Goal: Transaction & Acquisition: Purchase product/service

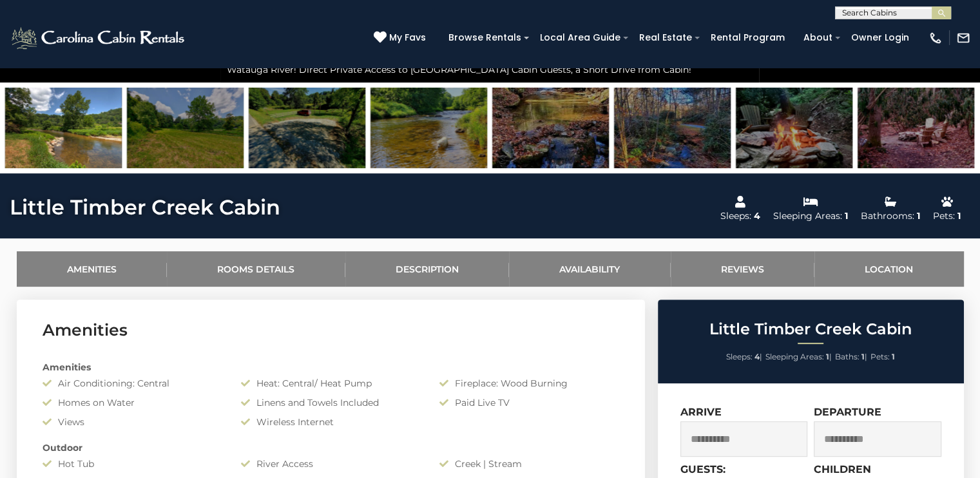
scroll to position [611, 0]
click at [406, 258] on link "Description" at bounding box center [428, 268] width 164 height 35
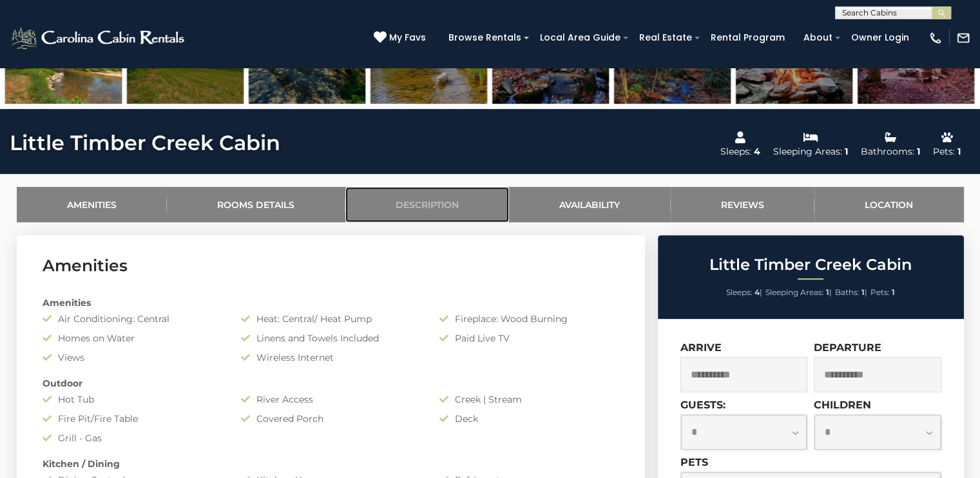
scroll to position [0, 0]
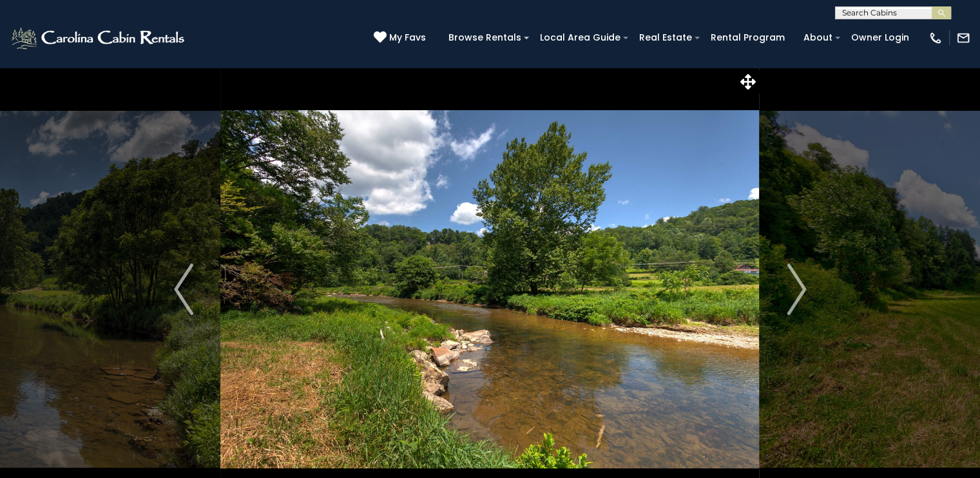
click at [736, 301] on img at bounding box center [489, 289] width 539 height 445
click at [802, 269] on img "Next" at bounding box center [796, 290] width 19 height 52
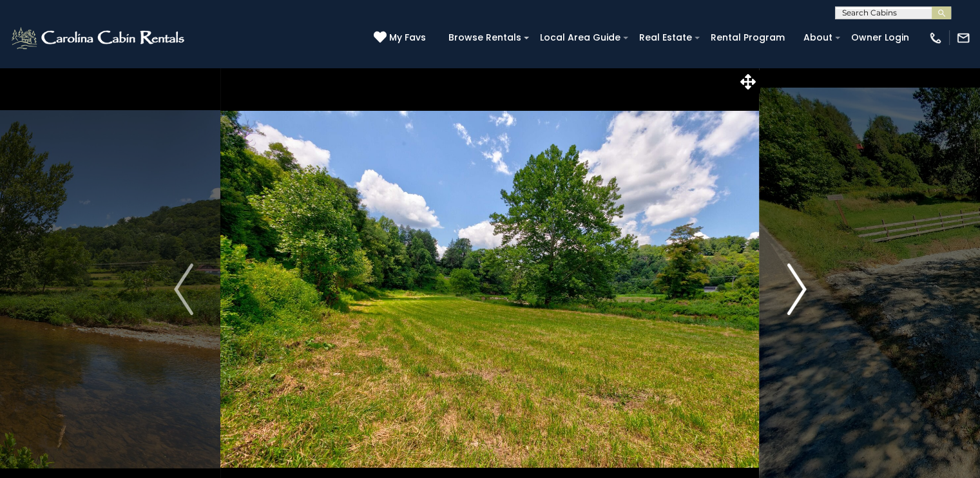
click at [787, 277] on img "Next" at bounding box center [796, 290] width 19 height 52
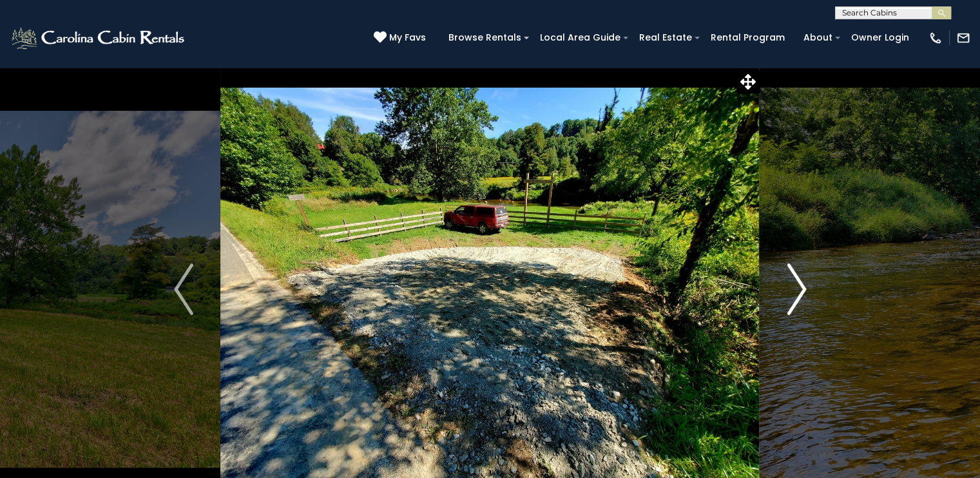
click at [785, 281] on button "Next" at bounding box center [797, 289] width 74 height 445
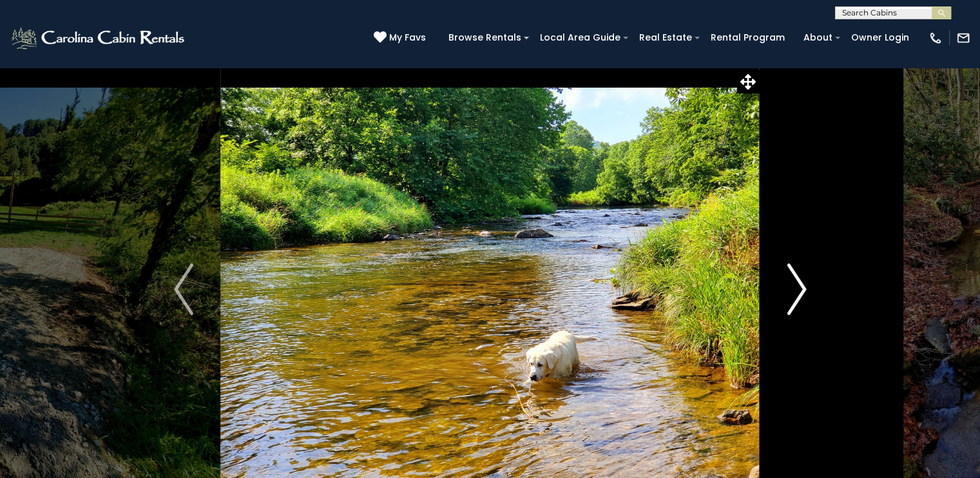
click at [784, 280] on button "Next" at bounding box center [797, 289] width 74 height 445
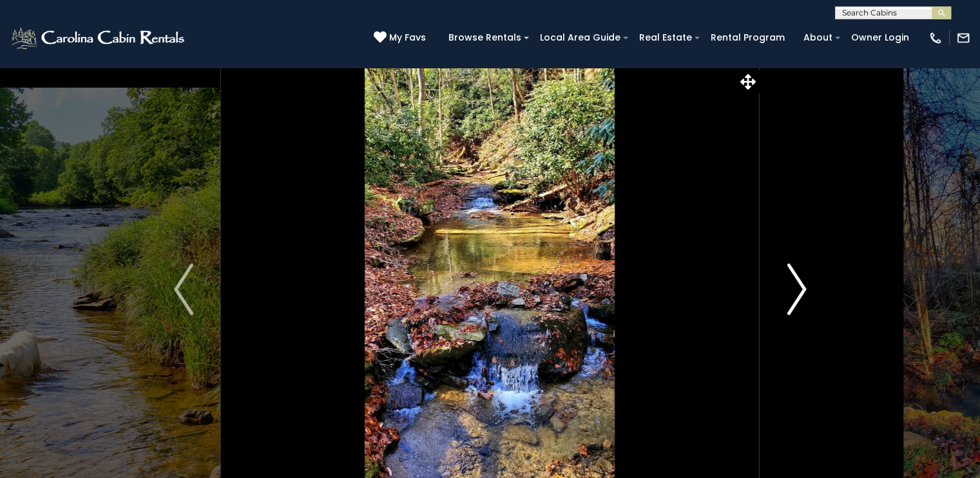
click at [784, 280] on button "Next" at bounding box center [797, 289] width 74 height 445
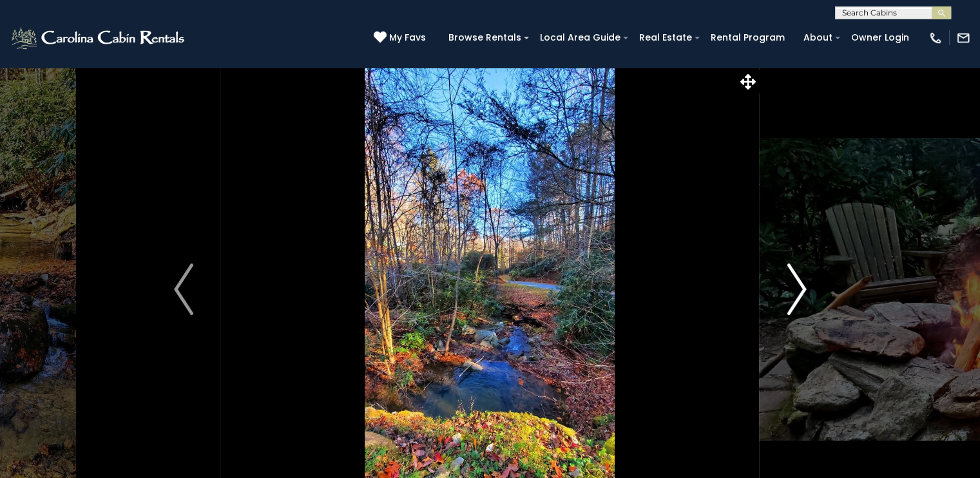
click at [784, 280] on button "Next" at bounding box center [797, 289] width 74 height 445
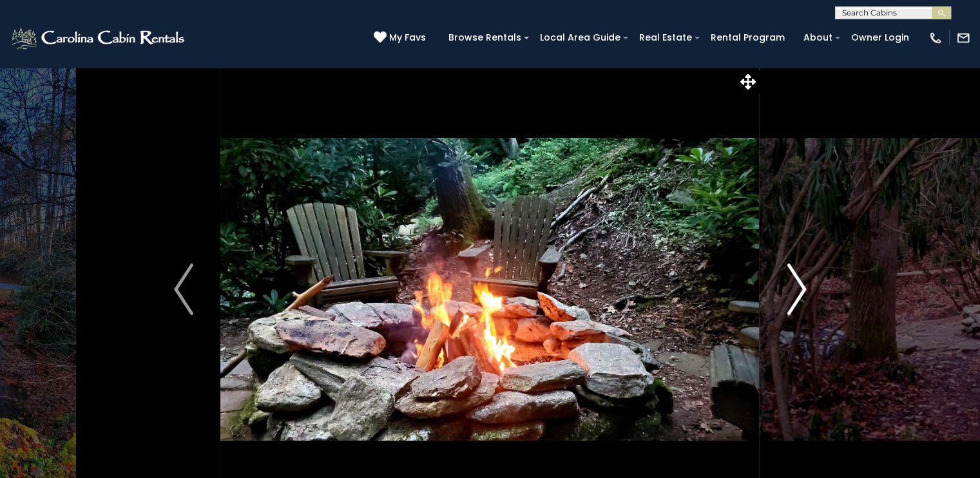
click at [784, 280] on button "Next" at bounding box center [797, 289] width 74 height 445
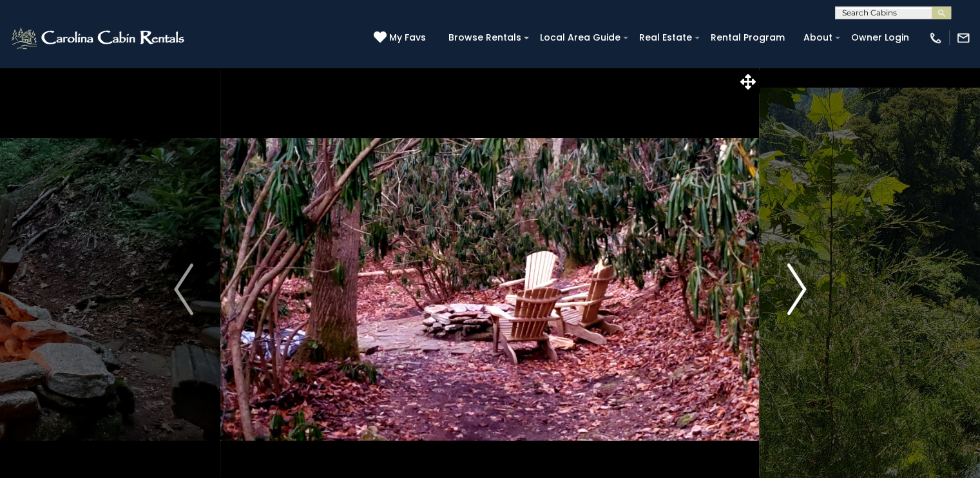
click at [784, 280] on button "Next" at bounding box center [797, 289] width 74 height 445
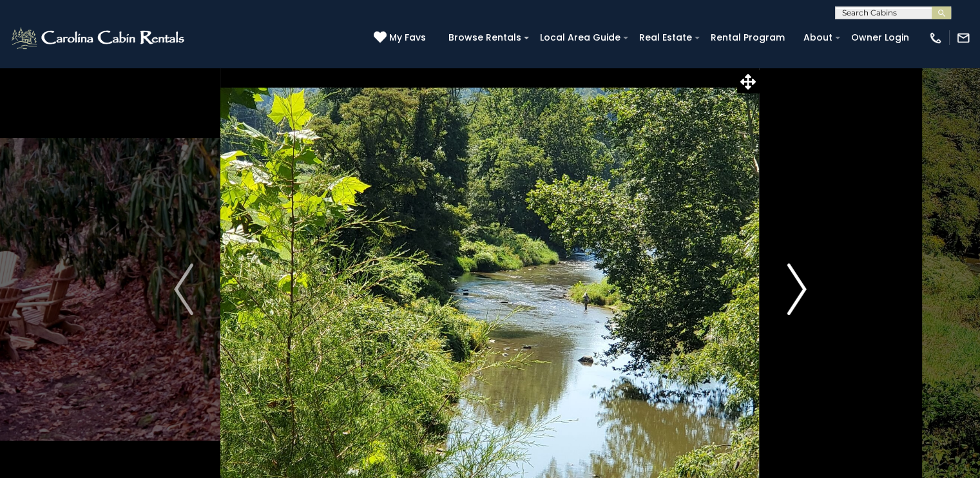
click at [784, 280] on button "Next" at bounding box center [797, 289] width 74 height 445
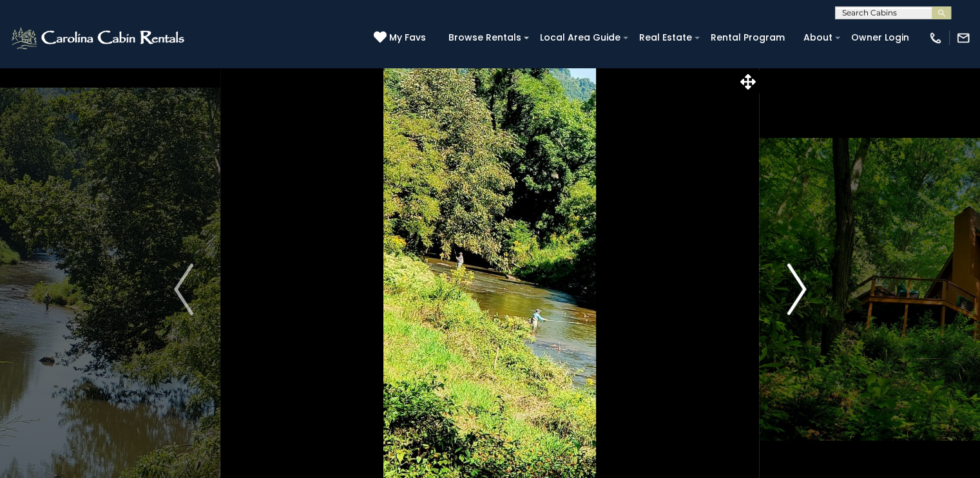
click at [784, 280] on button "Next" at bounding box center [797, 289] width 74 height 445
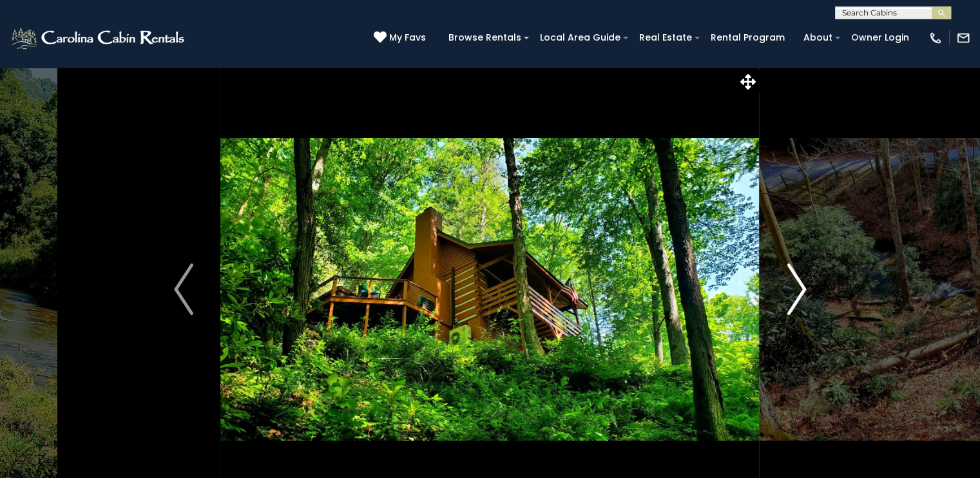
click at [784, 280] on button "Next" at bounding box center [797, 289] width 74 height 445
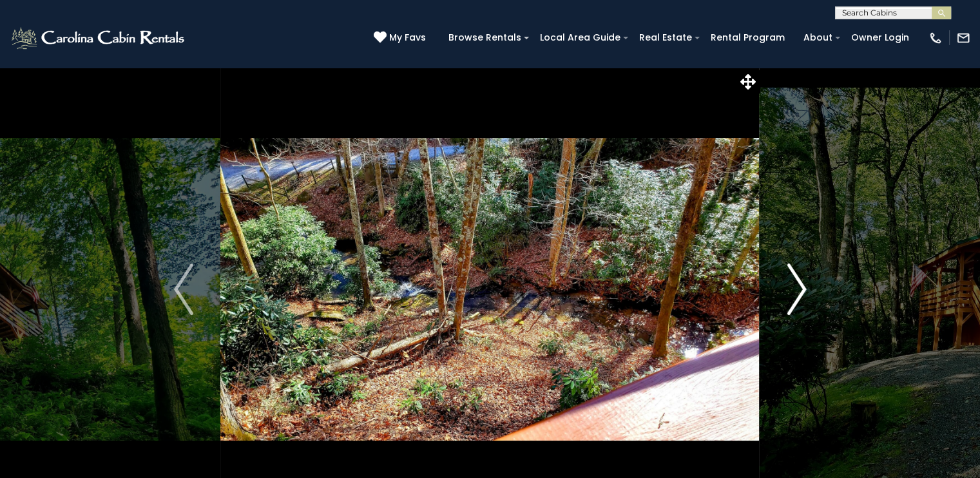
click at [784, 280] on button "Next" at bounding box center [797, 289] width 74 height 445
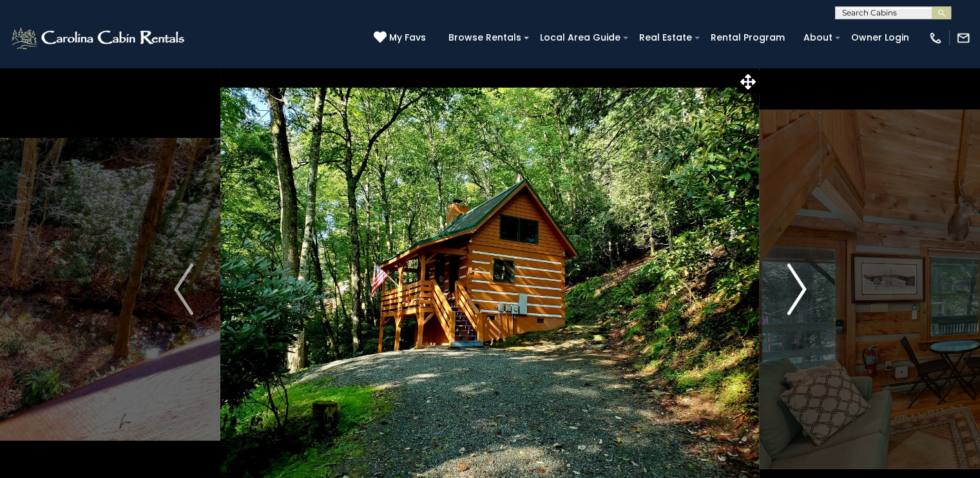
click at [784, 280] on button "Next" at bounding box center [797, 289] width 74 height 445
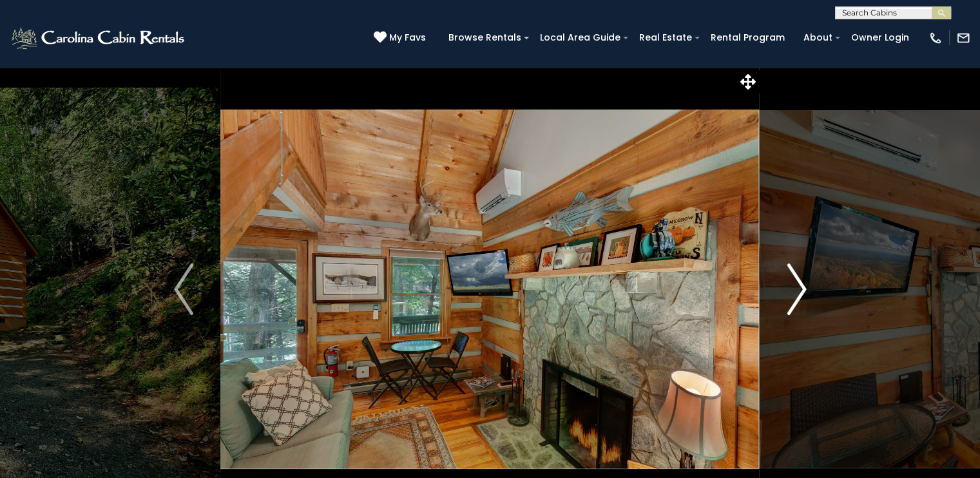
click at [784, 280] on button "Next" at bounding box center [797, 289] width 74 height 445
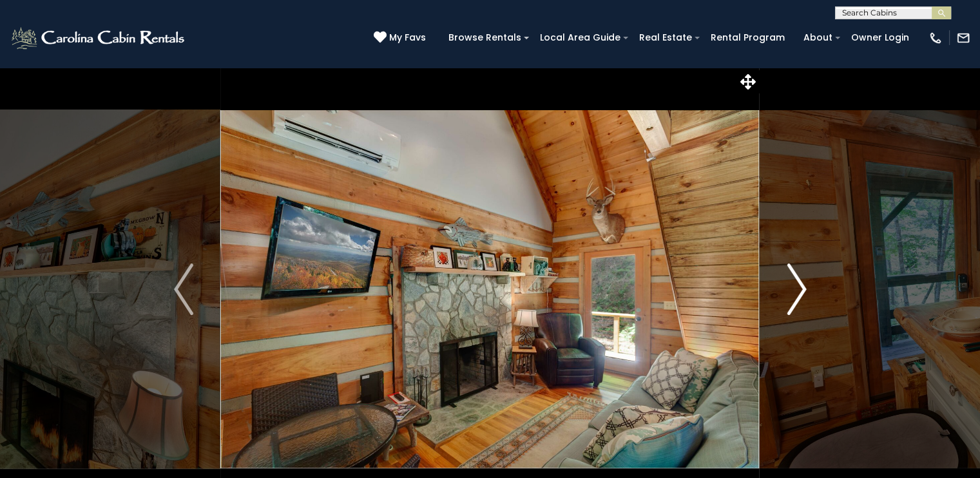
click at [784, 280] on button "Next" at bounding box center [797, 289] width 74 height 445
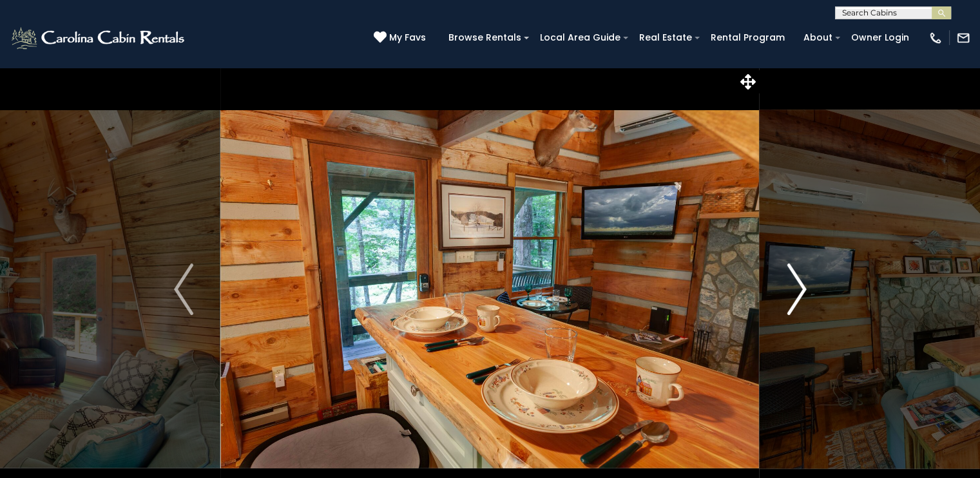
click at [784, 280] on button "Next" at bounding box center [797, 289] width 74 height 445
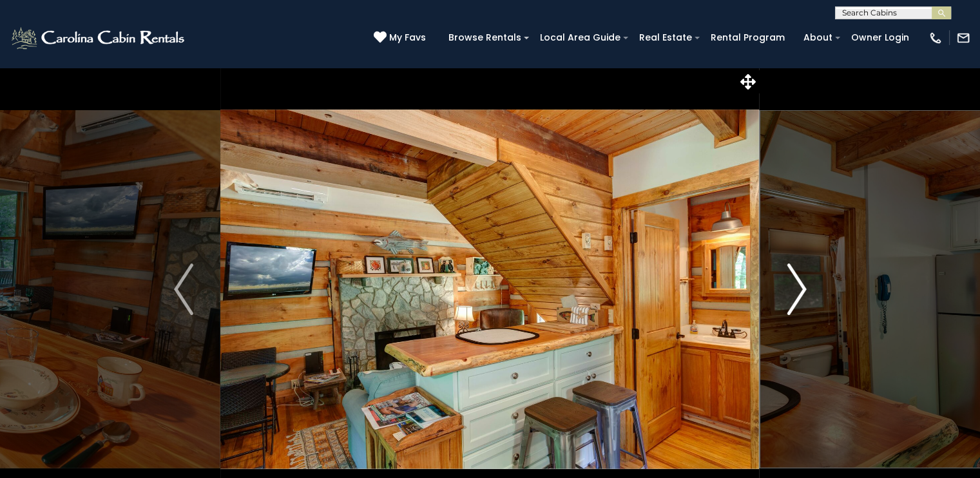
click at [784, 280] on button "Next" at bounding box center [797, 289] width 74 height 445
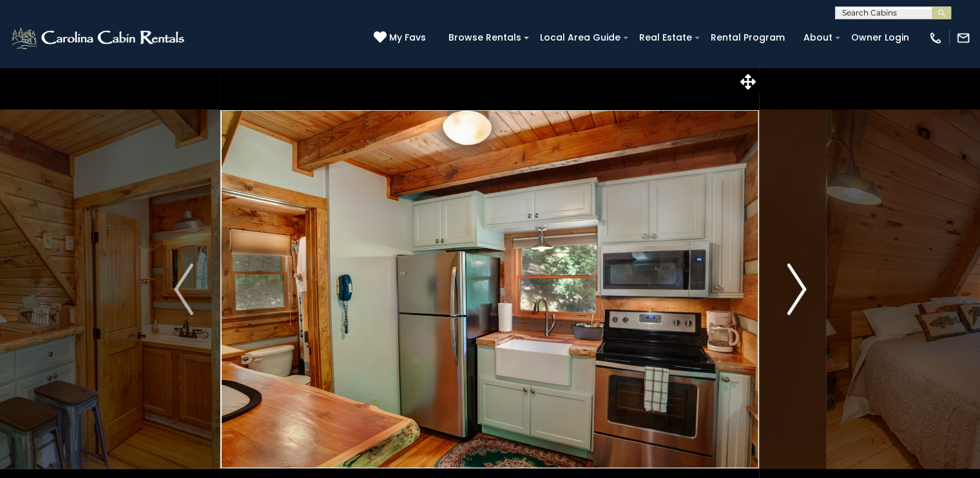
click at [784, 280] on button "Next" at bounding box center [797, 289] width 74 height 445
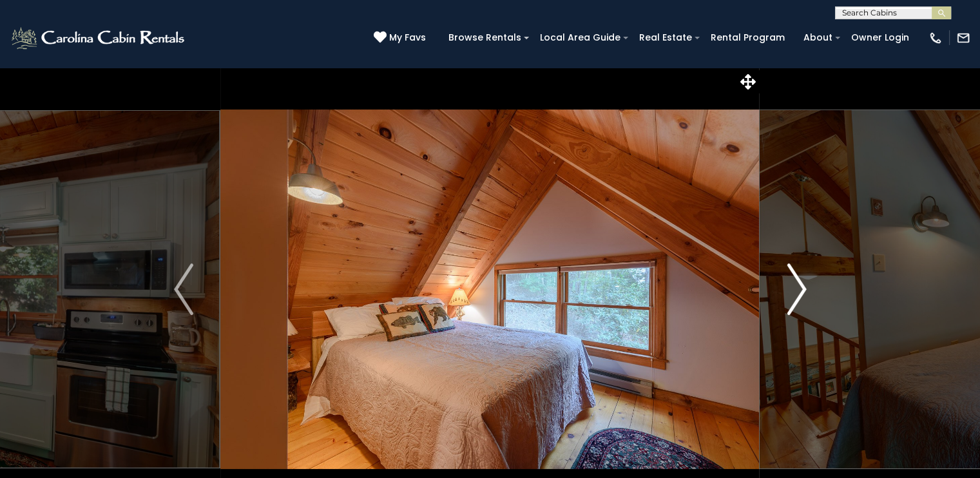
click at [784, 280] on button "Next" at bounding box center [797, 289] width 74 height 445
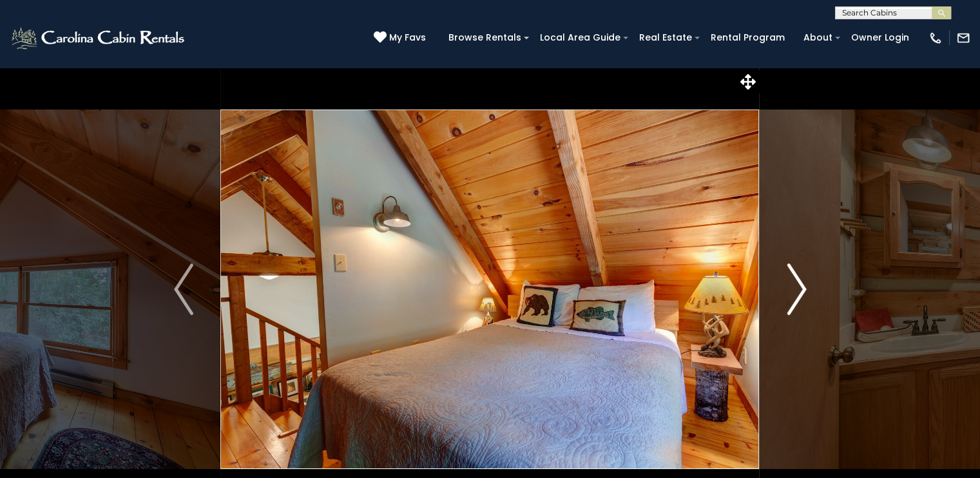
click at [784, 280] on button "Next" at bounding box center [797, 289] width 74 height 445
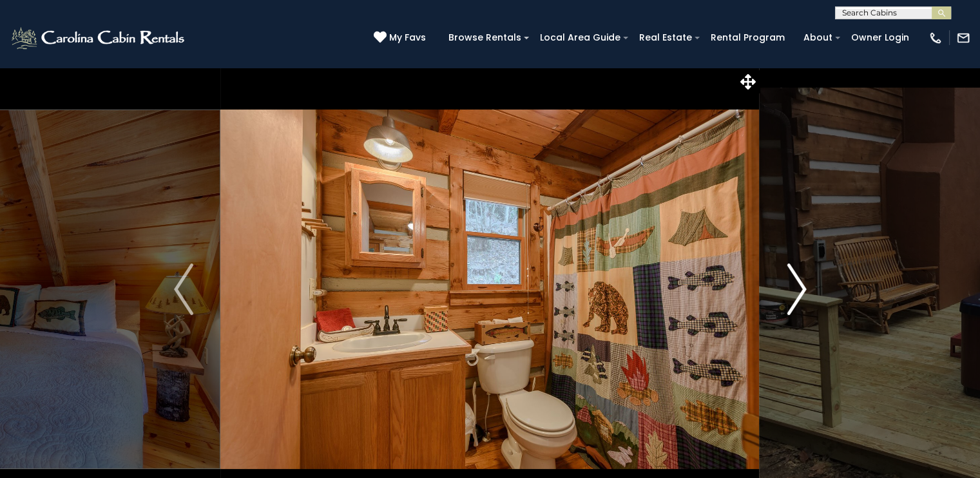
click at [784, 280] on button "Next" at bounding box center [797, 289] width 74 height 445
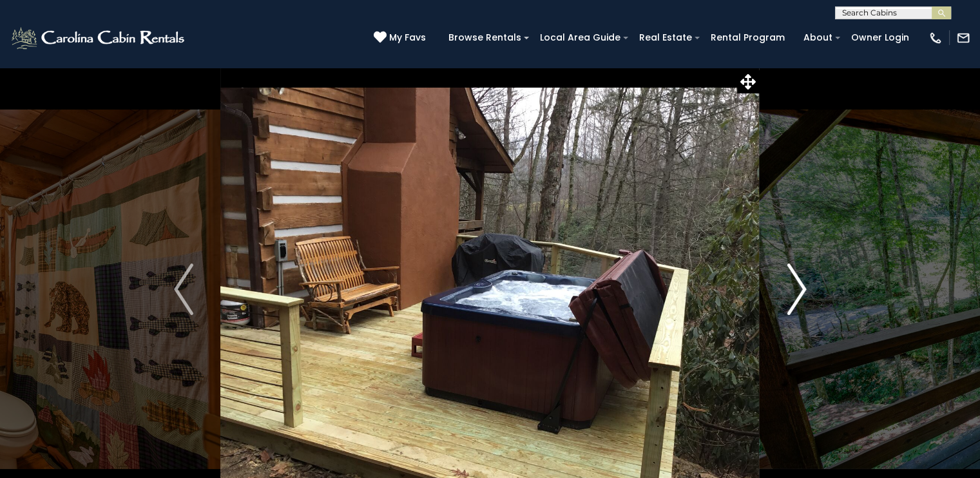
click at [784, 280] on button "Next" at bounding box center [797, 289] width 74 height 445
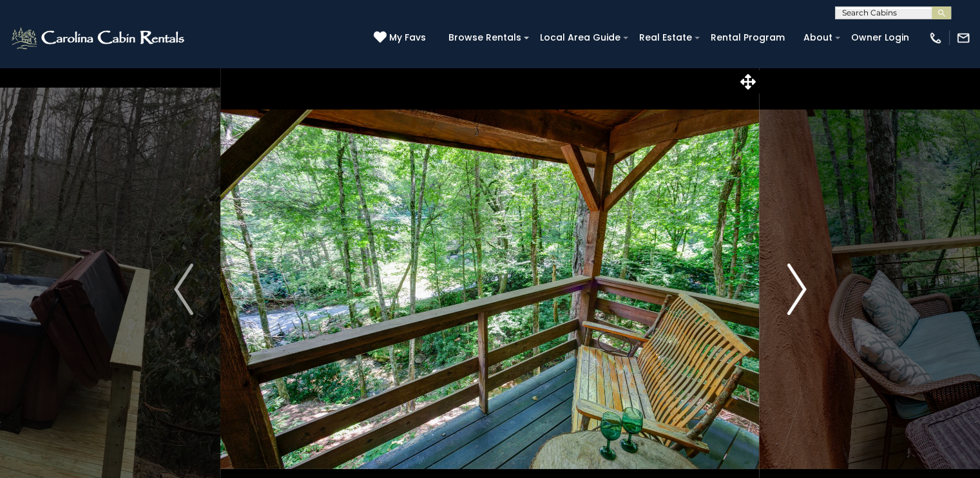
click at [784, 280] on button "Next" at bounding box center [797, 289] width 74 height 445
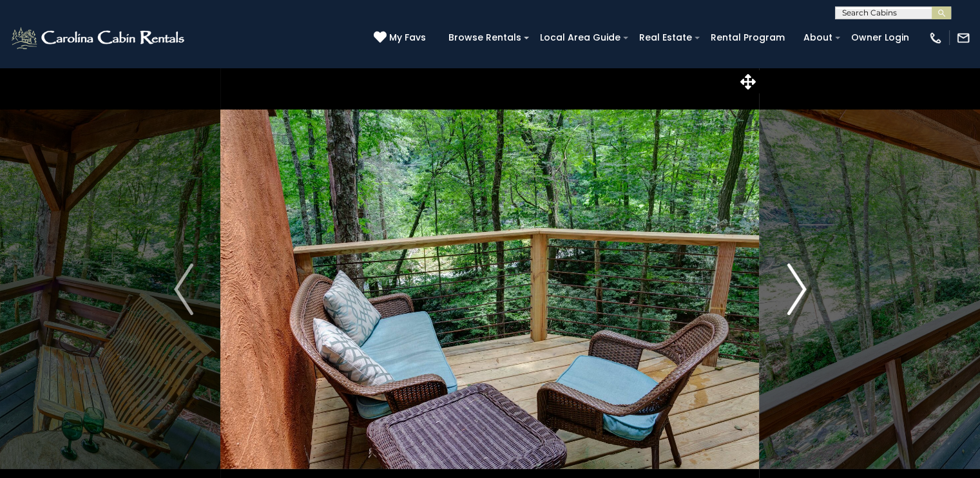
click at [784, 280] on button "Next" at bounding box center [797, 289] width 74 height 445
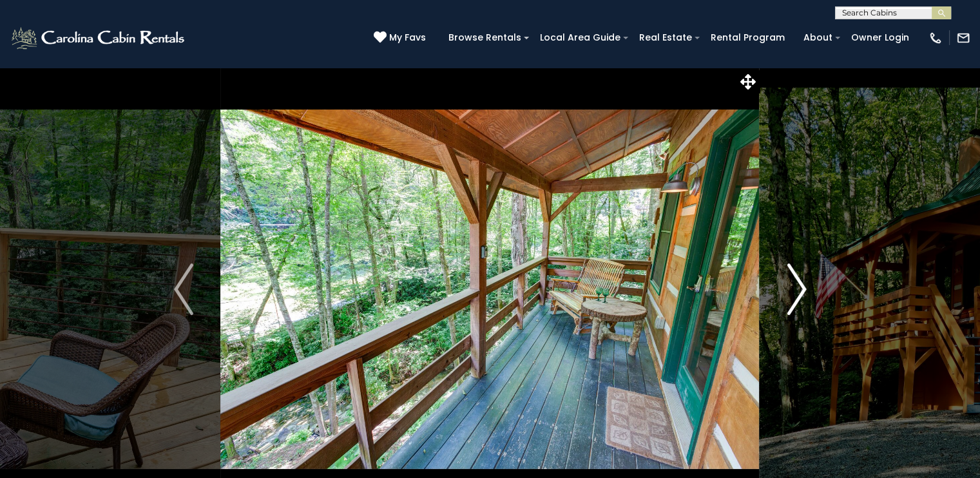
click at [784, 280] on button "Next" at bounding box center [797, 289] width 74 height 445
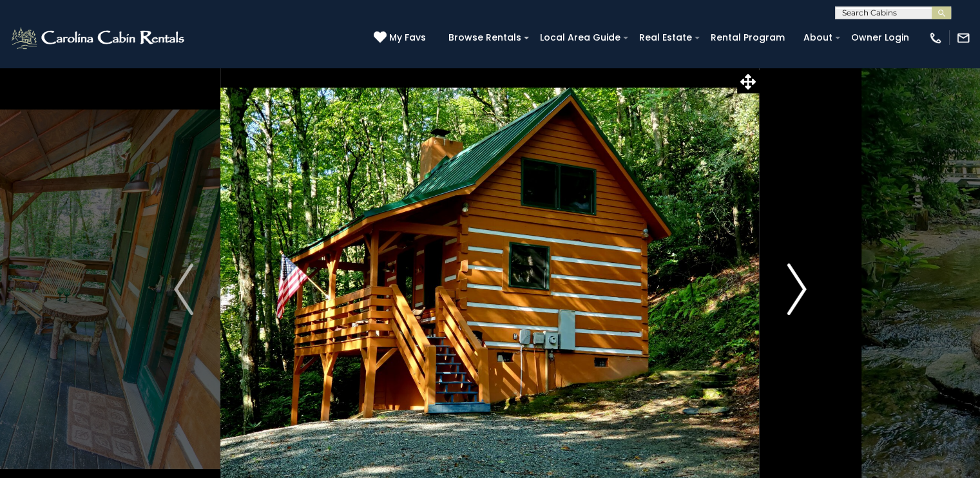
click at [784, 280] on button "Next" at bounding box center [797, 289] width 74 height 445
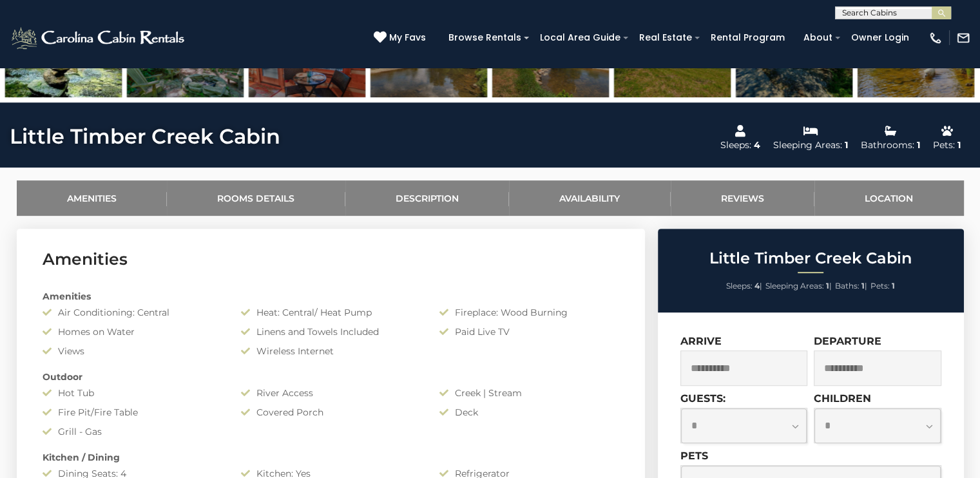
scroll to position [513, 0]
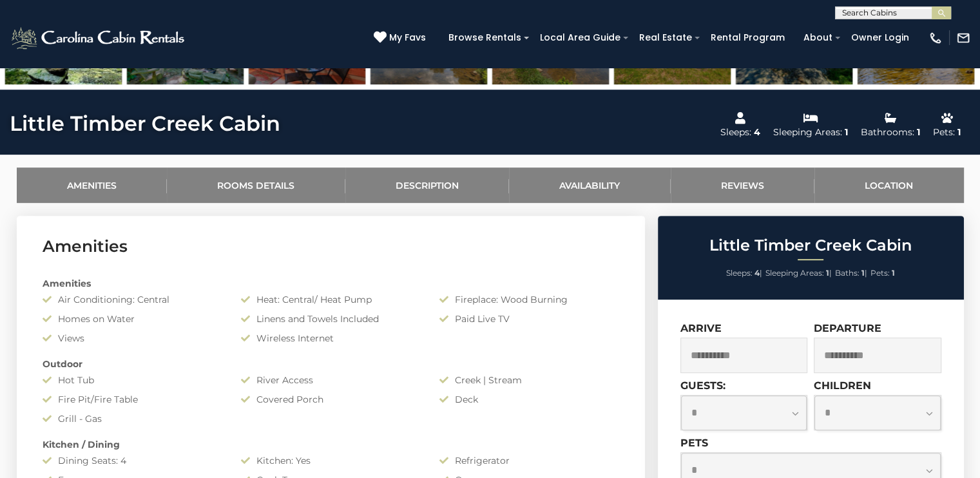
click at [701, 186] on link "Reviews" at bounding box center [743, 185] width 144 height 35
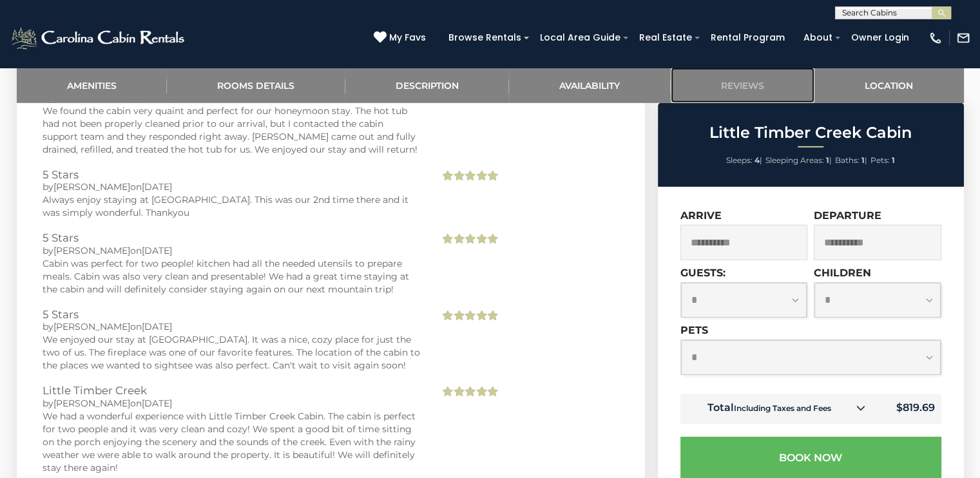
scroll to position [4146, 0]
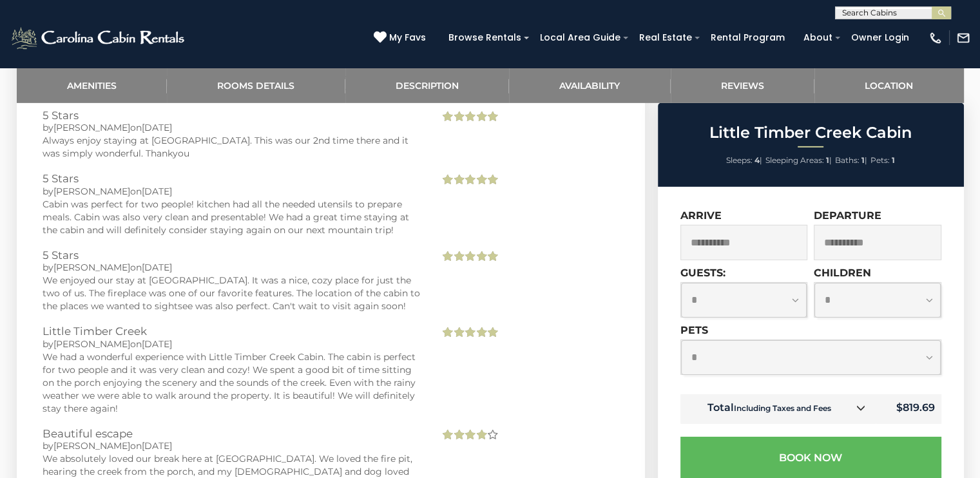
click at [190, 363] on div "We had a wonderful experience with Little Timber Creek Cabin. The cabin is perf…" at bounding box center [232, 383] width 378 height 64
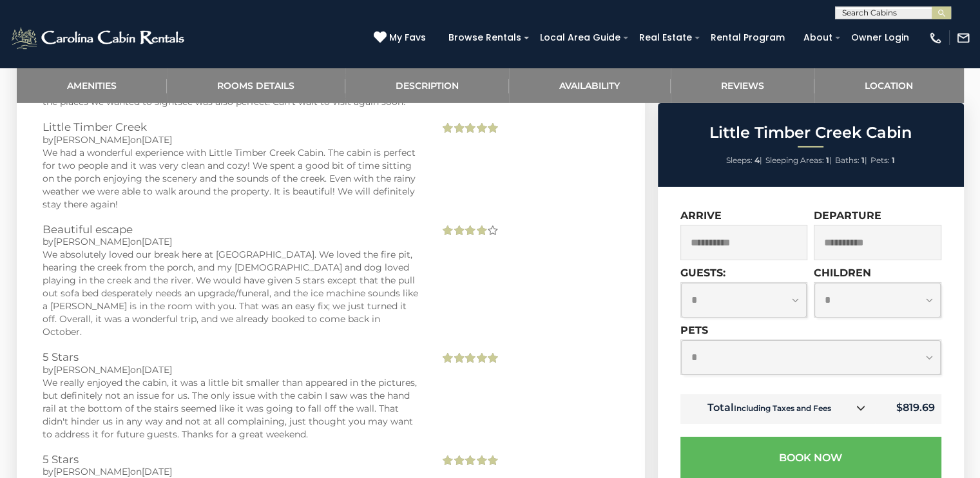
scroll to position [4351, 0]
drag, startPoint x: 160, startPoint y: 373, endPoint x: 226, endPoint y: 387, distance: 67.3
click at [226, 387] on div "5 Stars by Chris on 03/10/2020 We really enjoyed the cabin, it was a little bit…" at bounding box center [232, 402] width 398 height 102
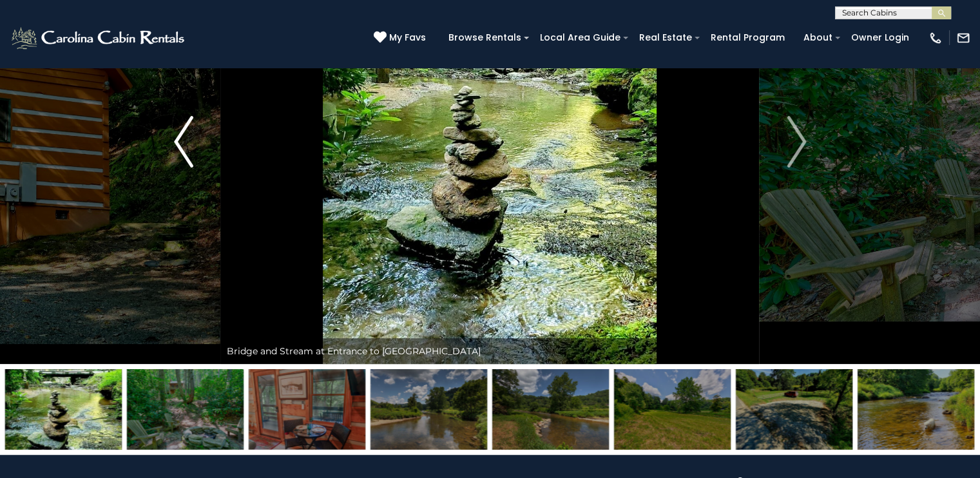
scroll to position [139, 0]
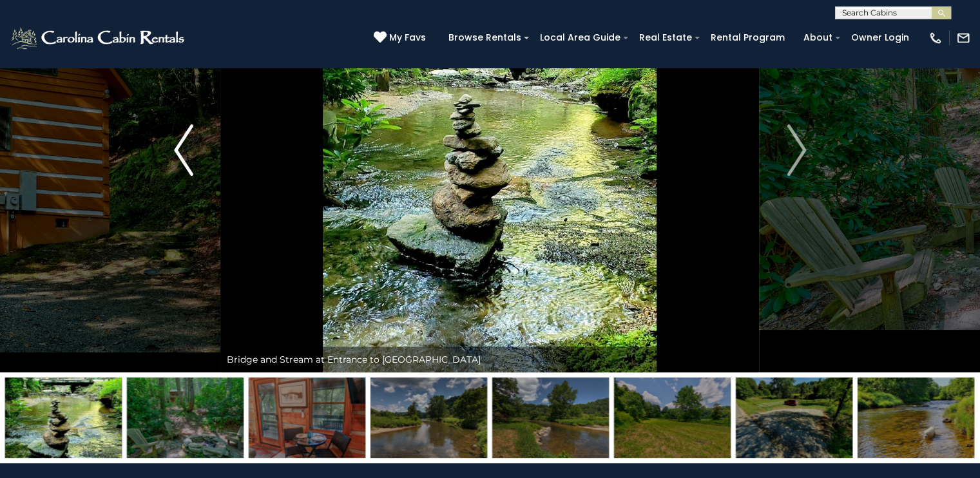
click at [199, 159] on button "Previous" at bounding box center [184, 150] width 74 height 445
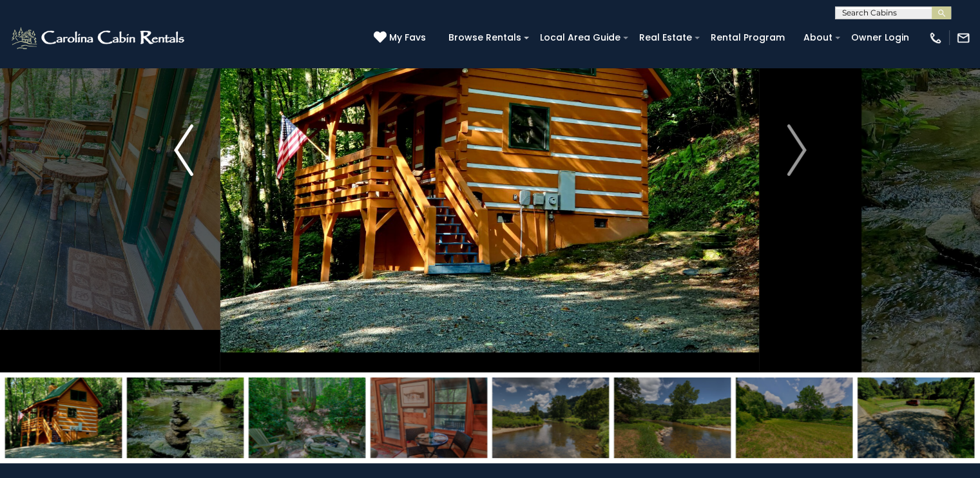
click at [199, 159] on button "Previous" at bounding box center [184, 150] width 74 height 445
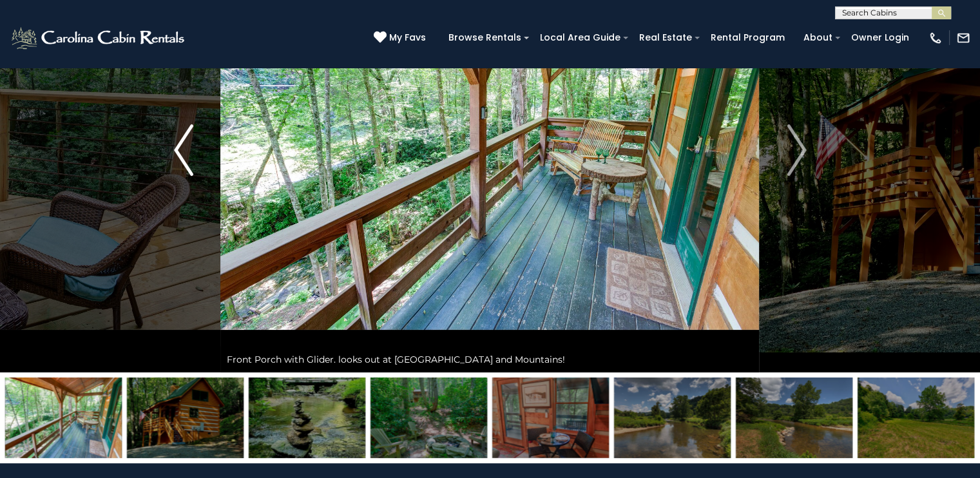
click at [199, 159] on button "Previous" at bounding box center [184, 150] width 74 height 445
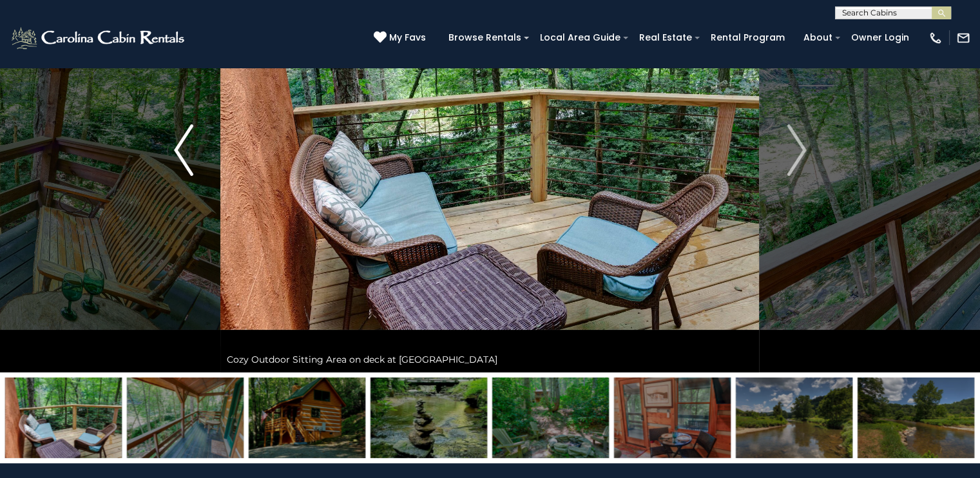
click at [199, 159] on button "Previous" at bounding box center [184, 150] width 74 height 445
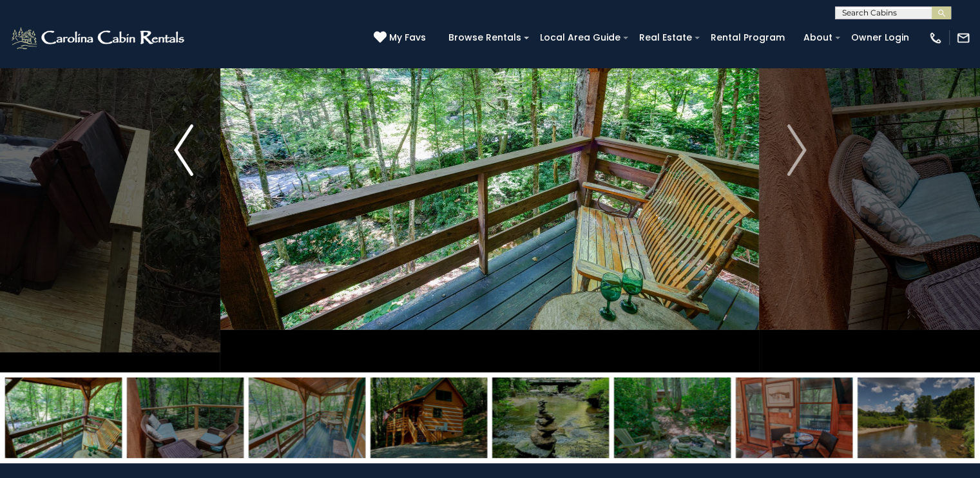
click at [199, 159] on button "Previous" at bounding box center [184, 150] width 74 height 445
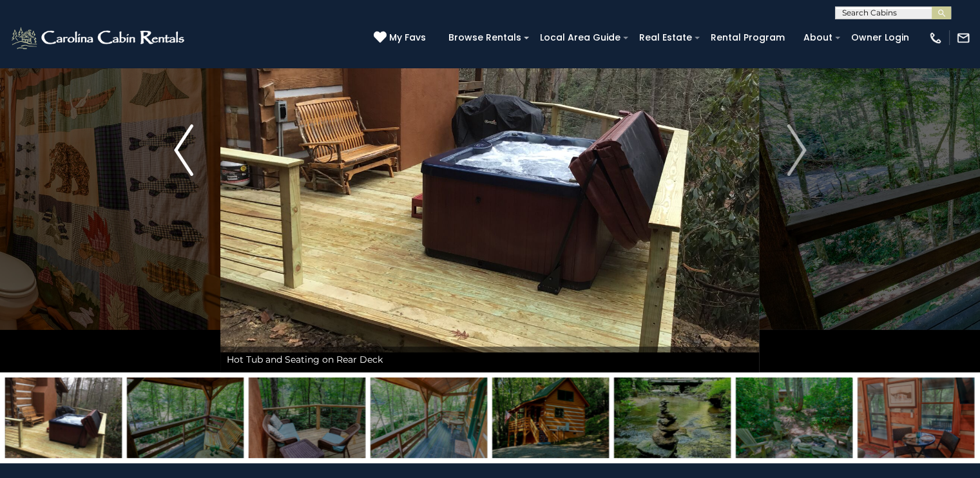
click at [199, 159] on button "Previous" at bounding box center [184, 150] width 74 height 445
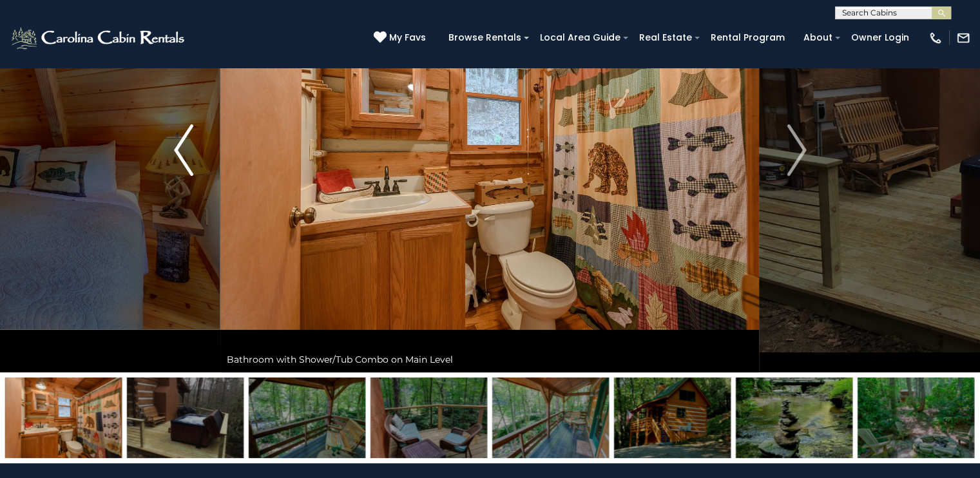
click at [199, 159] on button "Previous" at bounding box center [184, 150] width 74 height 445
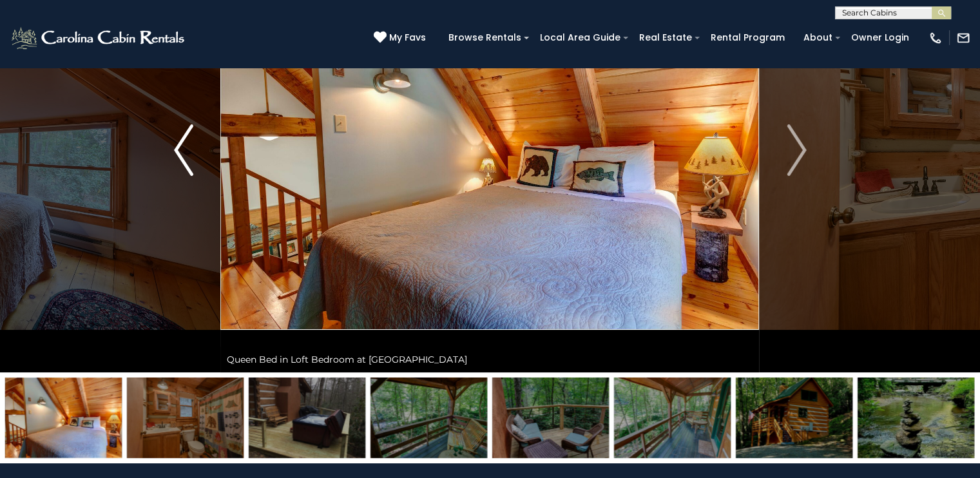
click at [199, 159] on button "Previous" at bounding box center [184, 150] width 74 height 445
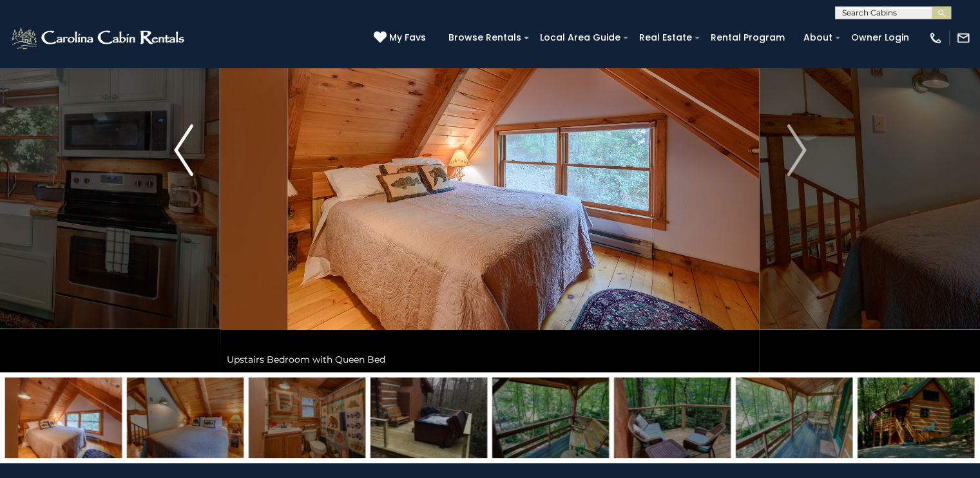
click at [199, 159] on button "Previous" at bounding box center [184, 150] width 74 height 445
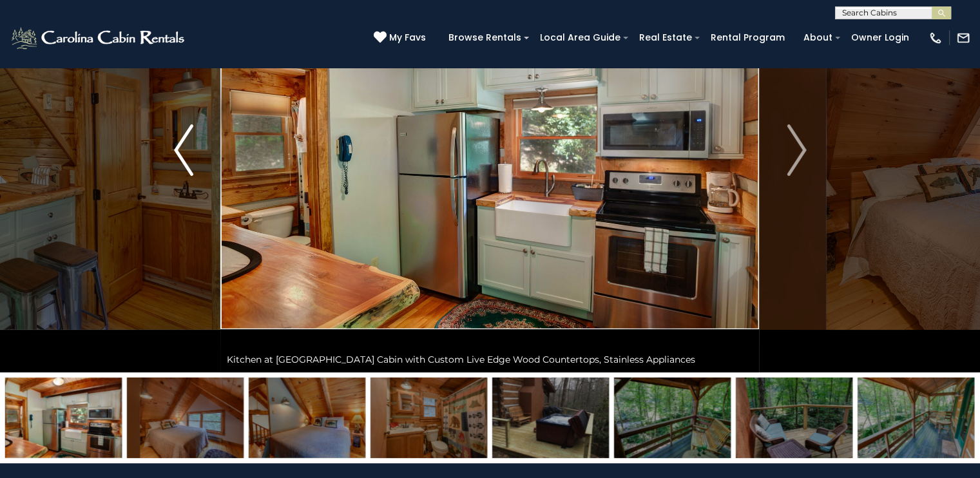
click at [199, 159] on button "Previous" at bounding box center [184, 150] width 74 height 445
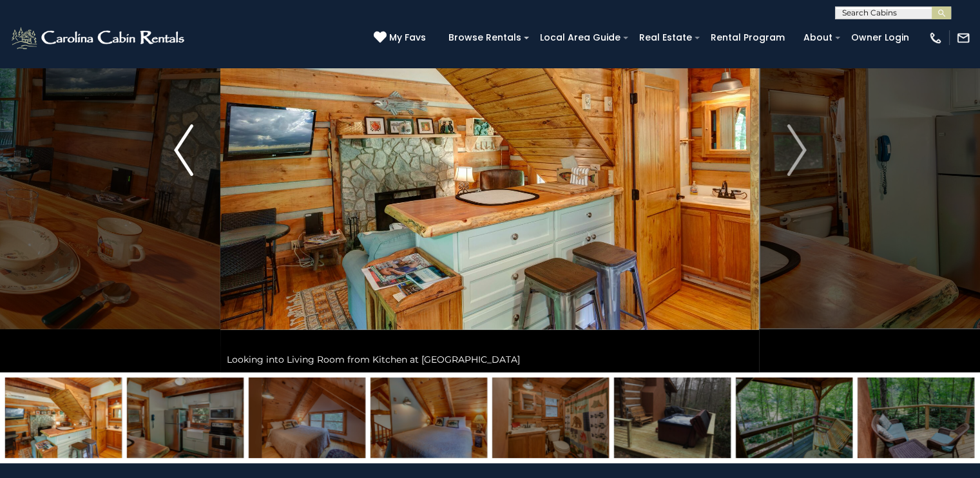
click at [199, 159] on button "Previous" at bounding box center [184, 150] width 74 height 445
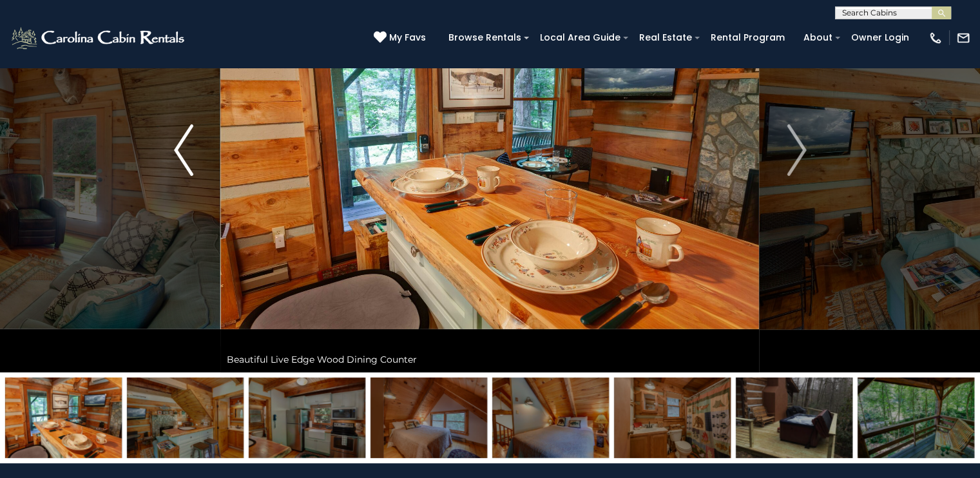
click at [199, 159] on button "Previous" at bounding box center [184, 150] width 74 height 445
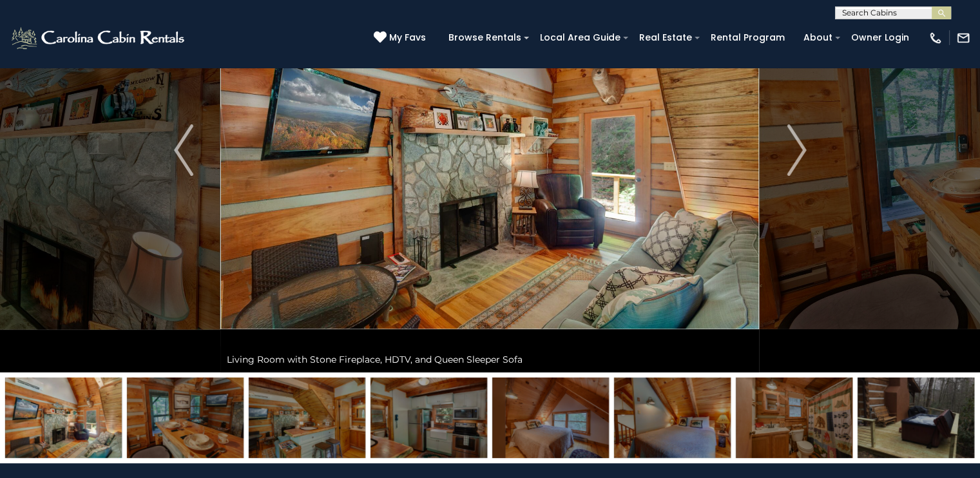
click at [474, 244] on img at bounding box center [489, 150] width 539 height 445
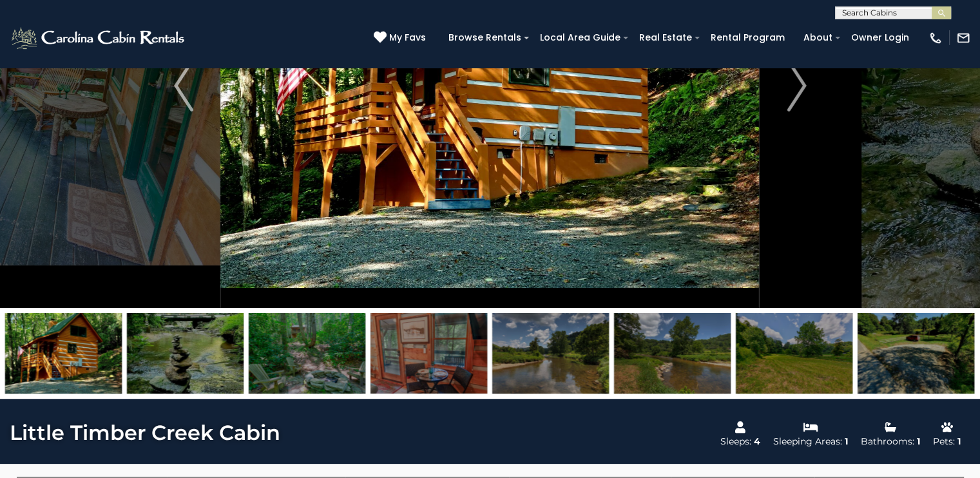
scroll to position [418, 0]
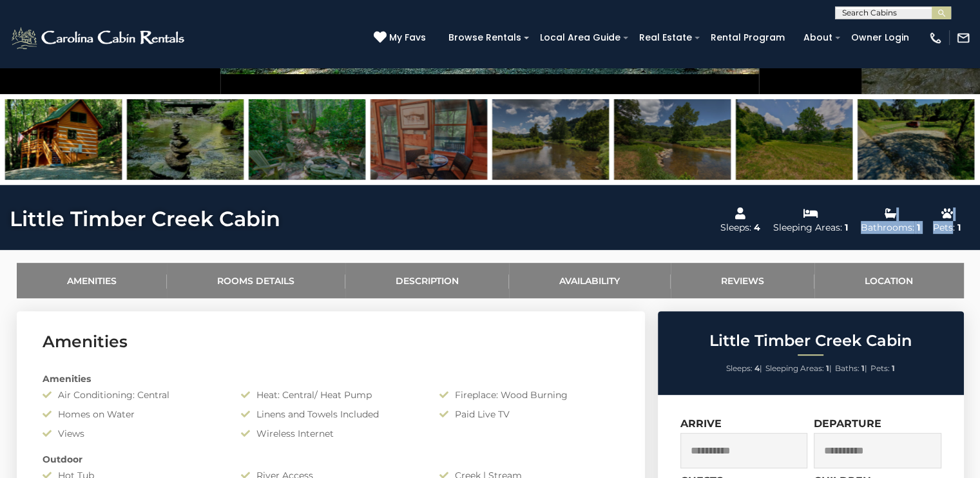
drag, startPoint x: 885, startPoint y: 217, endPoint x: 951, endPoint y: 220, distance: 66.5
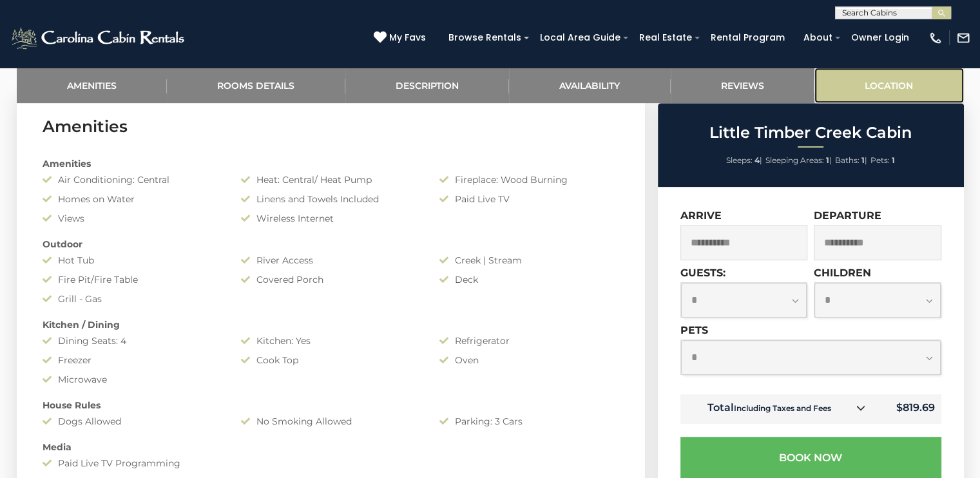
click at [884, 94] on link "Location" at bounding box center [890, 85] width 150 height 35
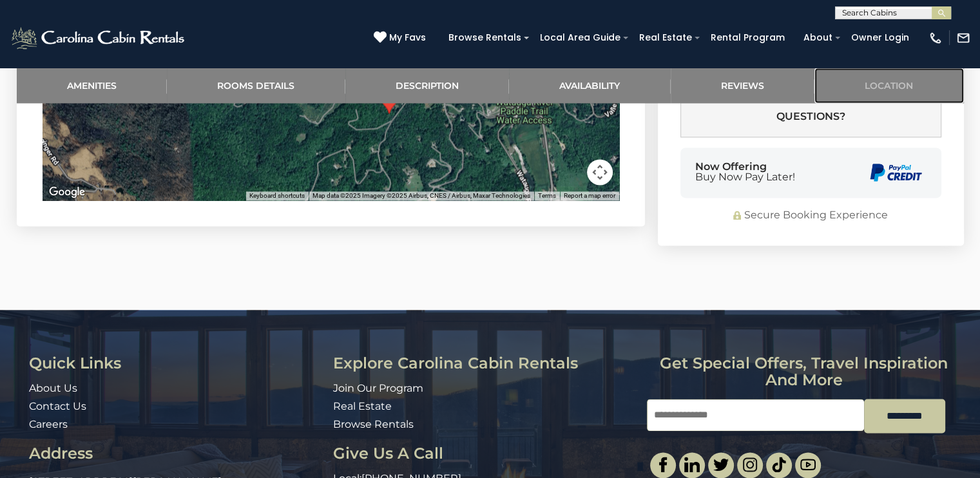
scroll to position [6620, 0]
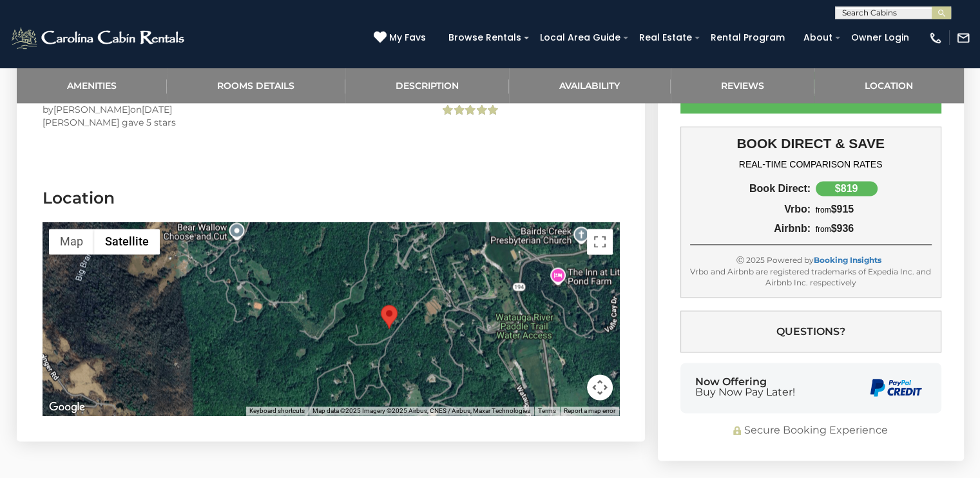
click at [603, 375] on button "Map camera controls" at bounding box center [600, 388] width 26 height 26
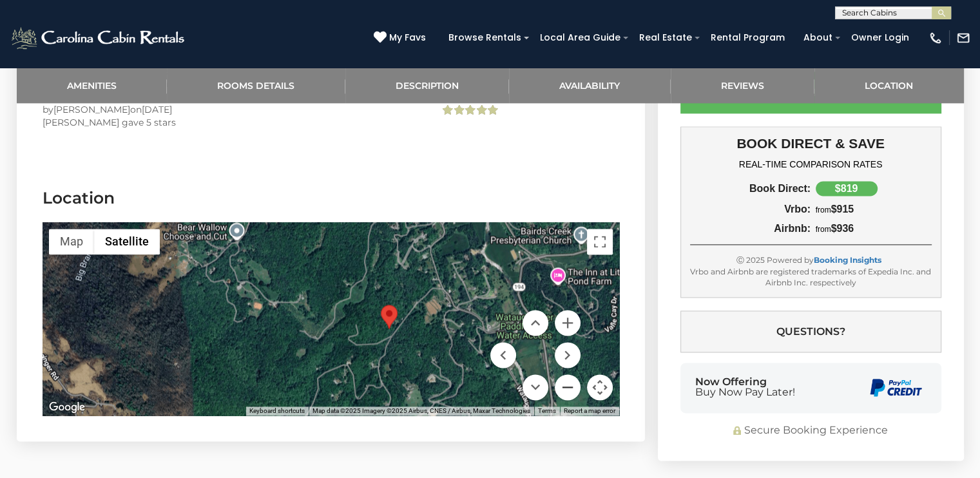
click at [569, 375] on button "Zoom out" at bounding box center [568, 388] width 26 height 26
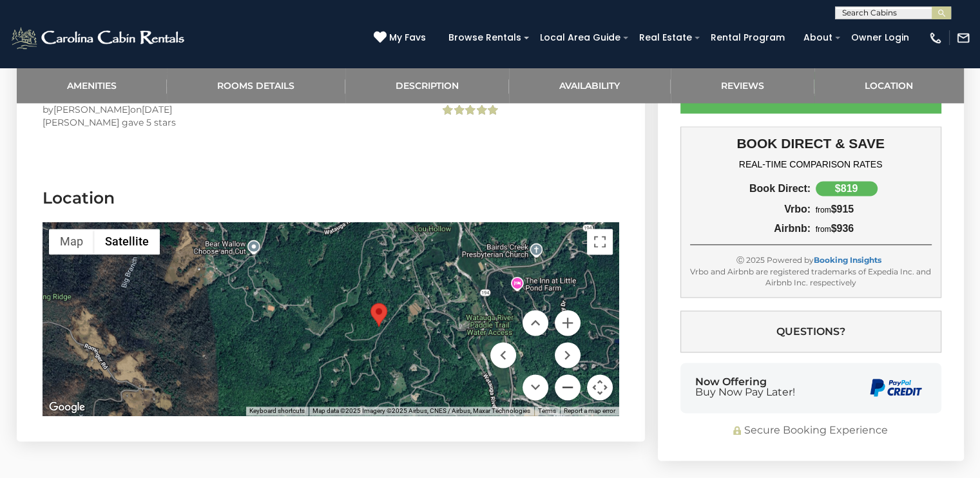
click at [569, 375] on button "Zoom out" at bounding box center [568, 388] width 26 height 26
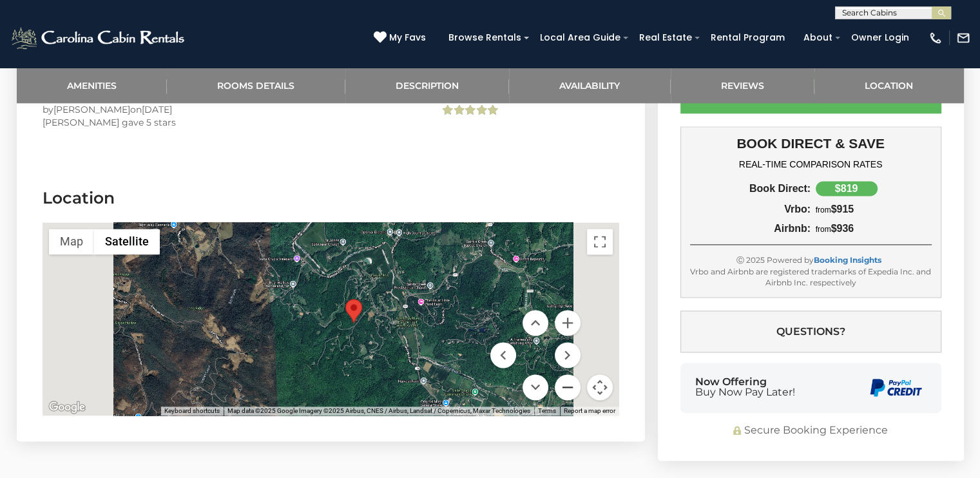
click at [569, 375] on button "Zoom out" at bounding box center [568, 388] width 26 height 26
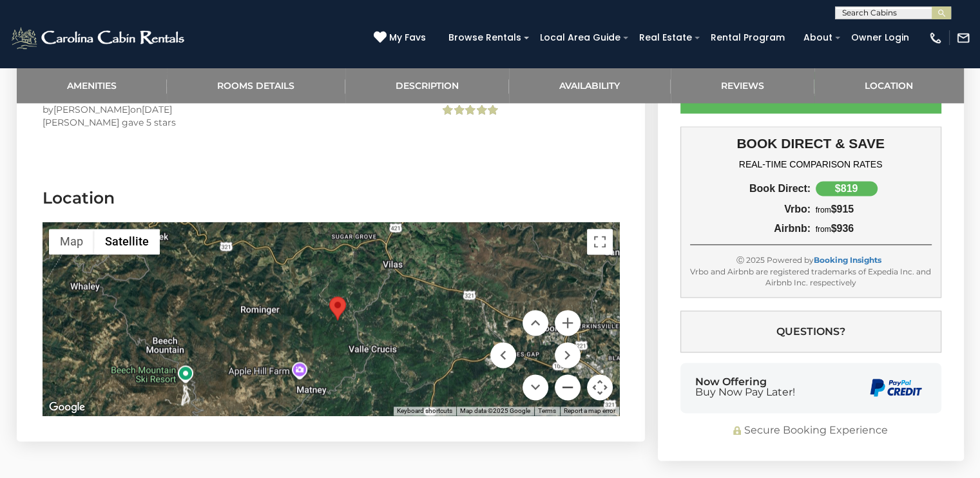
click at [572, 375] on button "Zoom out" at bounding box center [568, 388] width 26 height 26
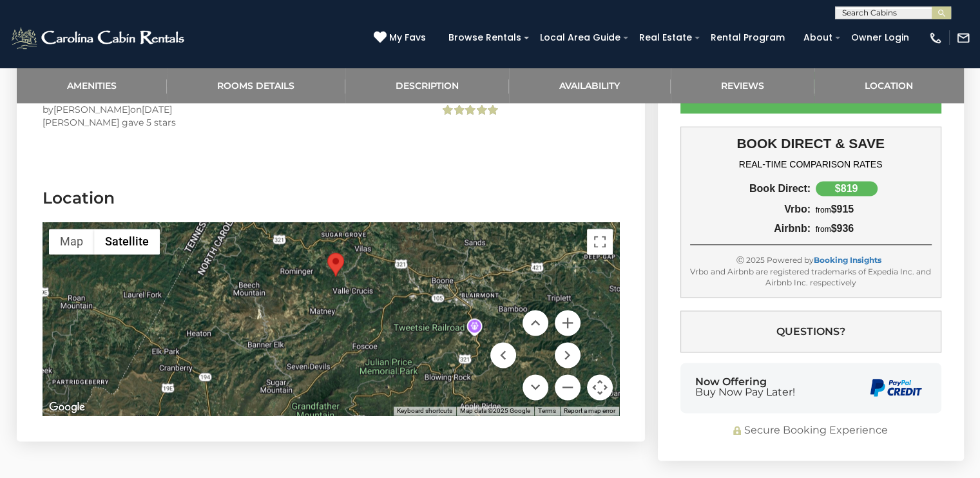
drag, startPoint x: 286, startPoint y: 272, endPoint x: 286, endPoint y: 232, distance: 40.0
click at [286, 232] on div at bounding box center [331, 318] width 577 height 193
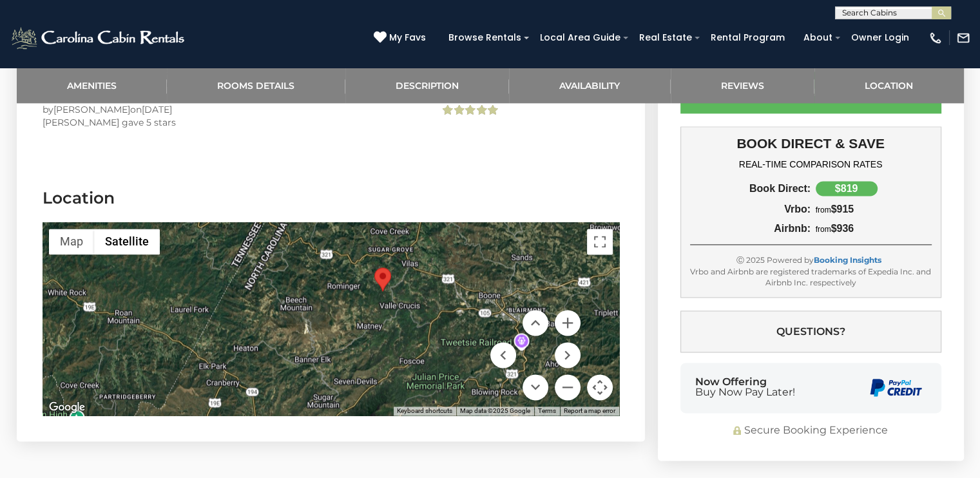
drag, startPoint x: 414, startPoint y: 203, endPoint x: 440, endPoint y: 228, distance: 36.5
click at [440, 228] on div at bounding box center [331, 318] width 577 height 193
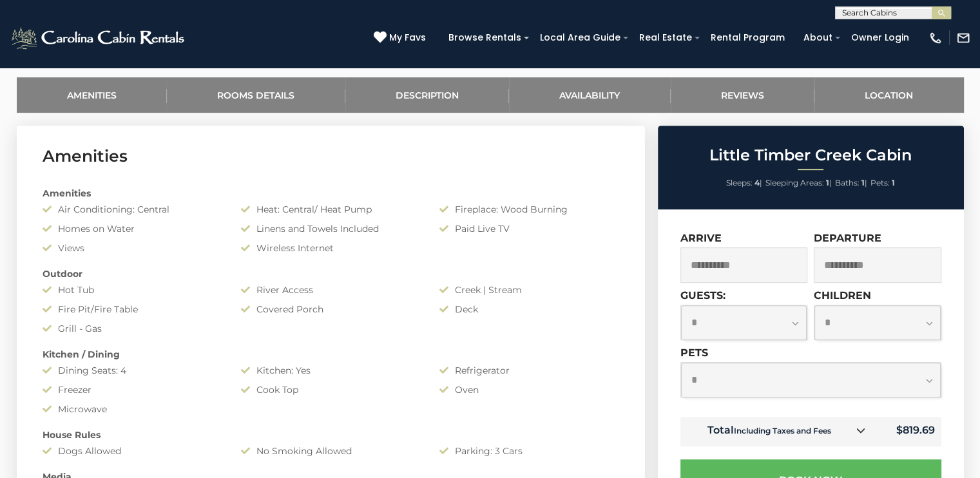
scroll to position [0, 0]
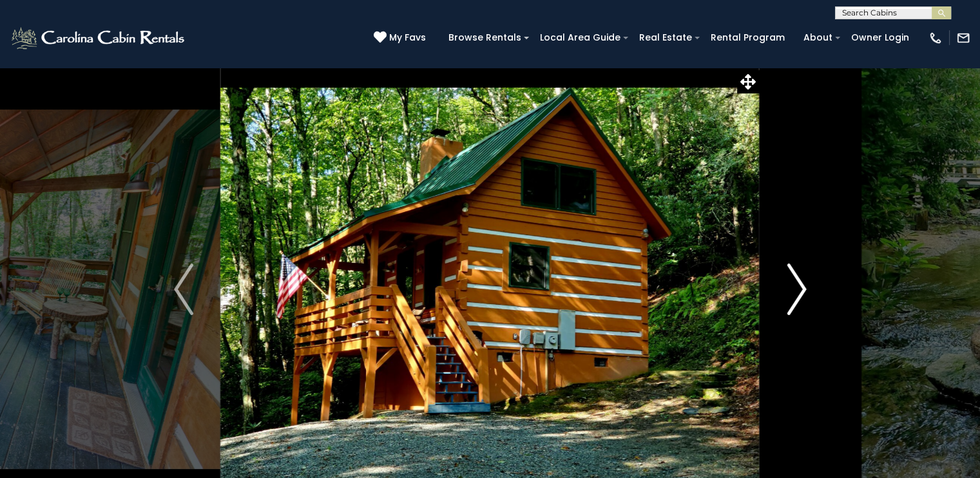
click at [794, 285] on img "Next" at bounding box center [796, 290] width 19 height 52
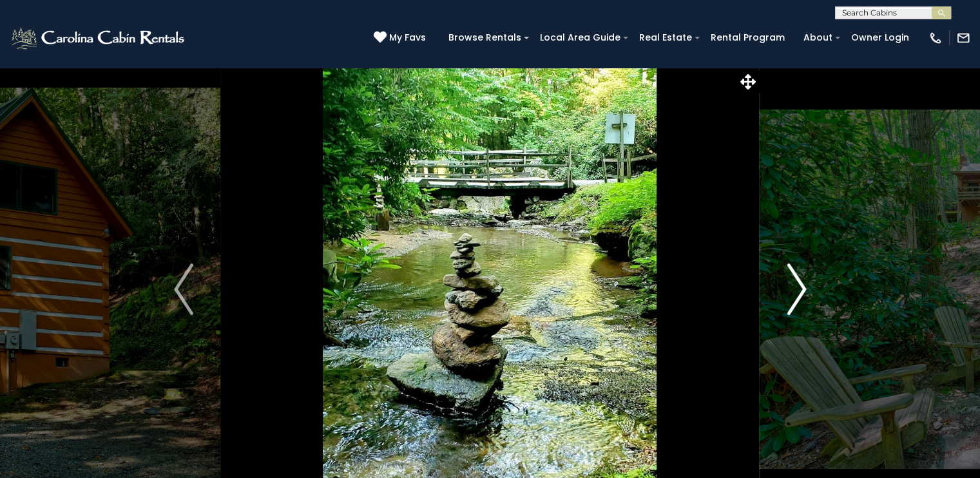
click at [794, 285] on img "Next" at bounding box center [796, 290] width 19 height 52
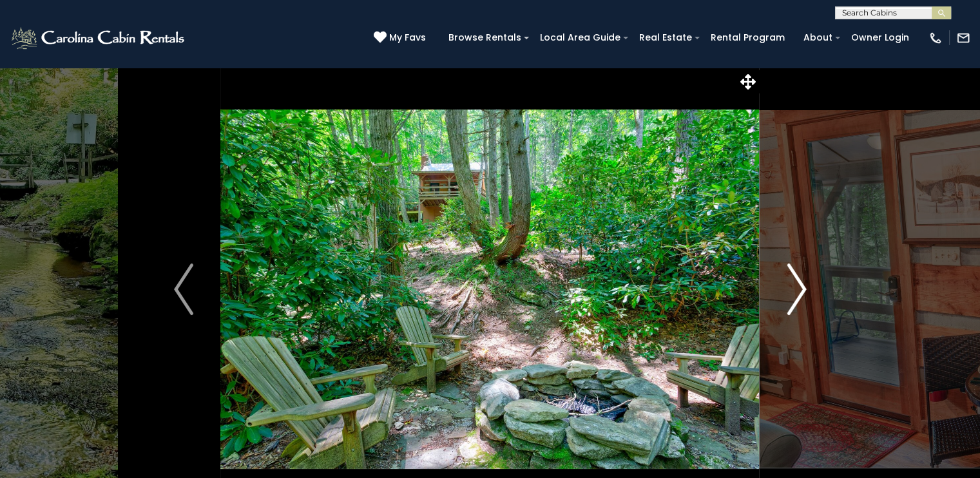
click at [794, 285] on img "Next" at bounding box center [796, 290] width 19 height 52
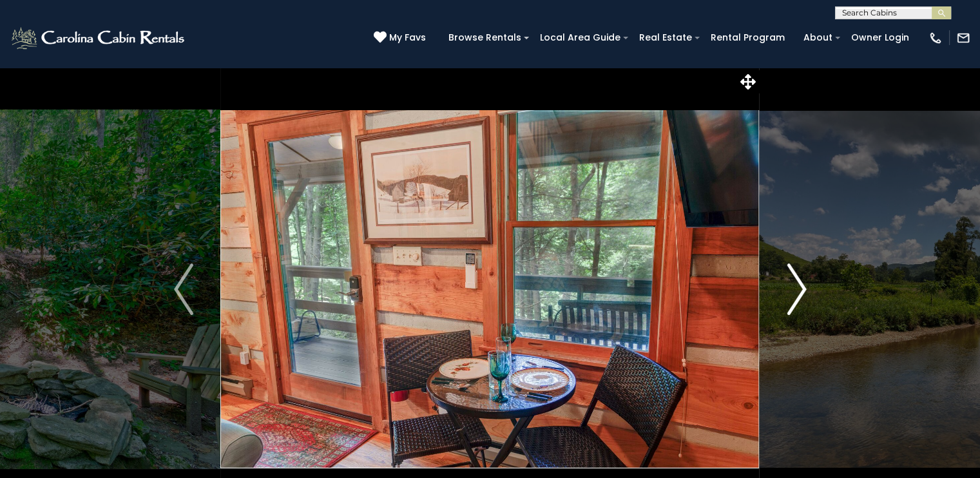
click at [794, 284] on img "Next" at bounding box center [796, 290] width 19 height 52
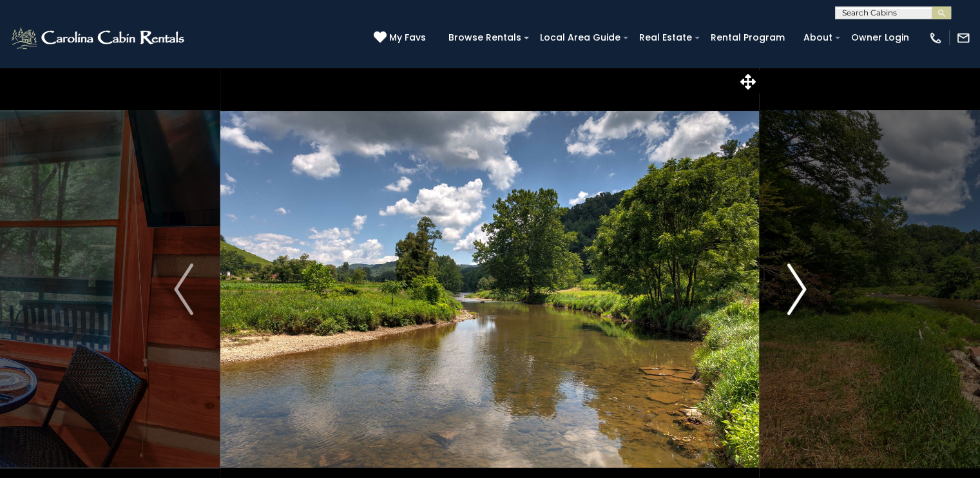
click at [794, 284] on img "Next" at bounding box center [796, 290] width 19 height 52
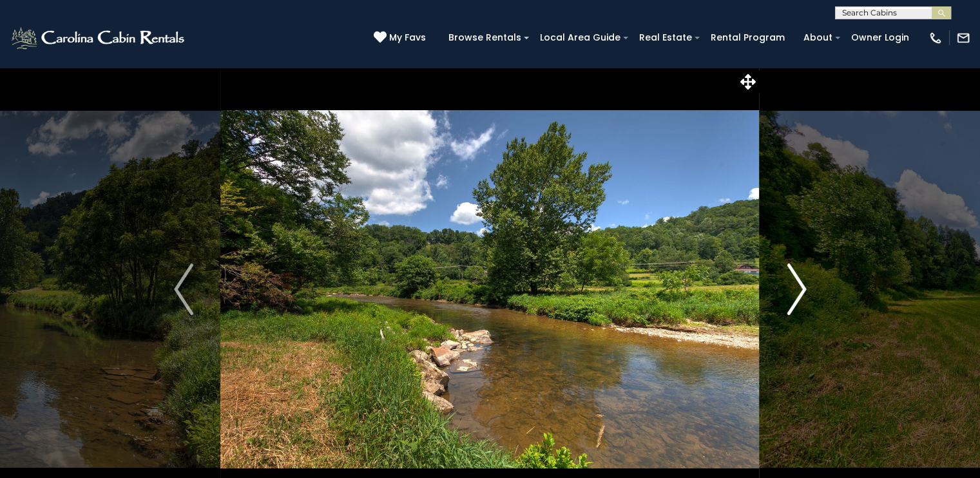
click at [794, 284] on img "Next" at bounding box center [796, 290] width 19 height 52
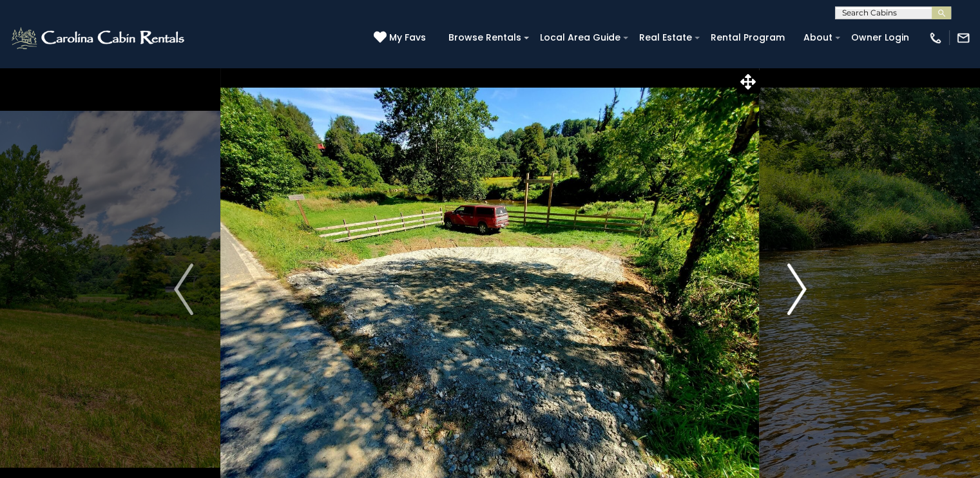
click at [794, 284] on img "Next" at bounding box center [796, 290] width 19 height 52
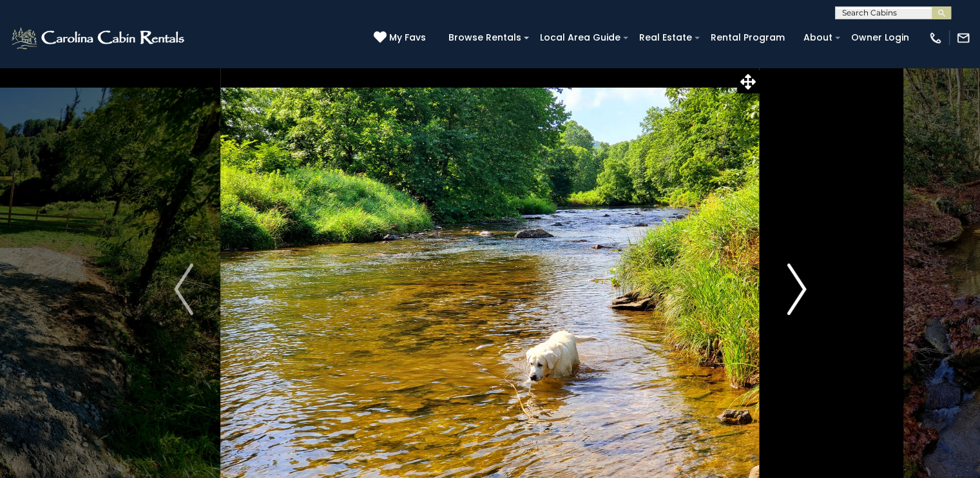
click at [794, 284] on img "Next" at bounding box center [796, 290] width 19 height 52
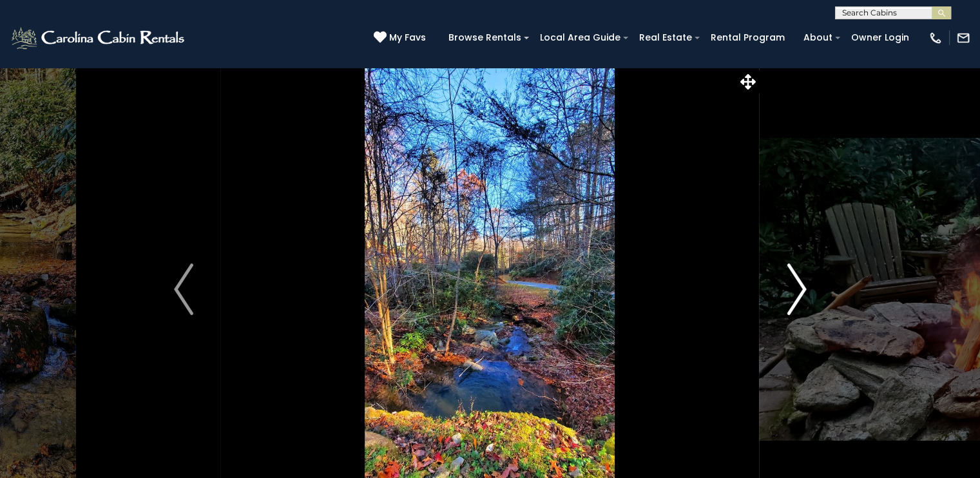
click at [794, 284] on img "Next" at bounding box center [796, 290] width 19 height 52
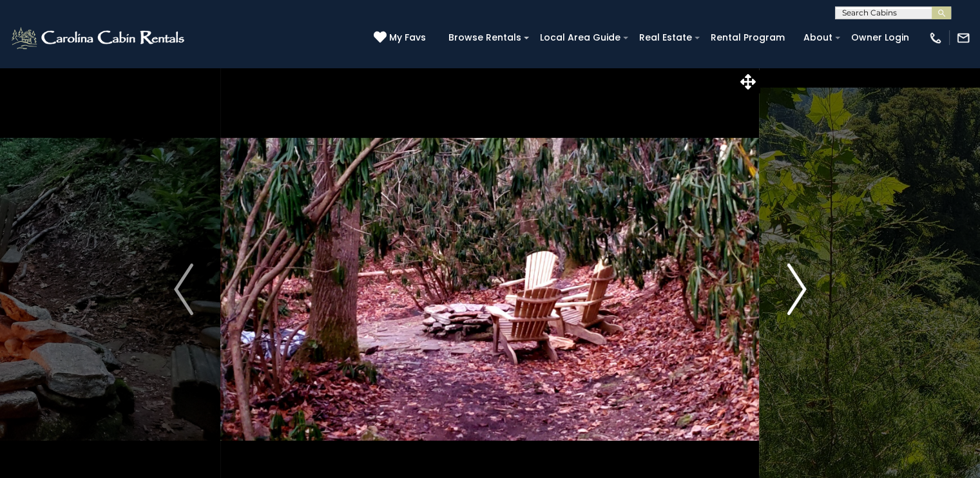
click at [794, 284] on img "Next" at bounding box center [796, 290] width 19 height 52
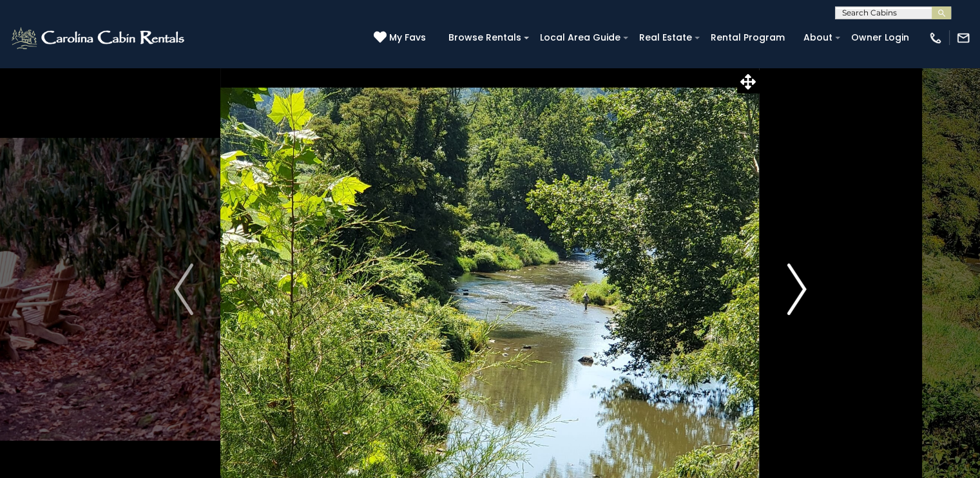
click at [794, 284] on img "Next" at bounding box center [796, 290] width 19 height 52
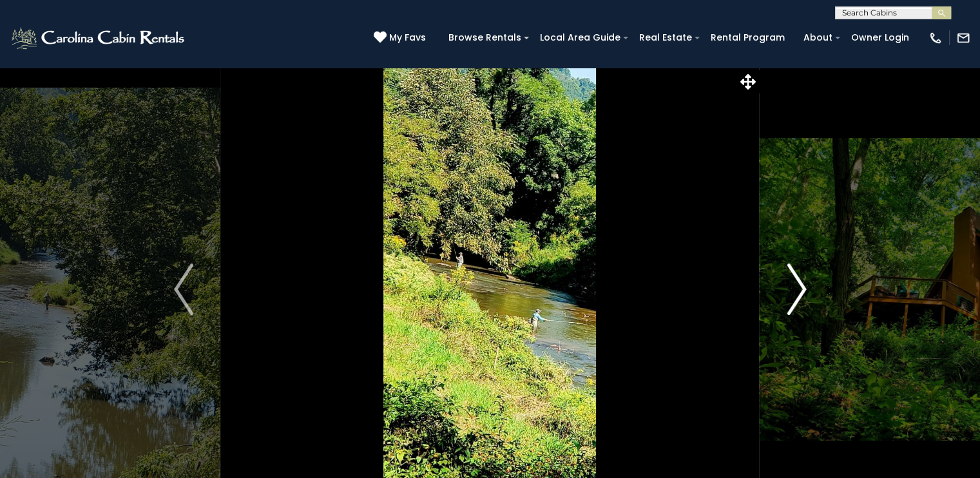
click at [794, 284] on img "Next" at bounding box center [796, 290] width 19 height 52
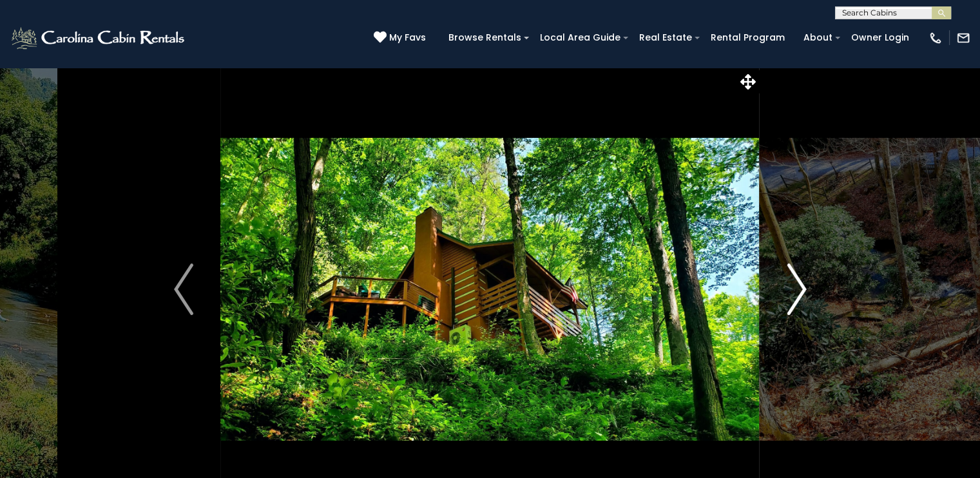
click at [794, 284] on img "Next" at bounding box center [796, 290] width 19 height 52
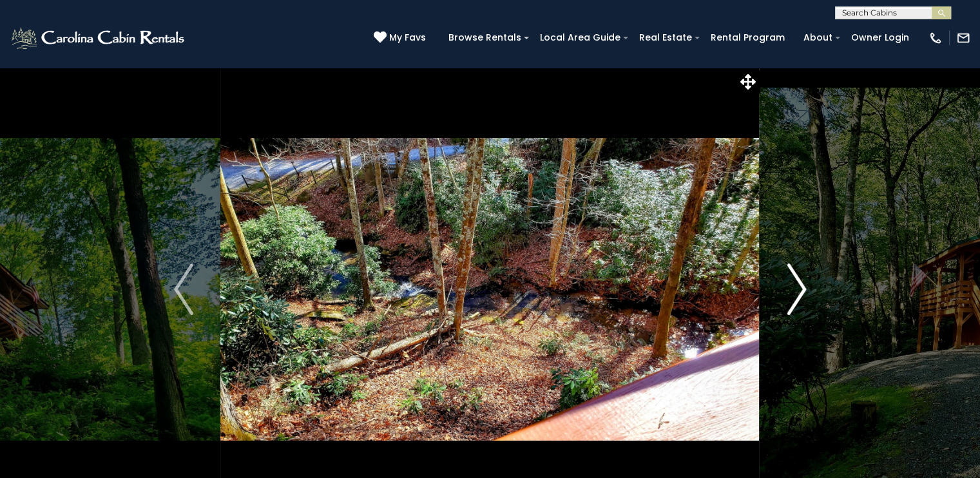
click at [794, 284] on img "Next" at bounding box center [796, 290] width 19 height 52
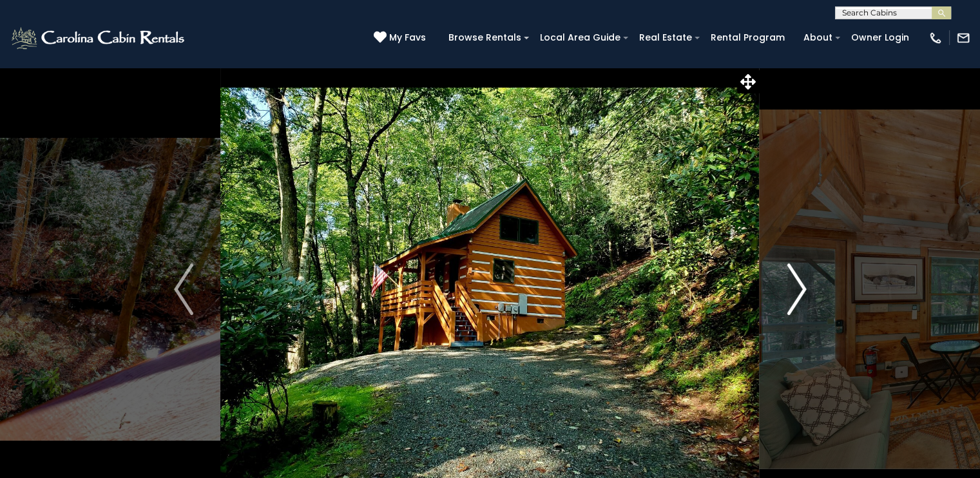
click at [794, 284] on img "Next" at bounding box center [796, 290] width 19 height 52
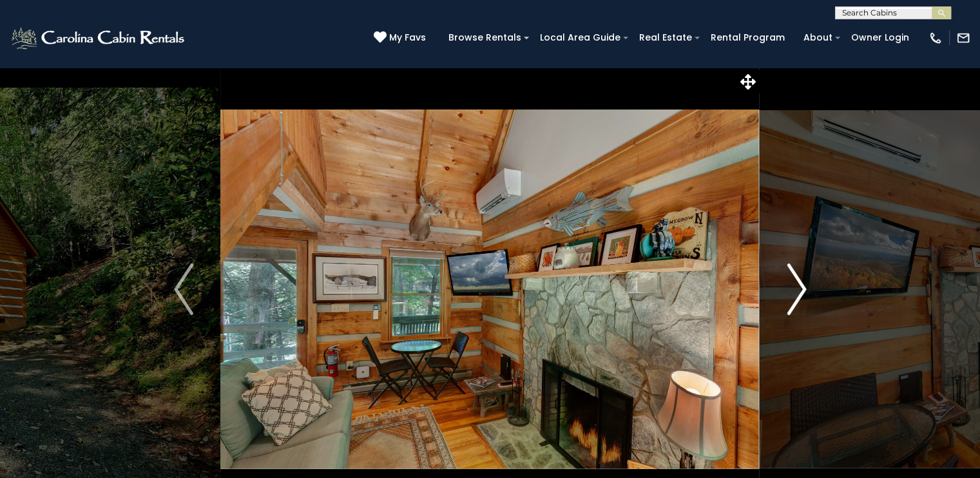
click at [796, 293] on img "Next" at bounding box center [796, 290] width 19 height 52
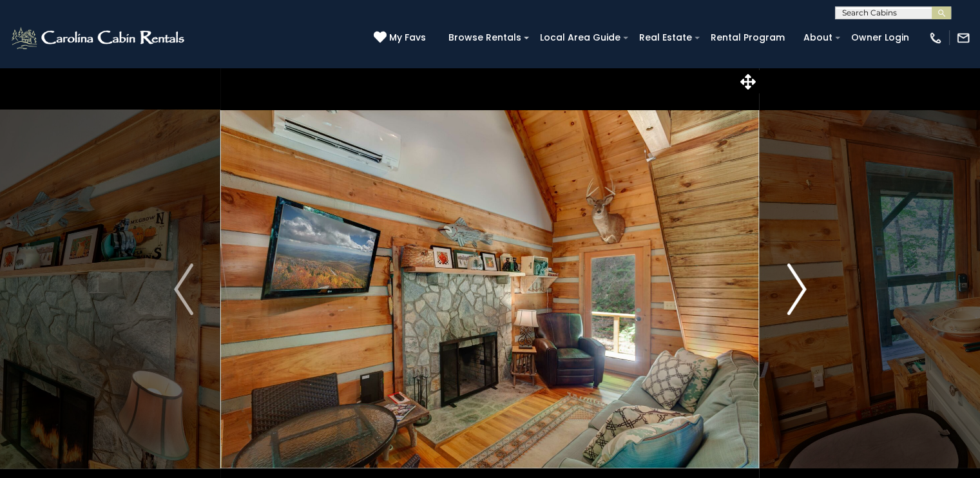
click at [796, 293] on img "Next" at bounding box center [796, 290] width 19 height 52
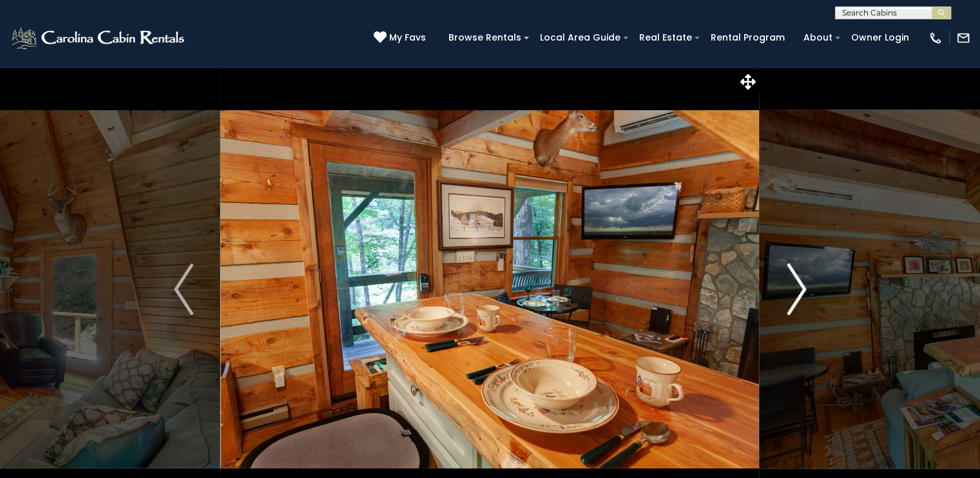
click at [795, 304] on img "Next" at bounding box center [796, 290] width 19 height 52
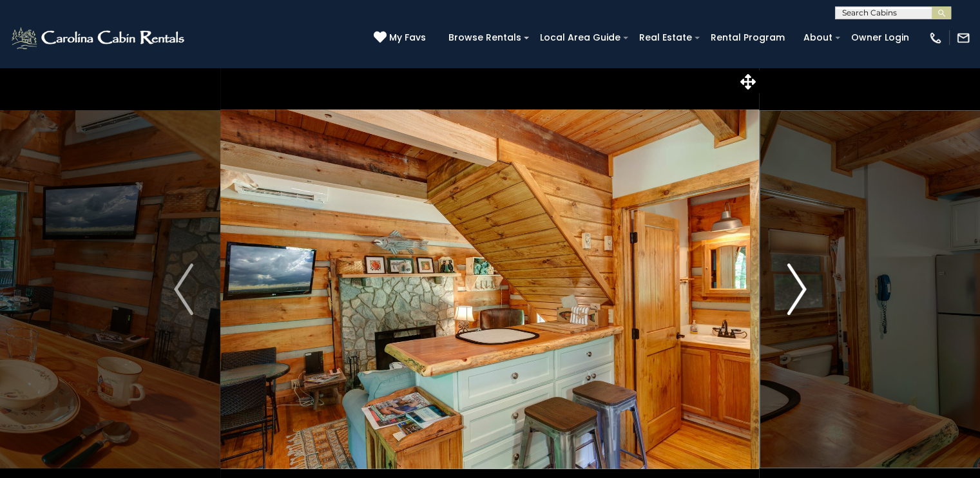
click at [799, 299] on img "Next" at bounding box center [796, 290] width 19 height 52
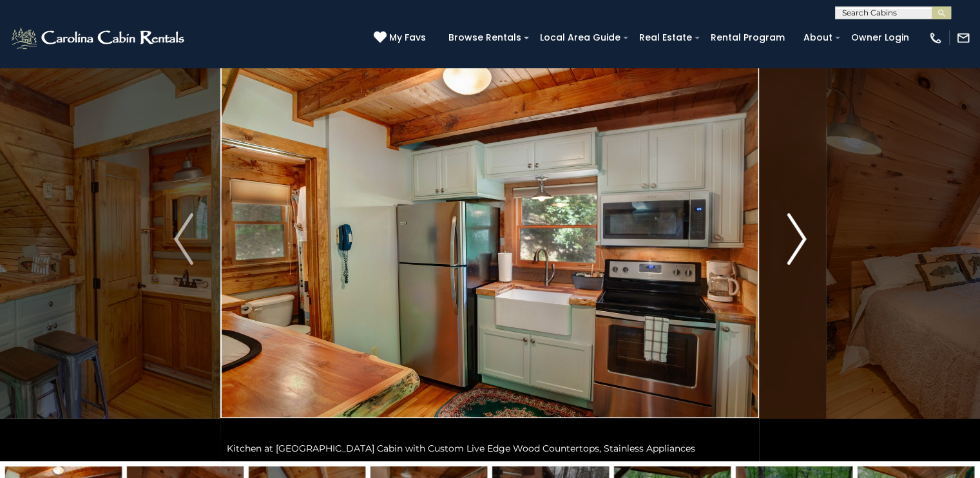
scroll to position [64, 0]
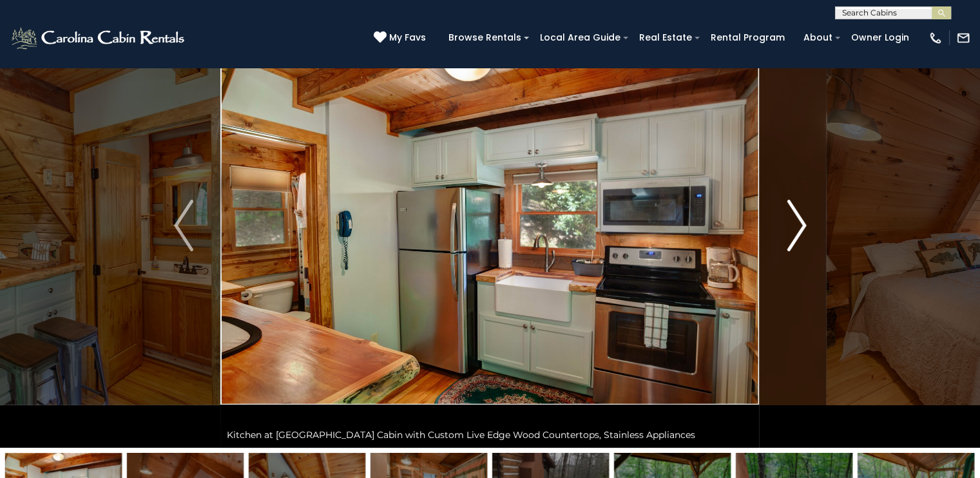
drag, startPoint x: 795, startPoint y: 59, endPoint x: 795, endPoint y: 113, distance: 53.5
click at [787, 226] on img "Next" at bounding box center [796, 226] width 19 height 52
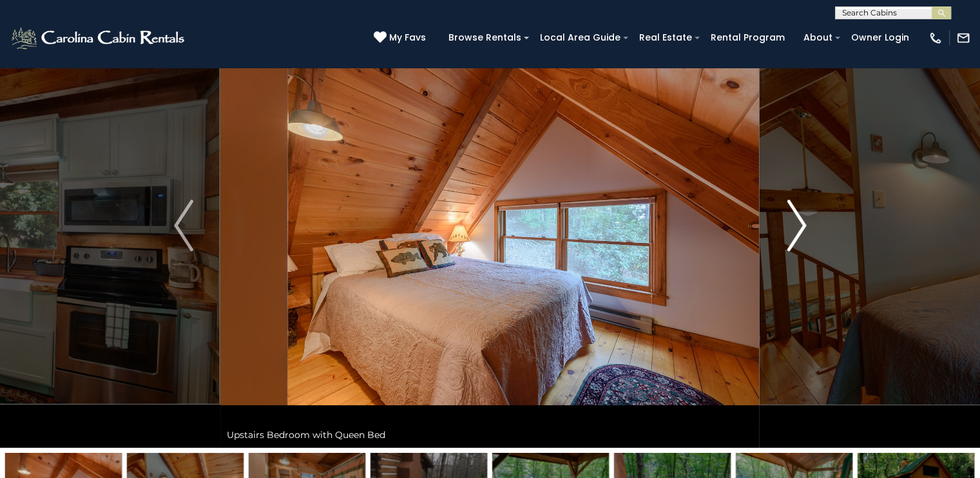
click at [787, 225] on img "Next" at bounding box center [796, 226] width 19 height 52
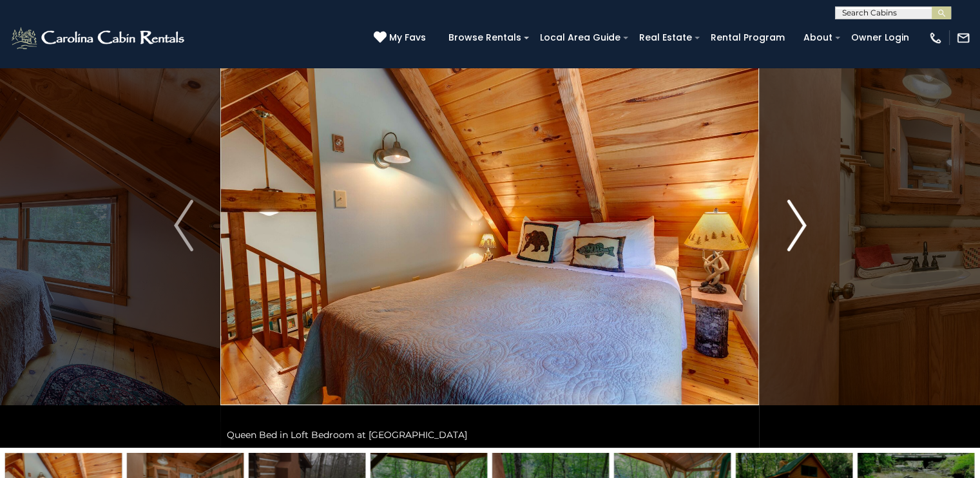
click at [787, 225] on img "Next" at bounding box center [796, 226] width 19 height 52
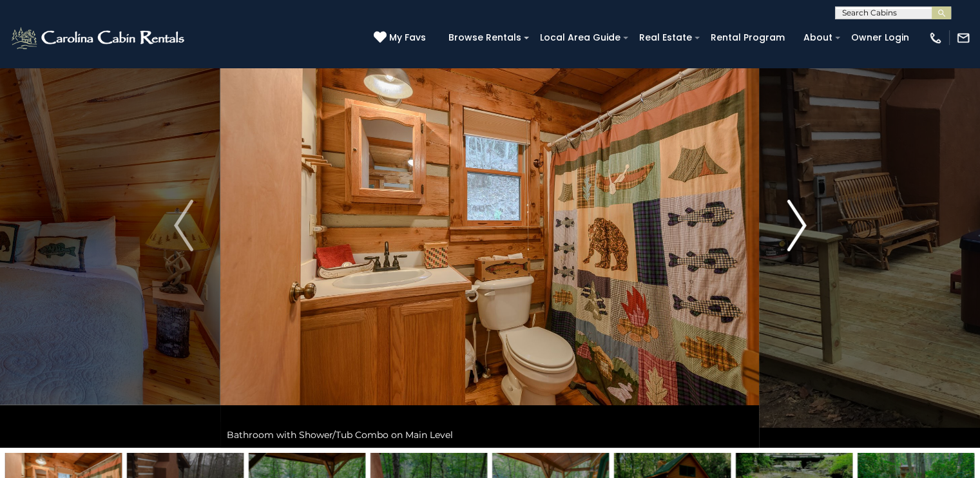
click at [787, 224] on img "Next" at bounding box center [796, 226] width 19 height 52
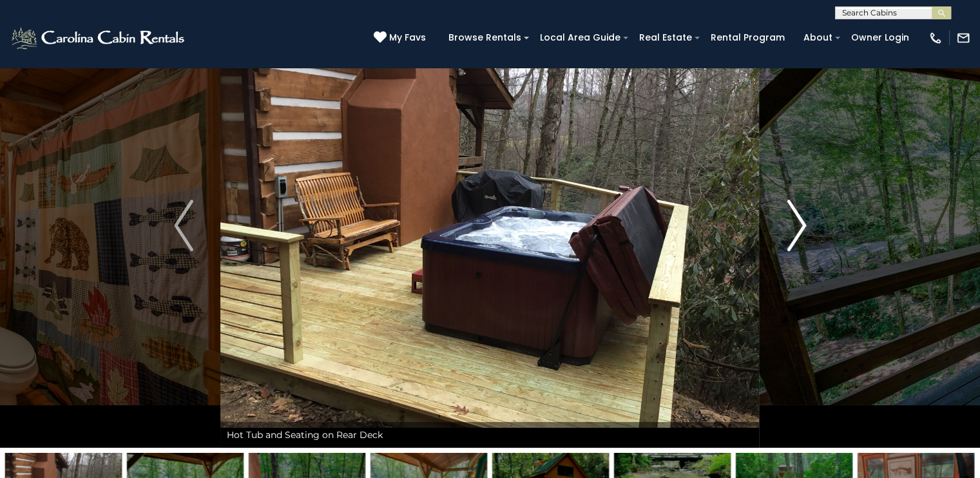
click at [787, 224] on img "Next" at bounding box center [796, 226] width 19 height 52
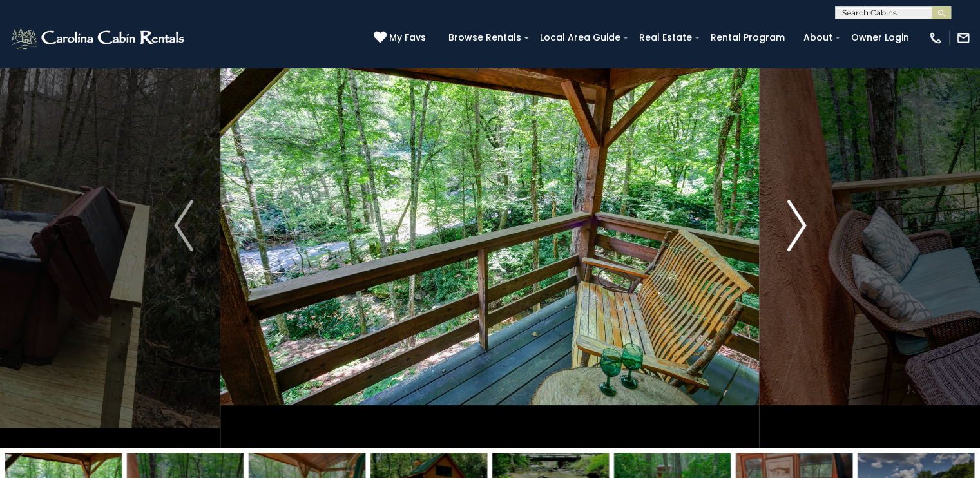
click at [787, 224] on img "Next" at bounding box center [796, 226] width 19 height 52
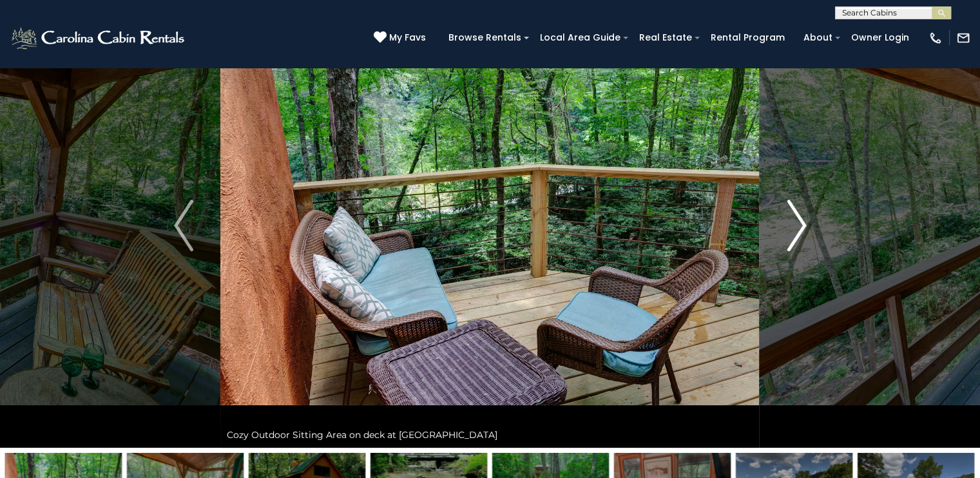
click at [787, 224] on img "Next" at bounding box center [796, 226] width 19 height 52
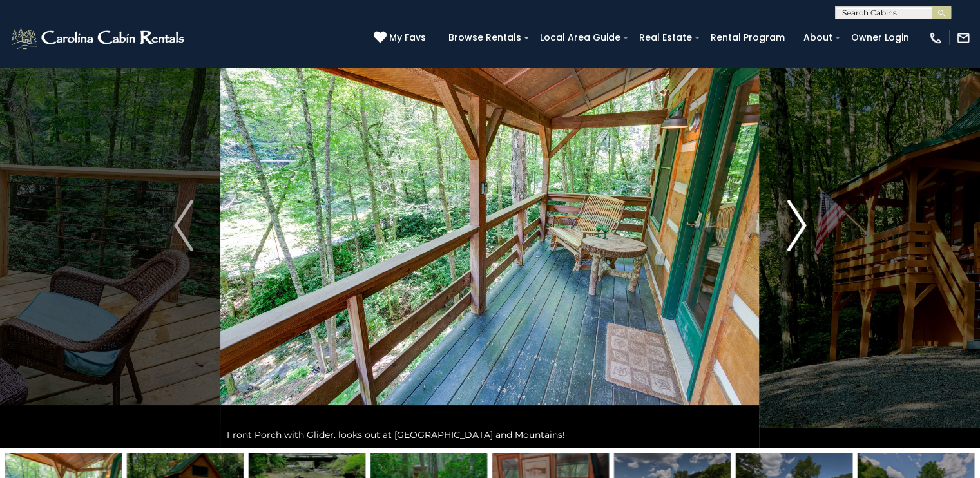
click at [790, 218] on img "Next" at bounding box center [796, 226] width 19 height 52
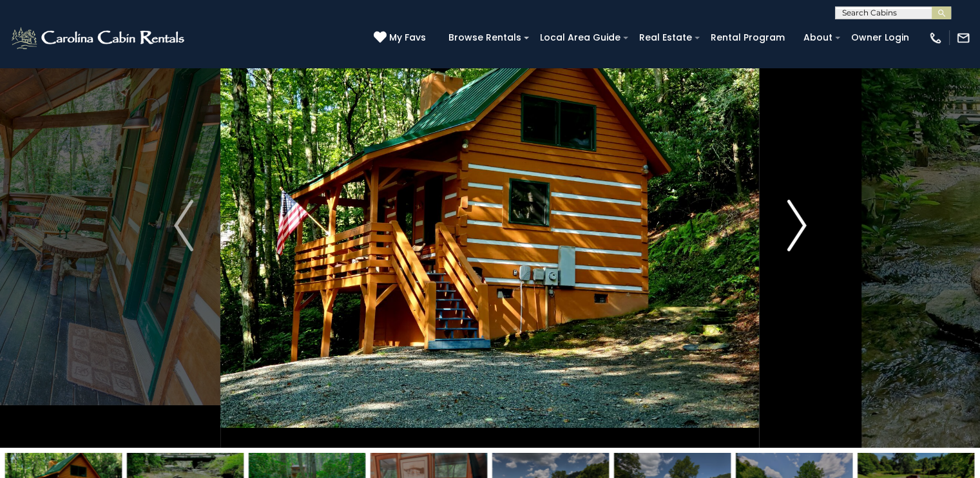
click at [790, 218] on img "Next" at bounding box center [796, 226] width 19 height 52
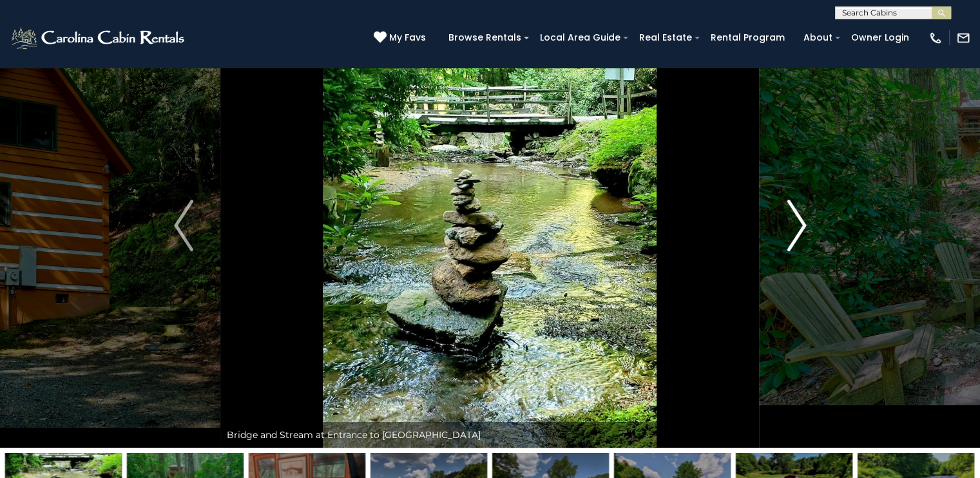
click at [790, 218] on img "Next" at bounding box center [796, 226] width 19 height 52
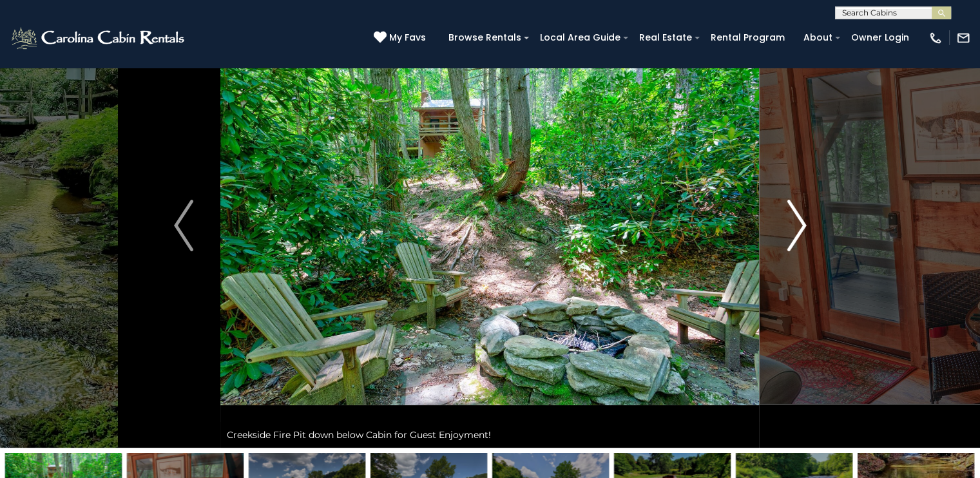
click at [790, 218] on img "Next" at bounding box center [796, 226] width 19 height 52
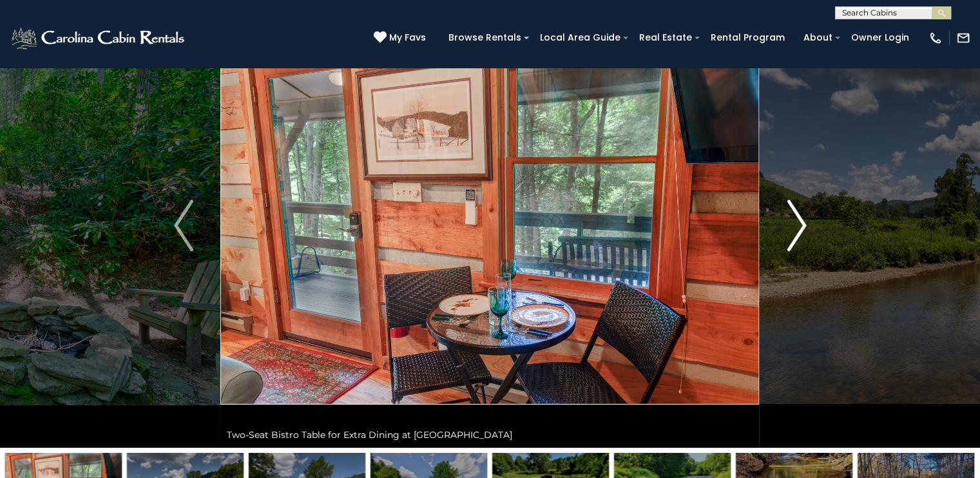
click at [790, 218] on img "Next" at bounding box center [796, 226] width 19 height 52
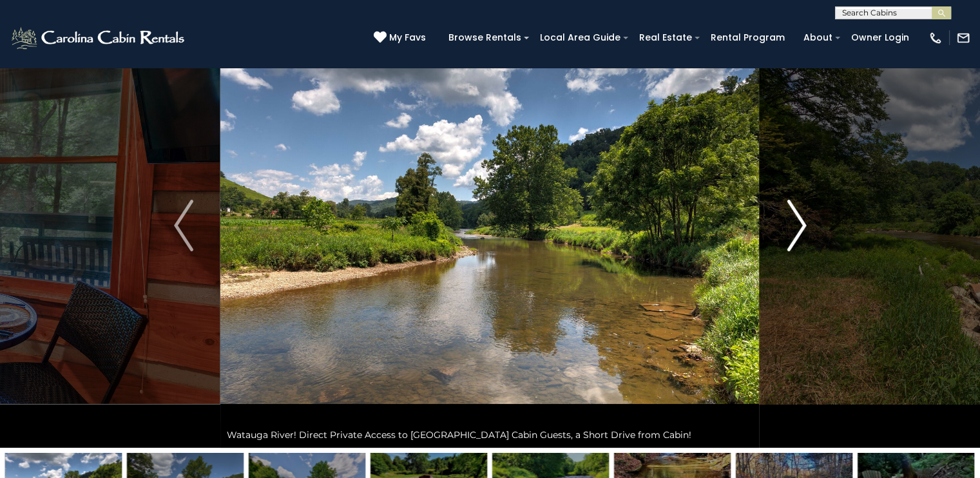
click at [790, 218] on img "Next" at bounding box center [796, 226] width 19 height 52
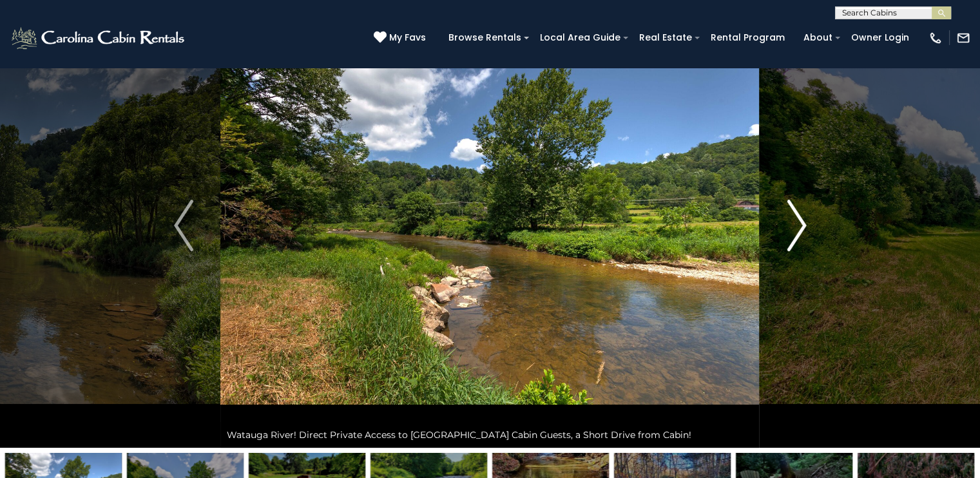
click at [790, 218] on img "Next" at bounding box center [796, 226] width 19 height 52
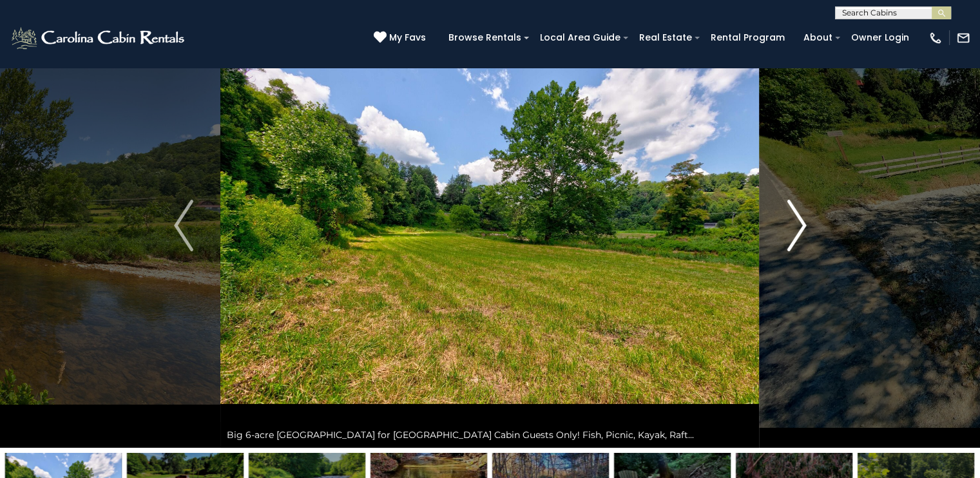
click at [790, 218] on img "Next" at bounding box center [796, 226] width 19 height 52
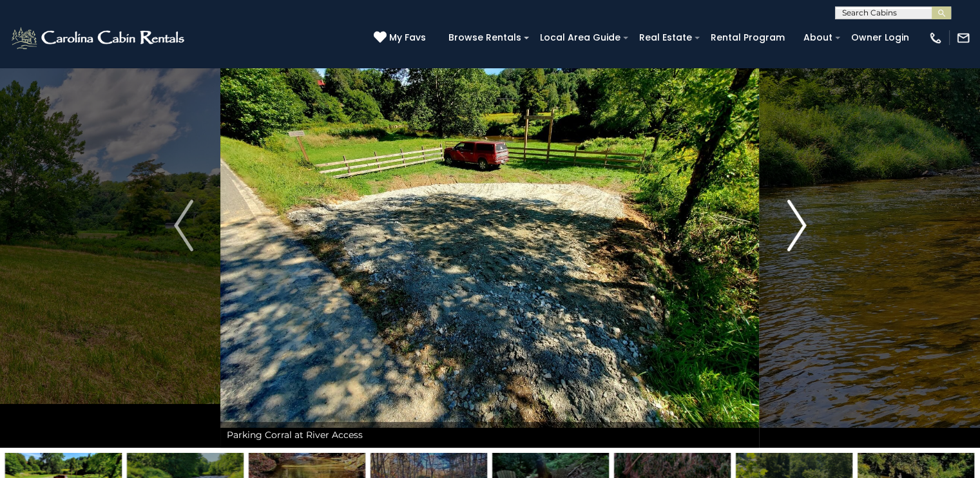
click at [790, 218] on img "Next" at bounding box center [796, 226] width 19 height 52
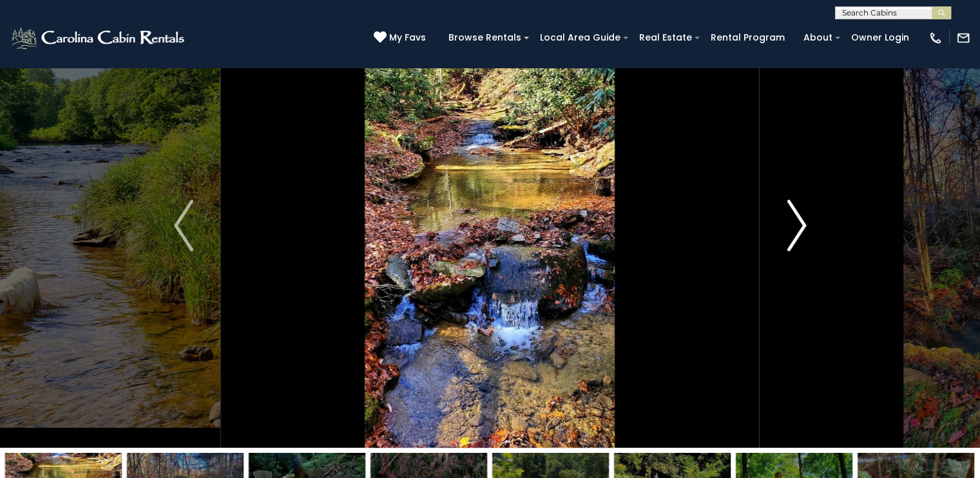
click at [790, 218] on img "Next" at bounding box center [796, 226] width 19 height 52
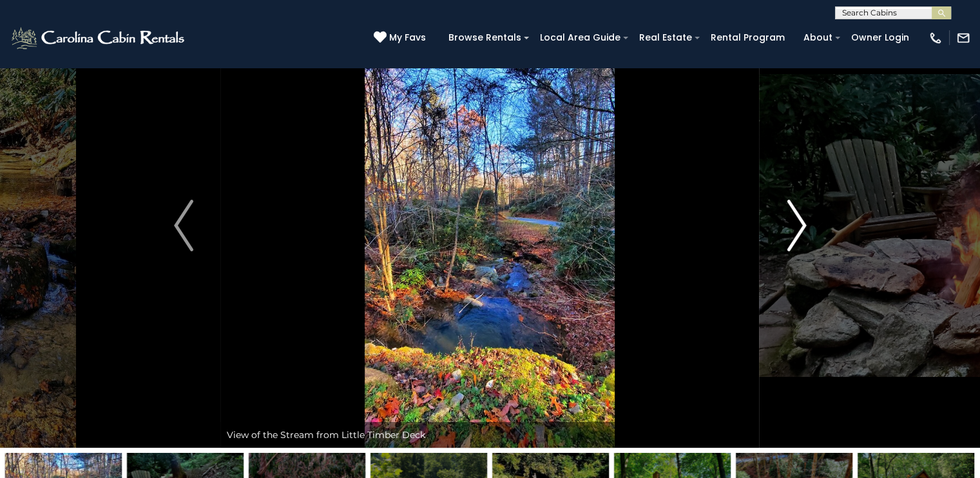
click at [790, 218] on img "Next" at bounding box center [796, 226] width 19 height 52
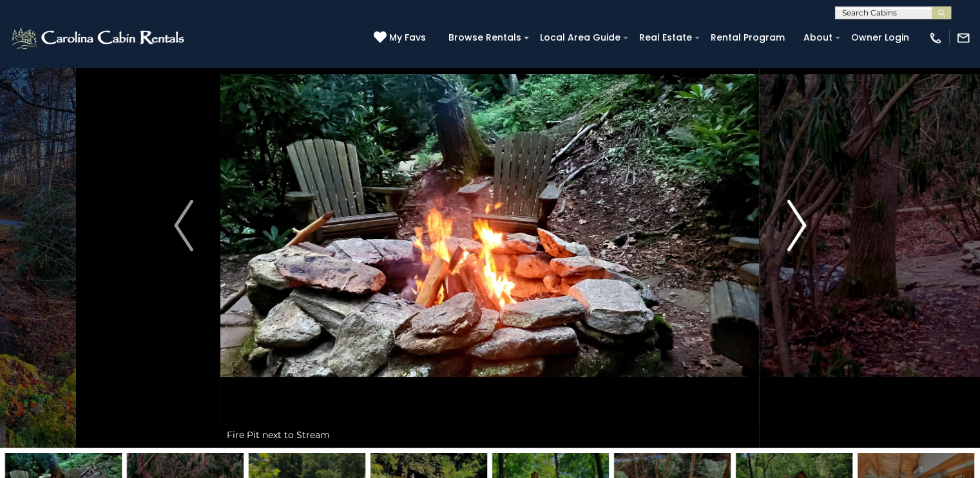
click at [790, 218] on img "Next" at bounding box center [796, 226] width 19 height 52
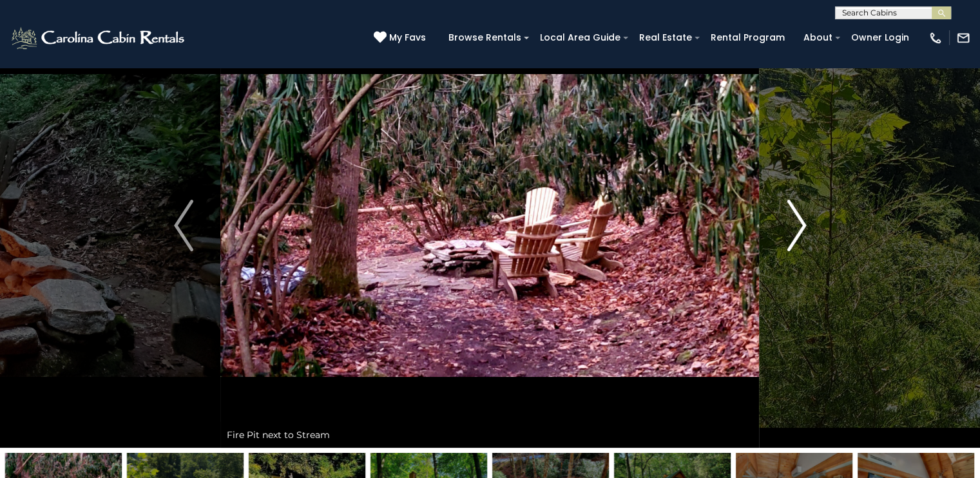
click at [790, 218] on img "Next" at bounding box center [796, 226] width 19 height 52
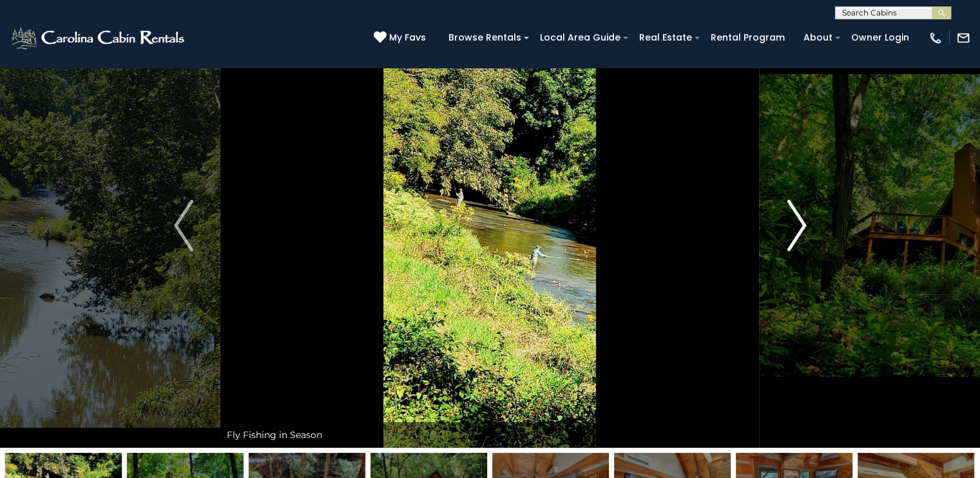
click at [790, 218] on img "Next" at bounding box center [796, 226] width 19 height 52
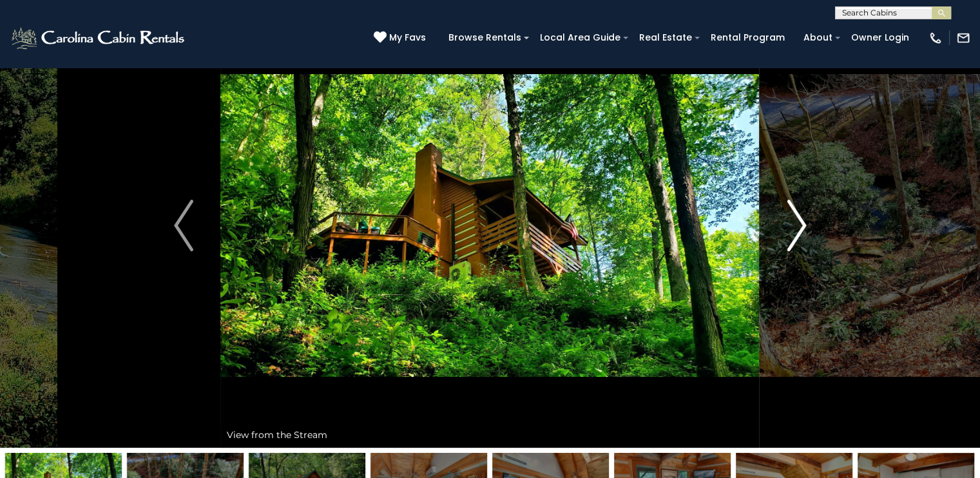
click at [790, 218] on img "Next" at bounding box center [796, 226] width 19 height 52
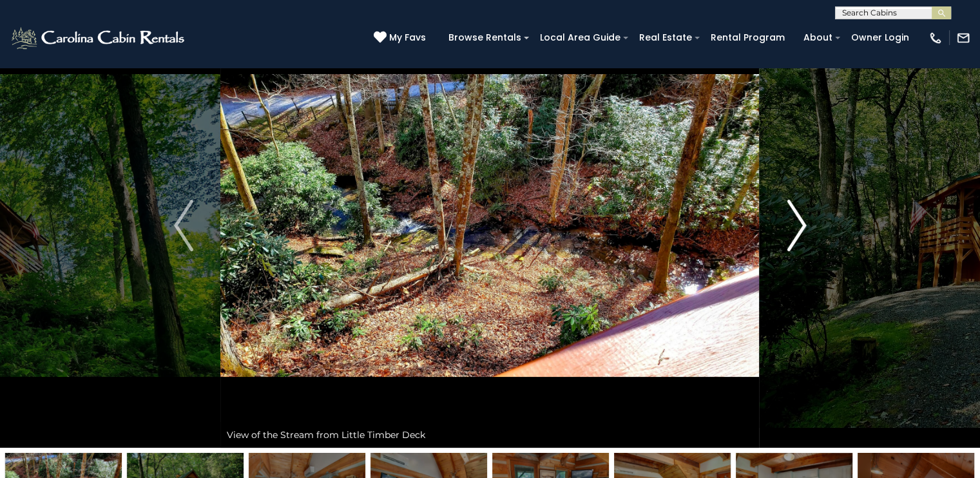
click at [790, 218] on img "Next" at bounding box center [796, 226] width 19 height 52
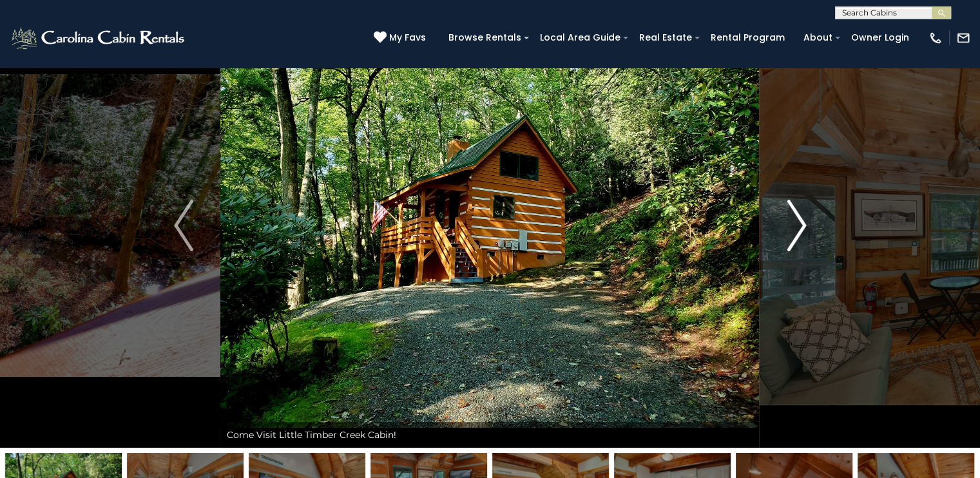
click at [790, 218] on img "Next" at bounding box center [796, 226] width 19 height 52
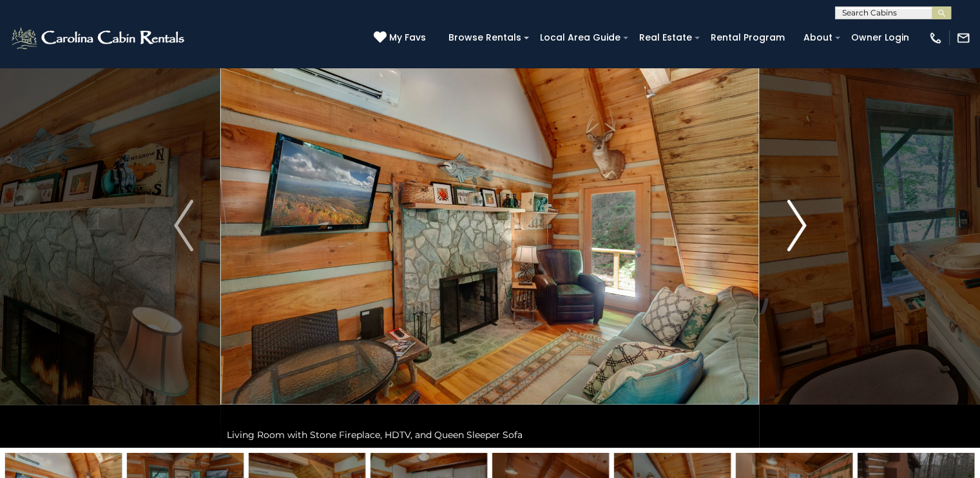
click at [804, 246] on img "Next" at bounding box center [796, 226] width 19 height 52
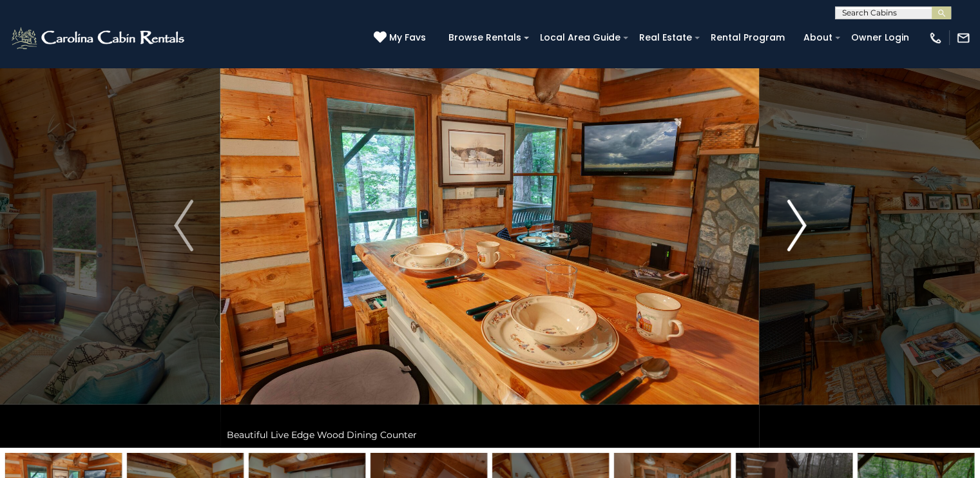
click at [799, 233] on img "Next" at bounding box center [796, 226] width 19 height 52
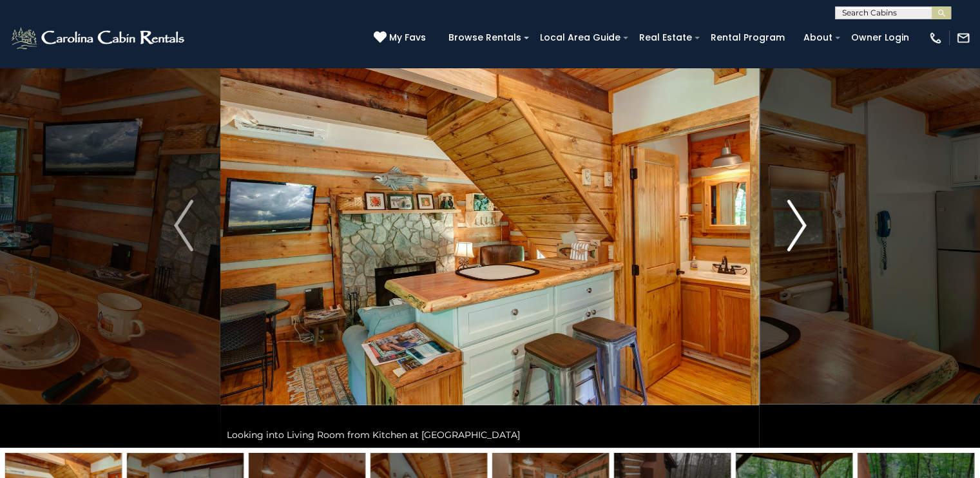
click at [794, 228] on img "Next" at bounding box center [796, 226] width 19 height 52
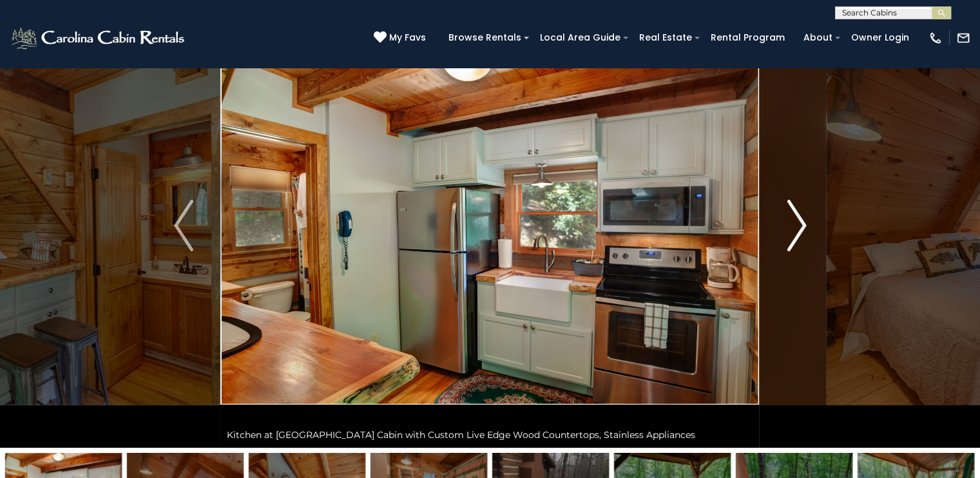
click at [786, 223] on button "Next" at bounding box center [797, 225] width 74 height 445
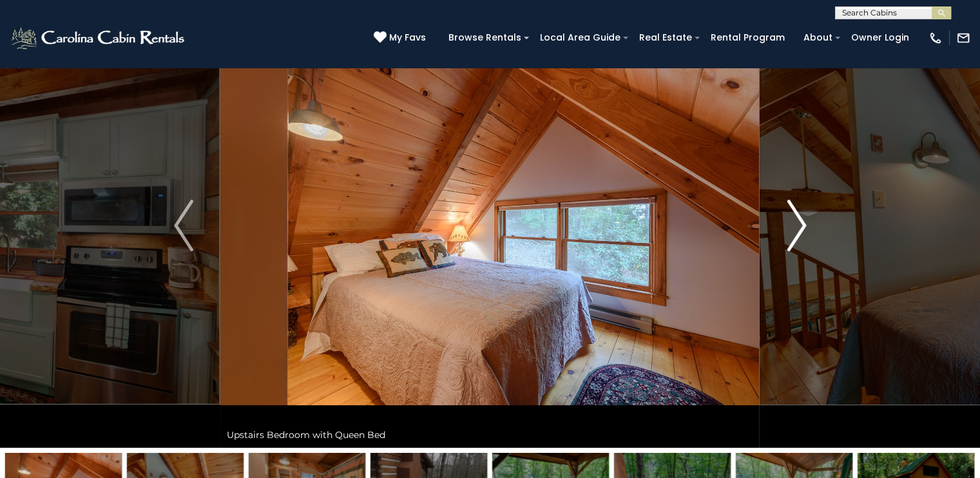
click at [787, 222] on img "Next" at bounding box center [796, 226] width 19 height 52
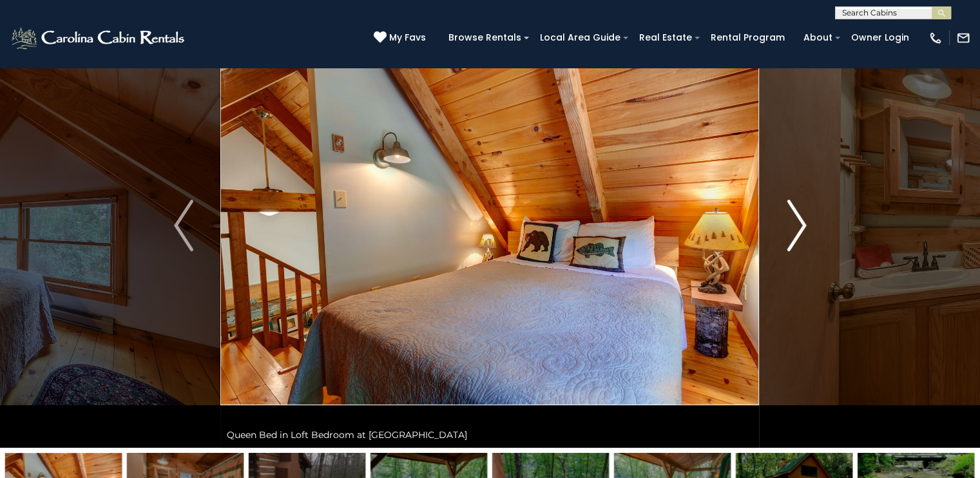
click at [787, 222] on img "Next" at bounding box center [796, 226] width 19 height 52
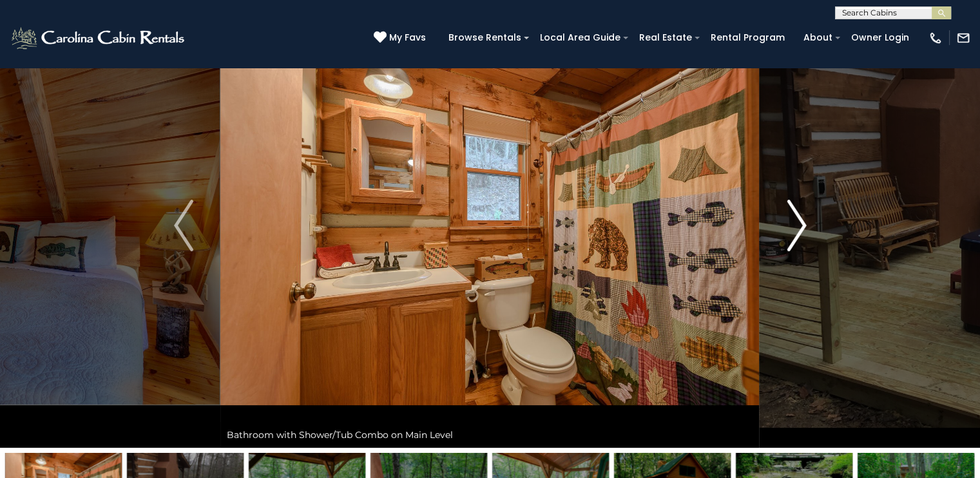
click at [787, 222] on img "Next" at bounding box center [796, 226] width 19 height 52
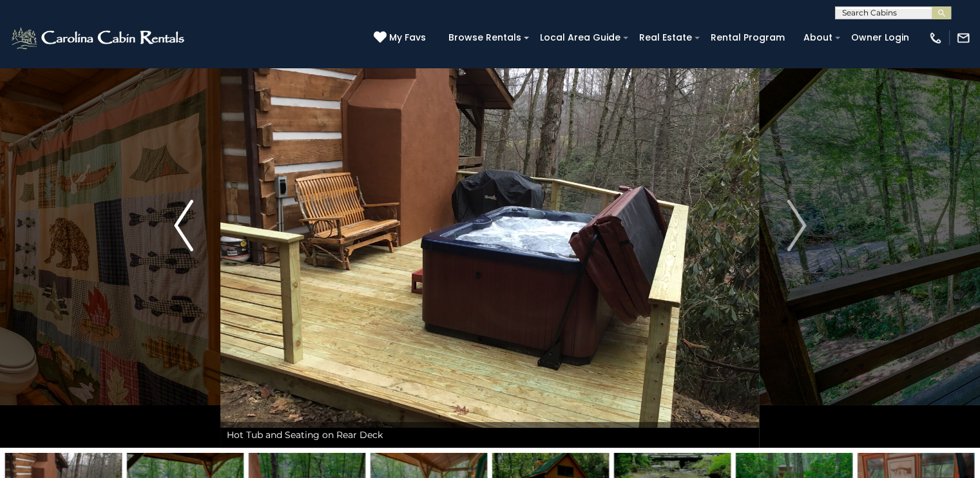
click at [193, 229] on button "Previous" at bounding box center [184, 225] width 74 height 445
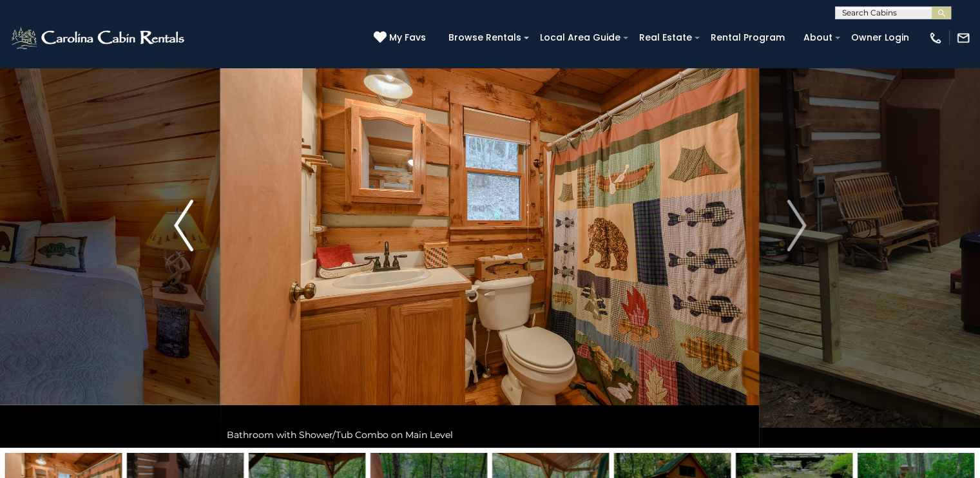
click at [177, 215] on img "Previous" at bounding box center [183, 226] width 19 height 52
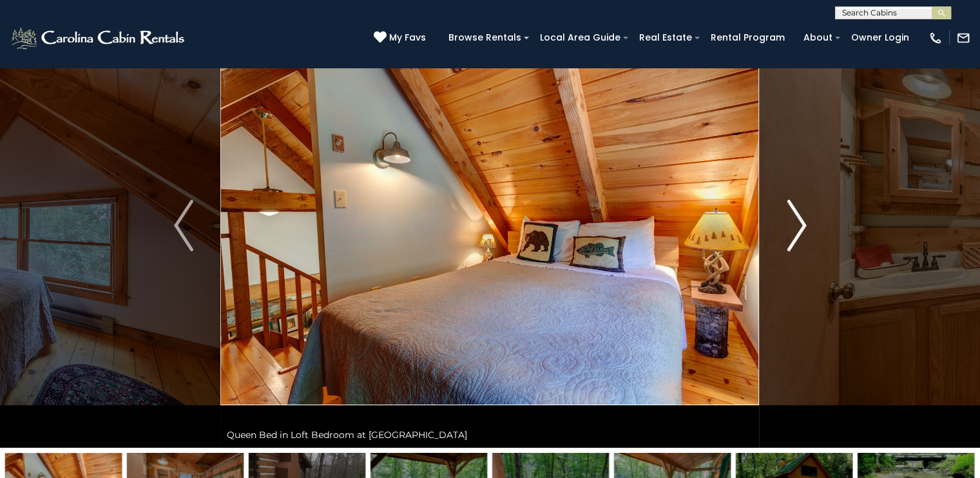
click at [792, 230] on img "Next" at bounding box center [796, 226] width 19 height 52
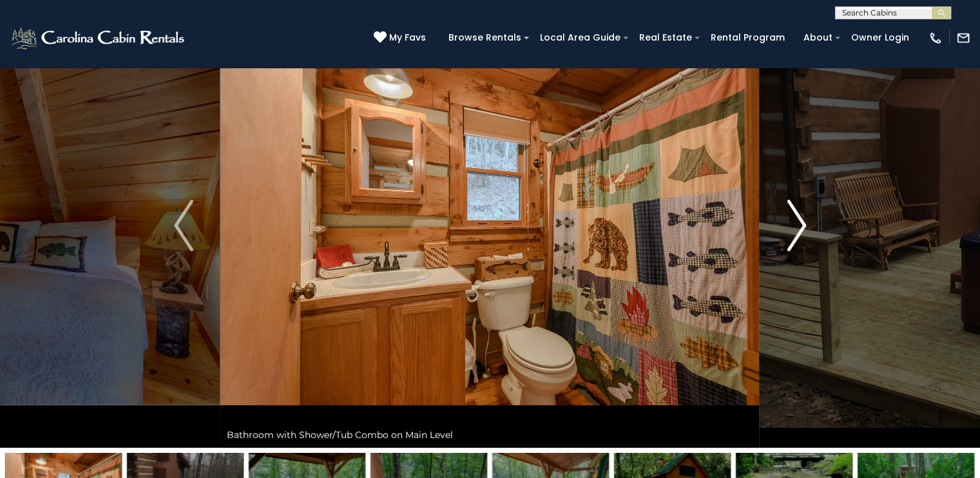
click at [792, 230] on img "Next" at bounding box center [796, 226] width 19 height 52
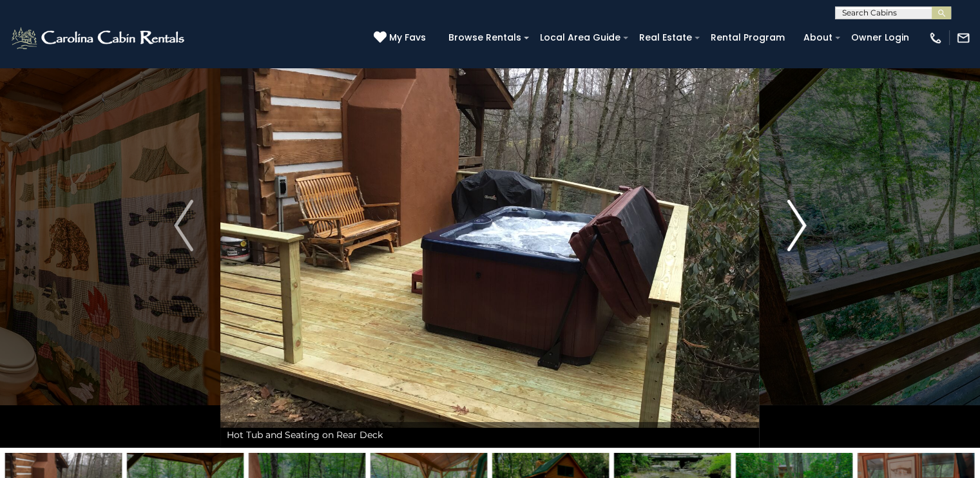
click at [799, 228] on img "Next" at bounding box center [796, 226] width 19 height 52
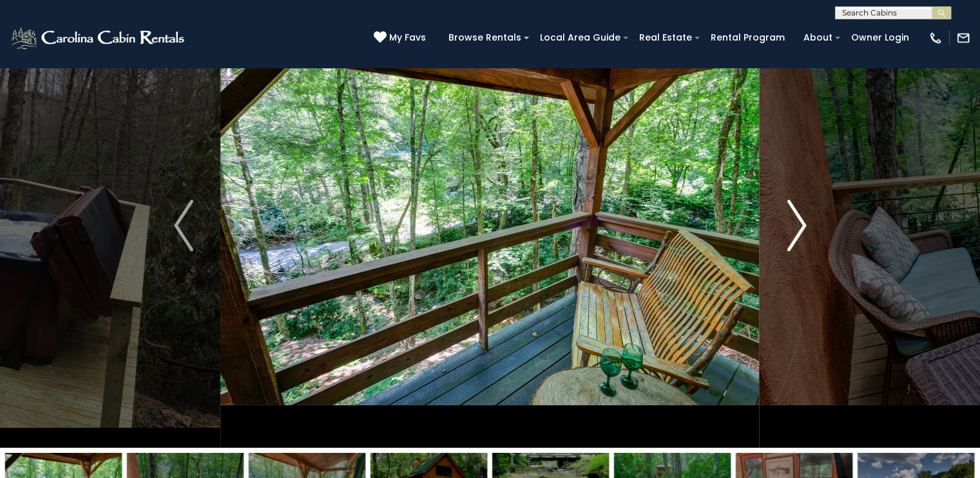
click at [798, 226] on img "Next" at bounding box center [796, 226] width 19 height 52
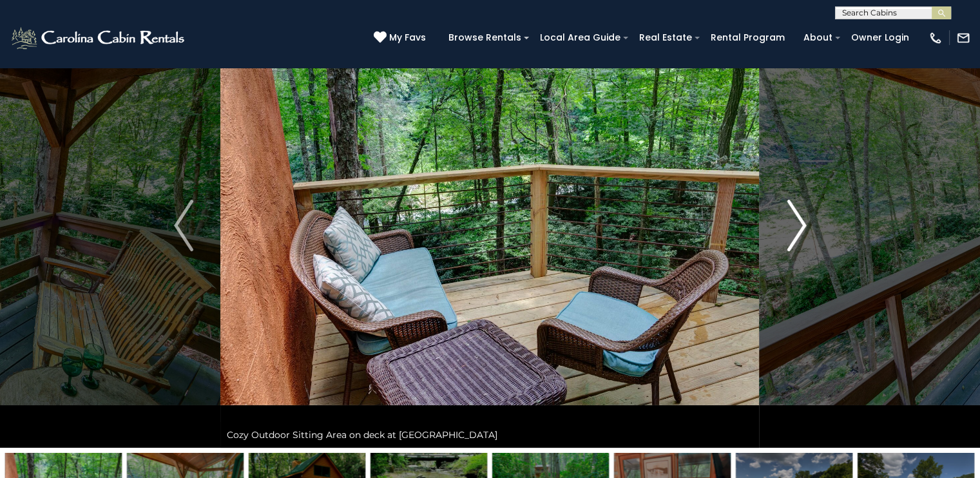
click at [798, 226] on img "Next" at bounding box center [796, 226] width 19 height 52
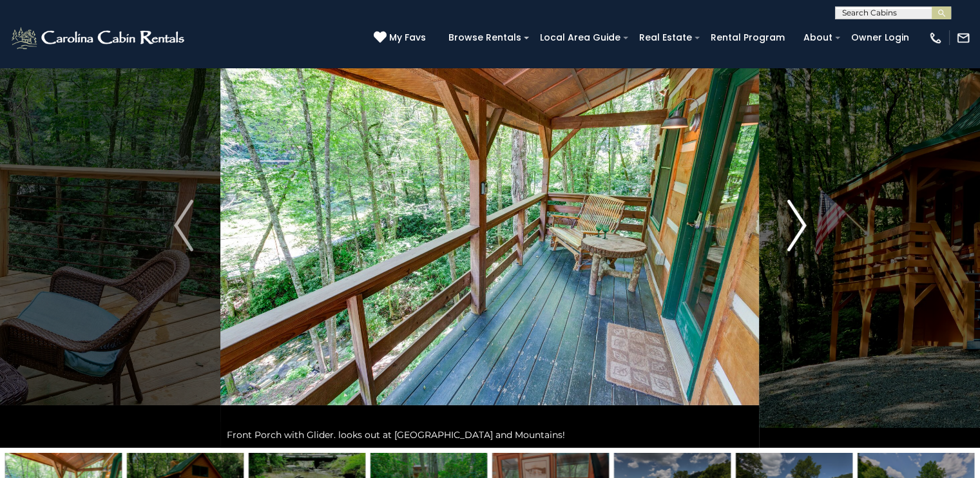
click at [798, 226] on img "Next" at bounding box center [796, 226] width 19 height 52
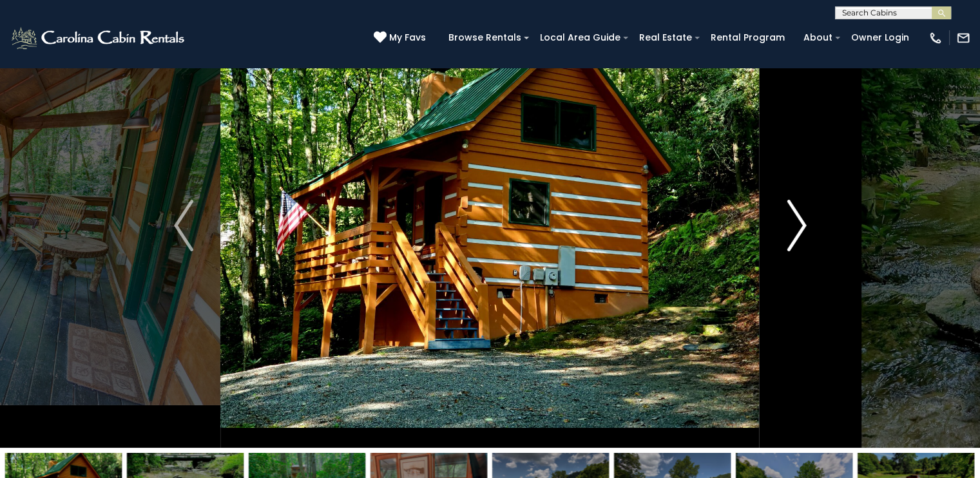
click at [794, 233] on img "Next" at bounding box center [796, 226] width 19 height 52
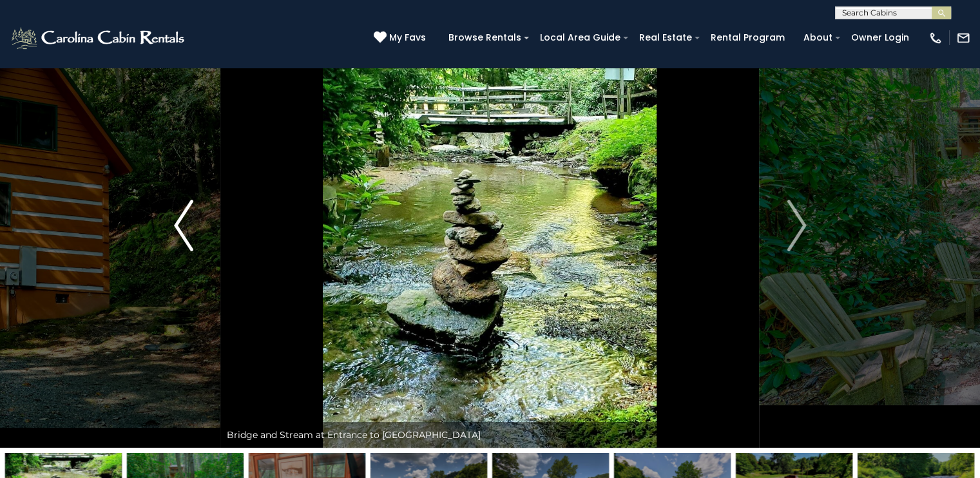
click at [183, 236] on img "Previous" at bounding box center [183, 226] width 19 height 52
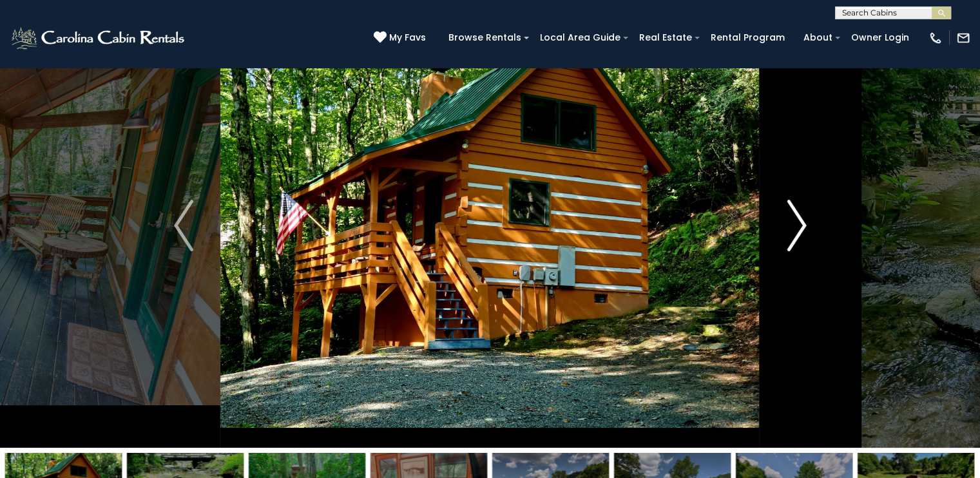
click at [804, 222] on img "Next" at bounding box center [796, 226] width 19 height 52
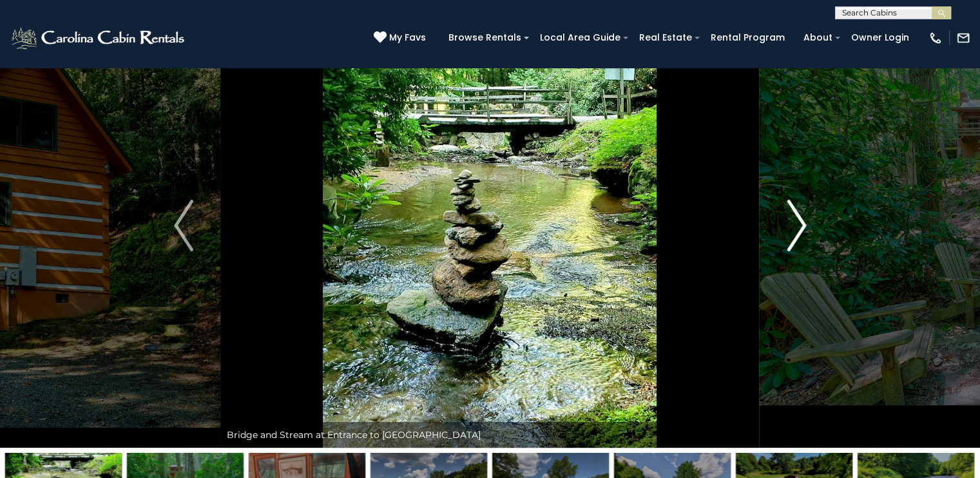
click at [805, 218] on img "Next" at bounding box center [796, 226] width 19 height 52
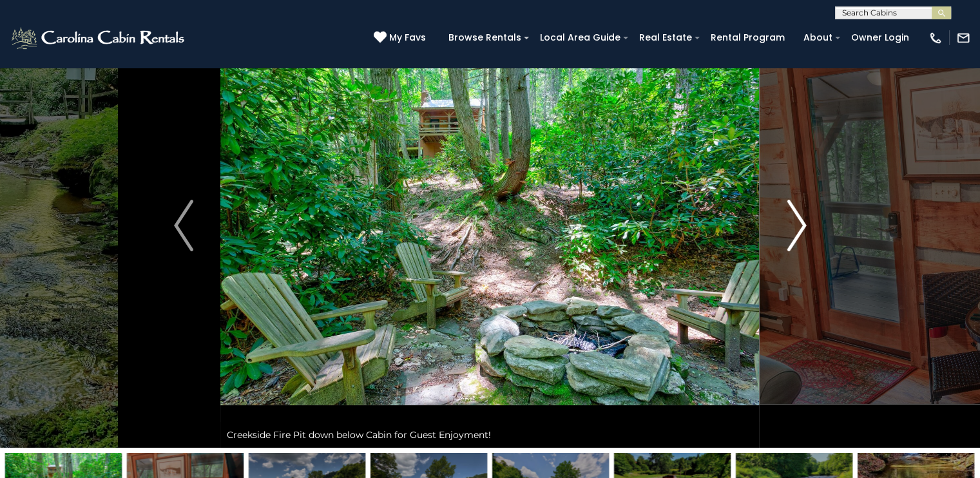
click at [805, 218] on img "Next" at bounding box center [796, 226] width 19 height 52
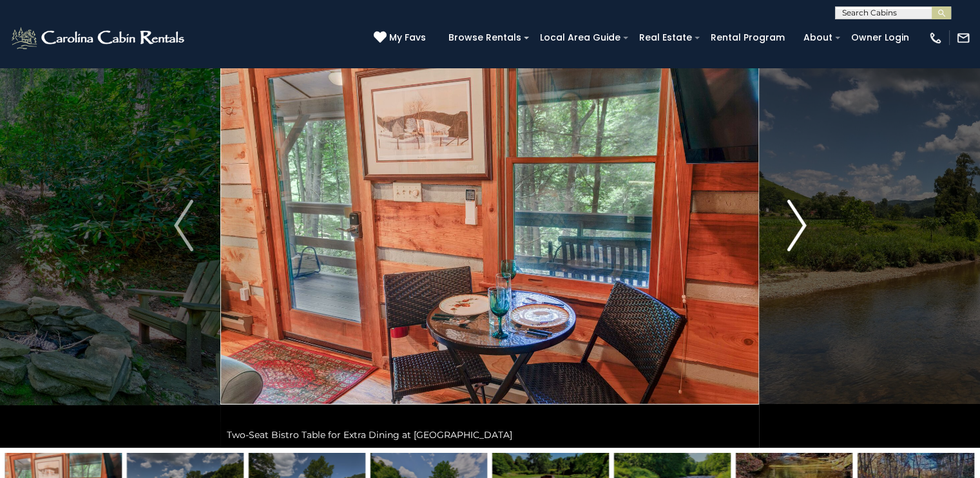
click at [792, 219] on img "Next" at bounding box center [796, 226] width 19 height 52
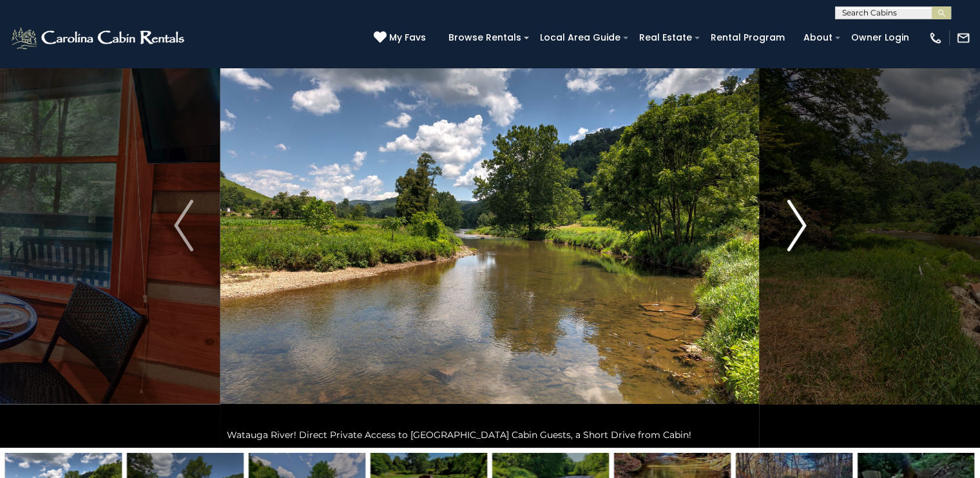
click at [792, 219] on img "Next" at bounding box center [796, 226] width 19 height 52
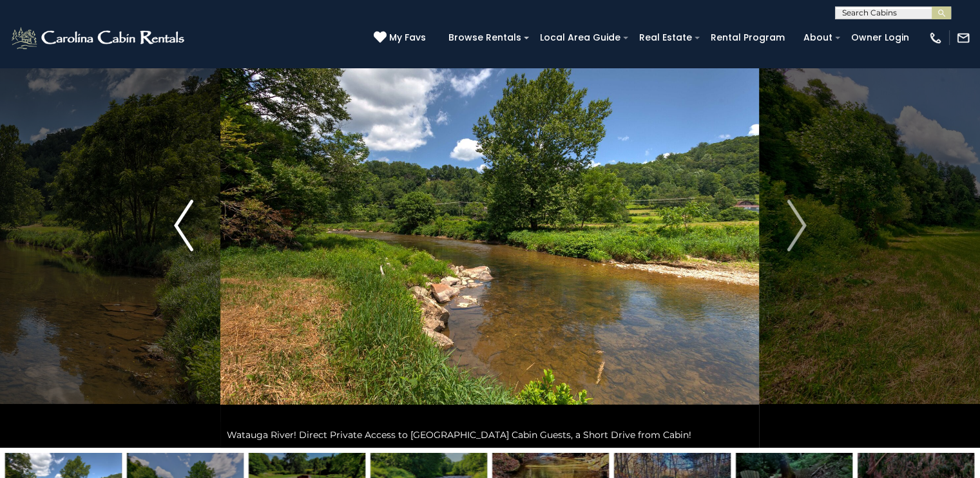
click at [179, 217] on img "Previous" at bounding box center [183, 226] width 19 height 52
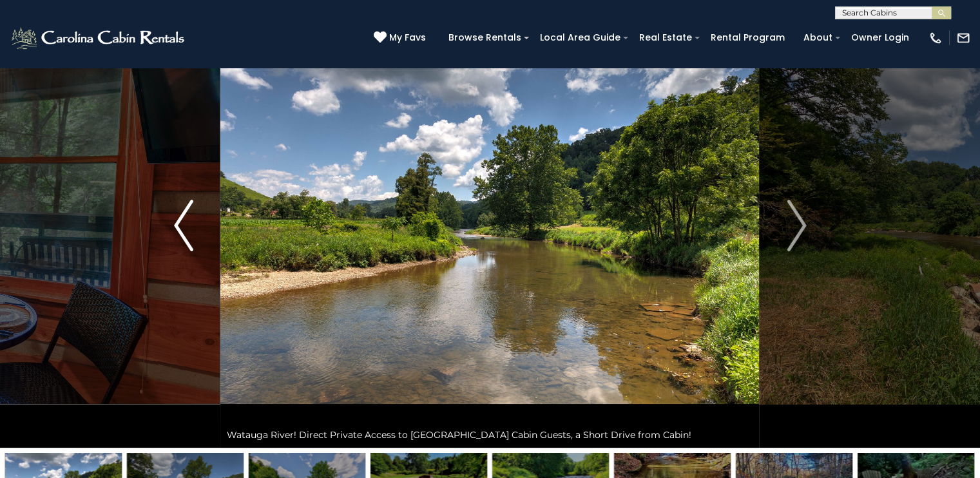
click at [179, 217] on img "Previous" at bounding box center [183, 226] width 19 height 52
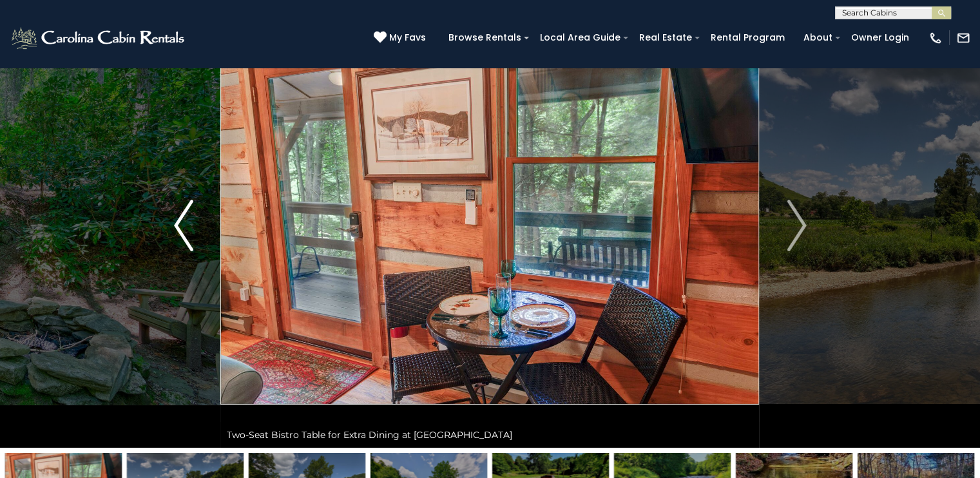
click at [179, 217] on img "Previous" at bounding box center [183, 226] width 19 height 52
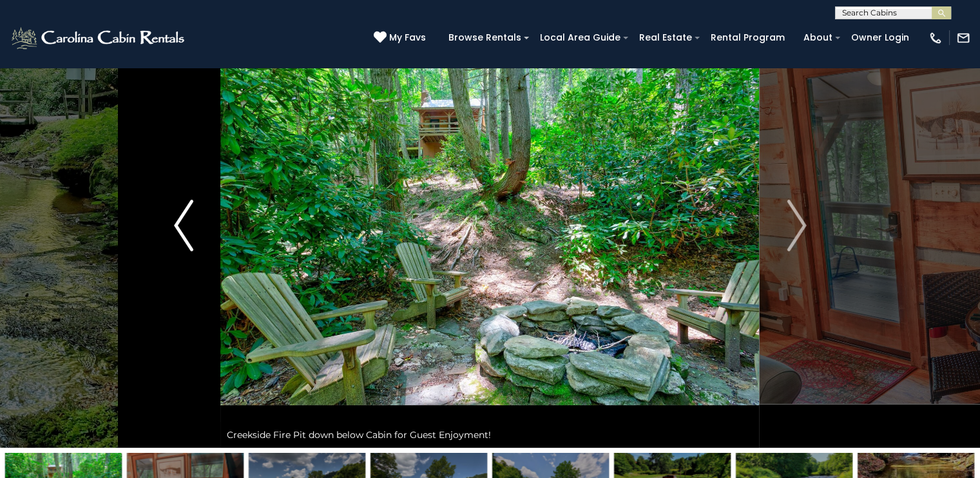
click at [179, 217] on img "Previous" at bounding box center [183, 226] width 19 height 52
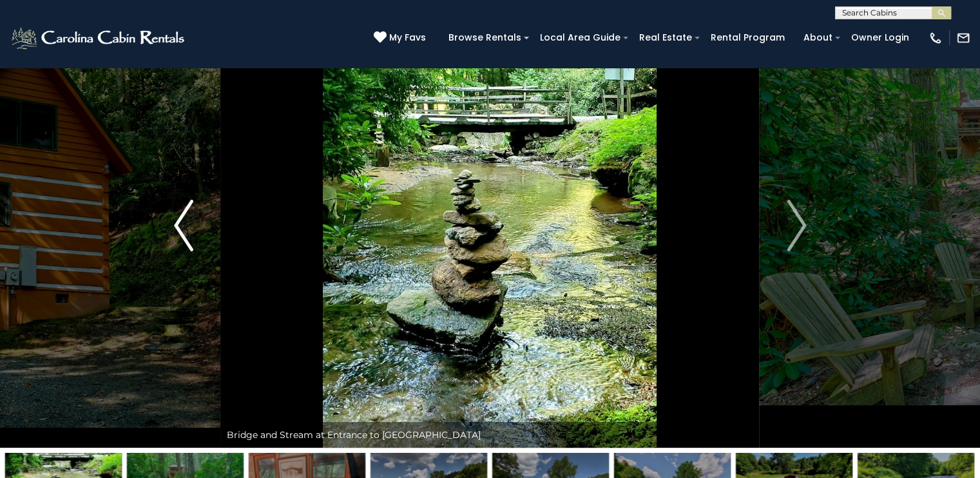
click at [179, 217] on img "Previous" at bounding box center [183, 226] width 19 height 52
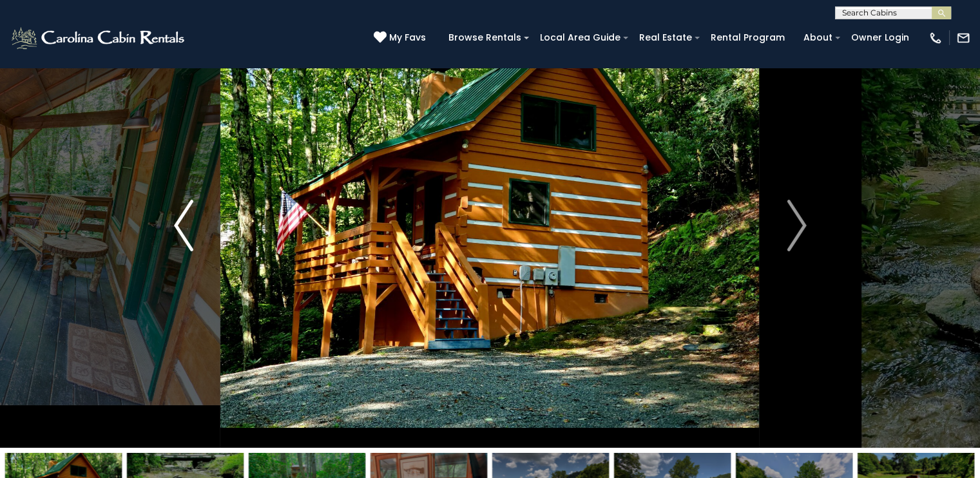
click at [179, 217] on img "Previous" at bounding box center [183, 226] width 19 height 52
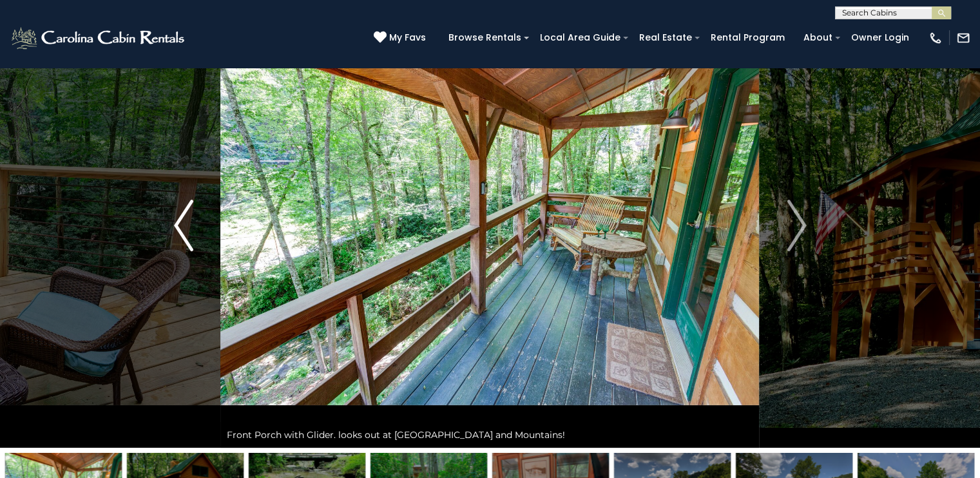
click at [179, 217] on img "Previous" at bounding box center [183, 226] width 19 height 52
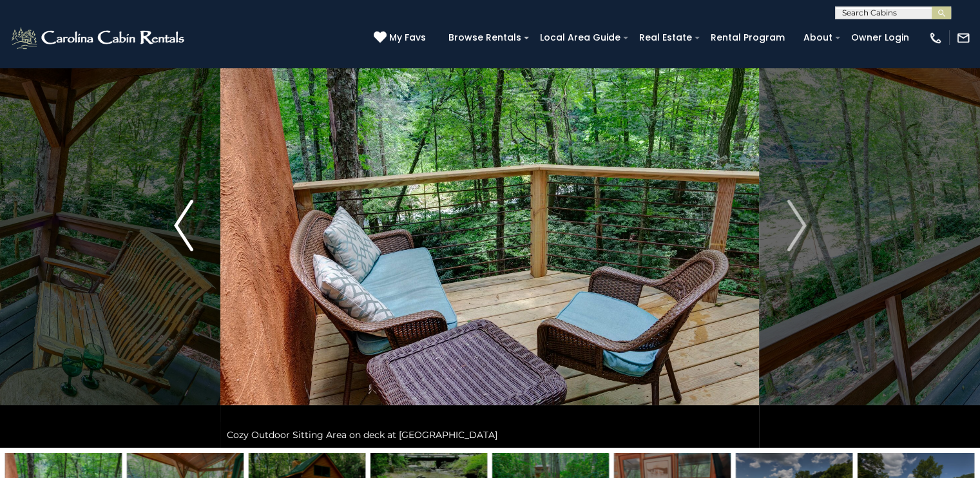
click at [179, 217] on img "Previous" at bounding box center [183, 226] width 19 height 52
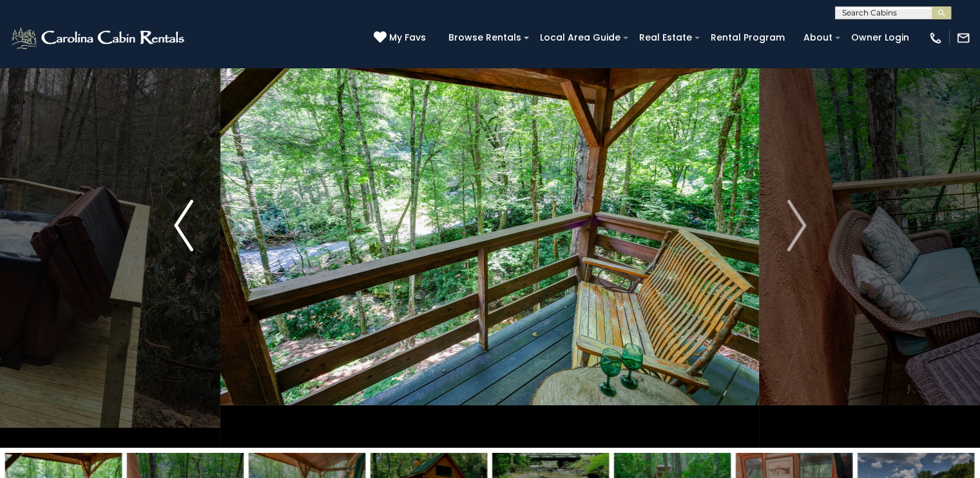
click at [179, 217] on img "Previous" at bounding box center [183, 226] width 19 height 52
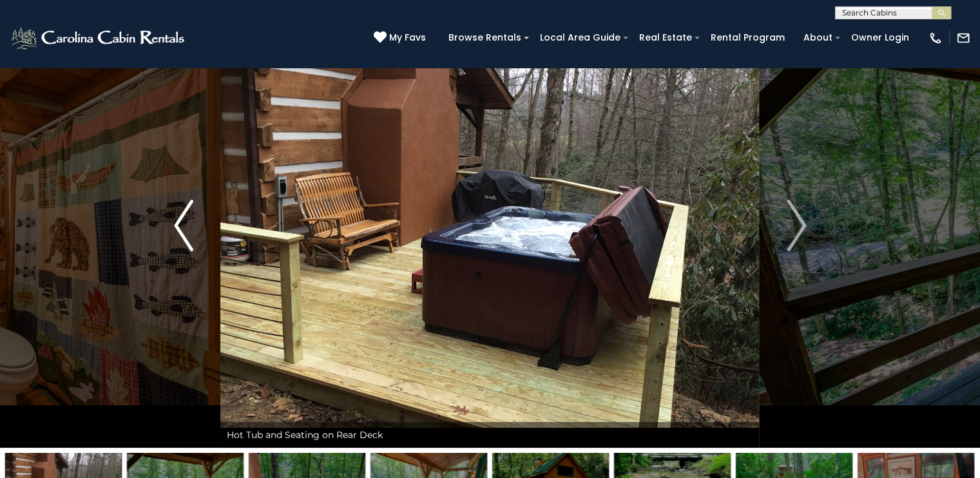
click at [179, 217] on img "Previous" at bounding box center [183, 226] width 19 height 52
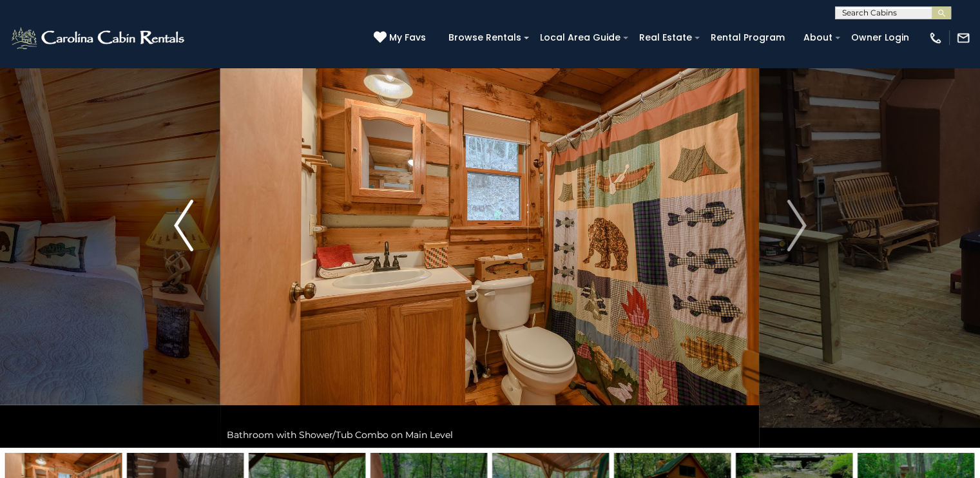
click at [179, 217] on img "Previous" at bounding box center [183, 226] width 19 height 52
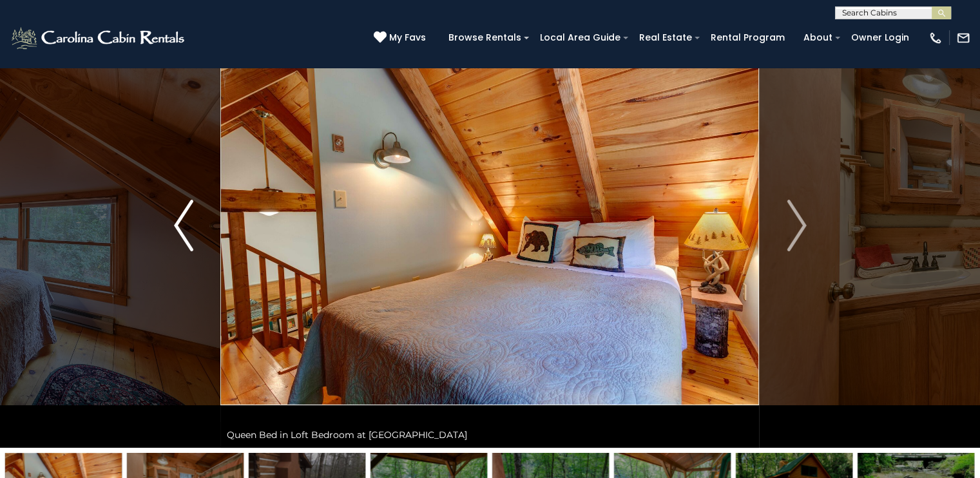
click at [179, 217] on img "Previous" at bounding box center [183, 226] width 19 height 52
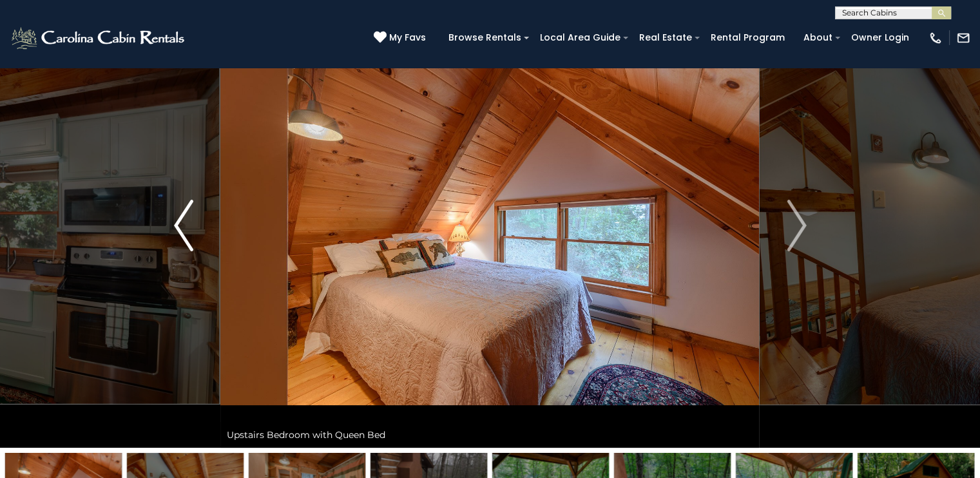
click at [179, 217] on img "Previous" at bounding box center [183, 226] width 19 height 52
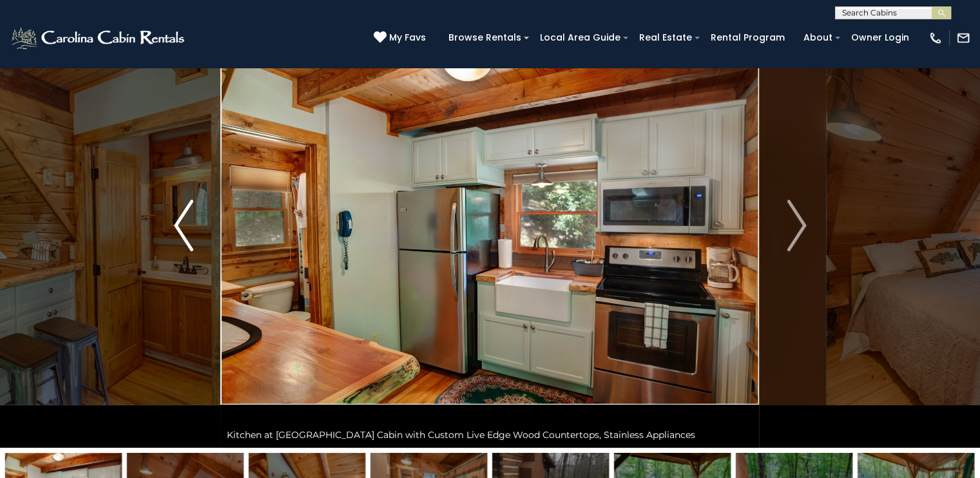
click at [179, 217] on img "Previous" at bounding box center [183, 226] width 19 height 52
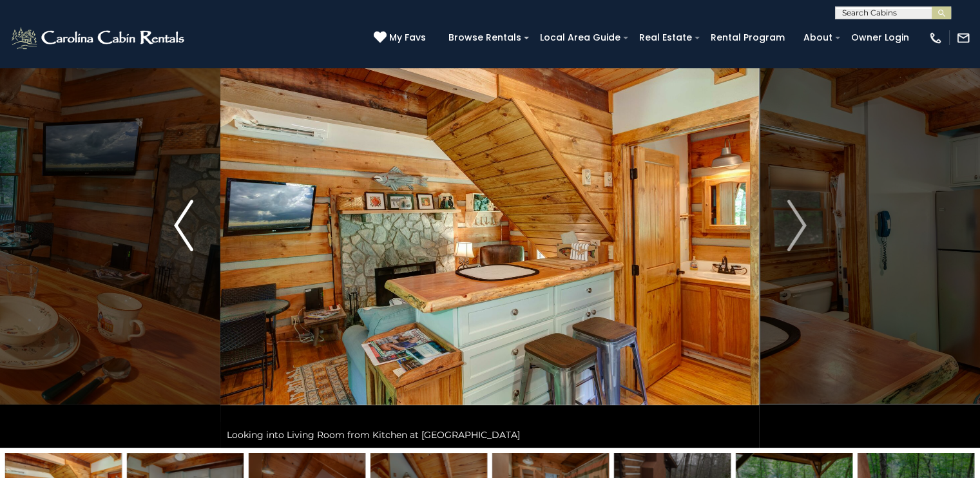
click at [179, 217] on img "Previous" at bounding box center [183, 226] width 19 height 52
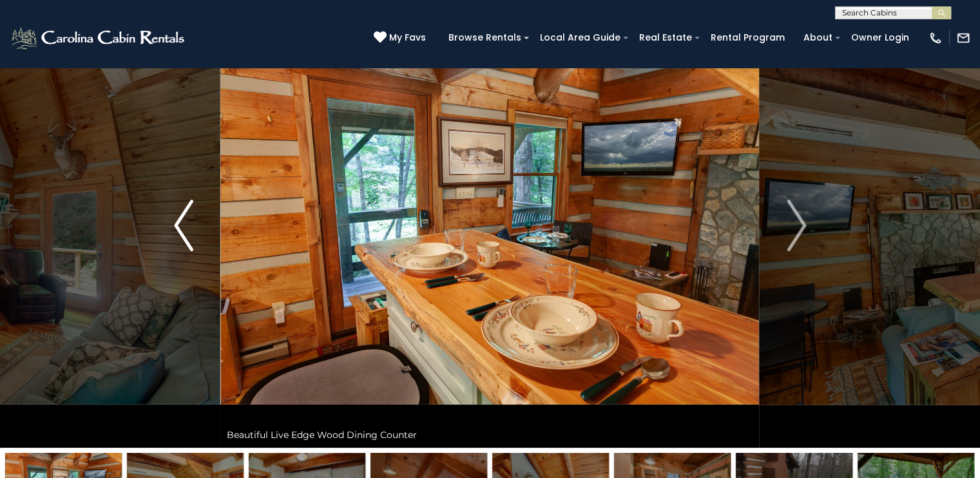
click at [179, 217] on img "Previous" at bounding box center [183, 226] width 19 height 52
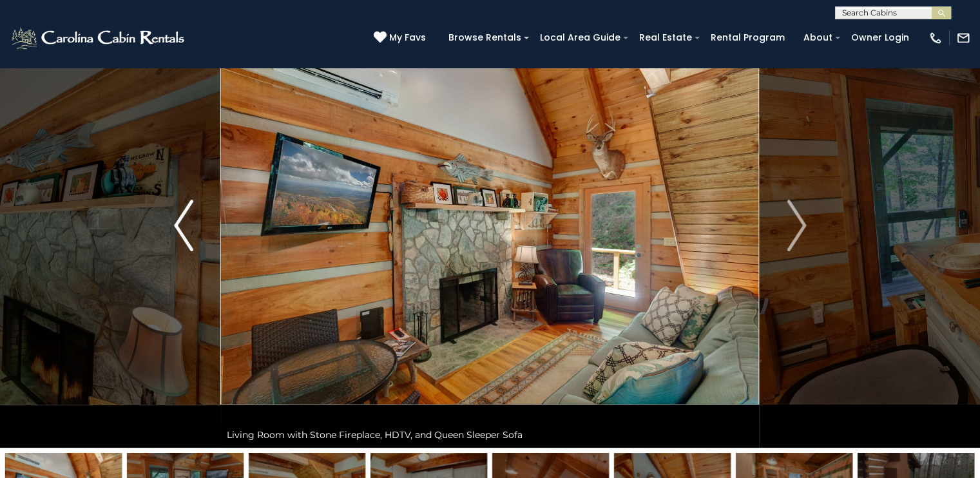
click at [179, 217] on img "Previous" at bounding box center [183, 226] width 19 height 52
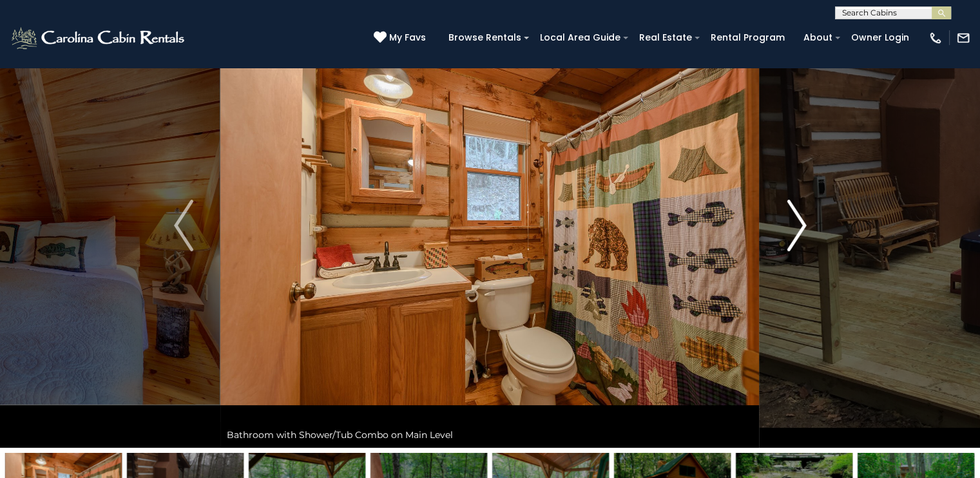
click at [799, 217] on img "Next" at bounding box center [796, 226] width 19 height 52
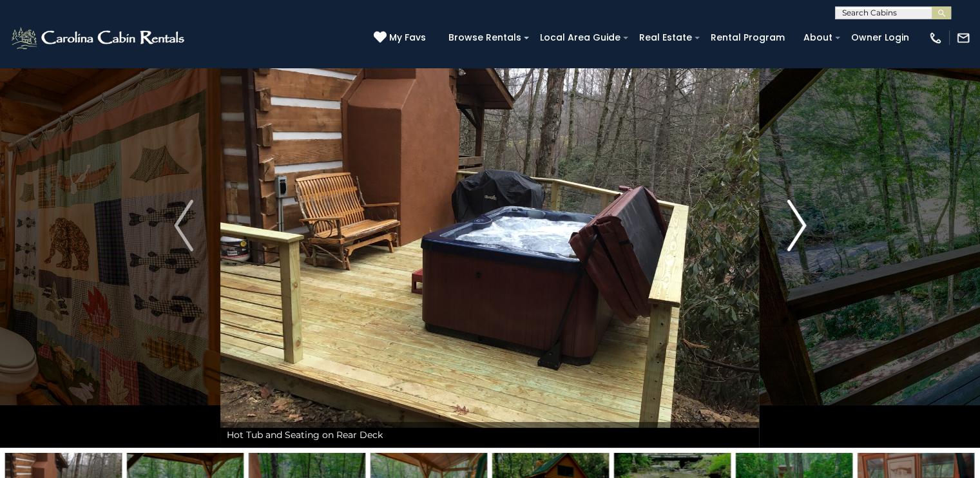
click at [800, 217] on img "Next" at bounding box center [796, 226] width 19 height 52
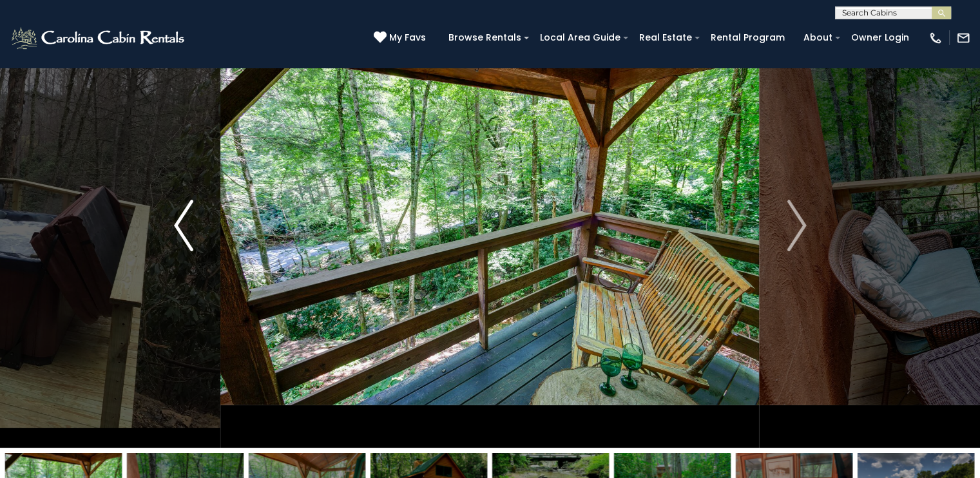
click at [179, 217] on img "Previous" at bounding box center [183, 226] width 19 height 52
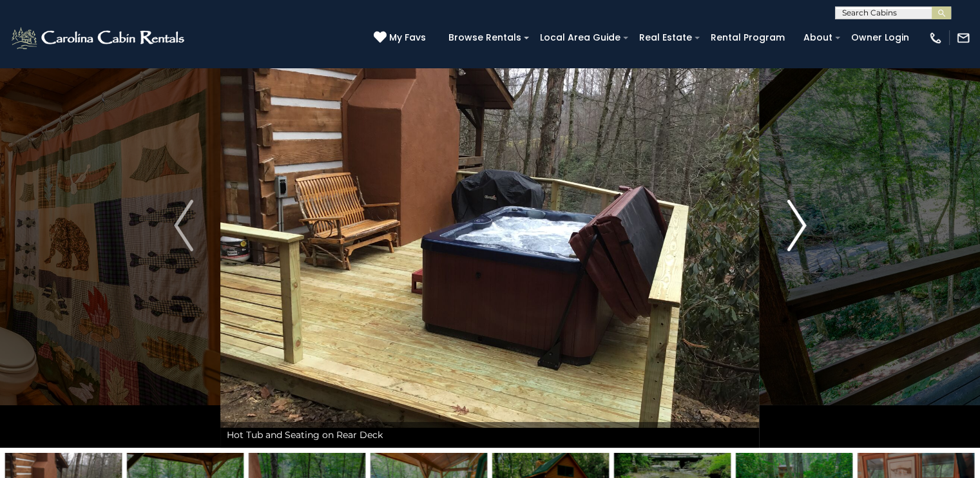
click at [797, 227] on img "Next" at bounding box center [796, 226] width 19 height 52
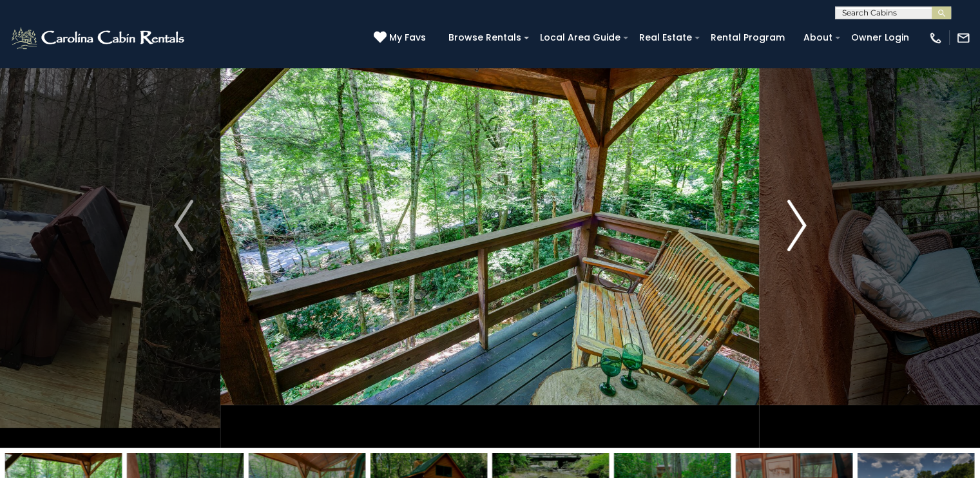
click at [798, 222] on img "Next" at bounding box center [796, 226] width 19 height 52
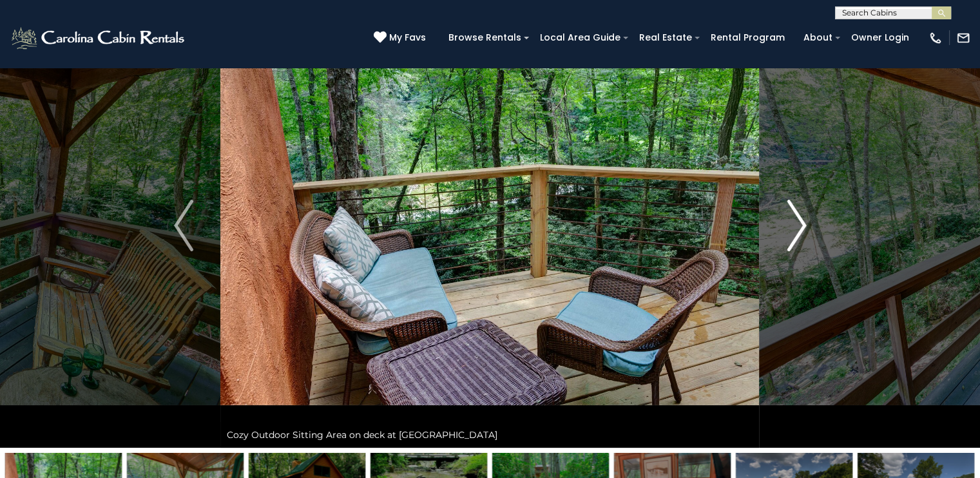
click at [799, 219] on img "Next" at bounding box center [796, 226] width 19 height 52
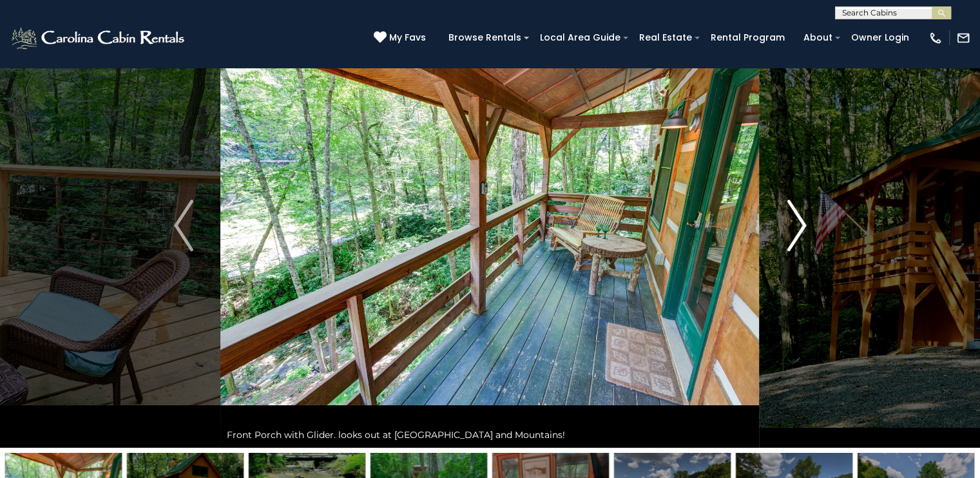
click at [799, 219] on img "Next" at bounding box center [796, 226] width 19 height 52
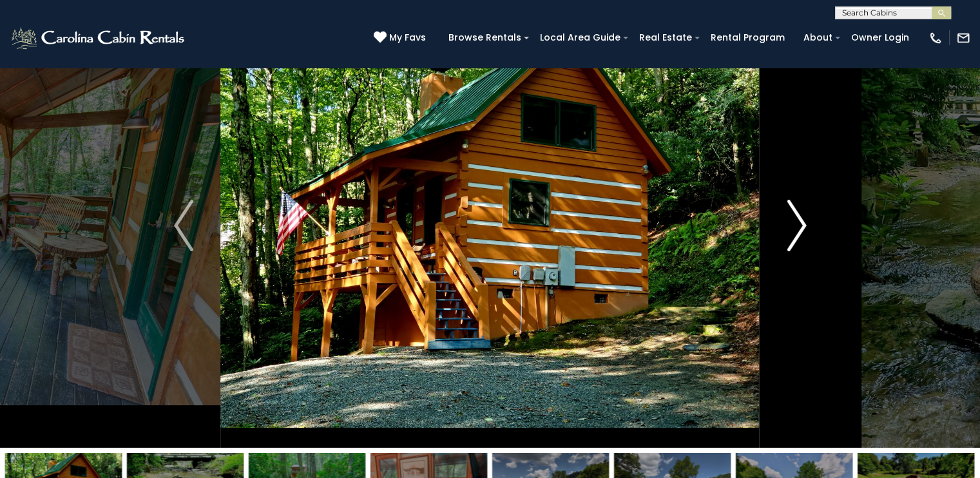
click at [799, 219] on img "Next" at bounding box center [796, 226] width 19 height 52
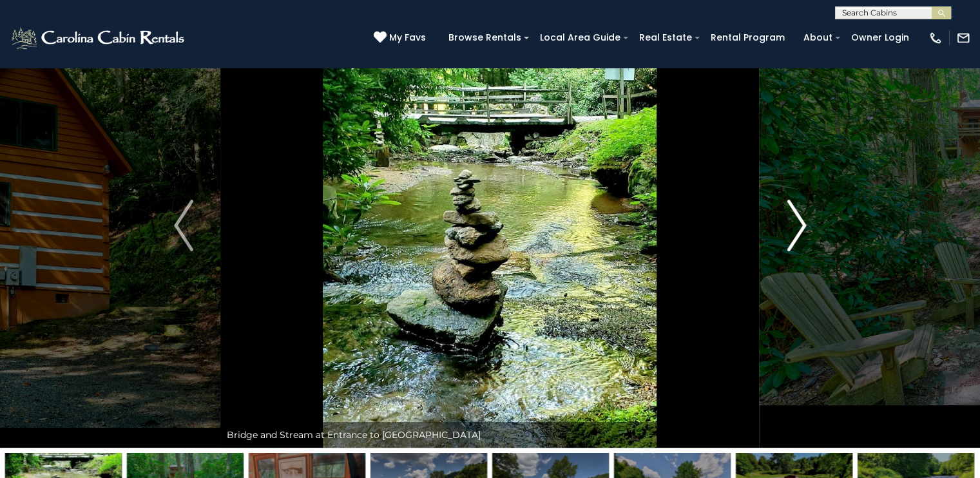
click at [799, 219] on img "Next" at bounding box center [796, 226] width 19 height 52
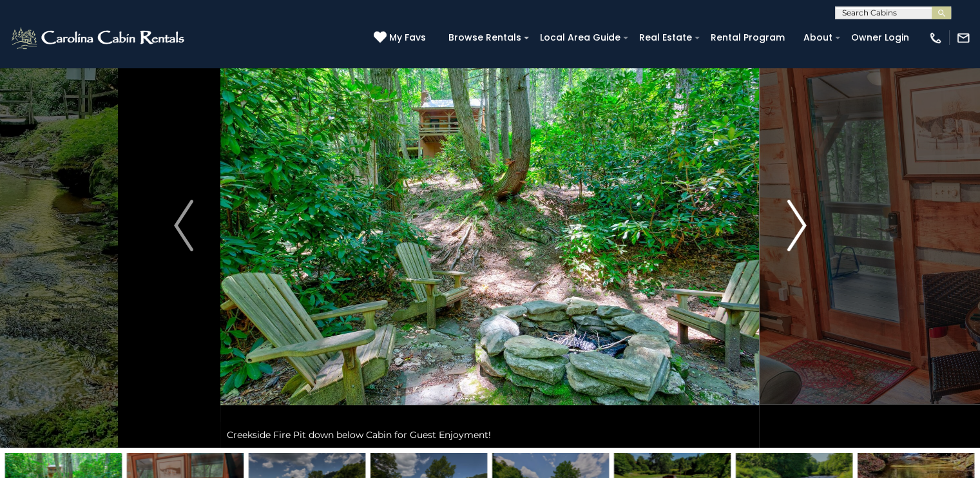
click at [799, 218] on img "Next" at bounding box center [796, 226] width 19 height 52
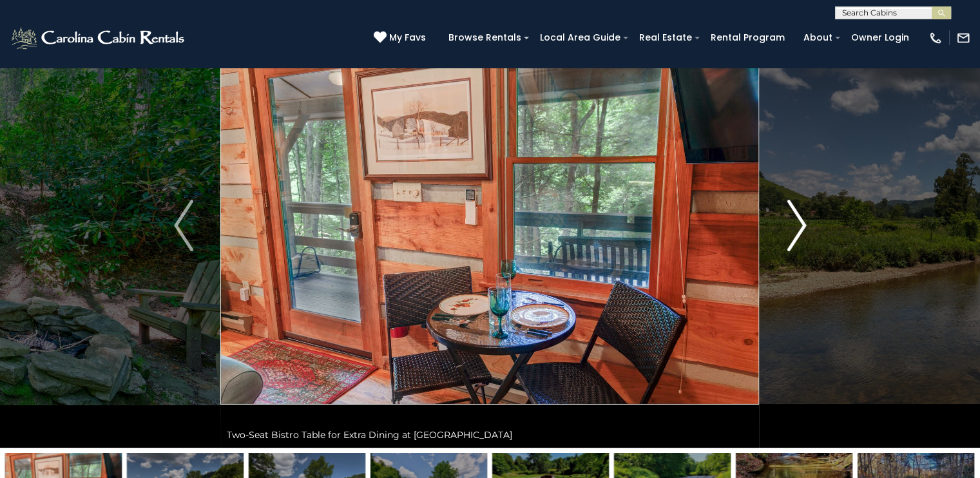
click at [799, 218] on img "Next" at bounding box center [796, 226] width 19 height 52
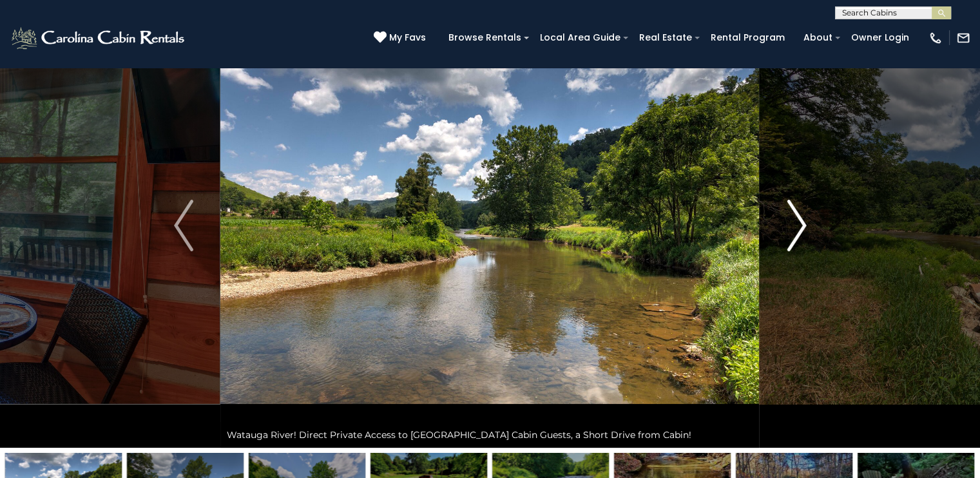
click at [799, 218] on img "Next" at bounding box center [796, 226] width 19 height 52
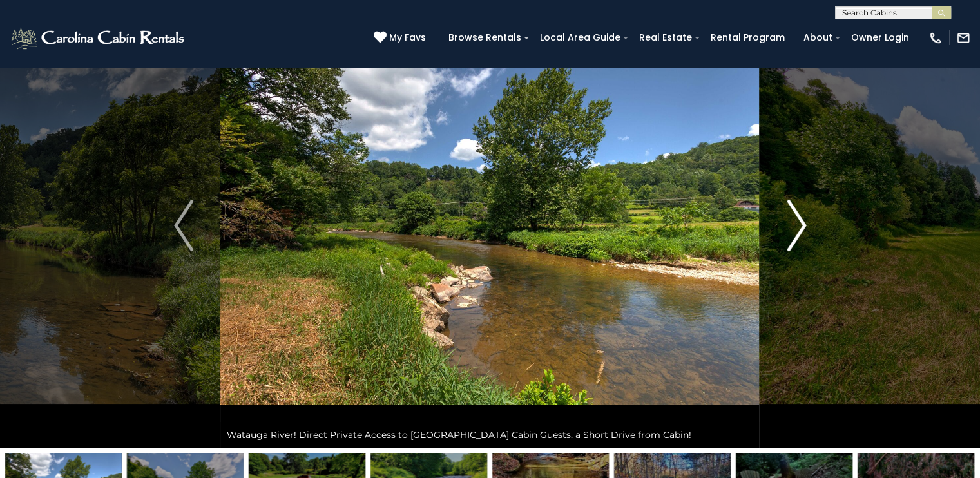
click at [799, 218] on img "Next" at bounding box center [796, 226] width 19 height 52
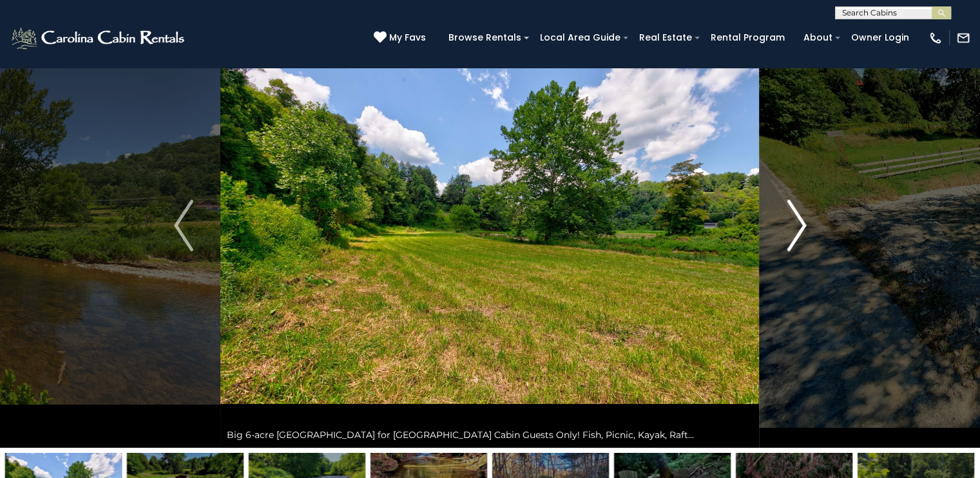
click at [799, 218] on img "Next" at bounding box center [796, 226] width 19 height 52
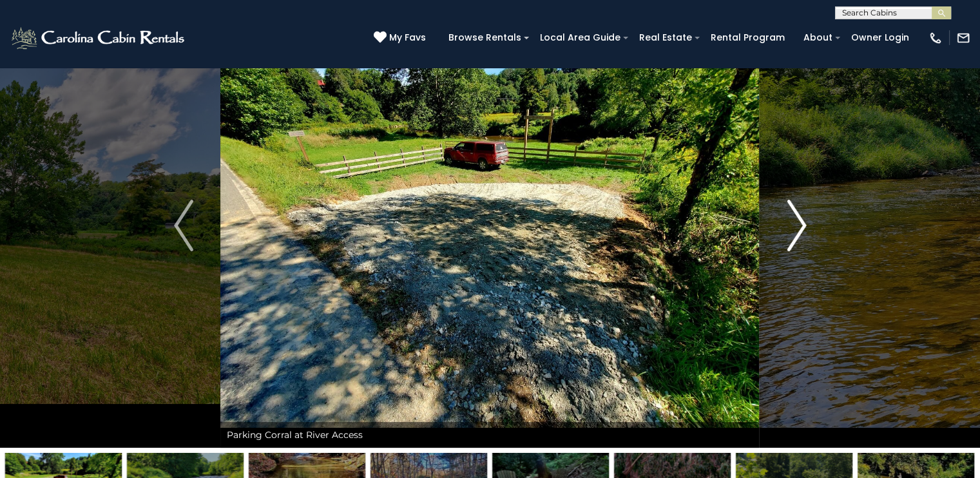
click at [799, 218] on img "Next" at bounding box center [796, 226] width 19 height 52
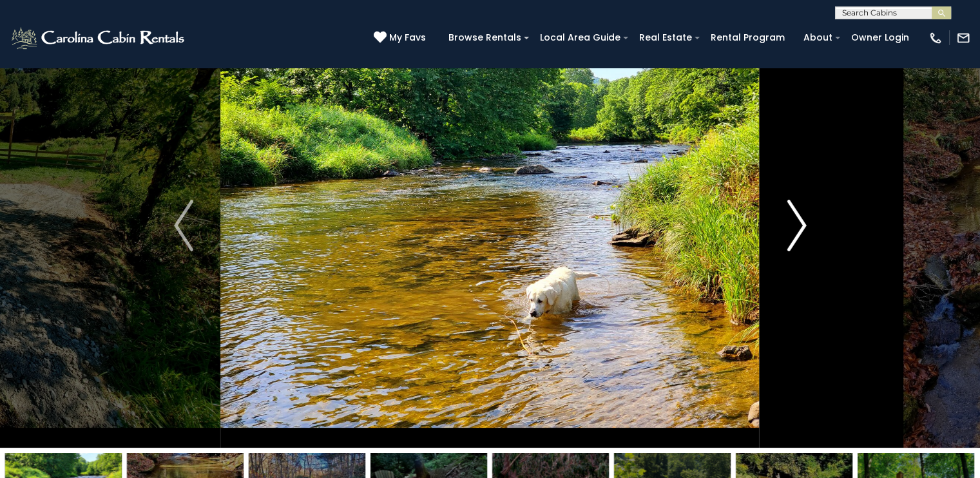
click at [799, 218] on img "Next" at bounding box center [796, 226] width 19 height 52
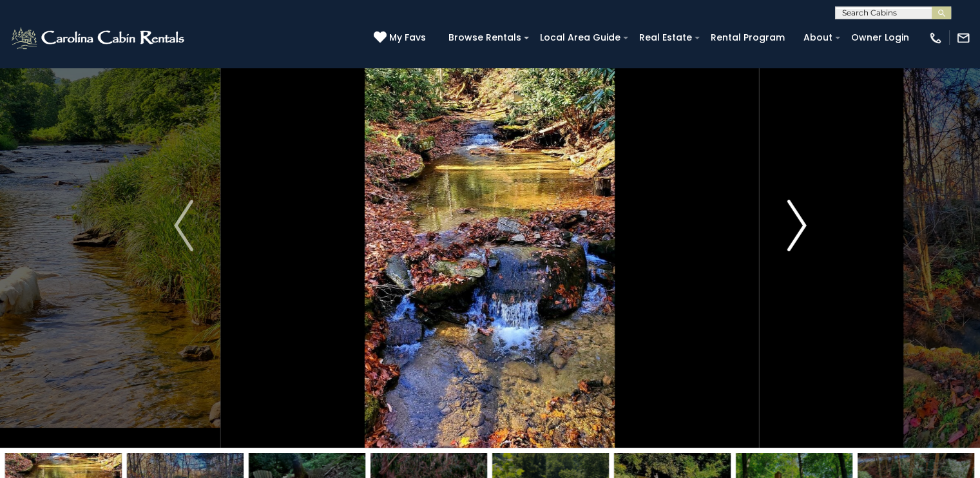
click at [791, 233] on img "Next" at bounding box center [796, 226] width 19 height 52
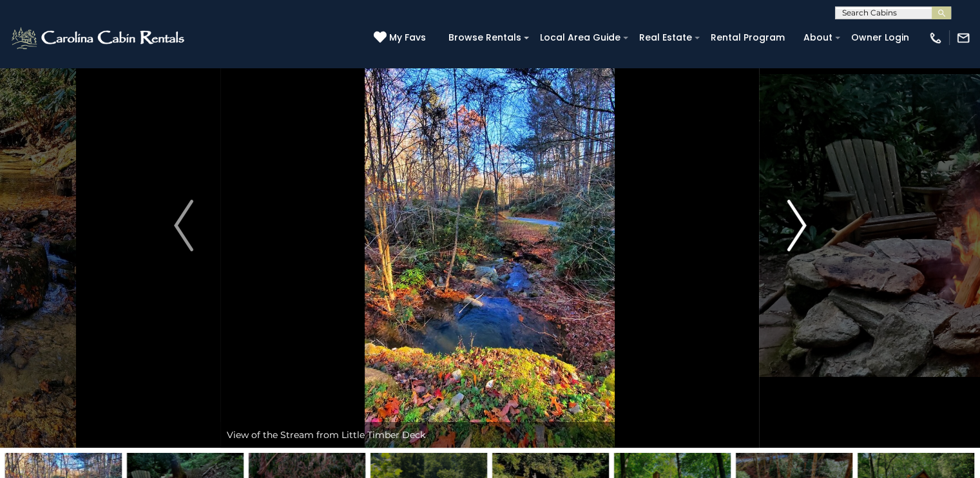
click at [791, 231] on img "Next" at bounding box center [796, 226] width 19 height 52
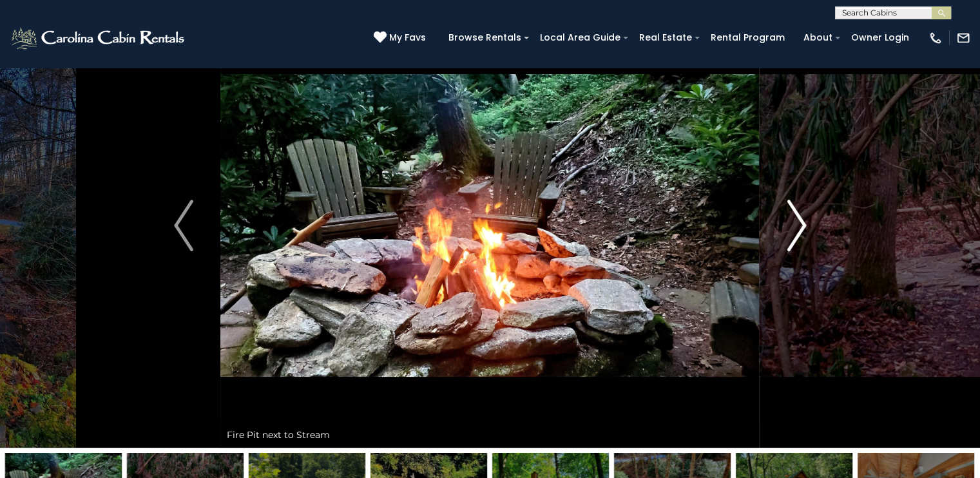
click at [791, 231] on img "Next" at bounding box center [796, 226] width 19 height 52
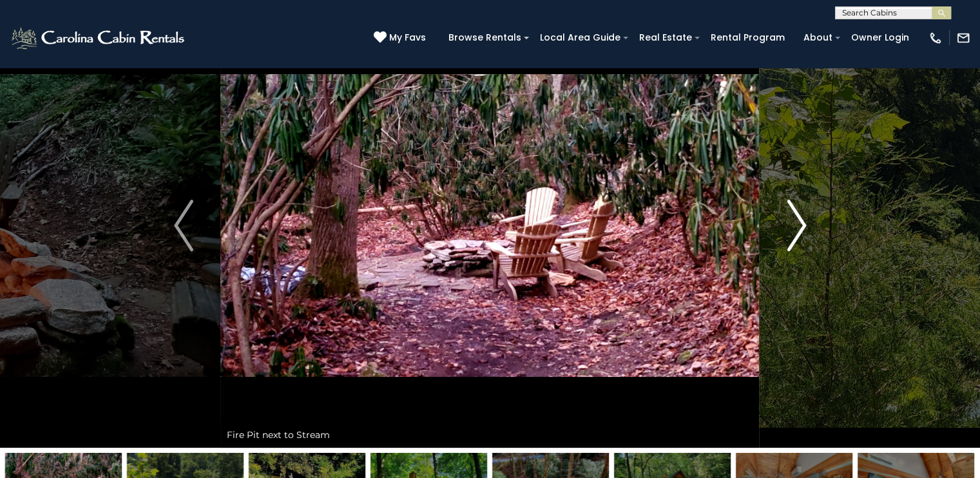
click at [792, 234] on img "Next" at bounding box center [796, 226] width 19 height 52
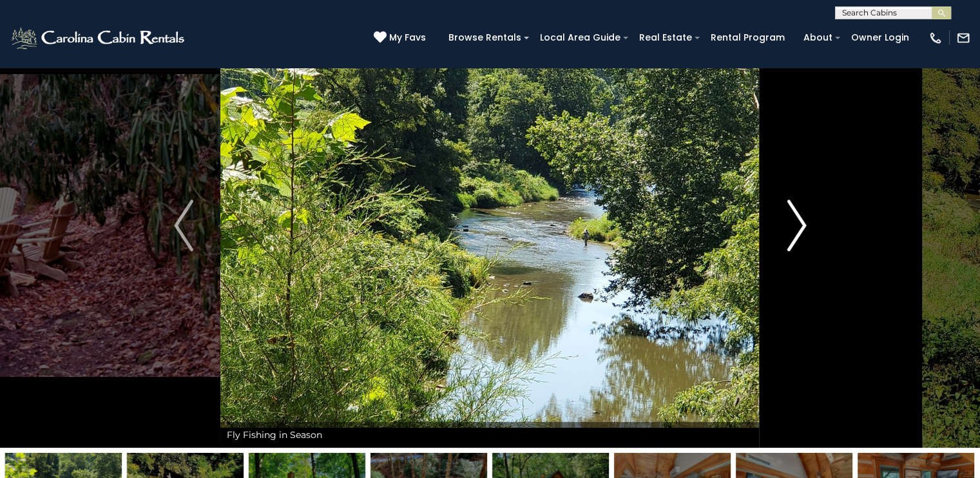
click at [792, 234] on img "Next" at bounding box center [796, 226] width 19 height 52
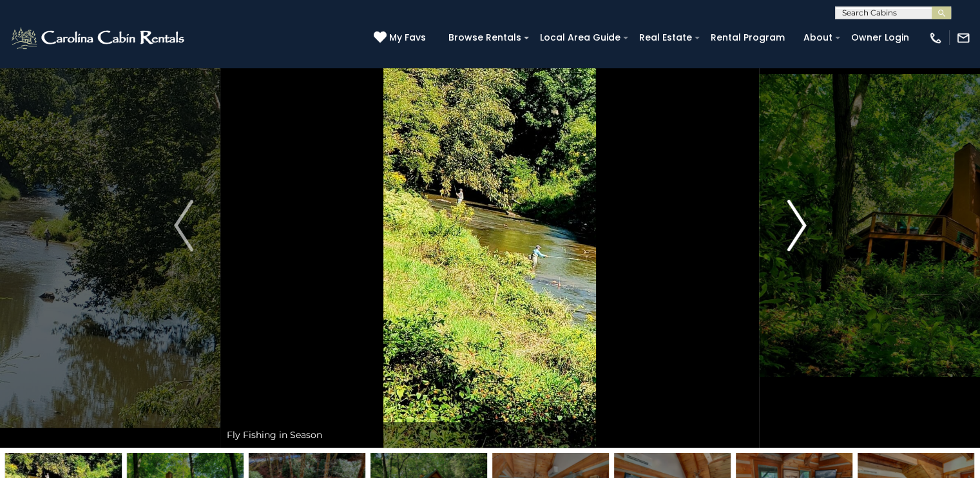
click at [792, 234] on img "Next" at bounding box center [796, 226] width 19 height 52
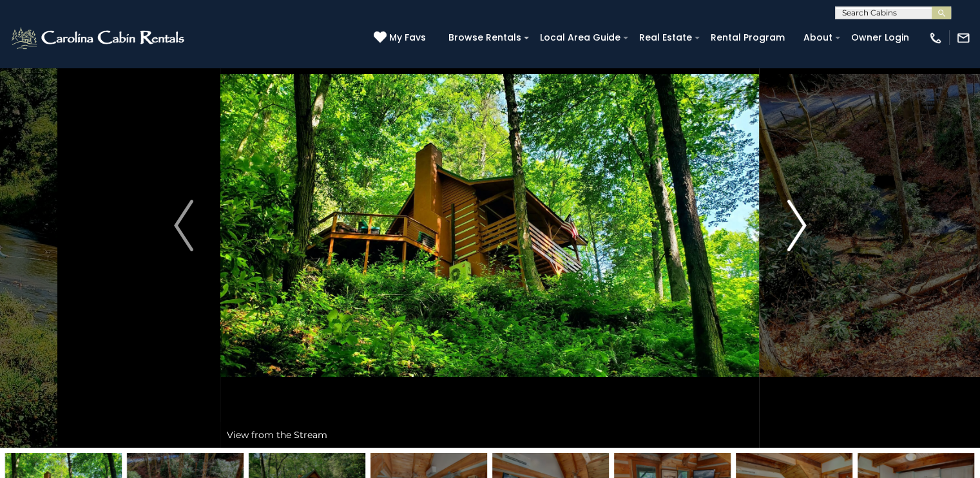
click at [791, 233] on img "Next" at bounding box center [796, 226] width 19 height 52
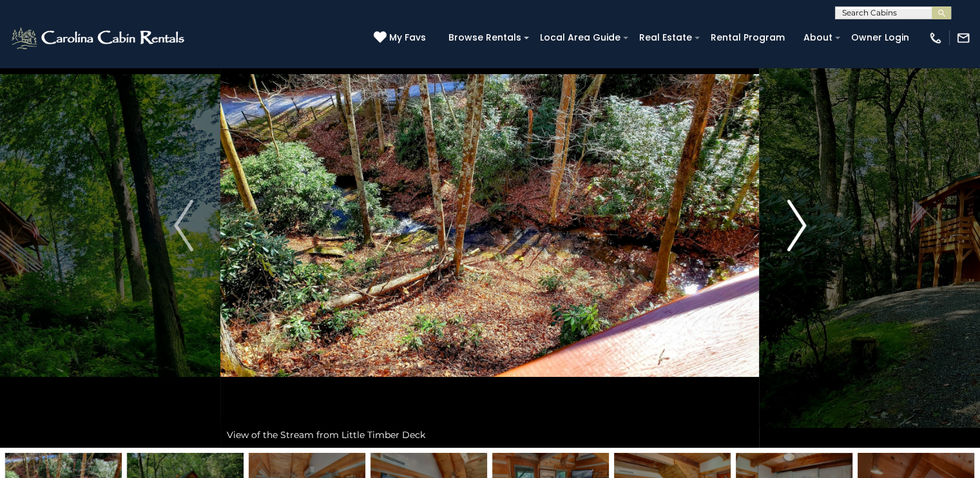
click at [791, 233] on img "Next" at bounding box center [796, 226] width 19 height 52
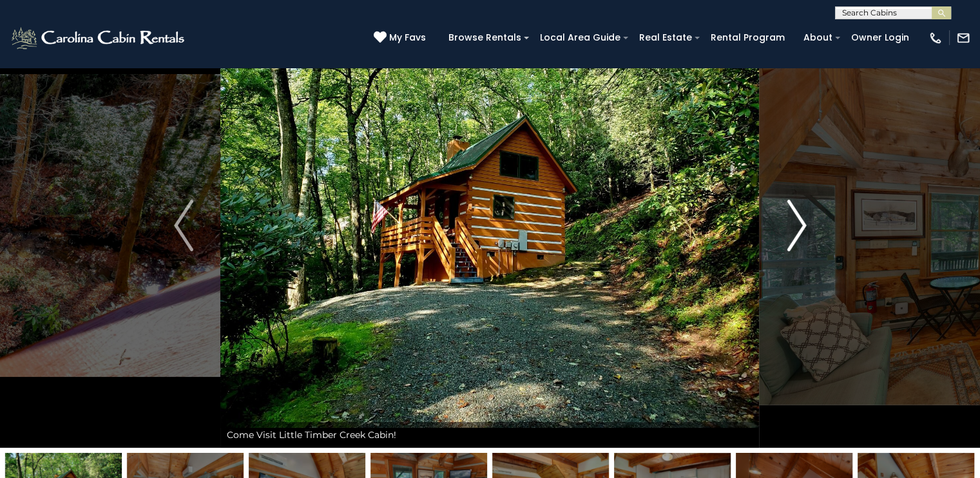
click at [781, 221] on button "Next" at bounding box center [797, 225] width 74 height 445
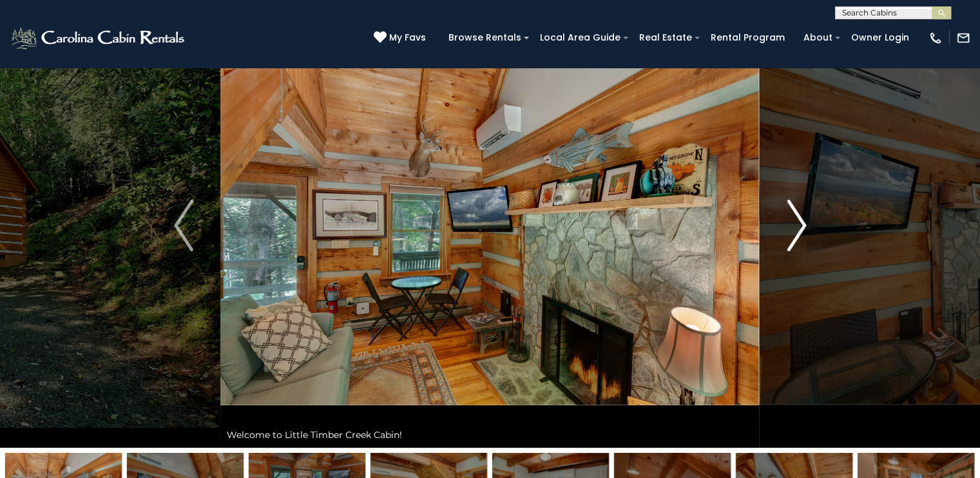
click at [781, 221] on button "Next" at bounding box center [797, 225] width 74 height 445
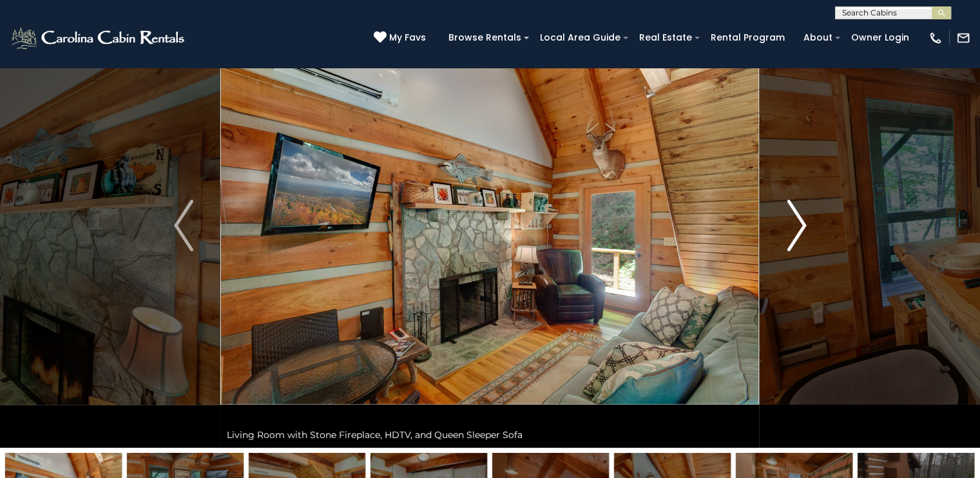
click at [801, 231] on img "Next" at bounding box center [796, 226] width 19 height 52
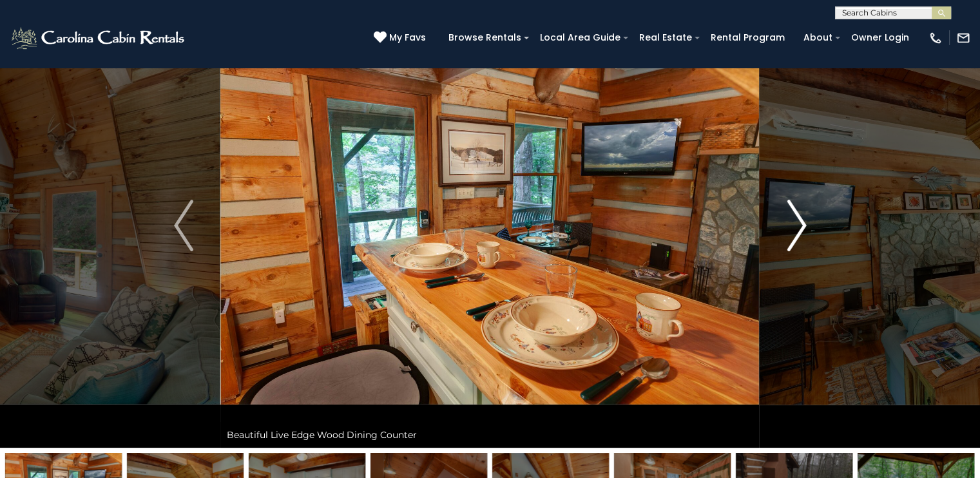
click at [800, 222] on img "Next" at bounding box center [796, 226] width 19 height 52
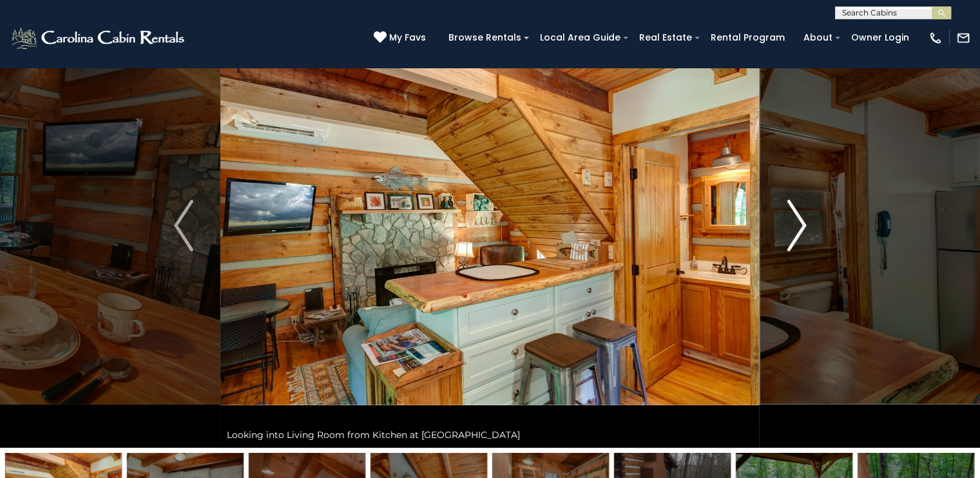
click at [800, 222] on img "Next" at bounding box center [796, 226] width 19 height 52
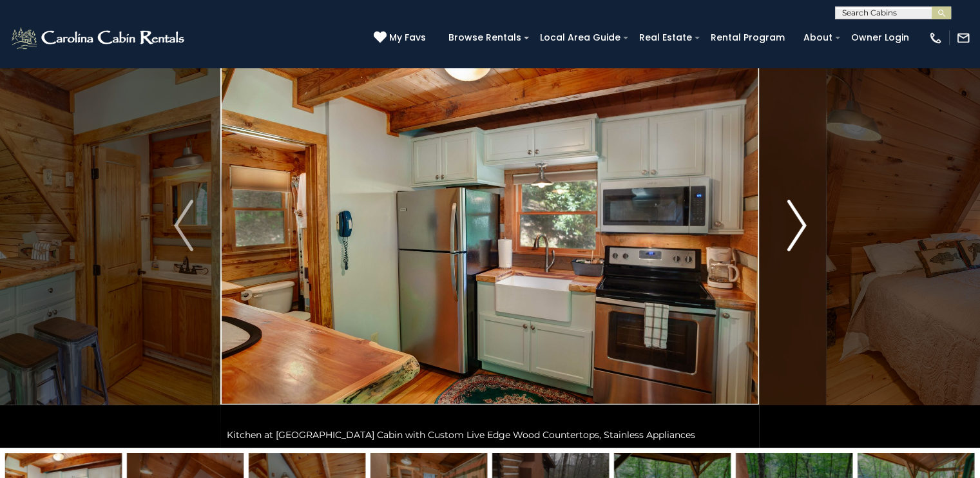
click at [788, 229] on img "Next" at bounding box center [796, 226] width 19 height 52
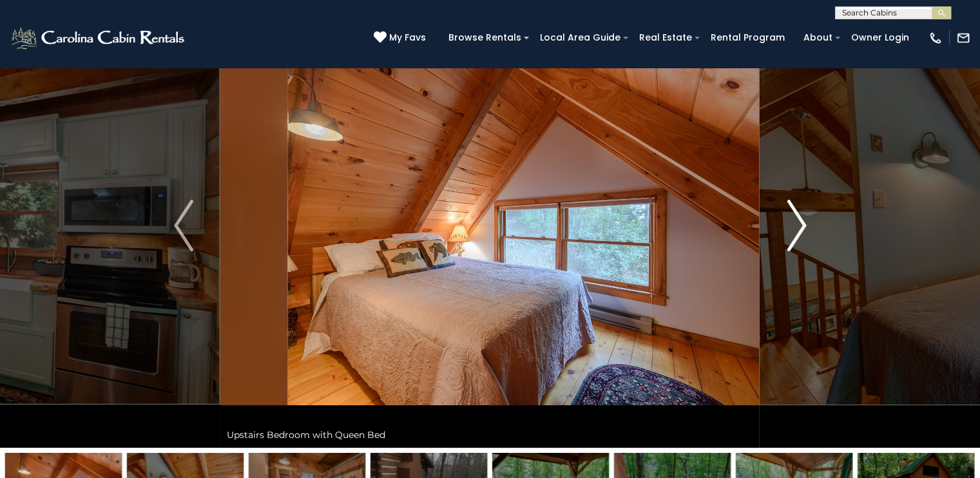
click at [794, 226] on img "Next" at bounding box center [796, 226] width 19 height 52
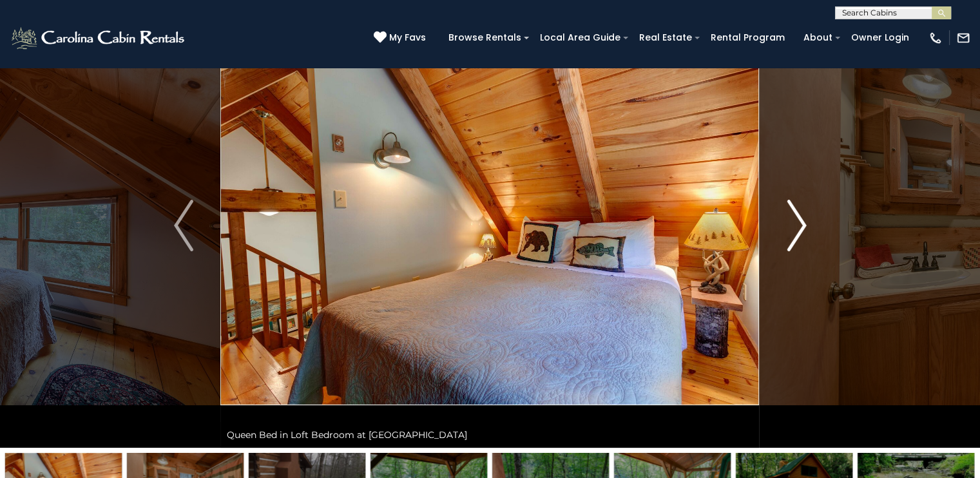
click at [814, 223] on button "Next" at bounding box center [797, 225] width 74 height 445
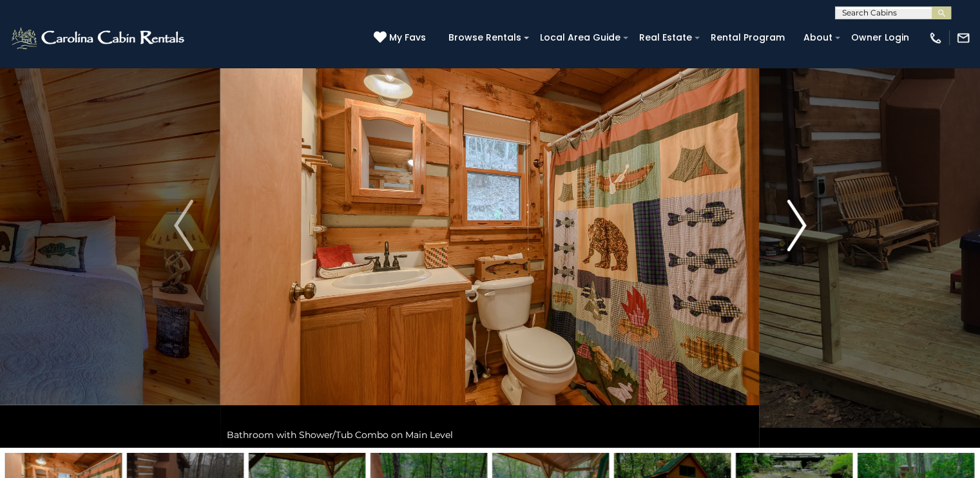
click at [788, 232] on img "Next" at bounding box center [796, 226] width 19 height 52
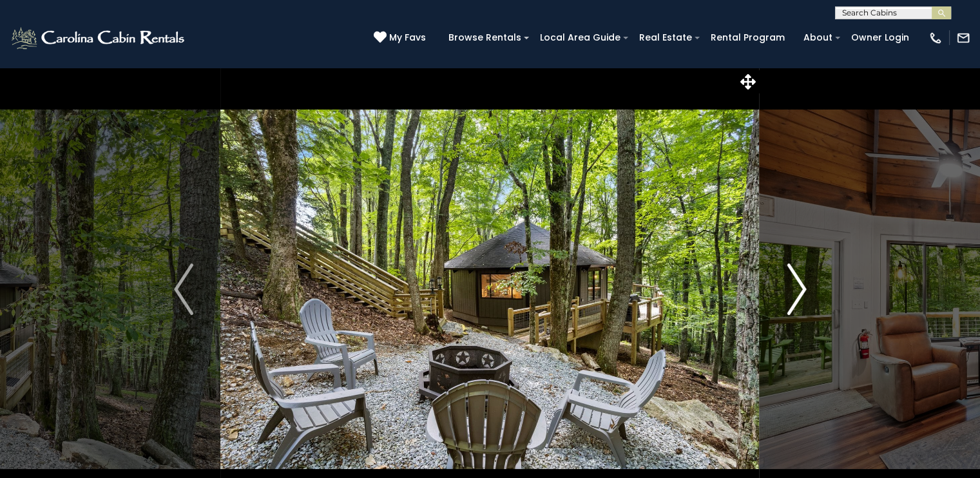
click at [806, 287] on button "Next" at bounding box center [797, 289] width 74 height 445
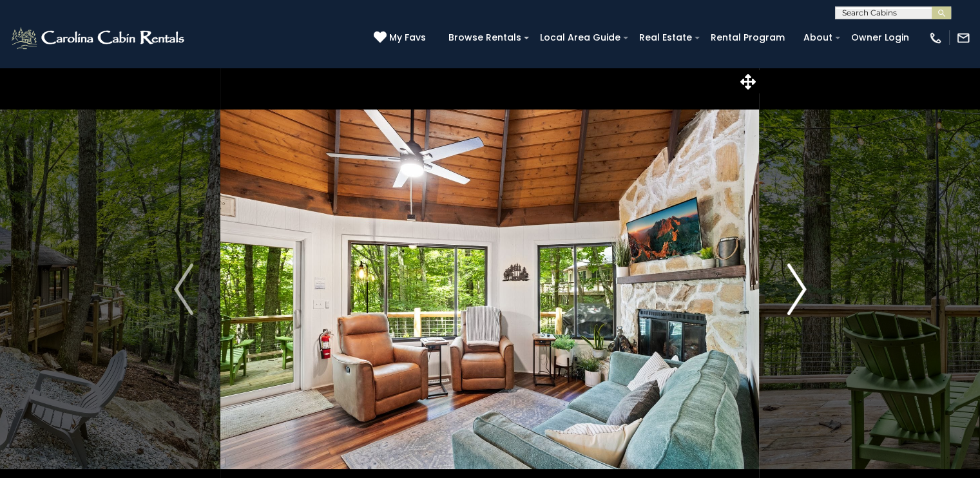
click at [797, 311] on img "Next" at bounding box center [796, 290] width 19 height 52
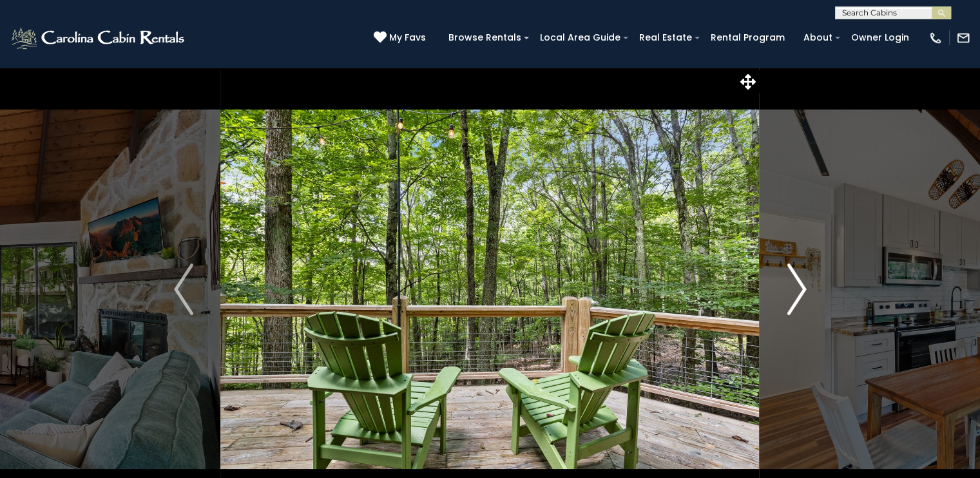
click at [797, 309] on img "Next" at bounding box center [796, 290] width 19 height 52
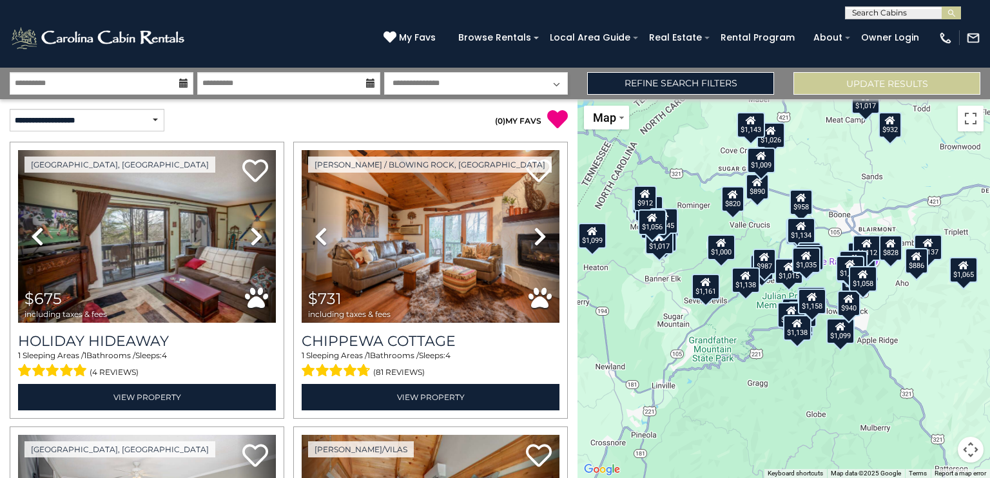
select select "*********"
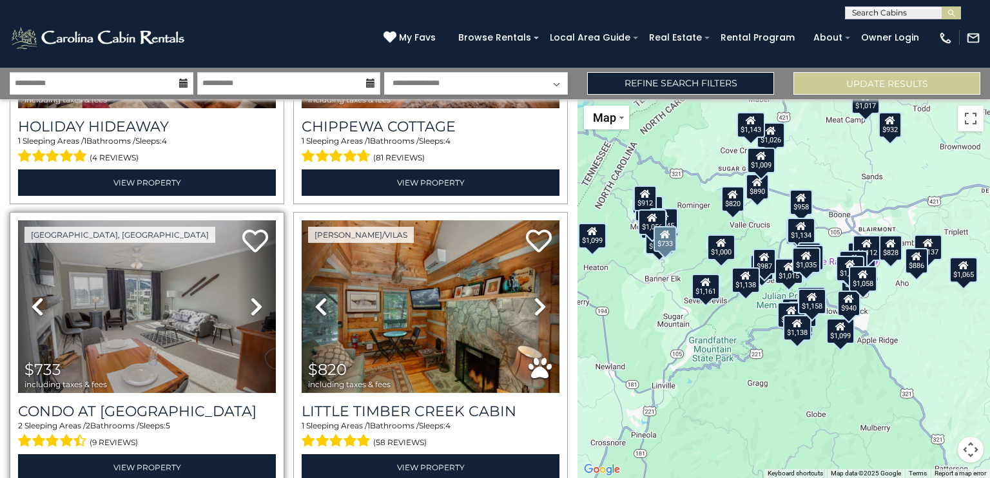
click at [250, 304] on icon at bounding box center [256, 307] width 13 height 21
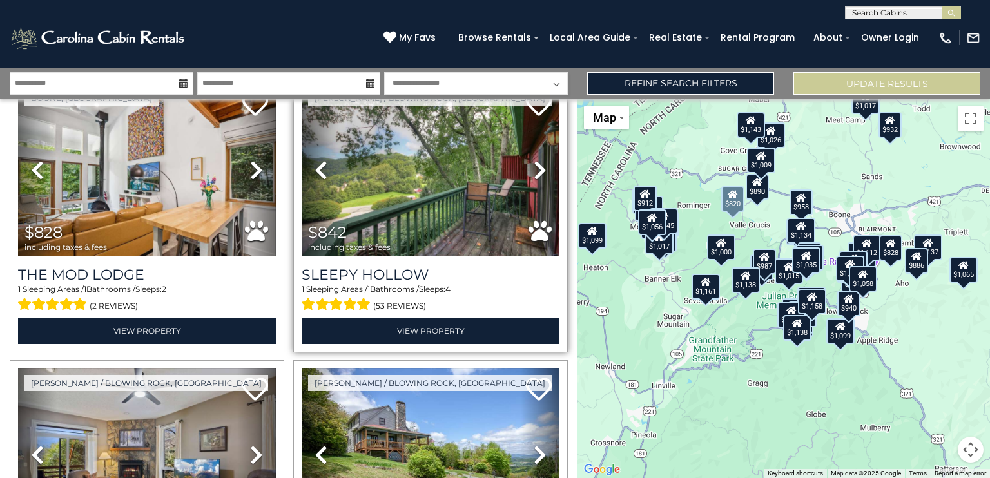
scroll to position [645, 0]
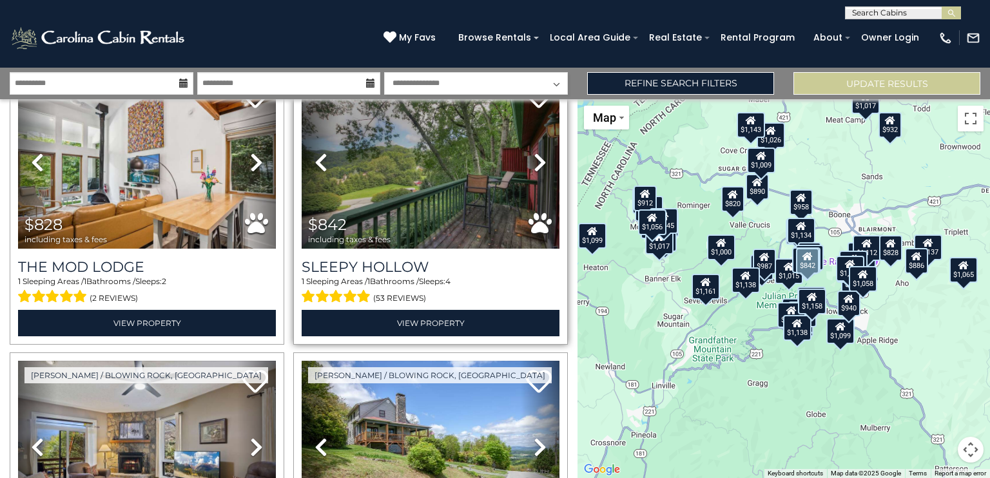
click at [534, 162] on icon at bounding box center [540, 162] width 13 height 21
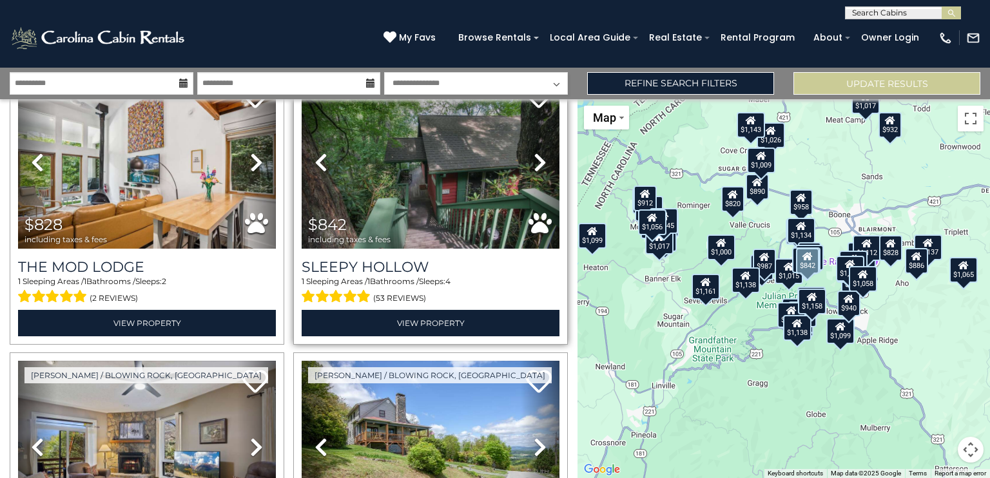
click at [534, 162] on icon at bounding box center [540, 162] width 13 height 21
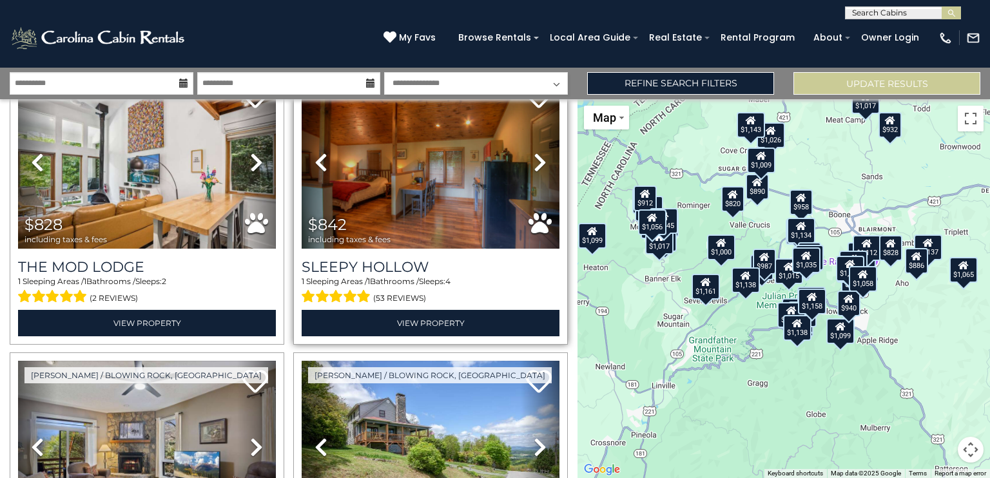
drag, startPoint x: 567, startPoint y: 141, endPoint x: 532, endPoint y: 157, distance: 38.4
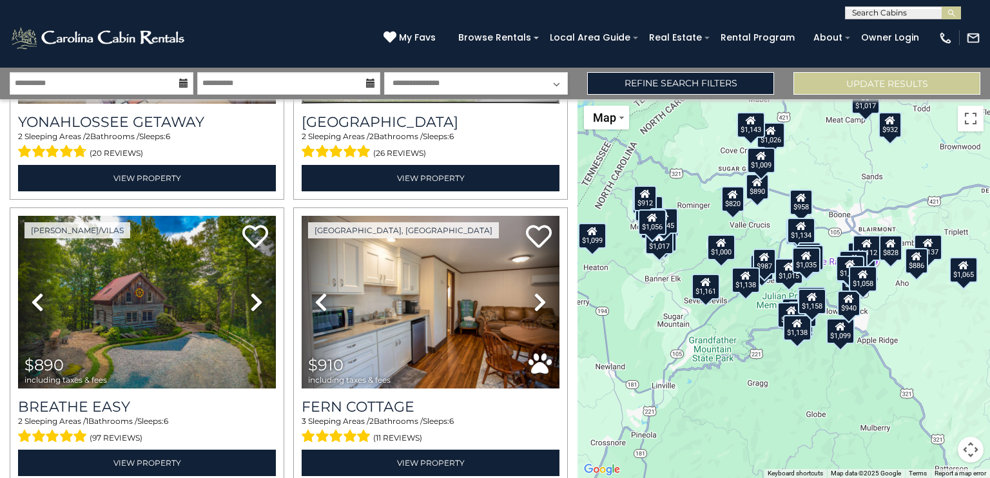
scroll to position [1289, 0]
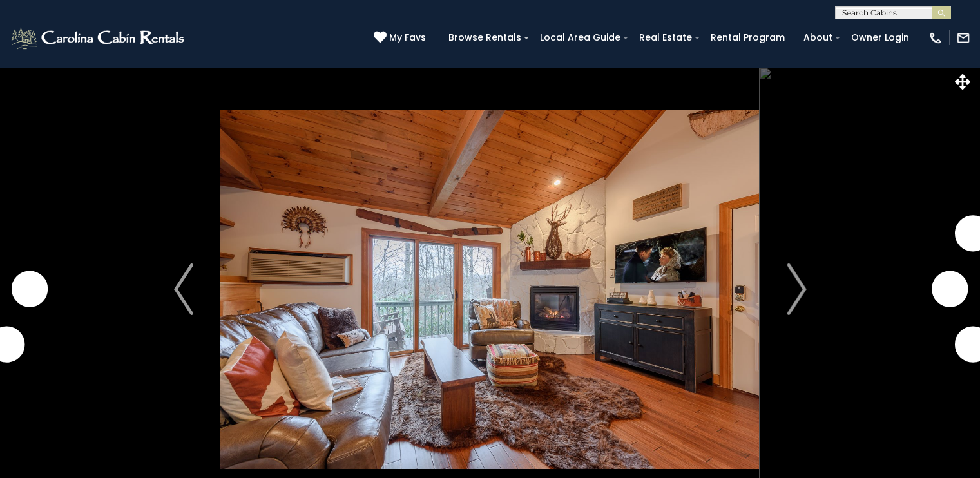
select select "*"
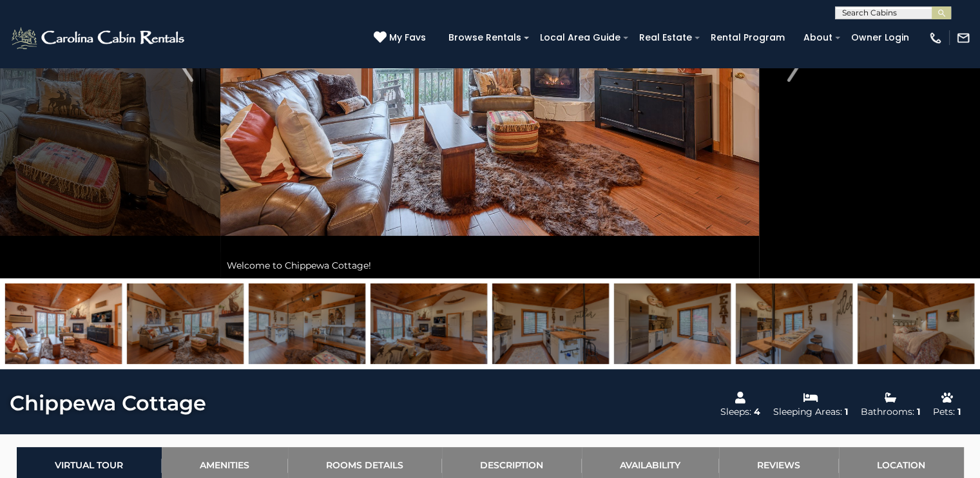
scroll to position [26, 0]
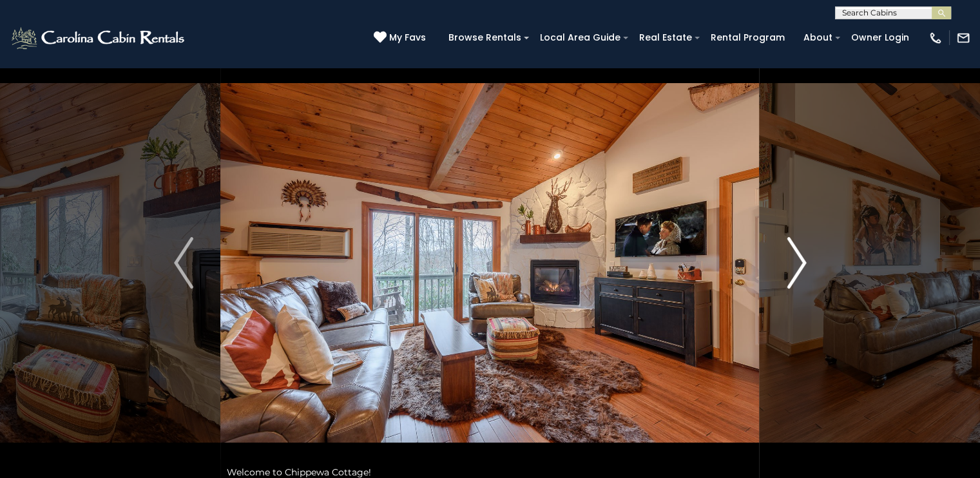
click at [782, 262] on button "Next" at bounding box center [797, 263] width 74 height 445
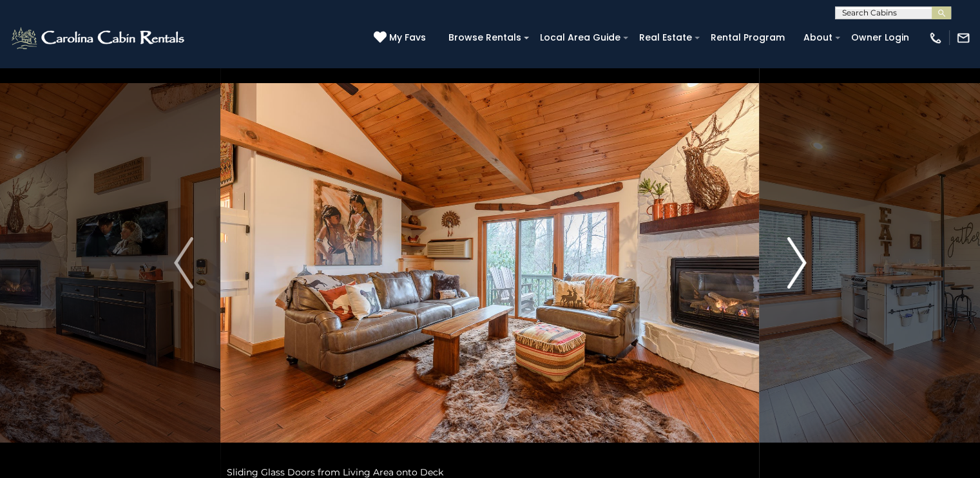
click at [782, 262] on button "Next" at bounding box center [797, 263] width 74 height 445
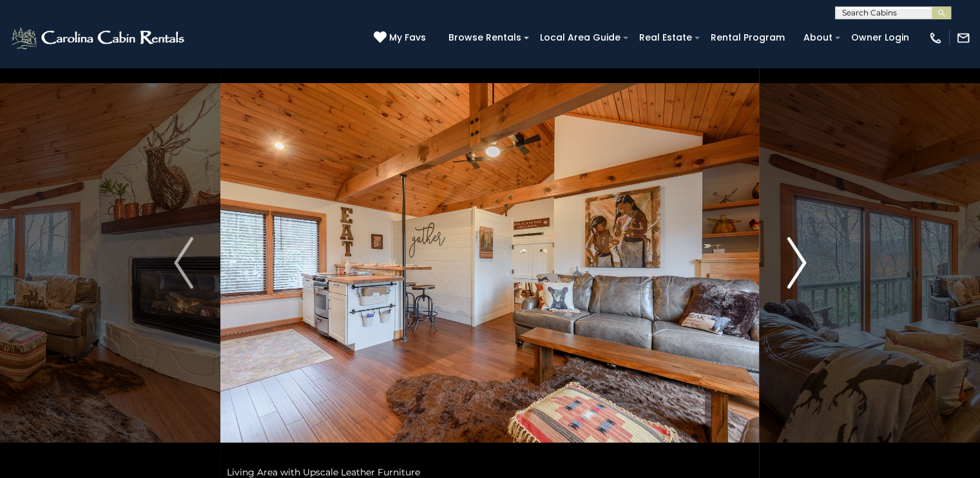
click at [782, 262] on button "Next" at bounding box center [797, 263] width 74 height 445
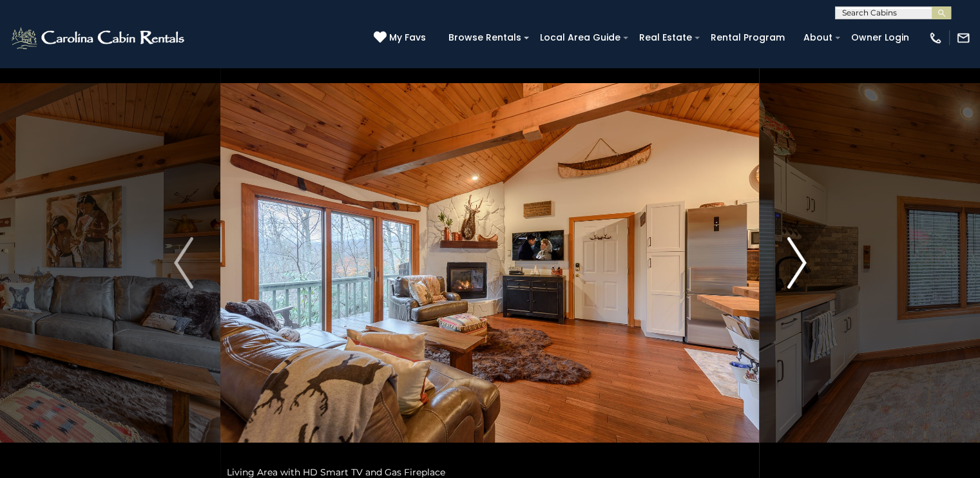
click at [782, 262] on button "Next" at bounding box center [797, 263] width 74 height 445
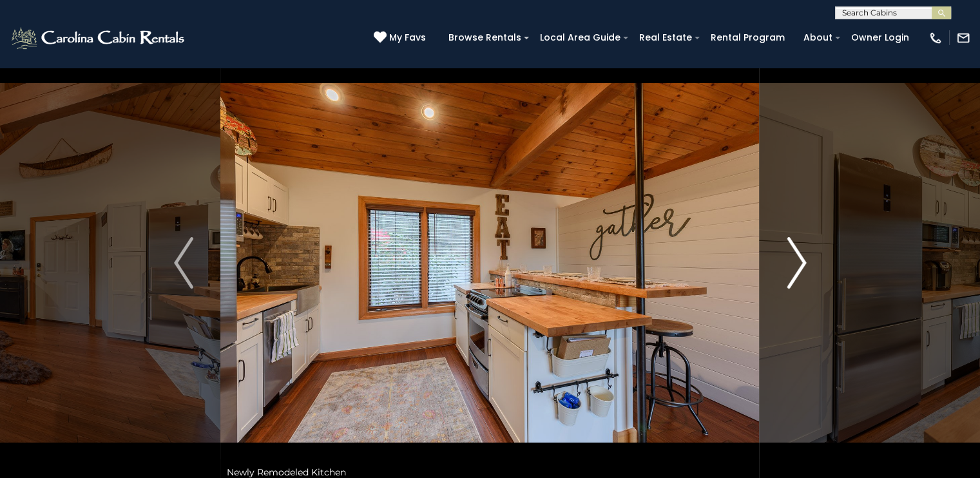
click at [782, 262] on button "Next" at bounding box center [797, 263] width 74 height 445
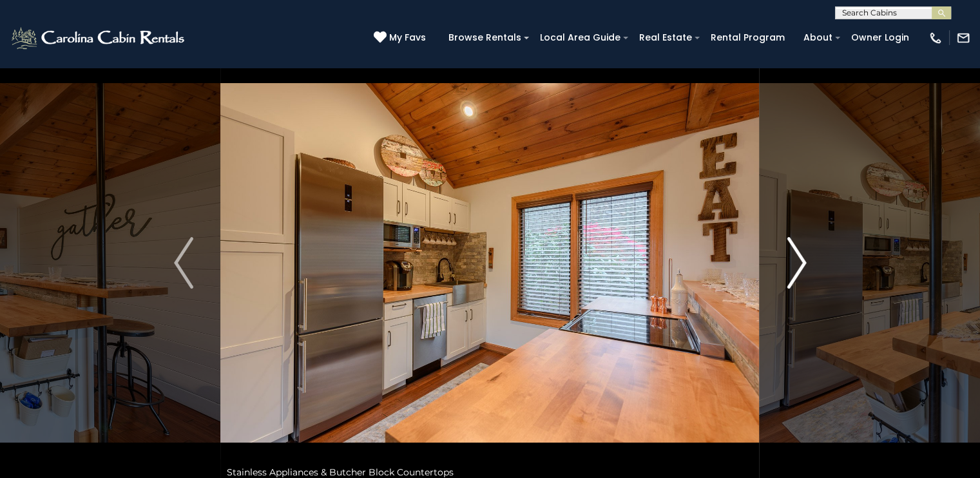
click at [782, 262] on button "Next" at bounding box center [797, 263] width 74 height 445
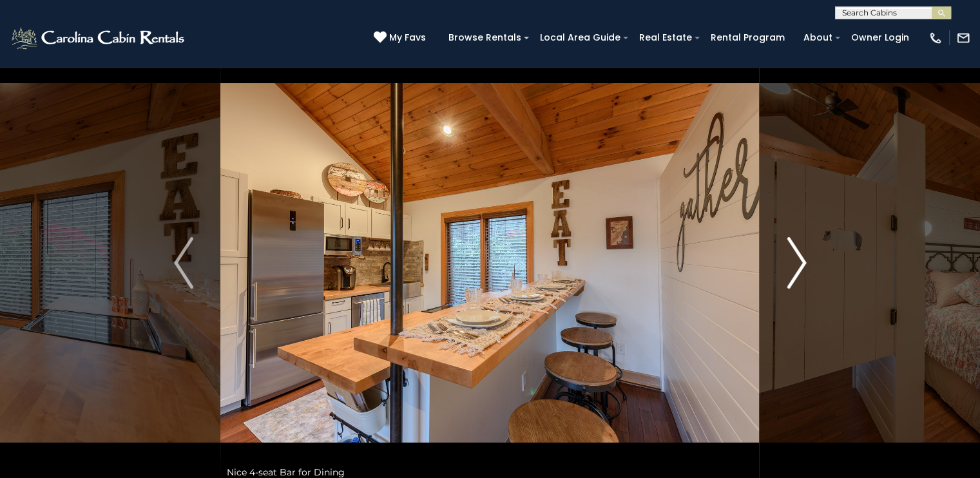
click at [782, 262] on button "Next" at bounding box center [797, 263] width 74 height 445
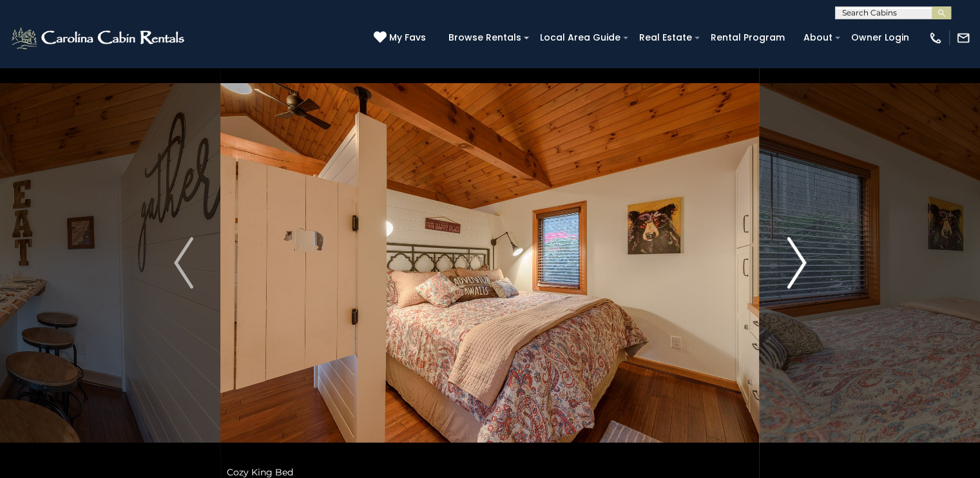
click at [782, 262] on button "Next" at bounding box center [797, 263] width 74 height 445
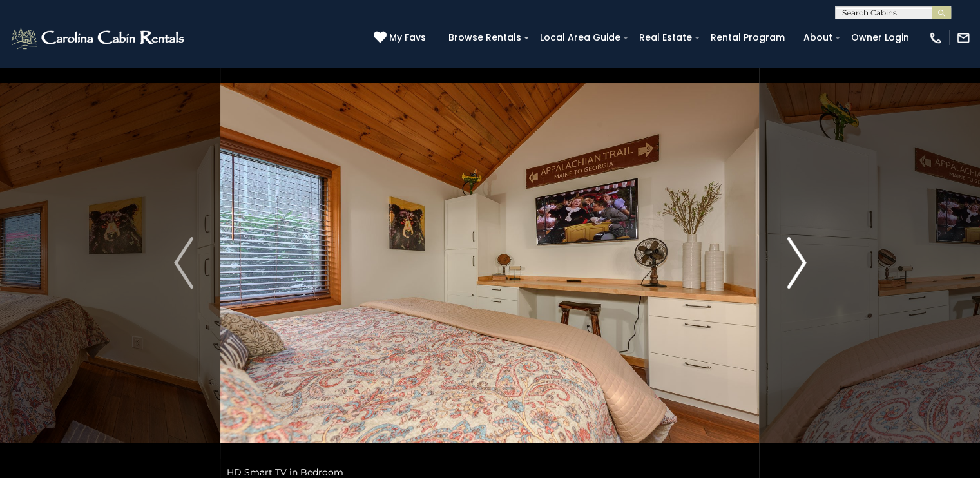
click at [782, 262] on button "Next" at bounding box center [797, 263] width 74 height 445
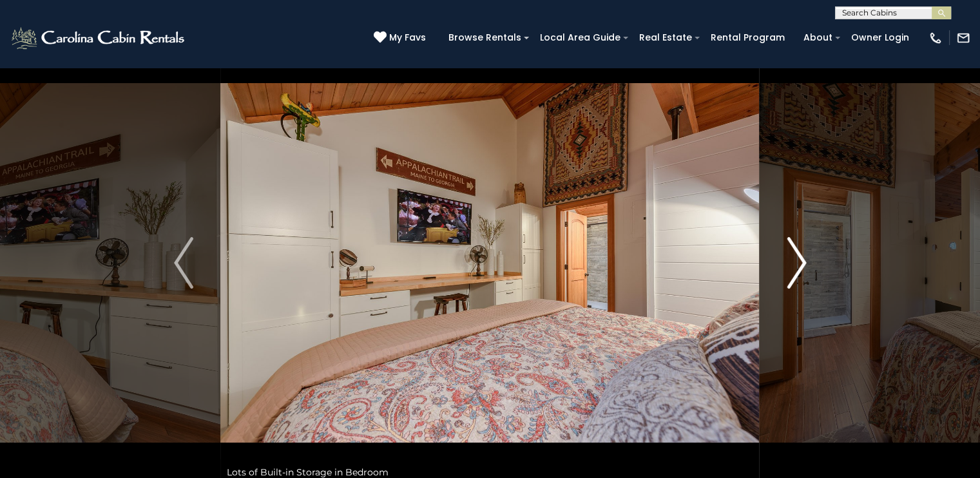
click at [782, 262] on button "Next" at bounding box center [797, 263] width 74 height 445
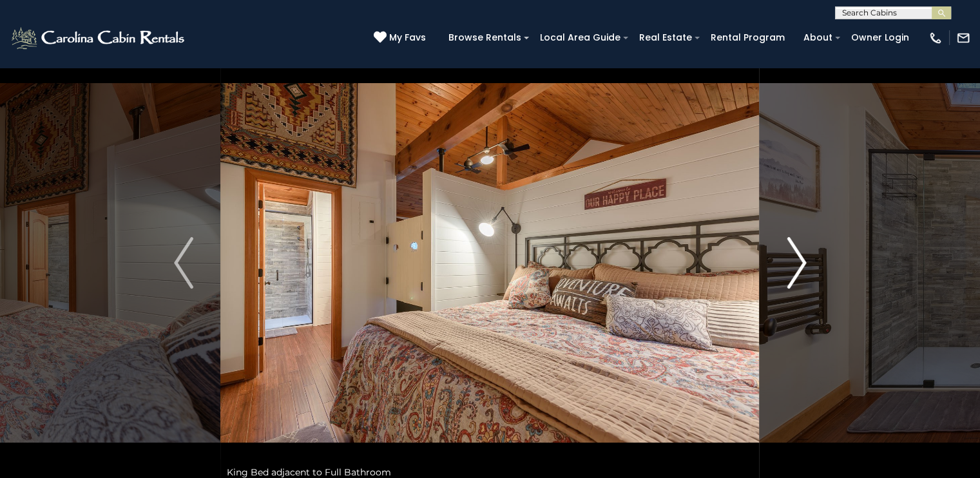
click at [782, 262] on button "Next" at bounding box center [797, 263] width 74 height 445
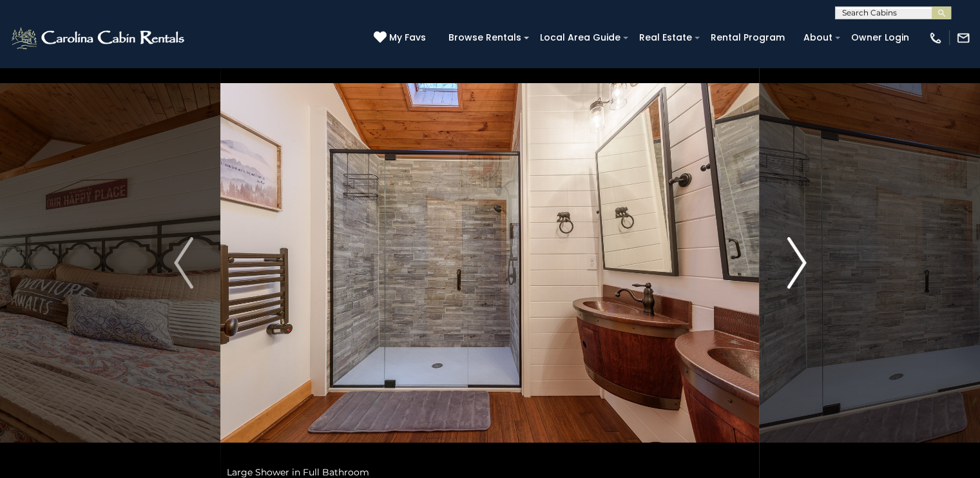
click at [792, 268] on img "Next" at bounding box center [796, 263] width 19 height 52
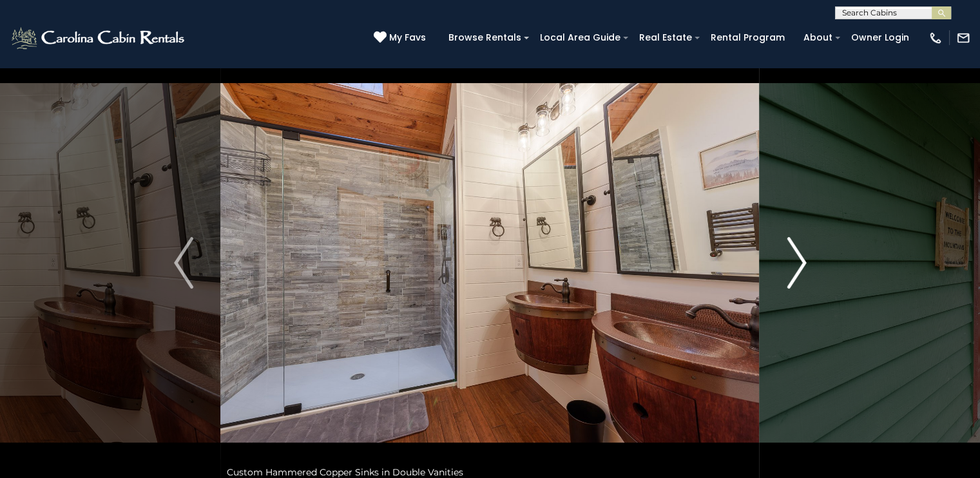
click at [792, 268] on img "Next" at bounding box center [796, 263] width 19 height 52
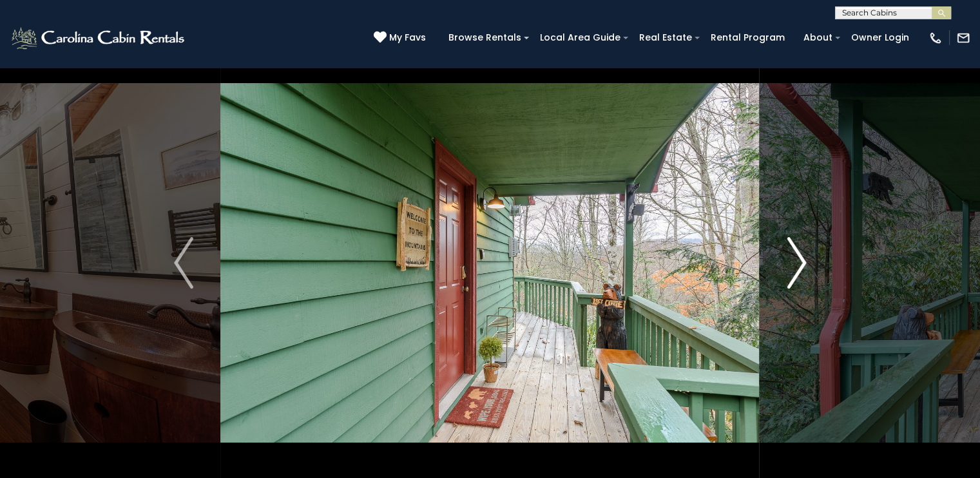
click at [792, 267] on img "Next" at bounding box center [796, 263] width 19 height 52
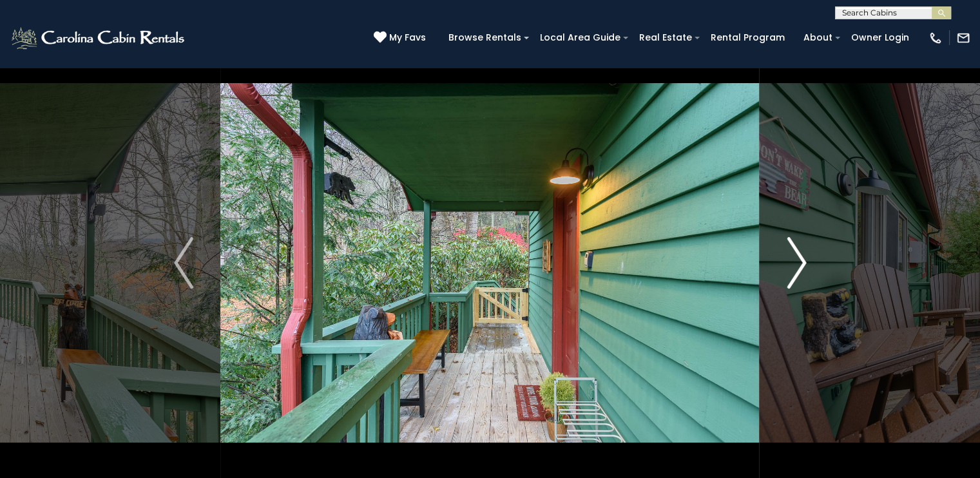
click at [792, 267] on img "Next" at bounding box center [796, 263] width 19 height 52
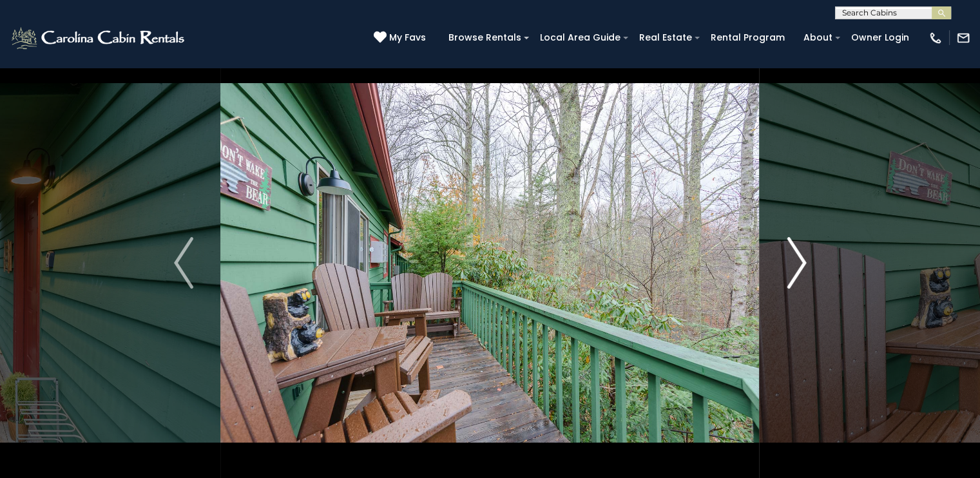
click at [792, 267] on img "Next" at bounding box center [796, 263] width 19 height 52
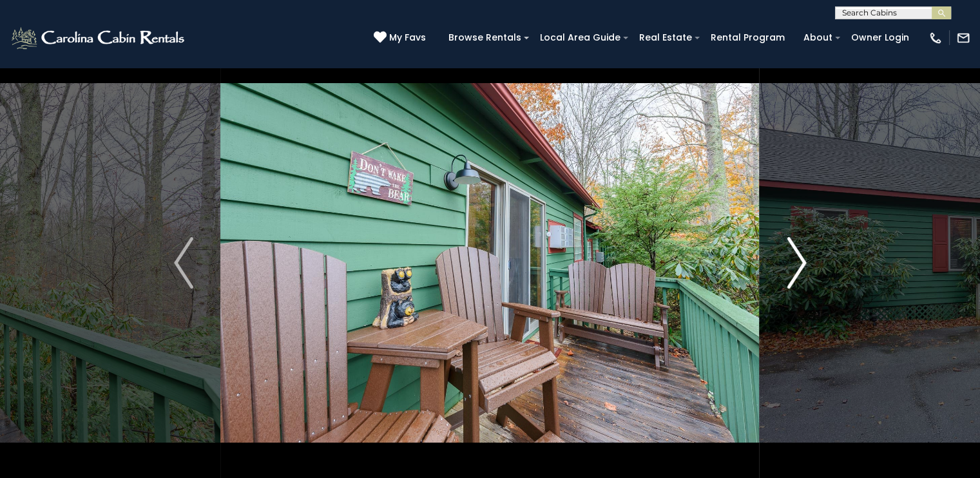
click at [792, 267] on img "Next" at bounding box center [796, 263] width 19 height 52
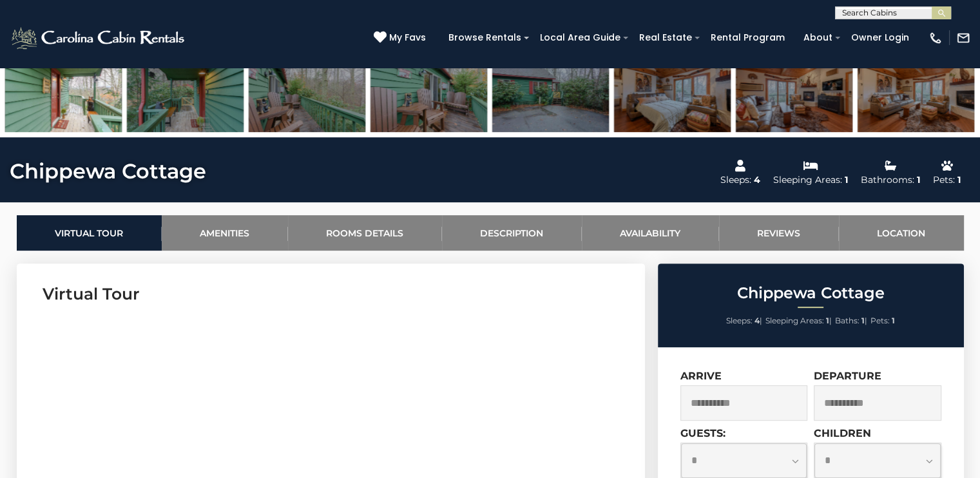
scroll to position [671, 0]
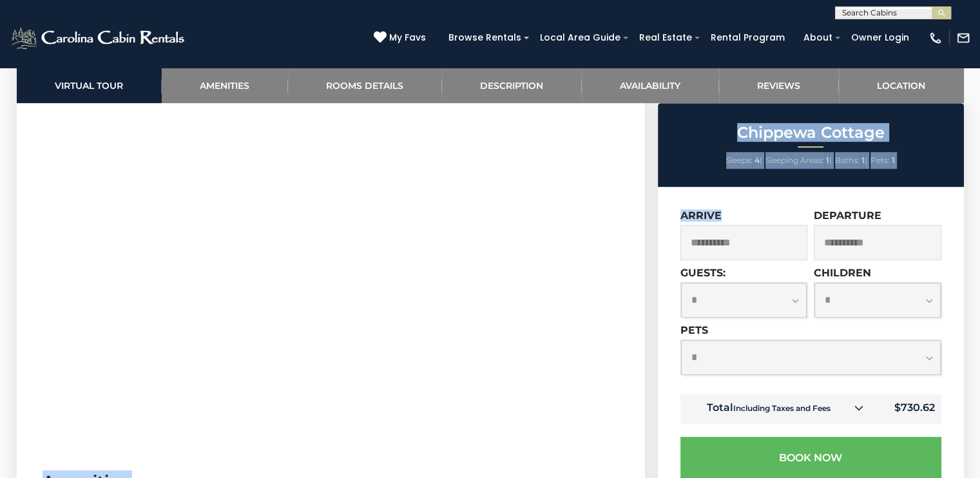
drag, startPoint x: 700, startPoint y: 253, endPoint x: 583, endPoint y: 190, distance: 132.7
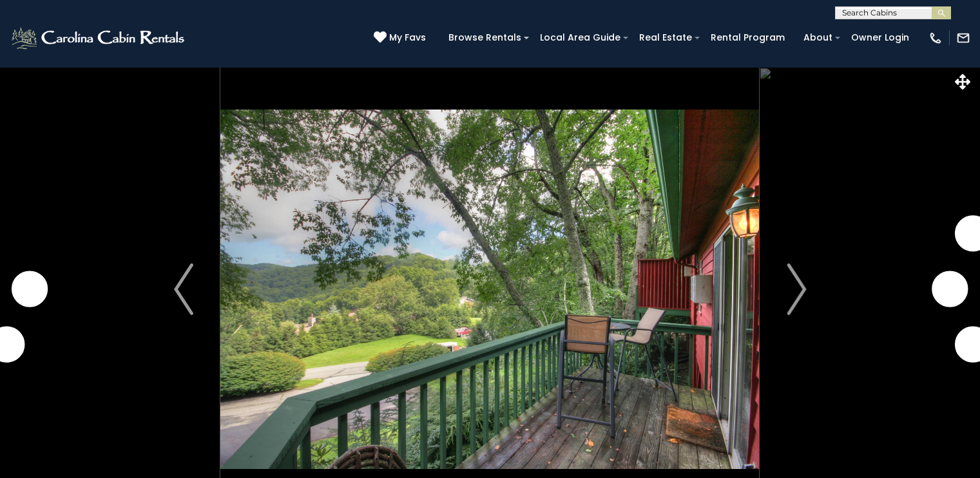
drag, startPoint x: 0, startPoint y: 0, endPoint x: 794, endPoint y: 298, distance: 848.2
click at [793, 298] on img "Next" at bounding box center [796, 290] width 19 height 52
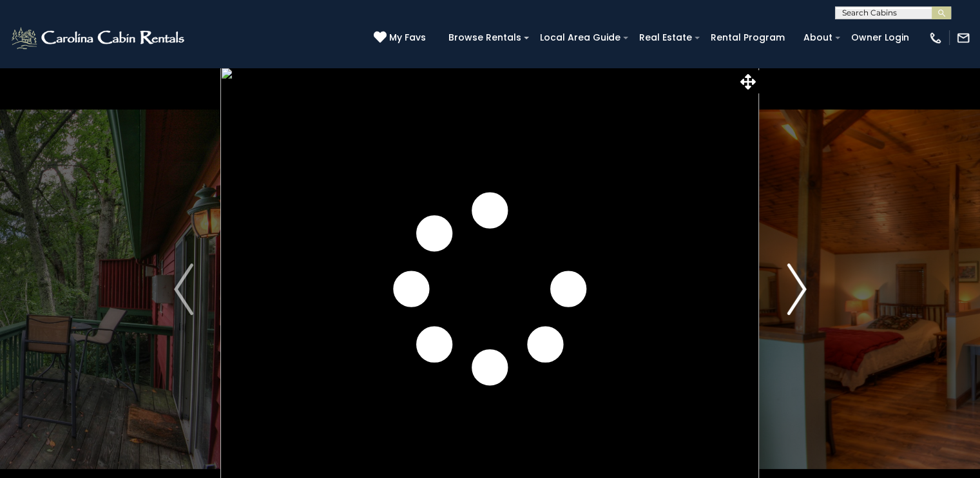
click at [797, 298] on img "Next" at bounding box center [796, 290] width 19 height 52
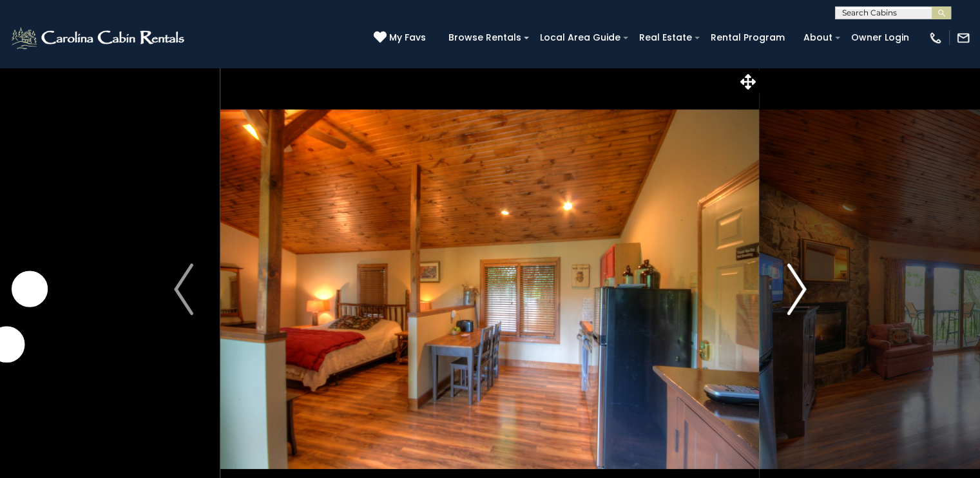
click at [797, 297] on img "Next" at bounding box center [796, 290] width 19 height 52
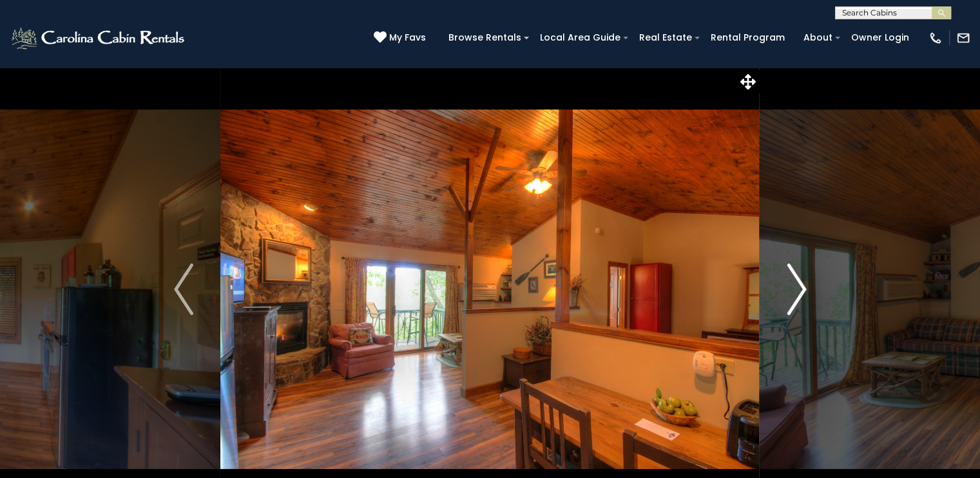
click at [797, 297] on img "Next" at bounding box center [796, 290] width 19 height 52
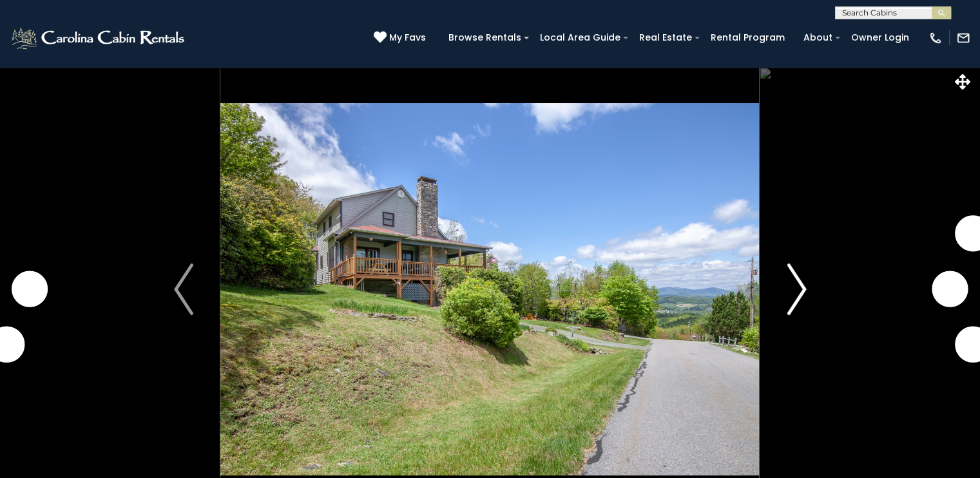
click at [789, 286] on img "Next" at bounding box center [796, 290] width 19 height 52
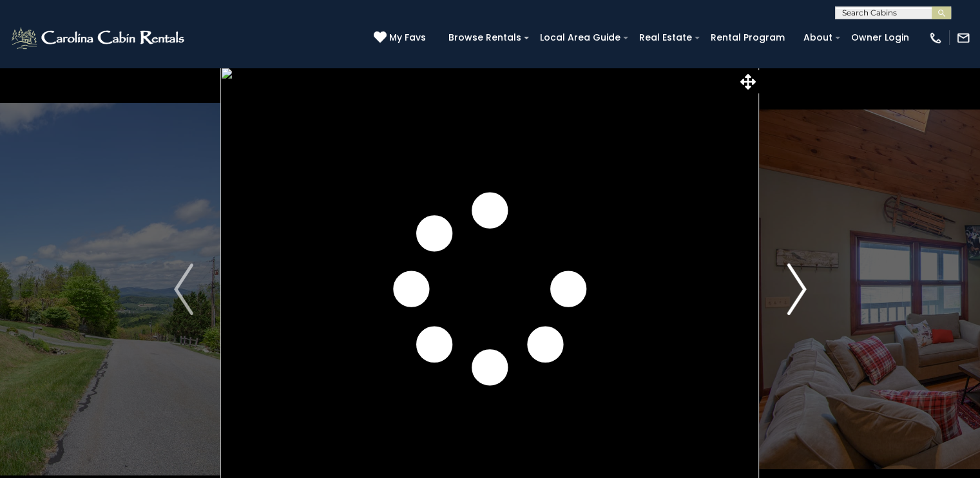
click at [790, 285] on img "Next" at bounding box center [796, 290] width 19 height 52
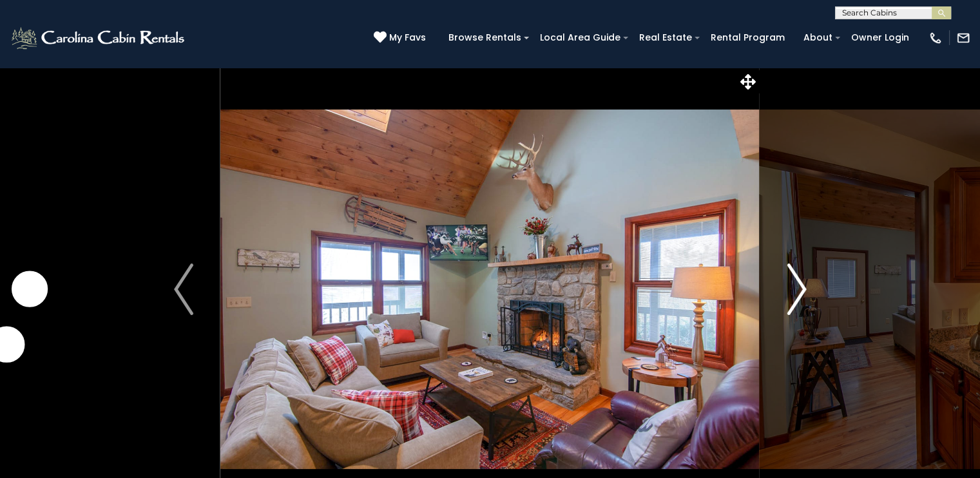
click at [790, 285] on img "Next" at bounding box center [796, 290] width 19 height 52
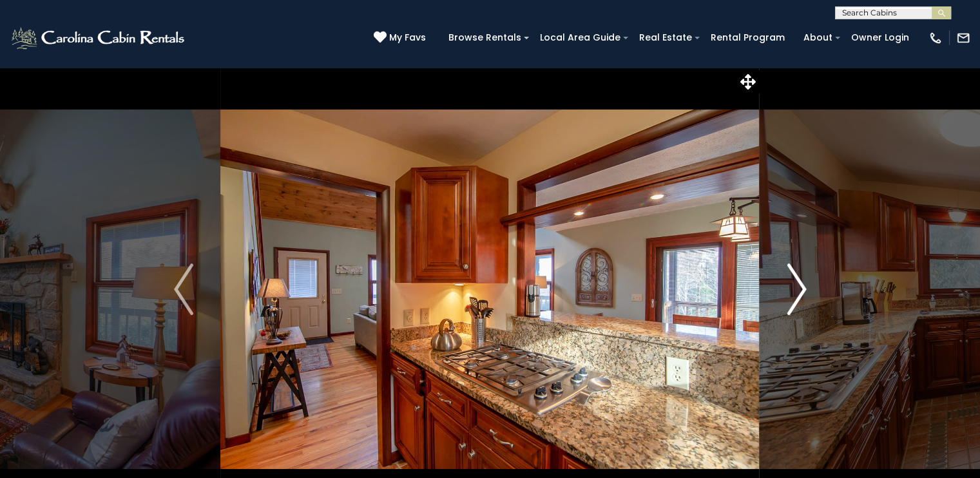
click at [790, 285] on img "Next" at bounding box center [796, 290] width 19 height 52
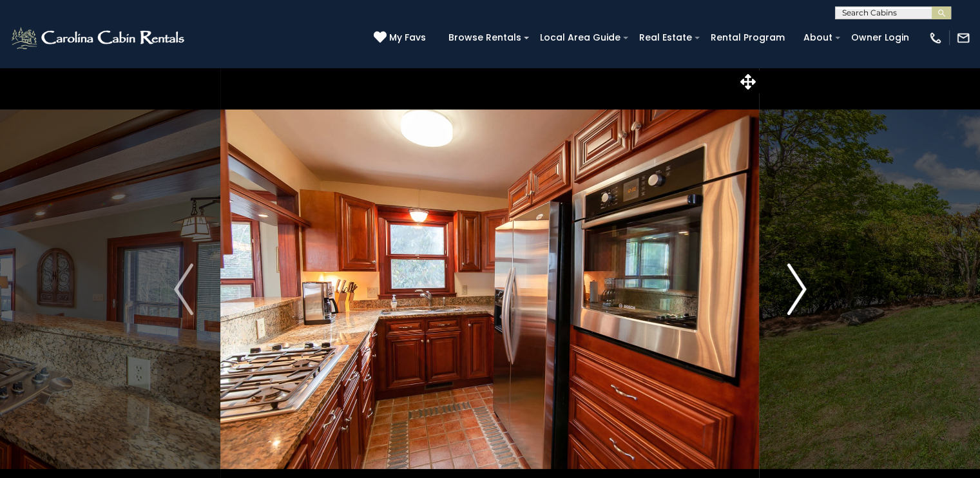
click at [790, 285] on img "Next" at bounding box center [796, 290] width 19 height 52
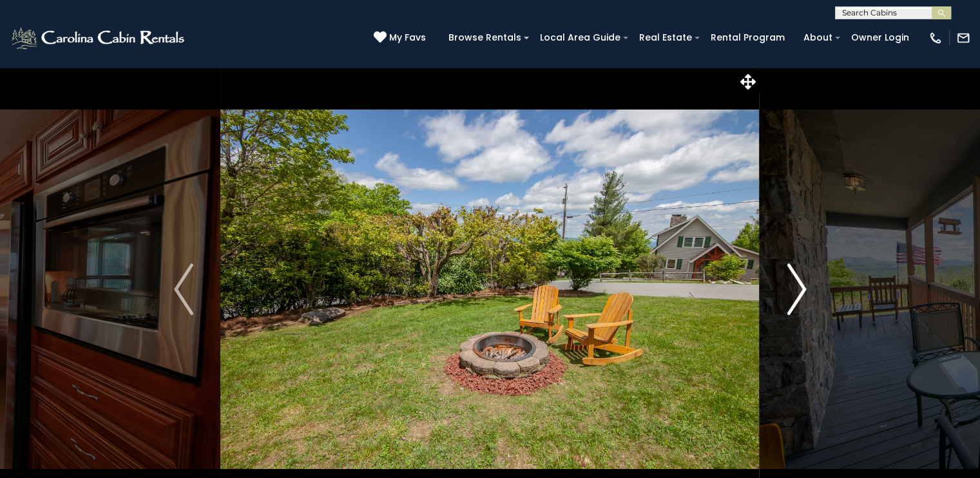
click at [790, 285] on img "Next" at bounding box center [796, 290] width 19 height 52
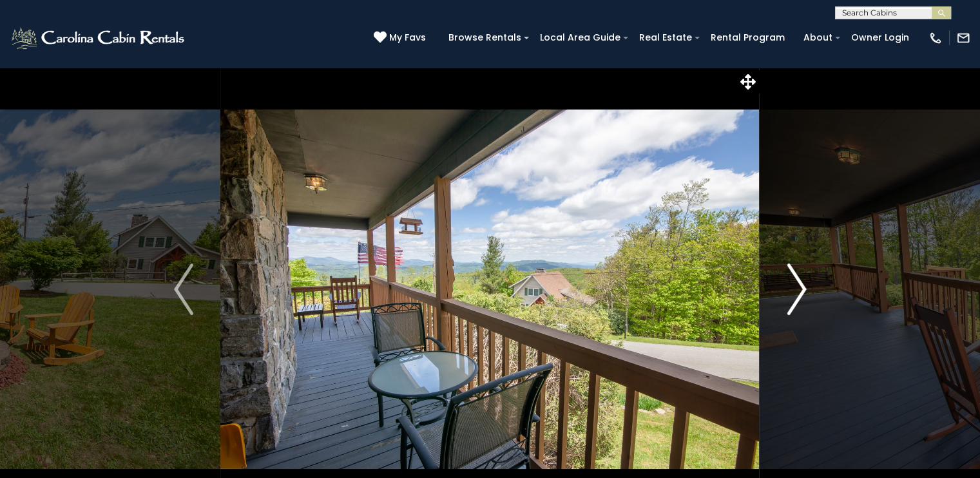
click at [790, 285] on img "Next" at bounding box center [796, 290] width 19 height 52
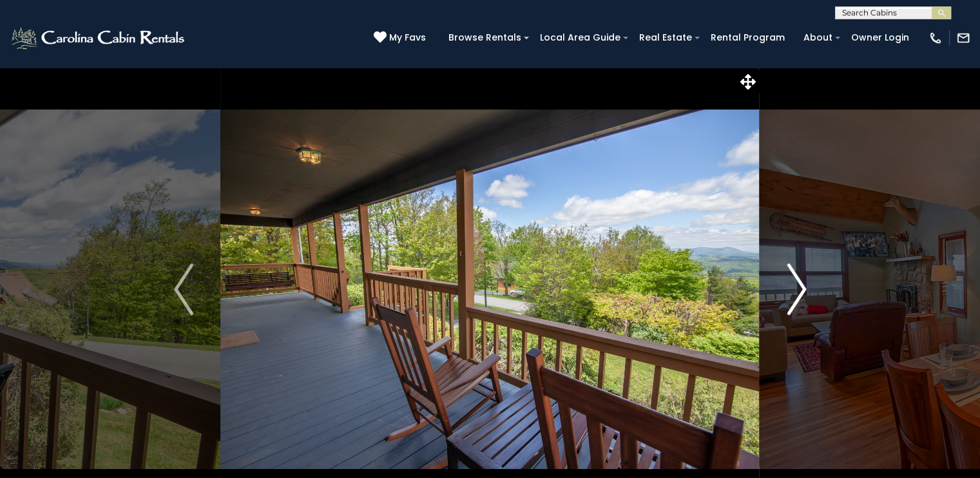
click at [790, 285] on img "Next" at bounding box center [796, 290] width 19 height 52
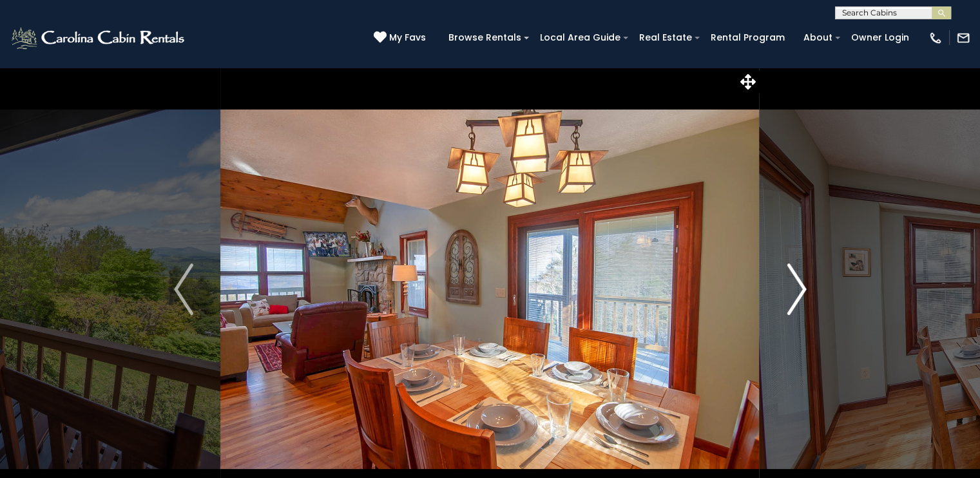
click at [790, 285] on img "Next" at bounding box center [796, 290] width 19 height 52
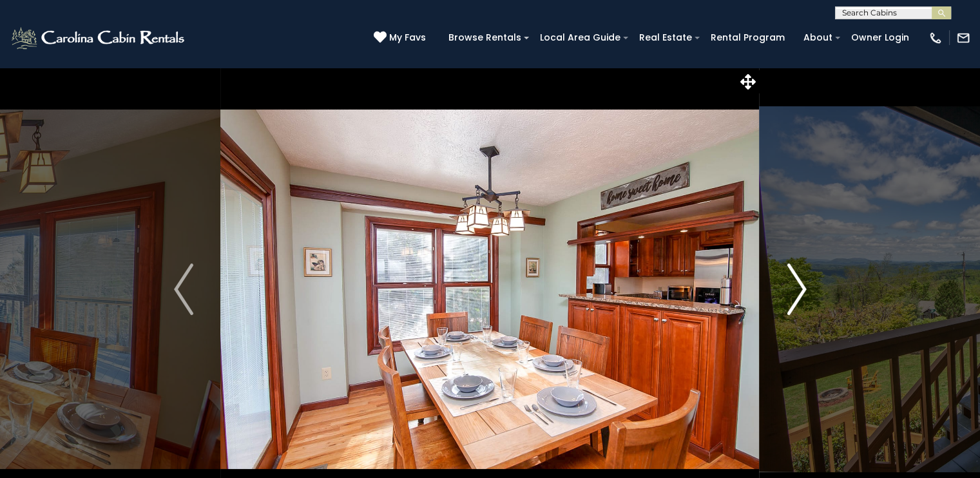
click at [790, 285] on img "Next" at bounding box center [796, 290] width 19 height 52
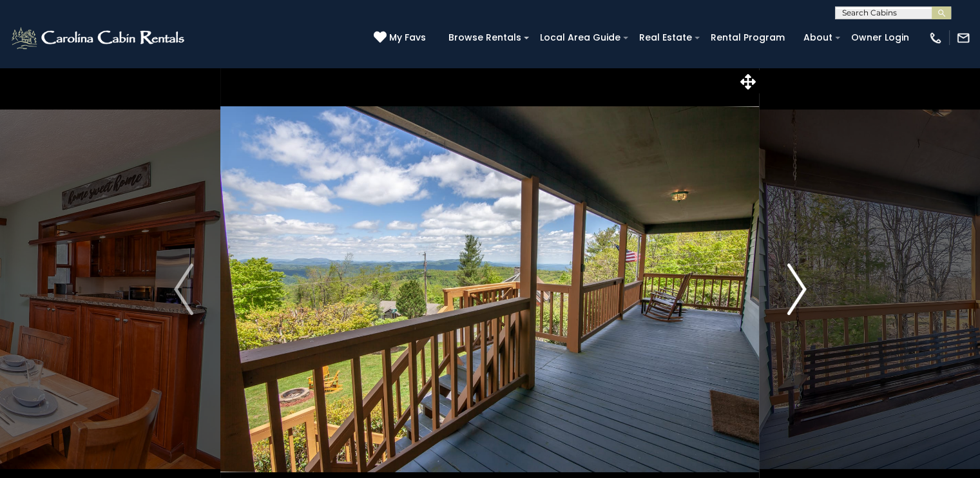
click at [790, 285] on img "Next" at bounding box center [796, 290] width 19 height 52
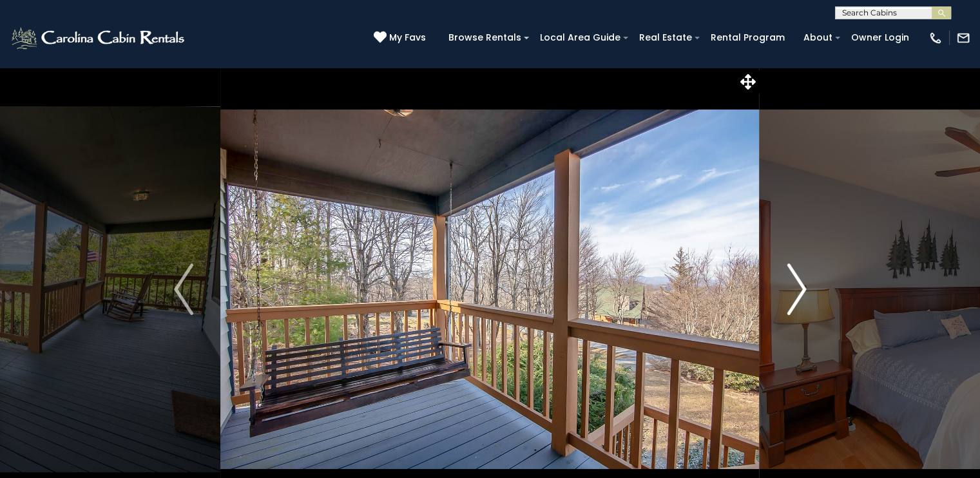
click at [790, 285] on img "Next" at bounding box center [796, 290] width 19 height 52
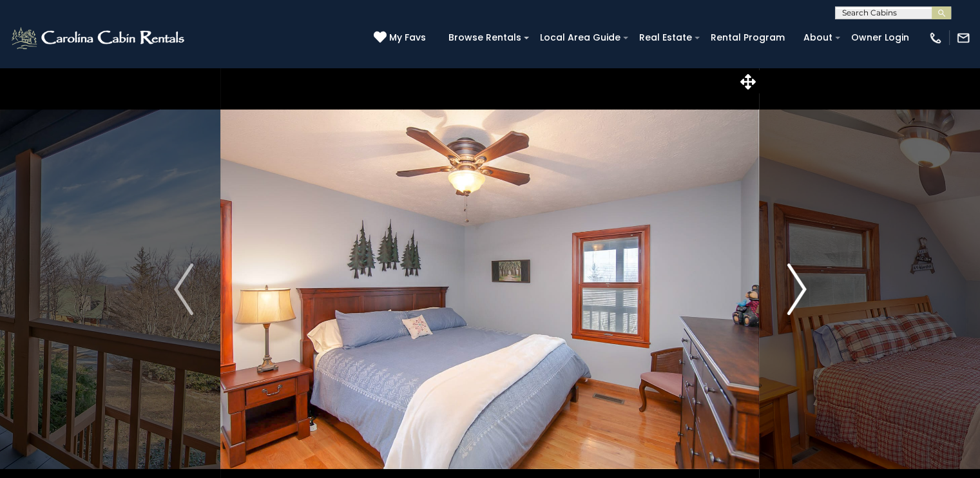
click at [790, 285] on img "Next" at bounding box center [796, 290] width 19 height 52
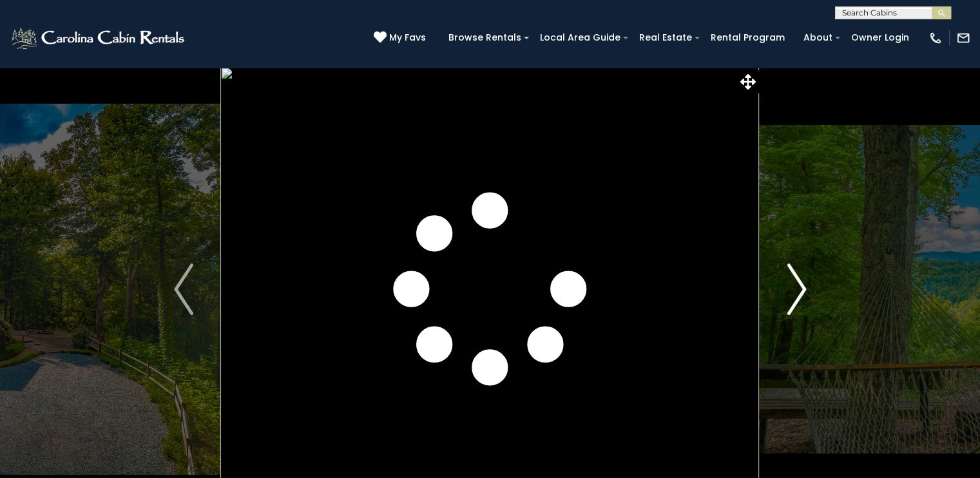
click at [797, 286] on img "Next" at bounding box center [796, 290] width 19 height 52
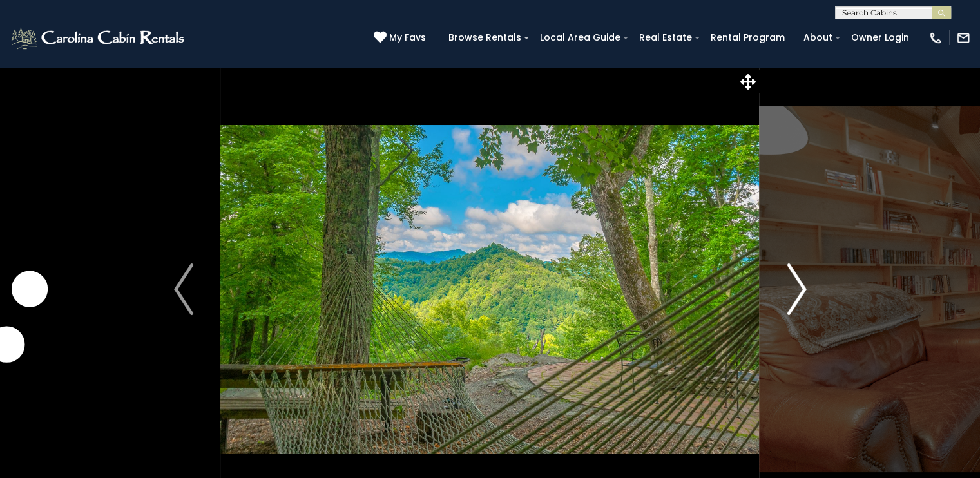
click at [797, 286] on img "Next" at bounding box center [796, 290] width 19 height 52
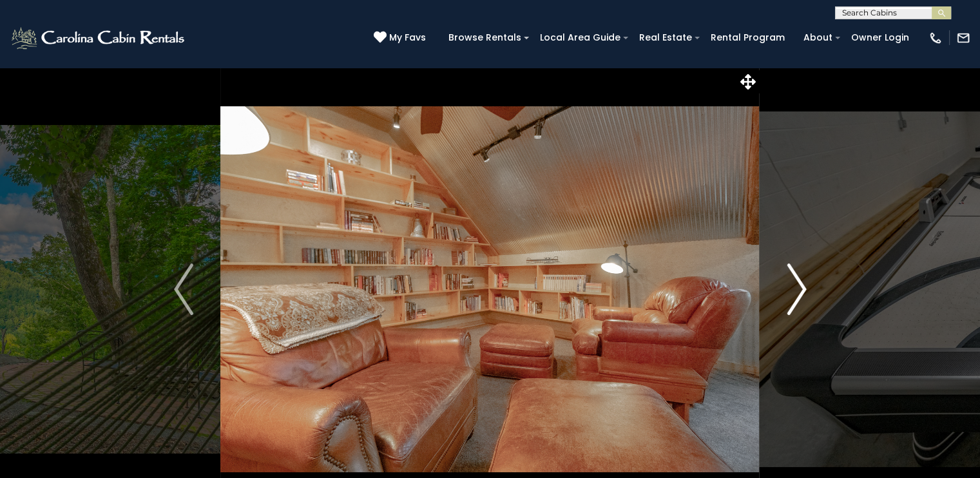
click at [797, 286] on img "Next" at bounding box center [796, 290] width 19 height 52
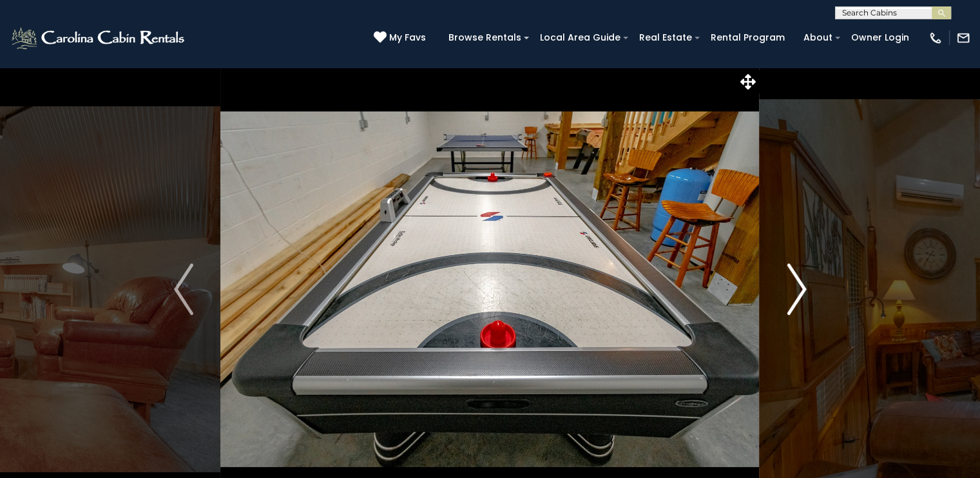
click at [796, 286] on img "Next" at bounding box center [796, 290] width 19 height 52
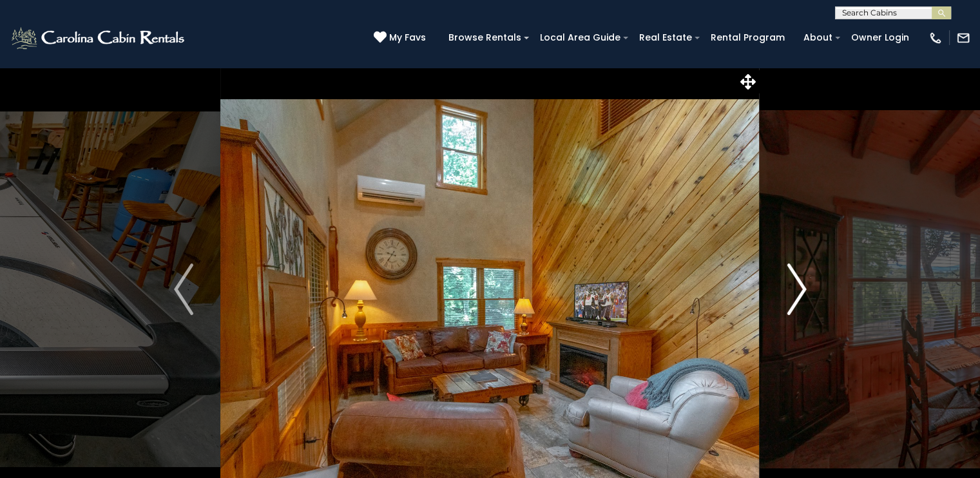
click at [796, 286] on img "Next" at bounding box center [796, 290] width 19 height 52
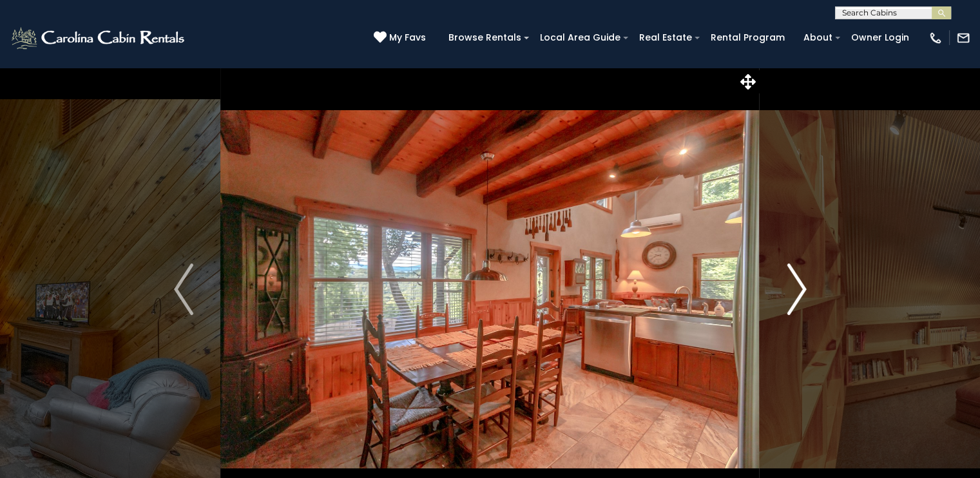
click at [796, 286] on img "Next" at bounding box center [796, 290] width 19 height 52
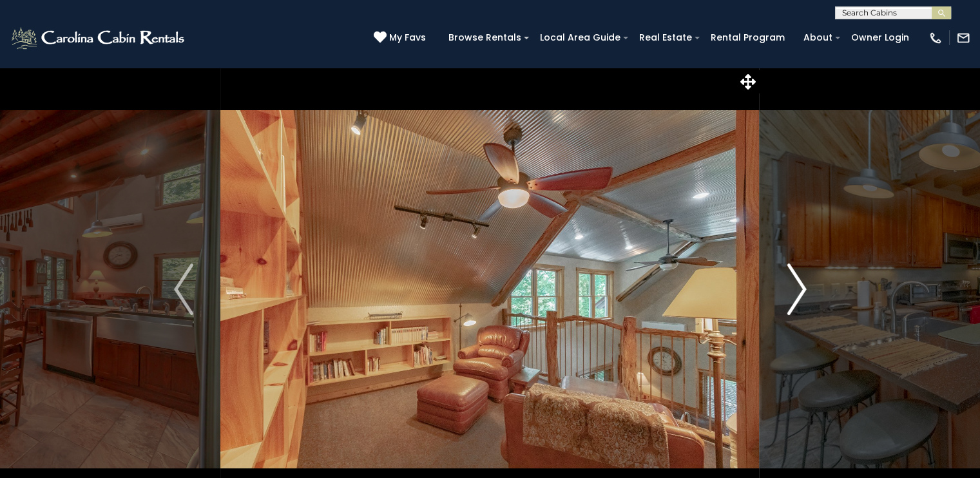
click at [796, 286] on img "Next" at bounding box center [796, 290] width 19 height 52
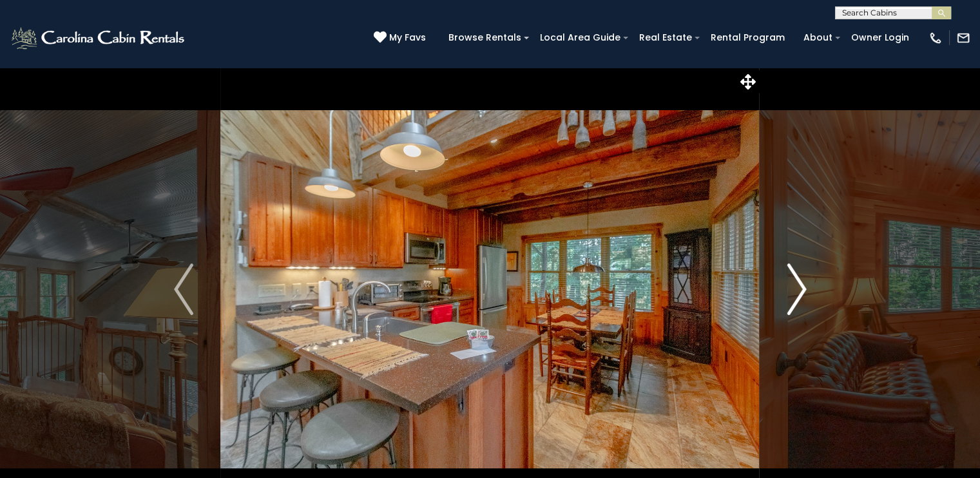
click at [796, 286] on img "Next" at bounding box center [796, 290] width 19 height 52
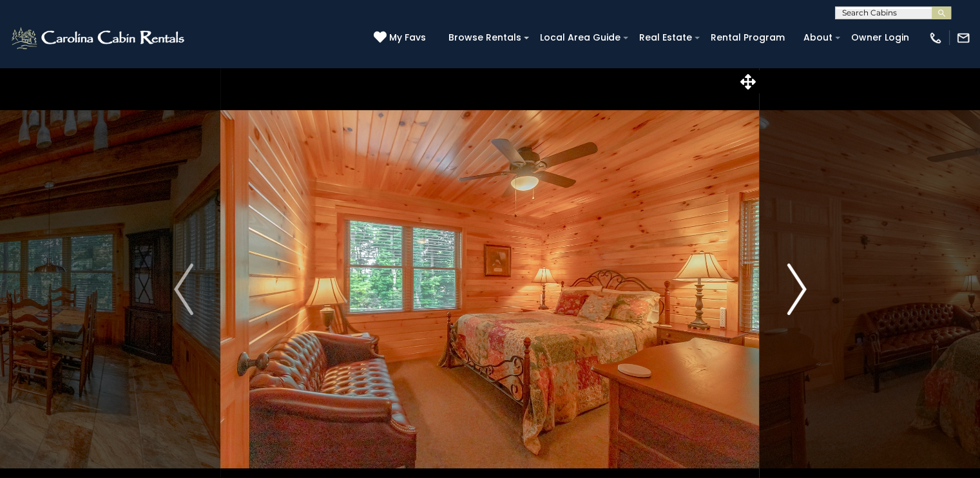
click at [796, 286] on img "Next" at bounding box center [796, 290] width 19 height 52
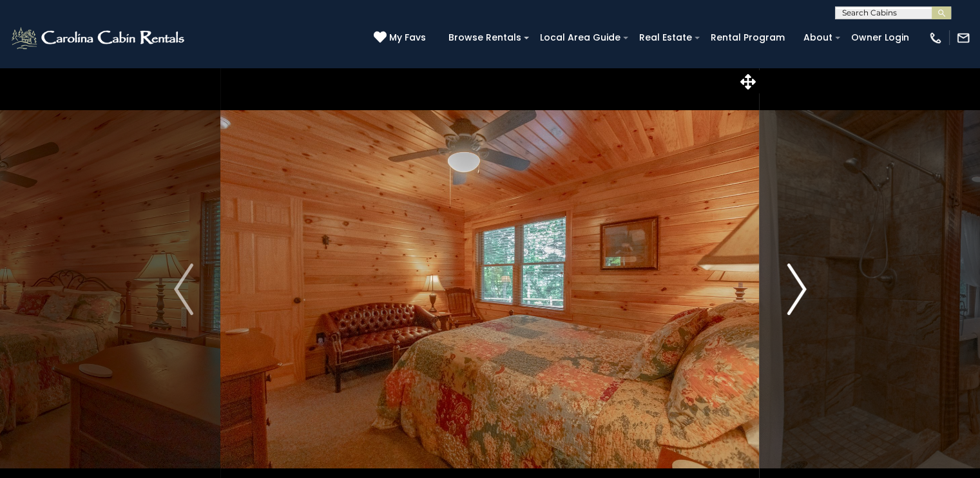
click at [796, 286] on img "Next" at bounding box center [796, 290] width 19 height 52
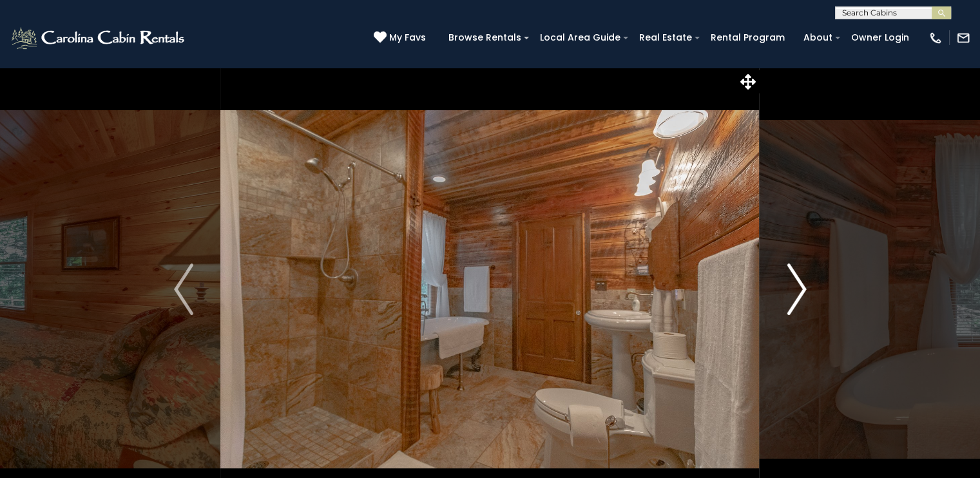
click at [796, 286] on img "Next" at bounding box center [796, 290] width 19 height 52
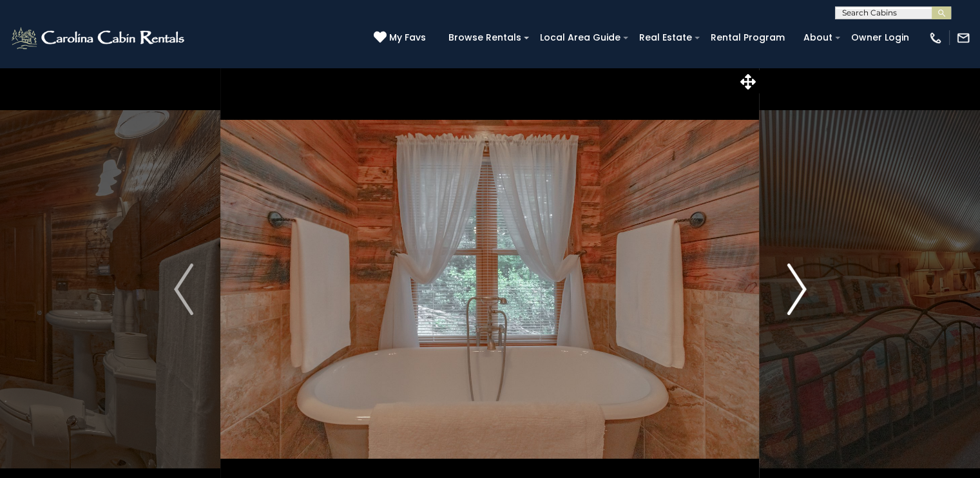
click at [796, 286] on img "Next" at bounding box center [796, 290] width 19 height 52
click at [787, 291] on img "Next" at bounding box center [796, 290] width 19 height 52
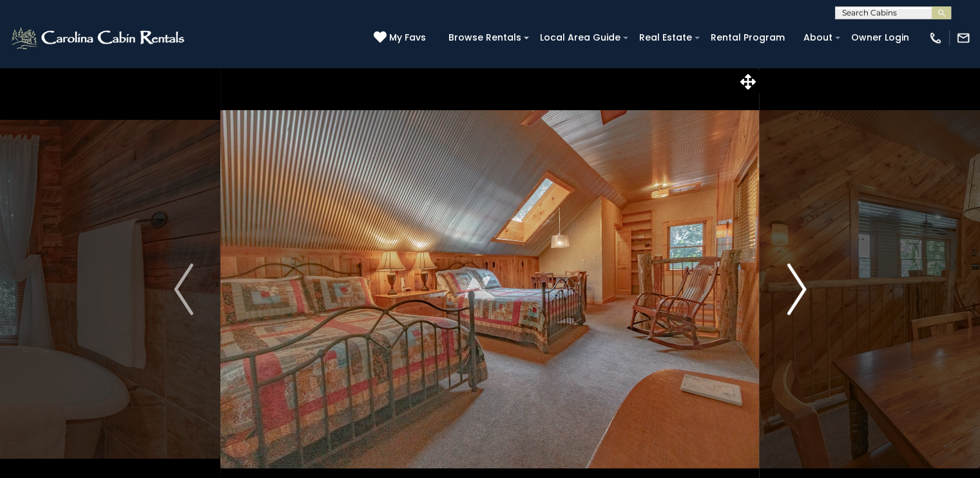
click at [787, 291] on img "Next" at bounding box center [796, 290] width 19 height 52
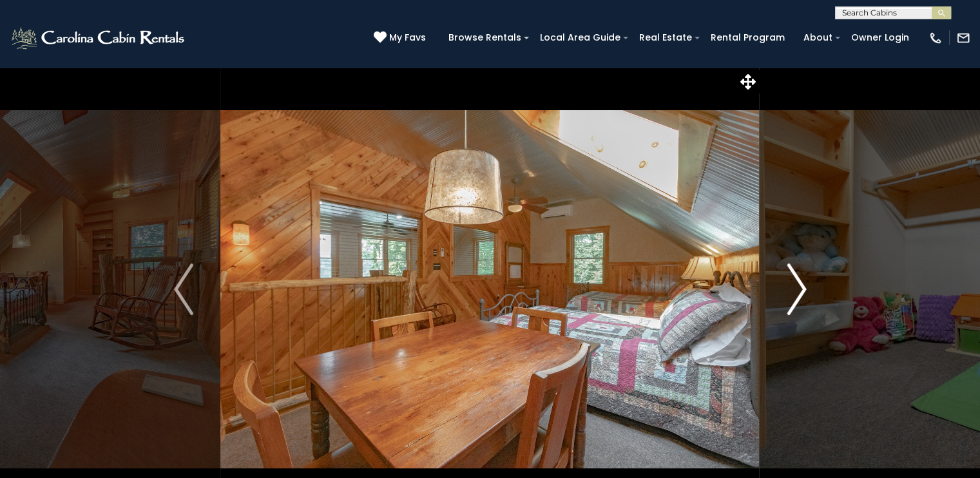
click at [787, 291] on img "Next" at bounding box center [796, 290] width 19 height 52
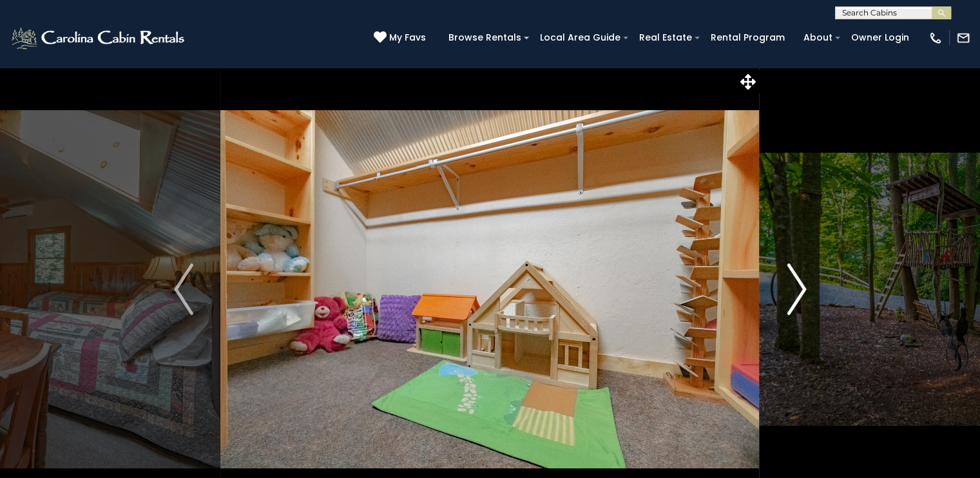
click at [787, 291] on img "Next" at bounding box center [796, 290] width 19 height 52
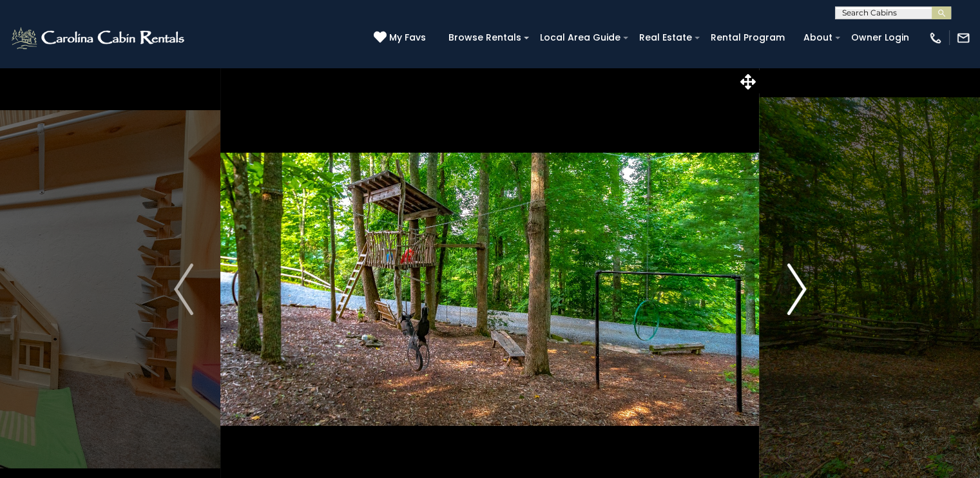
click at [787, 291] on img "Next" at bounding box center [796, 290] width 19 height 52
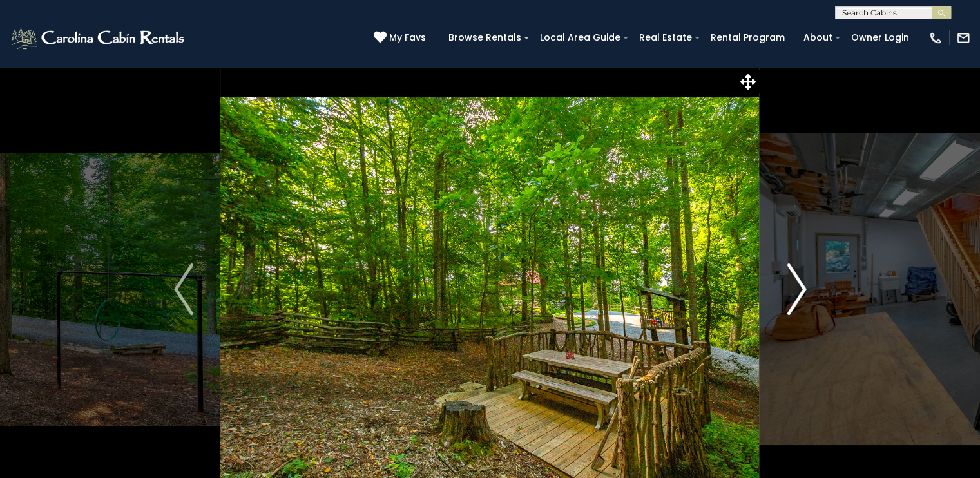
click at [787, 291] on img "Next" at bounding box center [796, 290] width 19 height 52
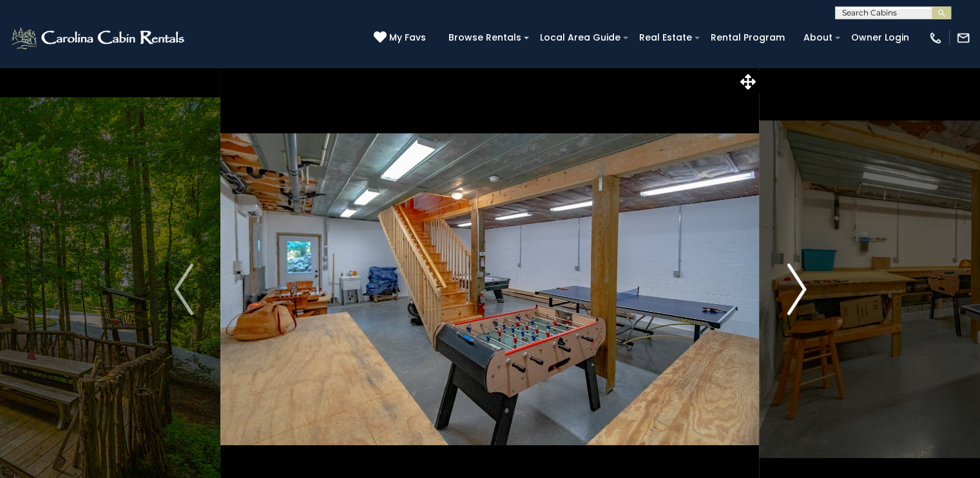
click at [787, 291] on img "Next" at bounding box center [796, 290] width 19 height 52
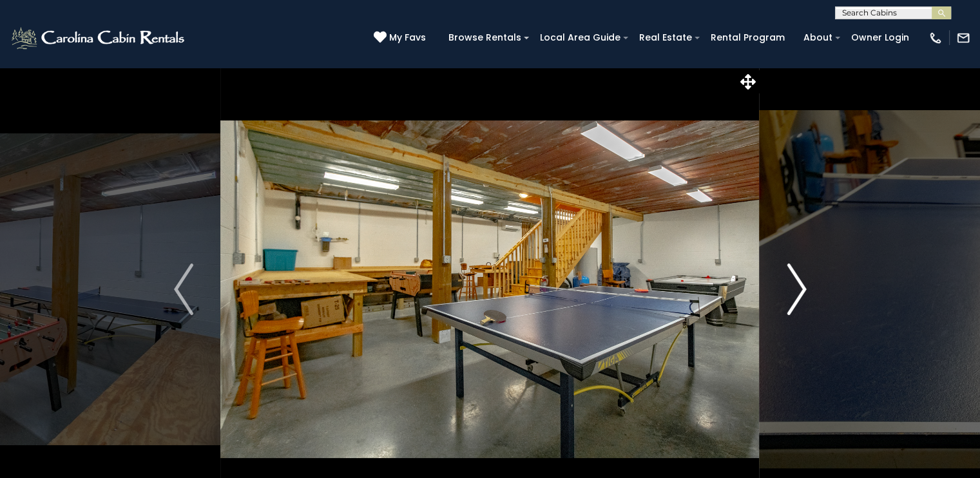
click at [787, 291] on img "Next" at bounding box center [796, 290] width 19 height 52
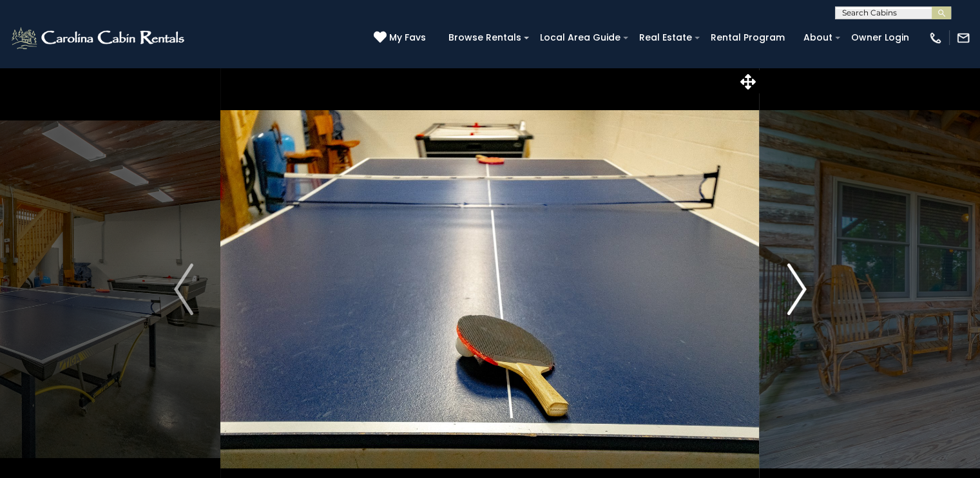
click at [787, 291] on img "Next" at bounding box center [796, 290] width 19 height 52
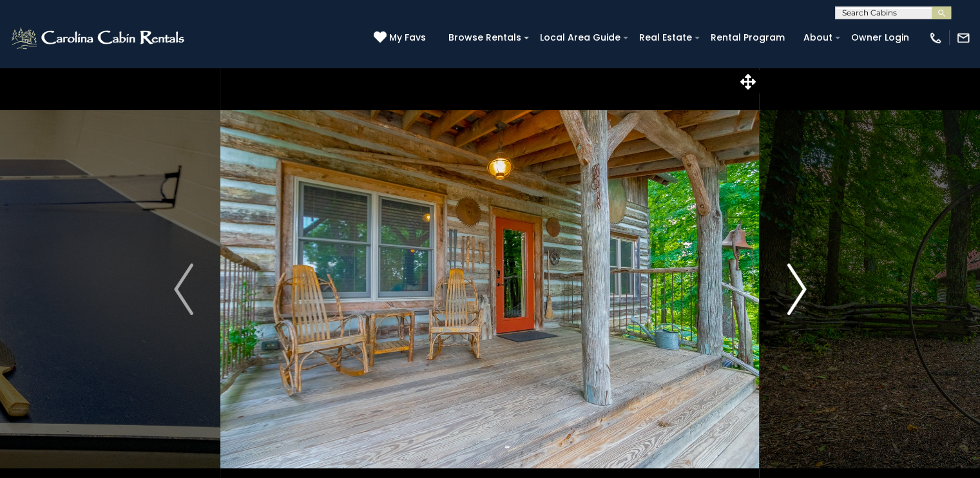
click at [787, 291] on img "Next" at bounding box center [796, 290] width 19 height 52
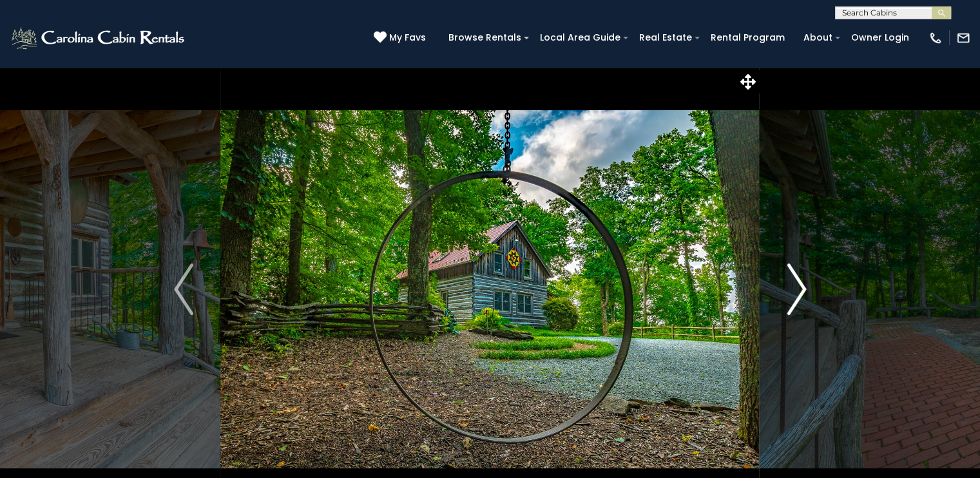
click at [787, 291] on img "Next" at bounding box center [796, 290] width 19 height 52
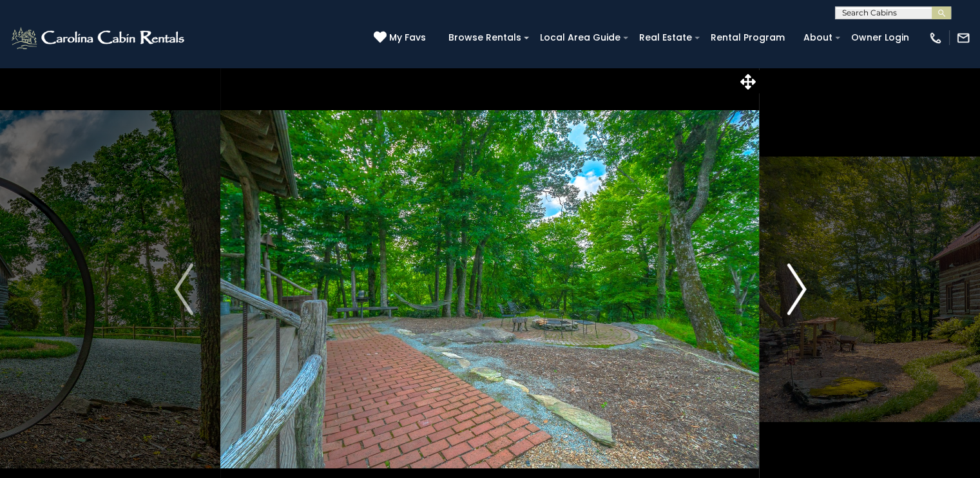
click at [787, 291] on img "Next" at bounding box center [796, 290] width 19 height 52
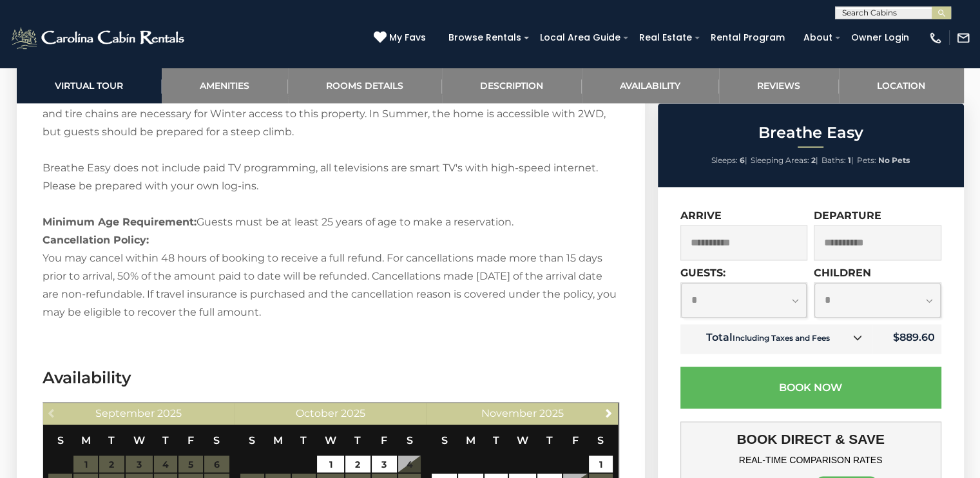
scroll to position [1934, 0]
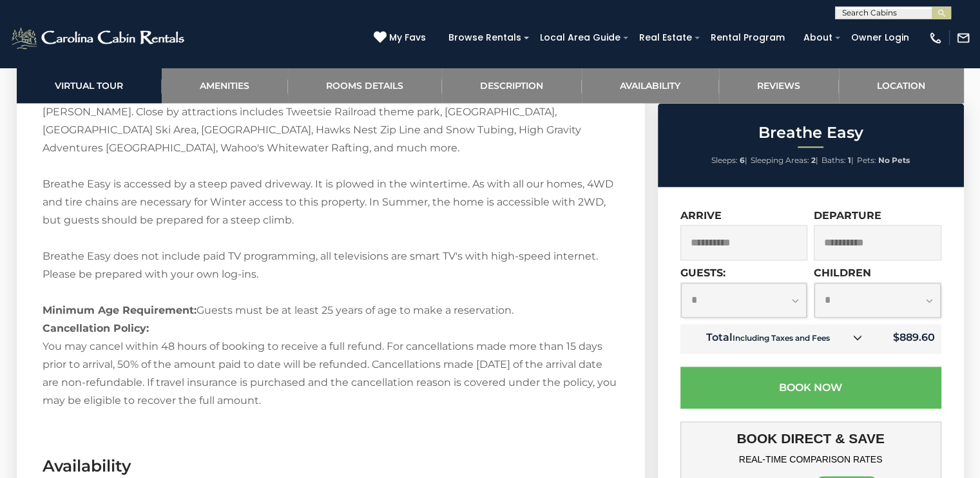
click at [369, 199] on div "Welcome to Breathe Easy! Breathe Easy is a chic log cabin offering rustic elega…" at bounding box center [331, 164] width 577 height 491
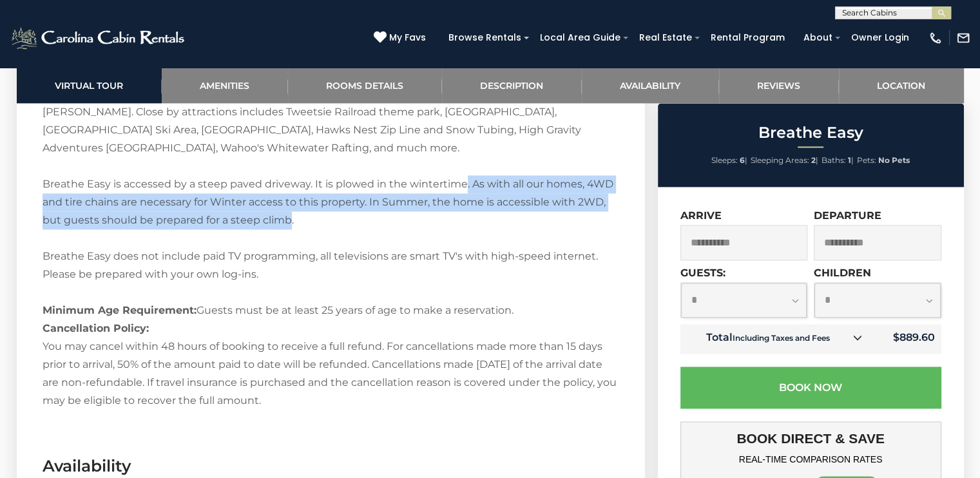
drag, startPoint x: 463, startPoint y: 180, endPoint x: 287, endPoint y: 217, distance: 180.4
click at [287, 217] on div "Welcome to Breathe Easy! Breathe Easy is a chic log cabin offering rustic elega…" at bounding box center [331, 164] width 577 height 491
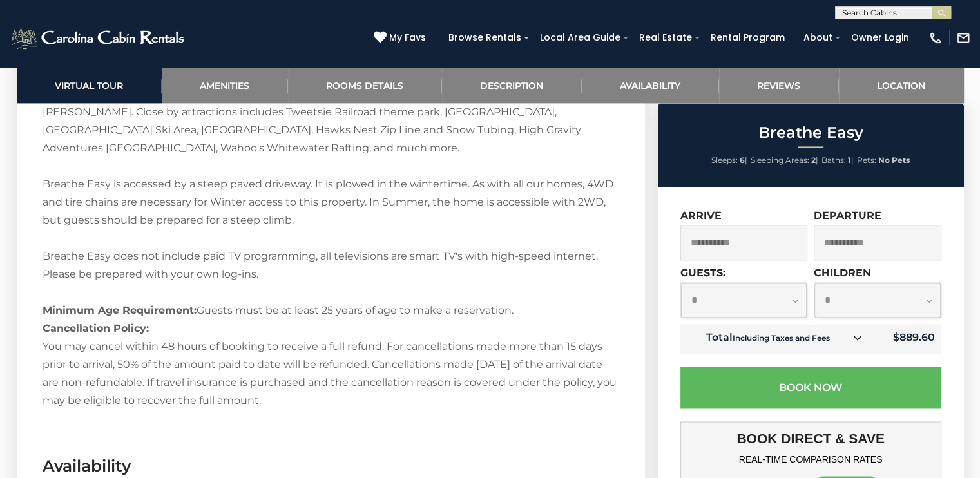
click at [333, 219] on div "Welcome to Breathe Easy! Breathe Easy is a chic log cabin offering rustic elega…" at bounding box center [331, 164] width 577 height 491
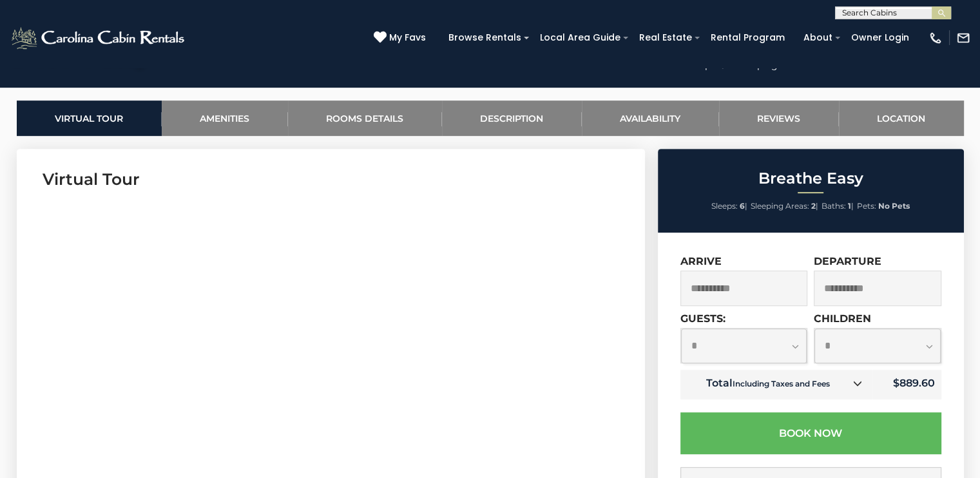
scroll to position [645, 0]
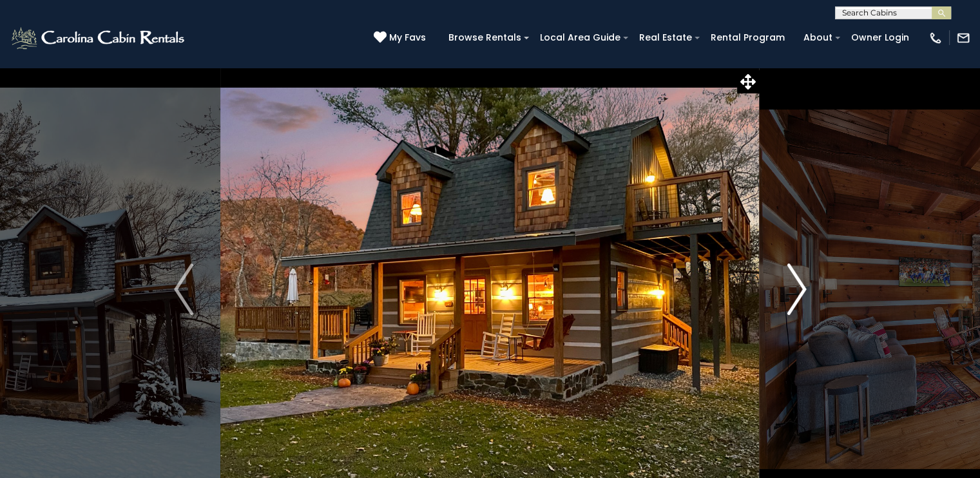
click at [786, 296] on button "Next" at bounding box center [797, 289] width 74 height 445
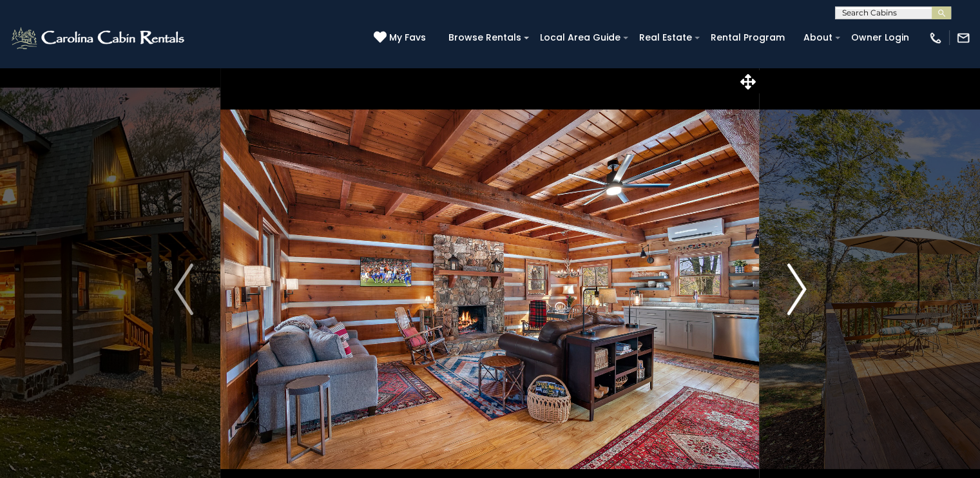
click at [786, 296] on button "Next" at bounding box center [797, 289] width 74 height 445
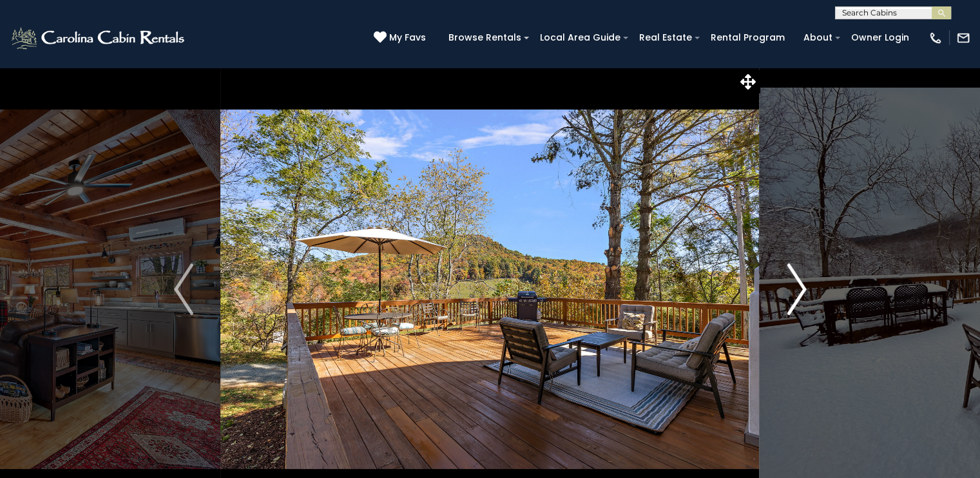
click at [787, 296] on img "Next" at bounding box center [796, 290] width 19 height 52
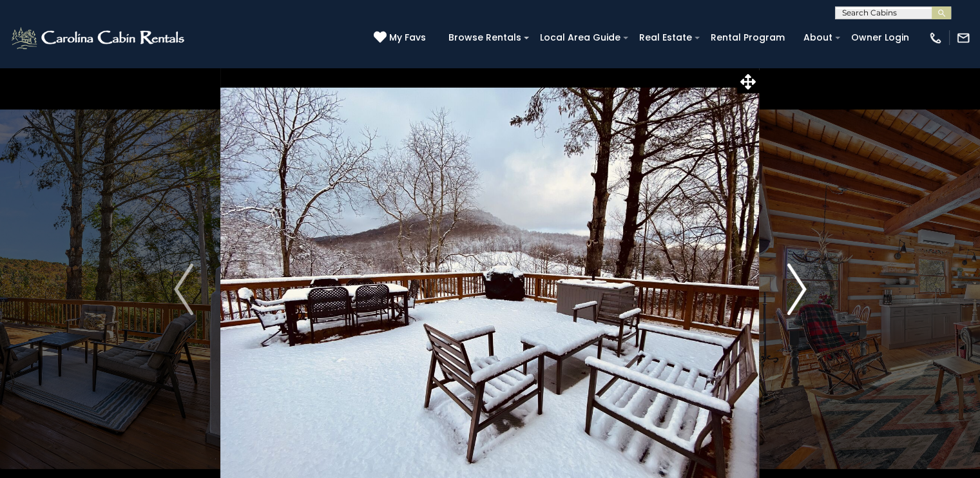
click at [789, 293] on img "Next" at bounding box center [796, 290] width 19 height 52
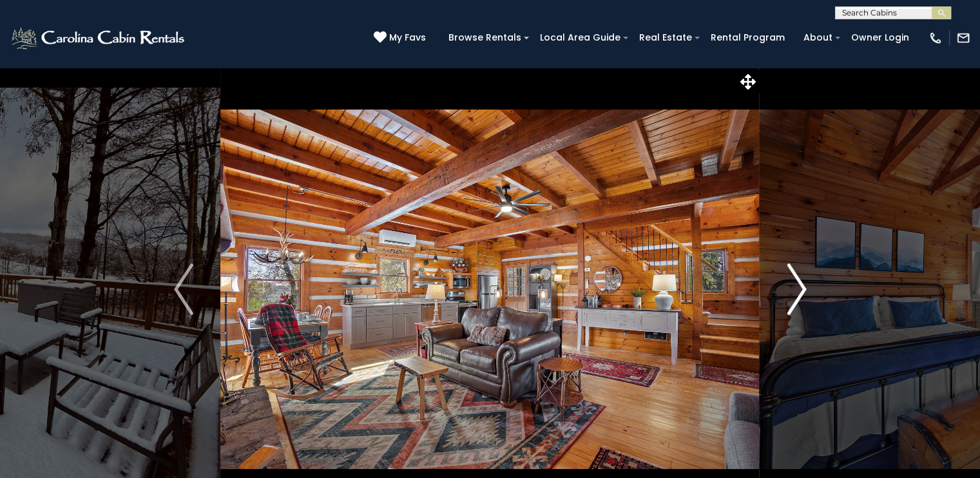
click at [790, 293] on img "Next" at bounding box center [796, 290] width 19 height 52
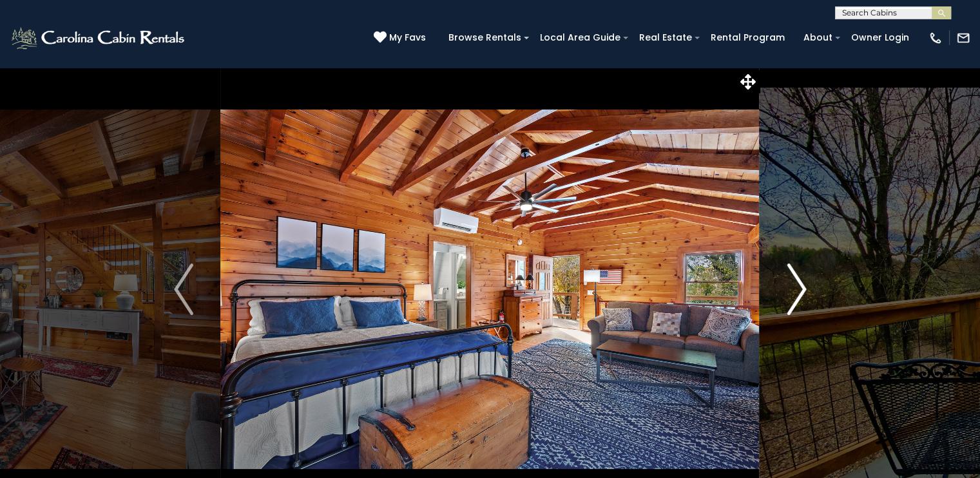
click at [790, 293] on img "Next" at bounding box center [796, 290] width 19 height 52
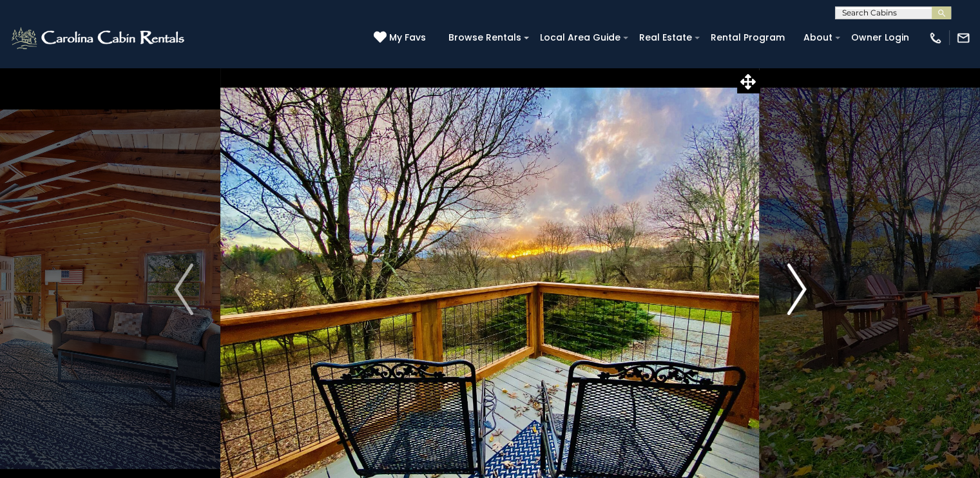
click at [790, 293] on img "Next" at bounding box center [796, 290] width 19 height 52
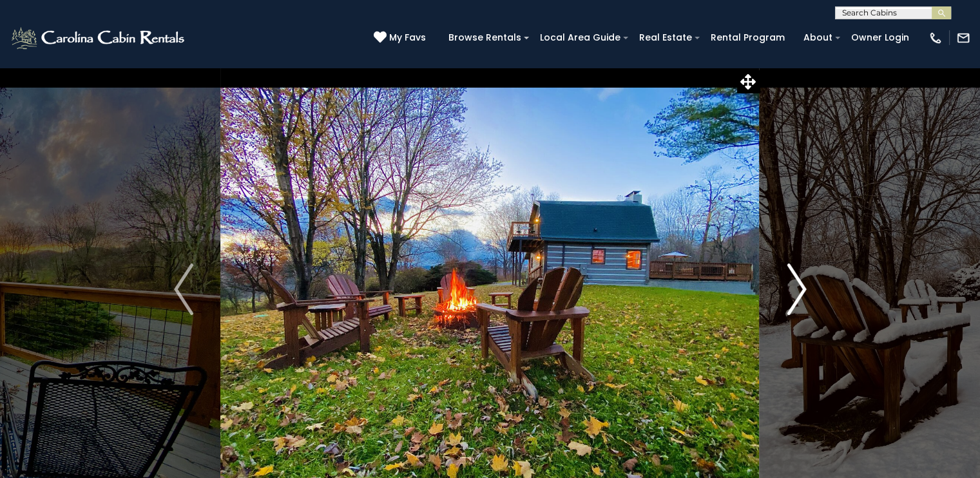
click at [790, 293] on img "Next" at bounding box center [796, 290] width 19 height 52
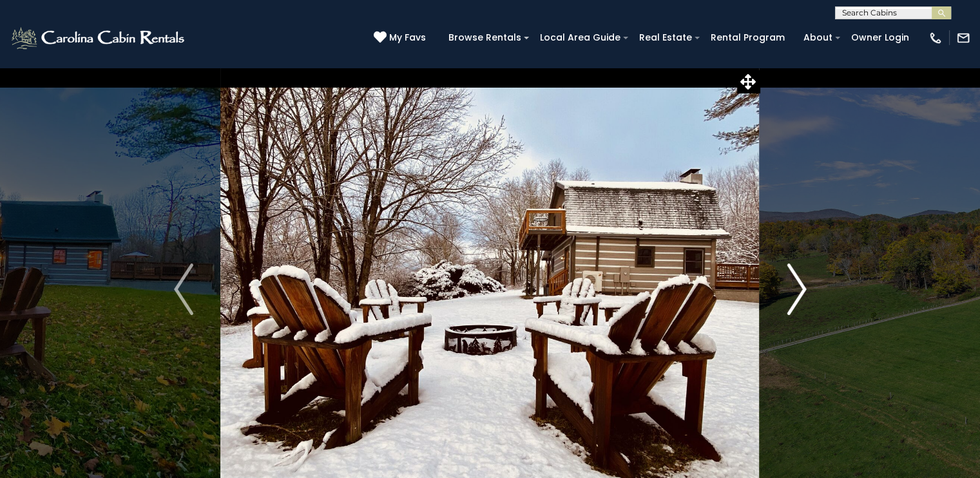
click at [790, 293] on img "Next" at bounding box center [796, 290] width 19 height 52
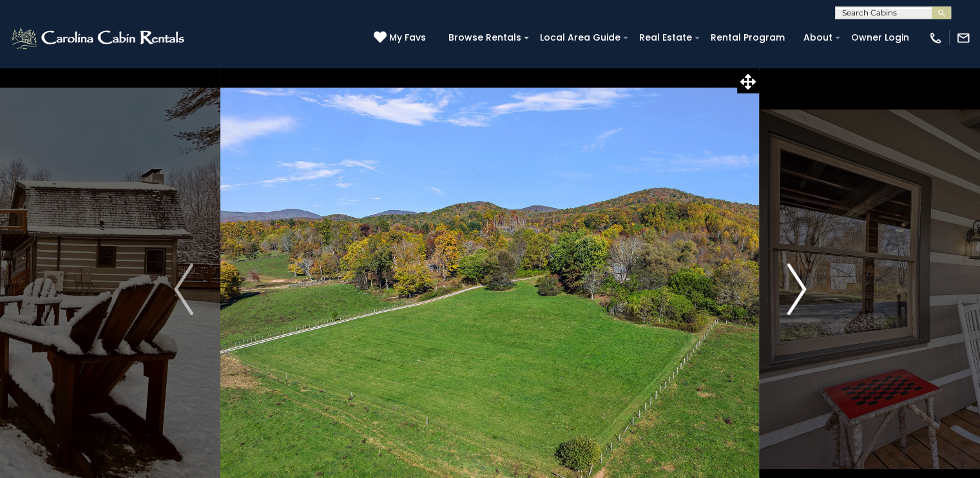
click at [790, 293] on img "Next" at bounding box center [796, 290] width 19 height 52
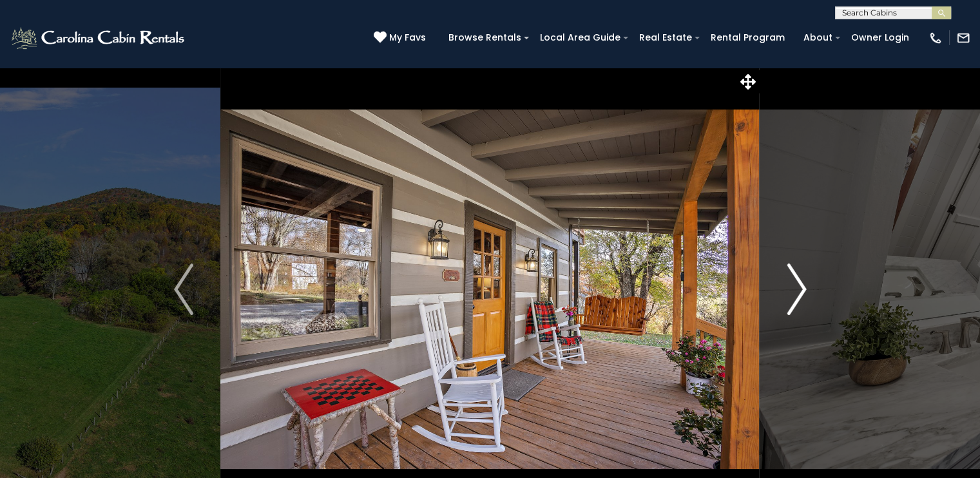
click at [790, 293] on img "Next" at bounding box center [796, 290] width 19 height 52
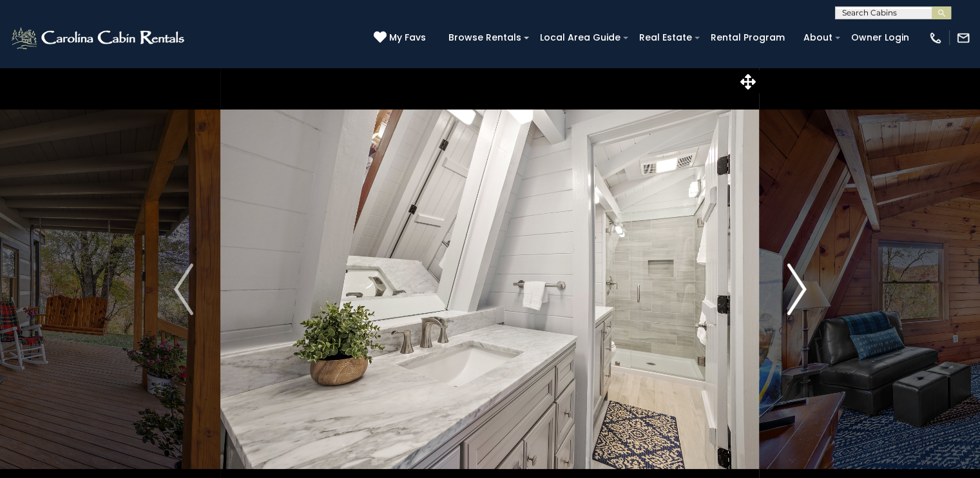
click at [790, 293] on img "Next" at bounding box center [796, 290] width 19 height 52
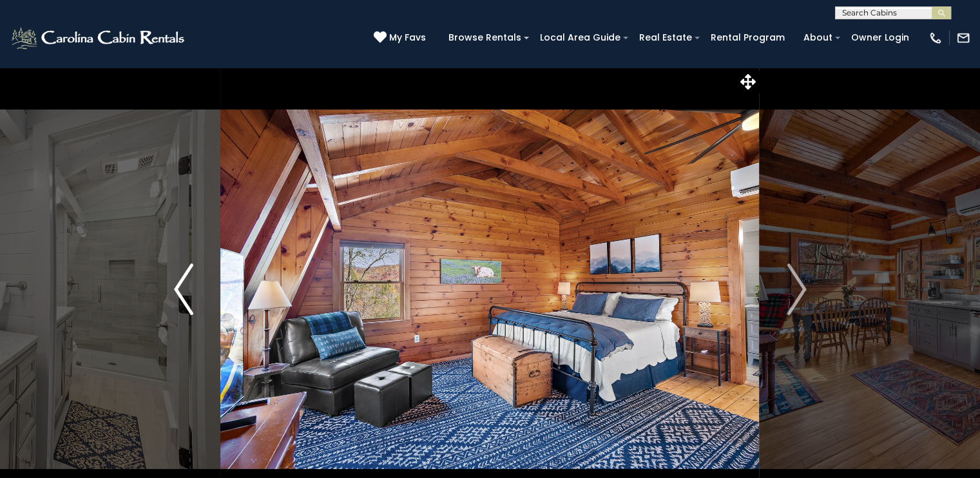
click at [161, 279] on button "Previous" at bounding box center [184, 289] width 74 height 445
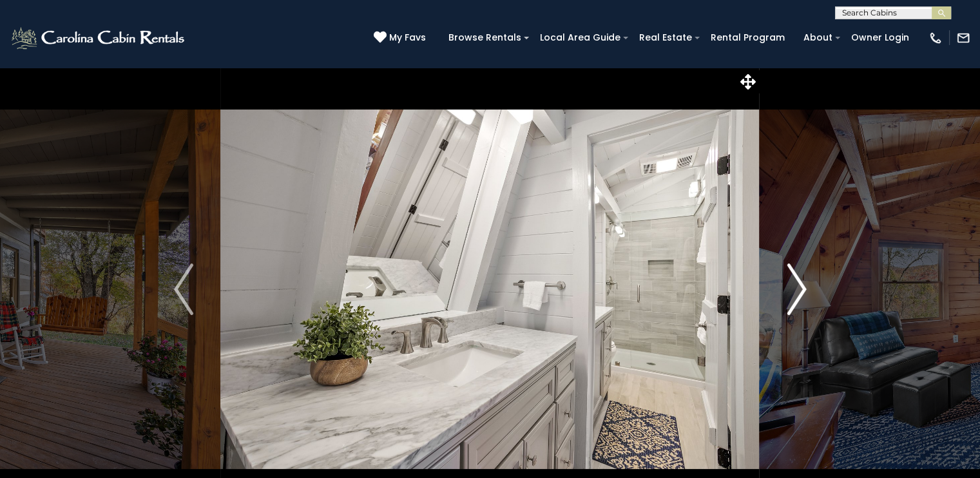
click at [786, 300] on button "Next" at bounding box center [797, 289] width 74 height 445
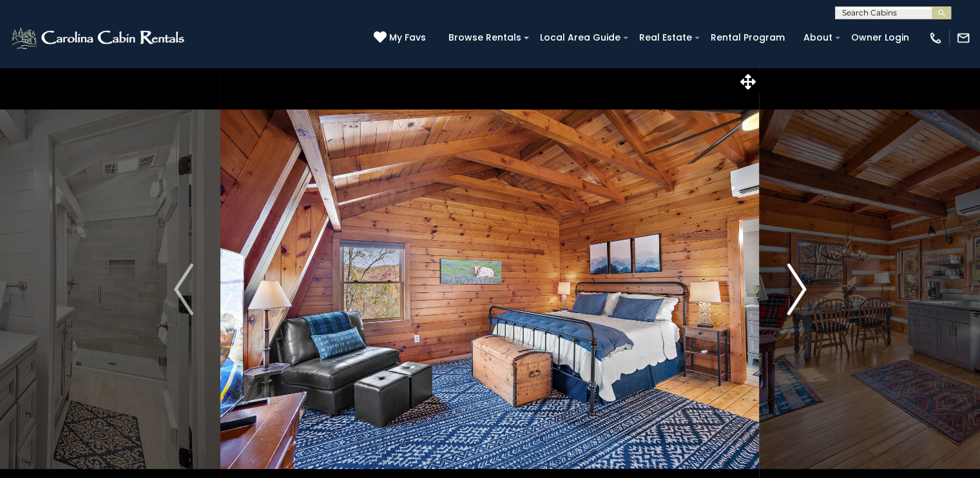
click at [786, 300] on button "Next" at bounding box center [797, 289] width 74 height 445
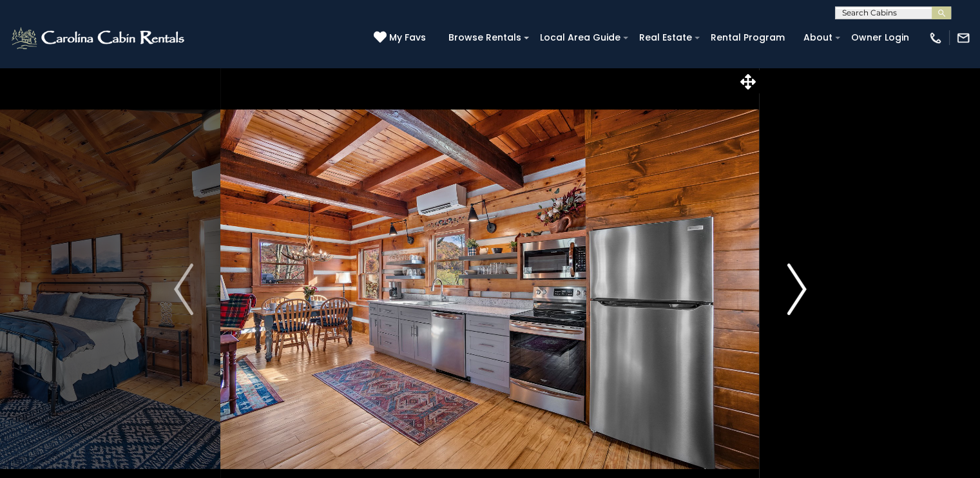
click at [786, 300] on button "Next" at bounding box center [797, 289] width 74 height 445
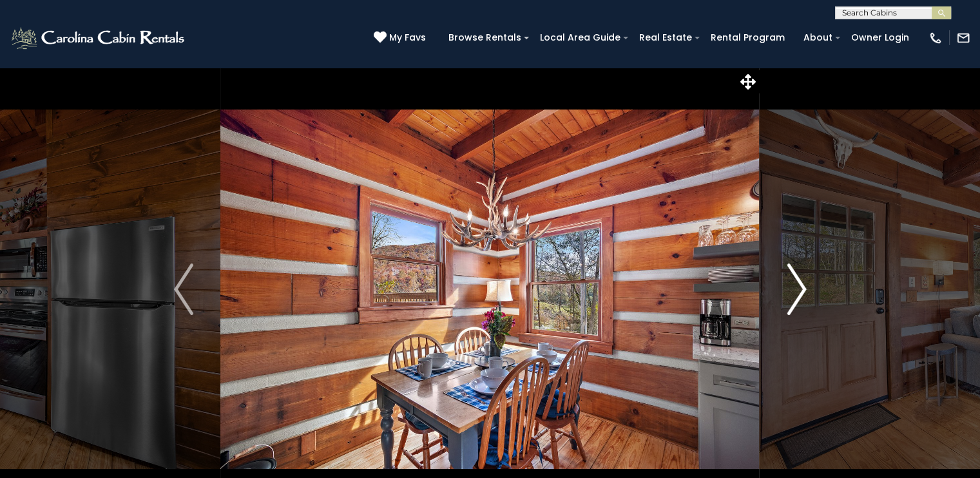
click at [784, 296] on button "Next" at bounding box center [797, 289] width 74 height 445
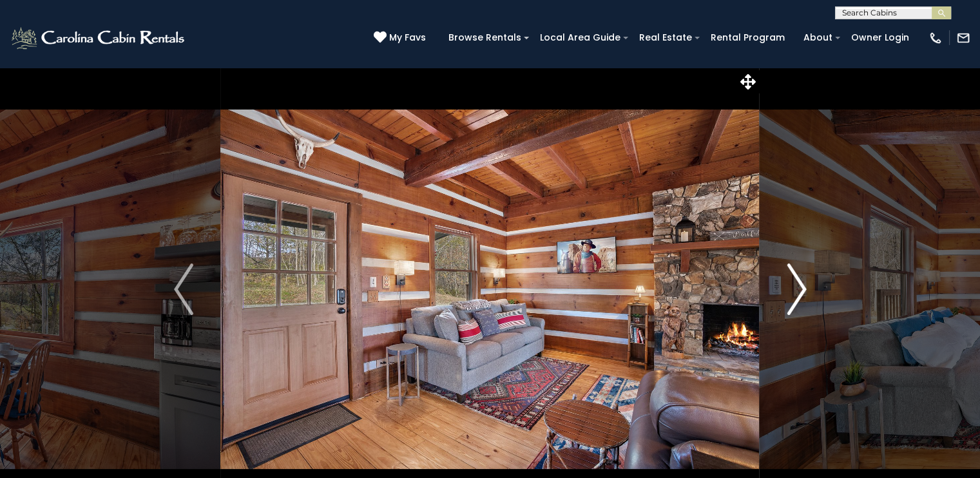
click at [784, 296] on button "Next" at bounding box center [797, 289] width 74 height 445
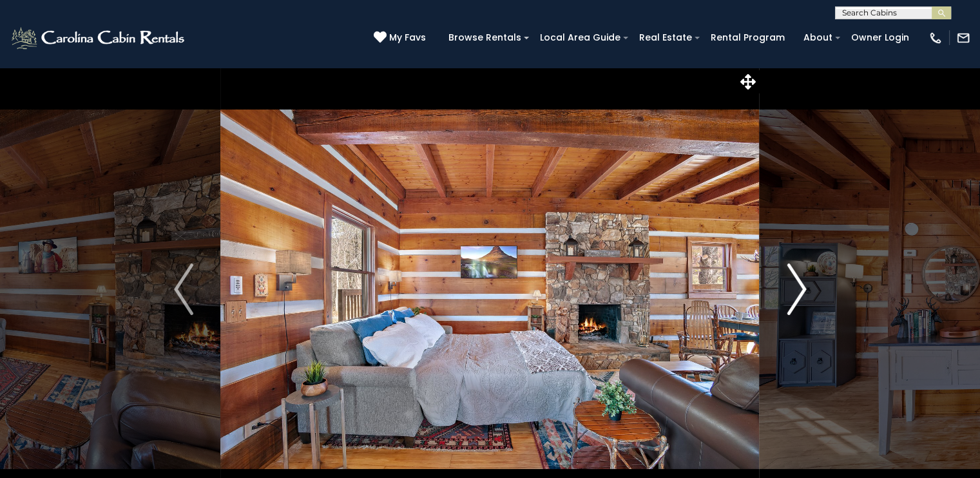
click at [784, 297] on button "Next" at bounding box center [797, 289] width 74 height 445
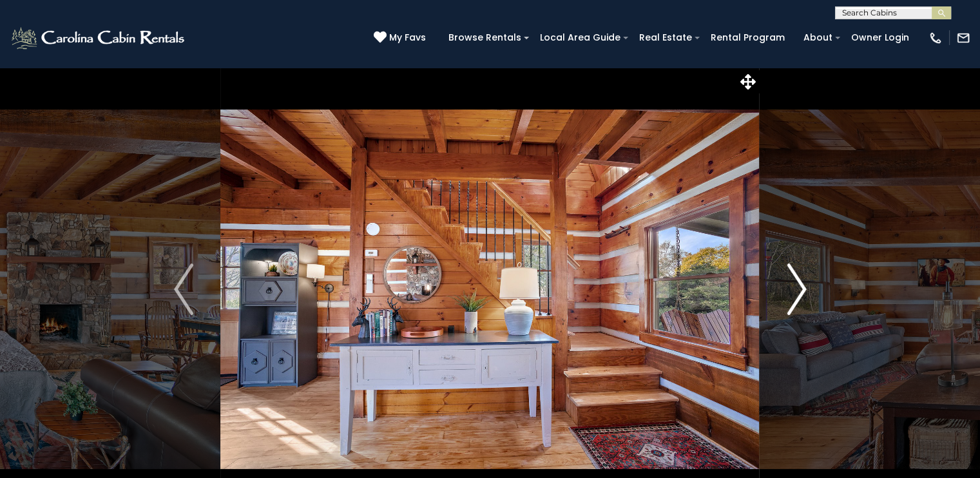
click at [784, 297] on button "Next" at bounding box center [797, 289] width 74 height 445
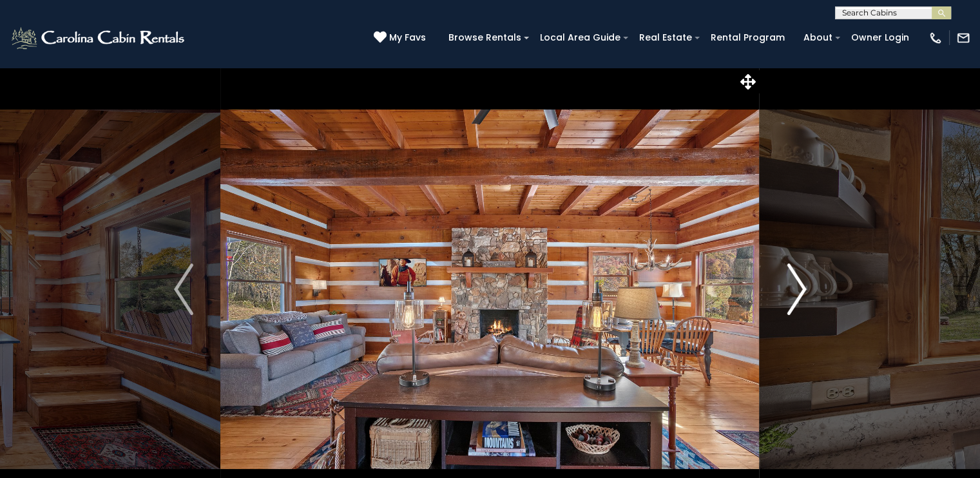
click at [784, 297] on button "Next" at bounding box center [797, 289] width 74 height 445
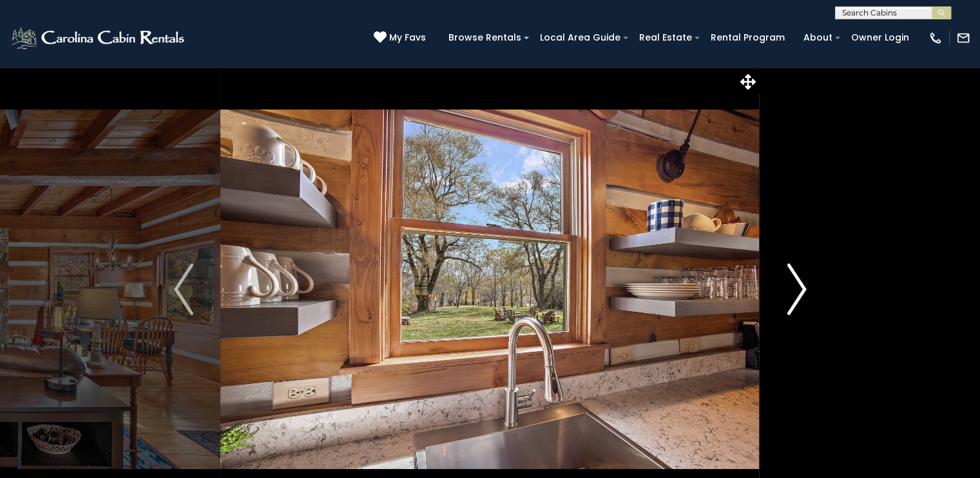
click at [784, 297] on button "Next" at bounding box center [797, 289] width 74 height 445
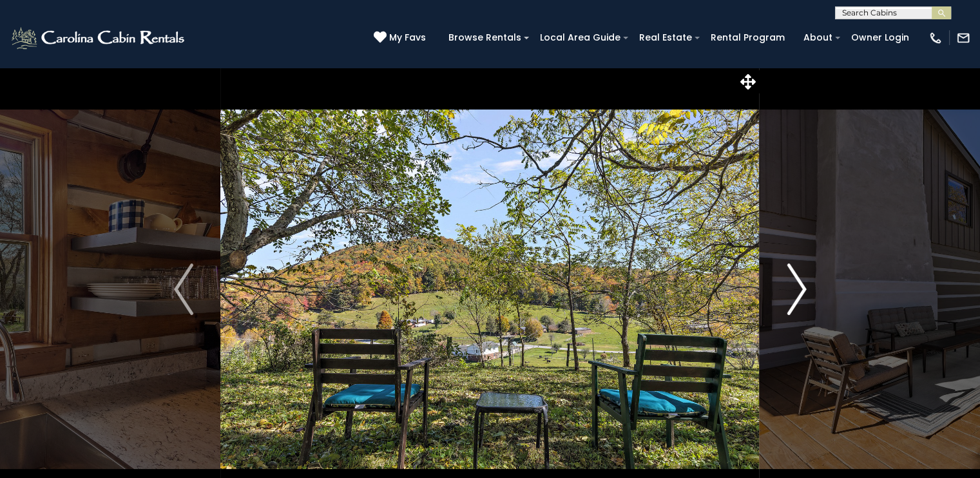
click at [784, 297] on button "Next" at bounding box center [797, 289] width 74 height 445
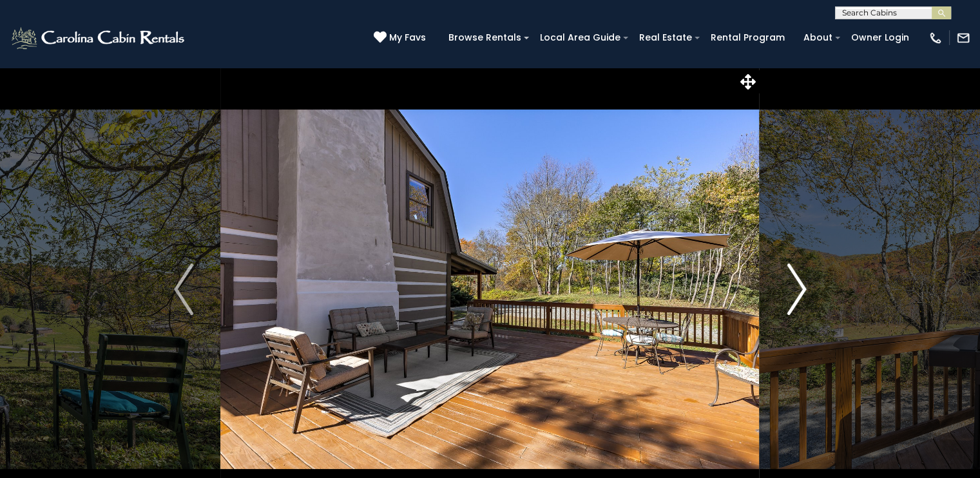
click at [784, 297] on button "Next" at bounding box center [797, 289] width 74 height 445
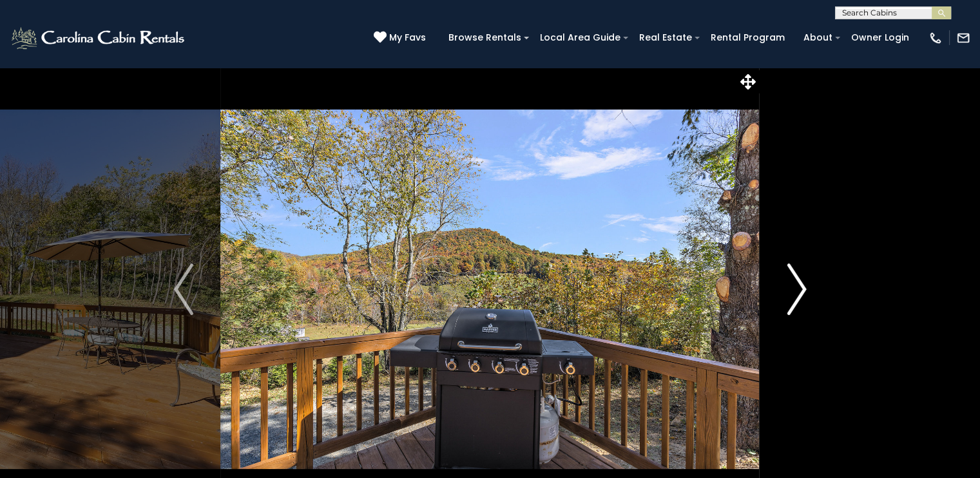
click at [784, 297] on button "Next" at bounding box center [797, 289] width 74 height 445
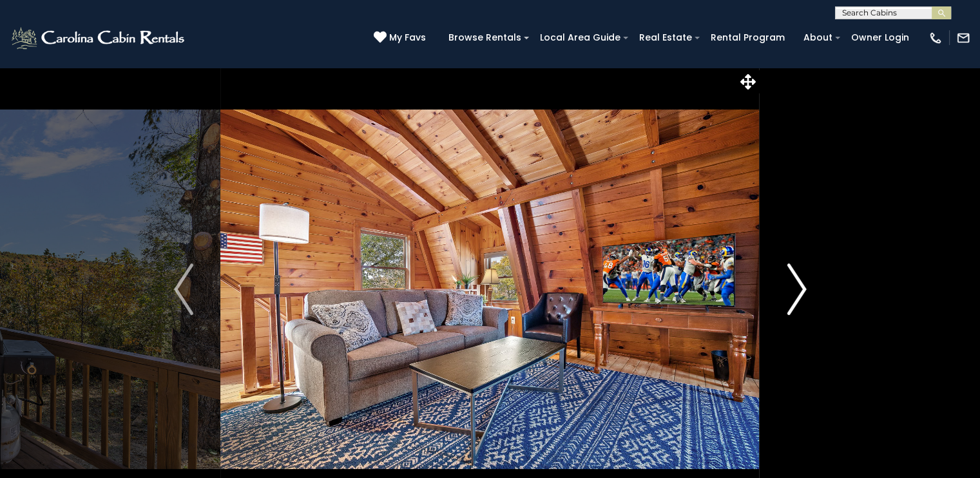
click at [784, 297] on button "Next" at bounding box center [797, 289] width 74 height 445
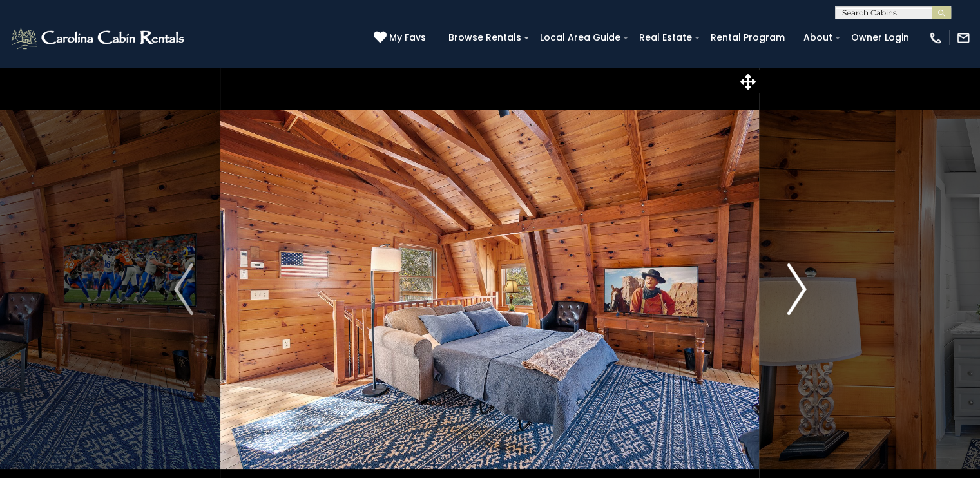
click at [784, 297] on button "Next" at bounding box center [797, 289] width 74 height 445
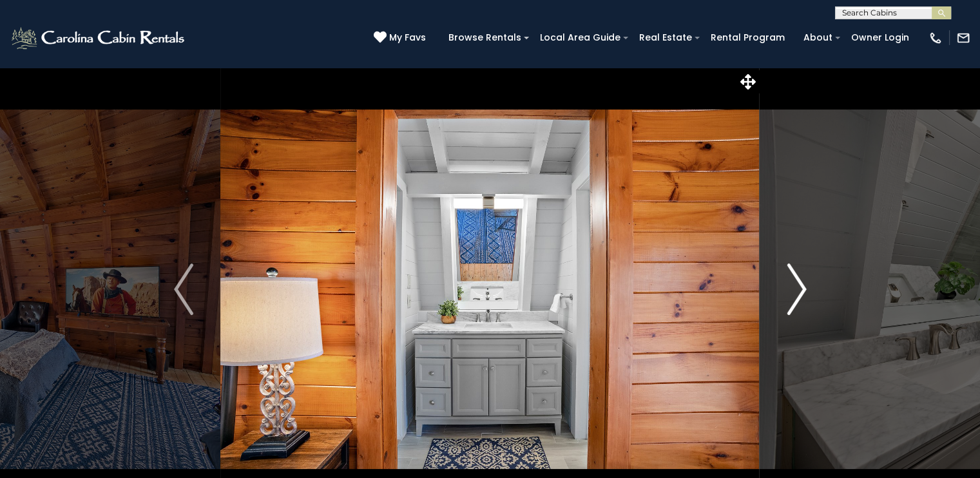
click at [784, 297] on button "Next" at bounding box center [797, 289] width 74 height 445
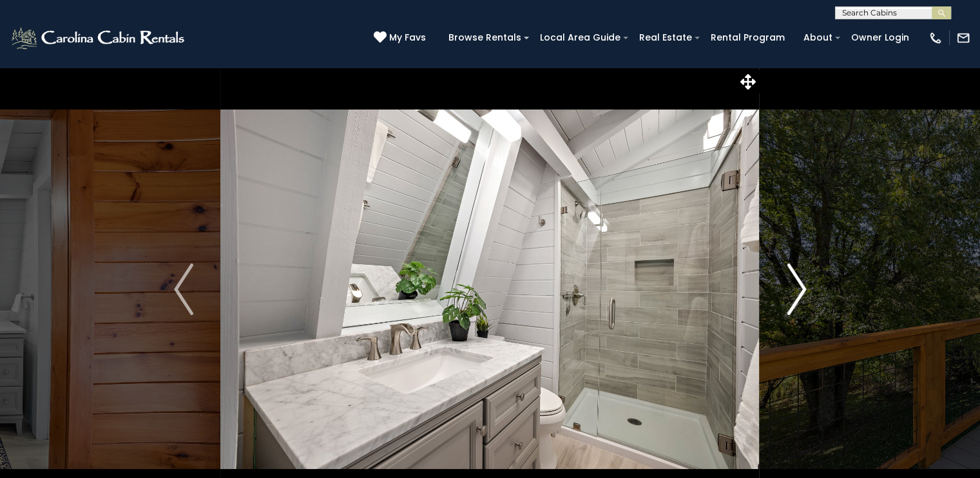
click at [784, 297] on button "Next" at bounding box center [797, 289] width 74 height 445
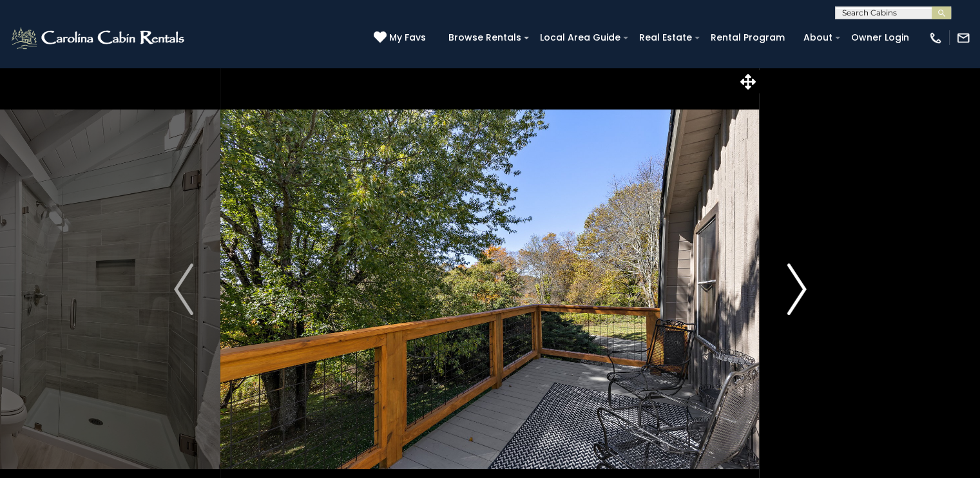
click at [784, 297] on button "Next" at bounding box center [797, 289] width 74 height 445
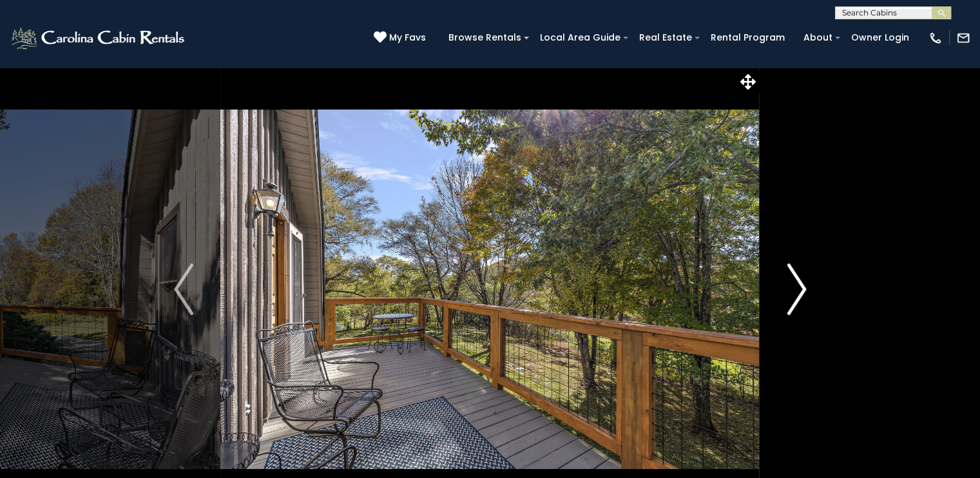
click at [784, 297] on button "Next" at bounding box center [797, 289] width 74 height 445
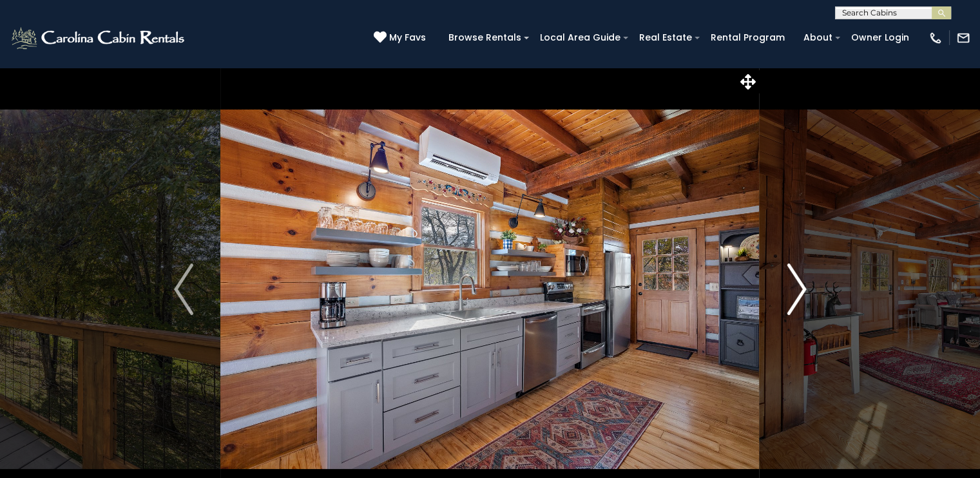
click at [784, 297] on button "Next" at bounding box center [797, 289] width 74 height 445
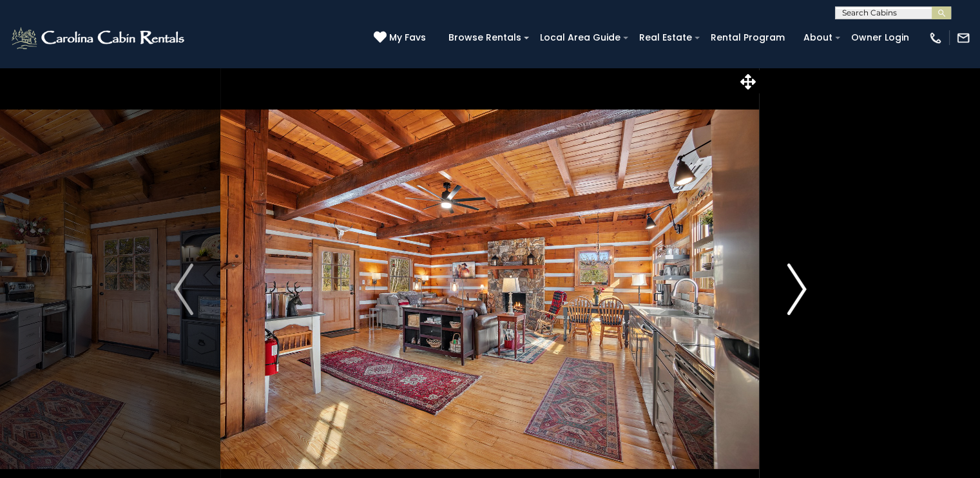
click at [784, 297] on button "Next" at bounding box center [797, 289] width 74 height 445
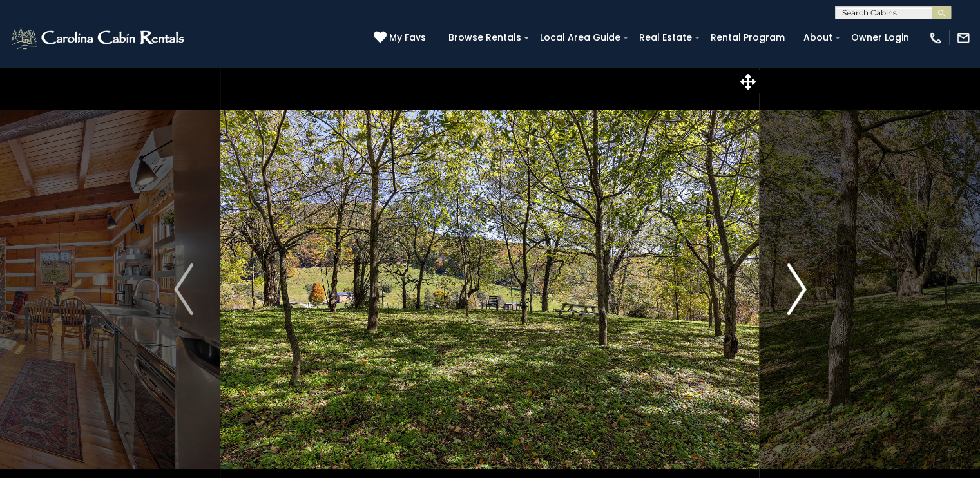
click at [784, 297] on button "Next" at bounding box center [797, 289] width 74 height 445
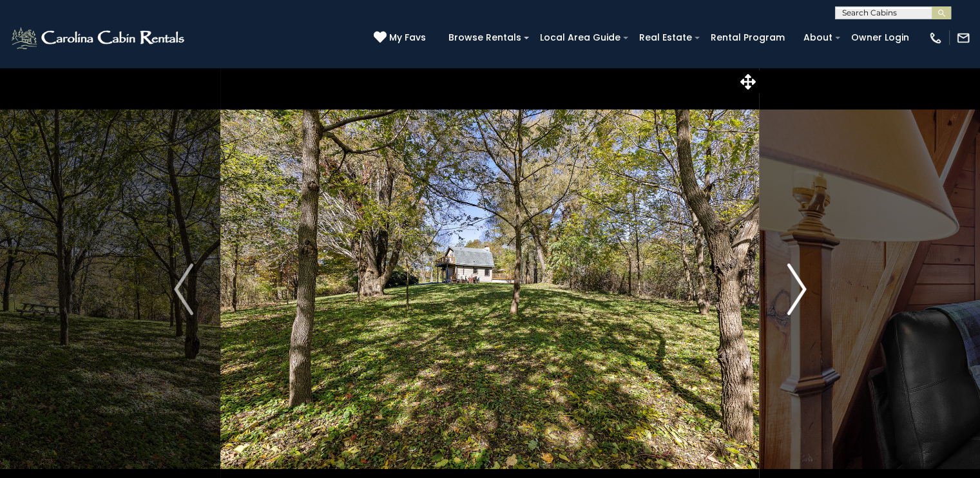
click at [784, 297] on button "Next" at bounding box center [797, 289] width 74 height 445
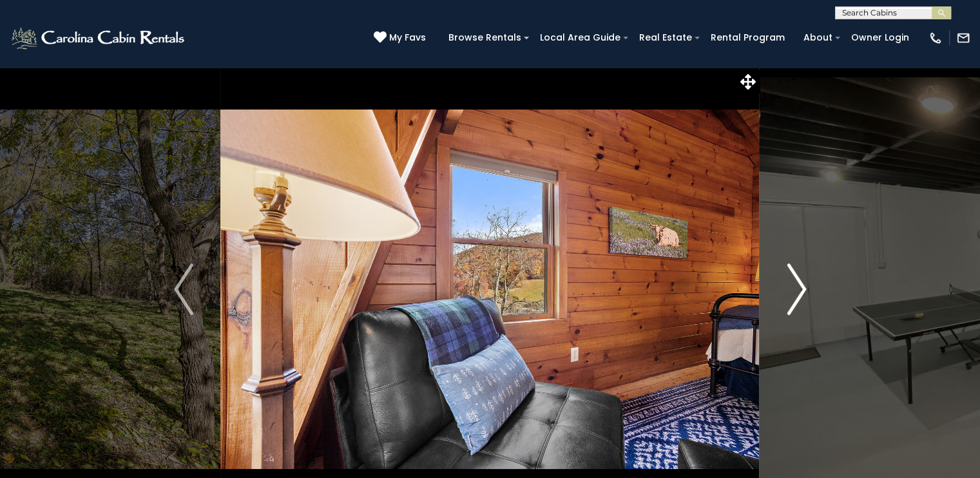
click at [784, 297] on button "Next" at bounding box center [797, 289] width 74 height 445
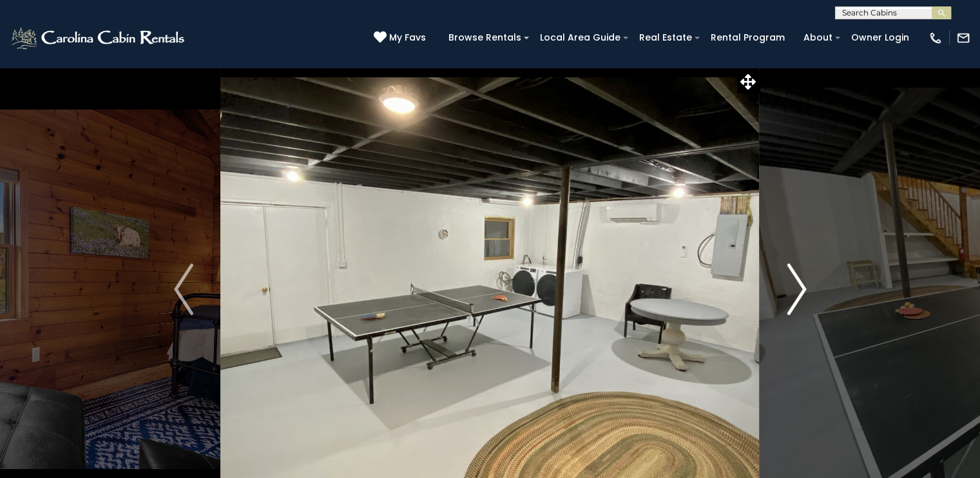
click at [784, 297] on button "Next" at bounding box center [797, 289] width 74 height 445
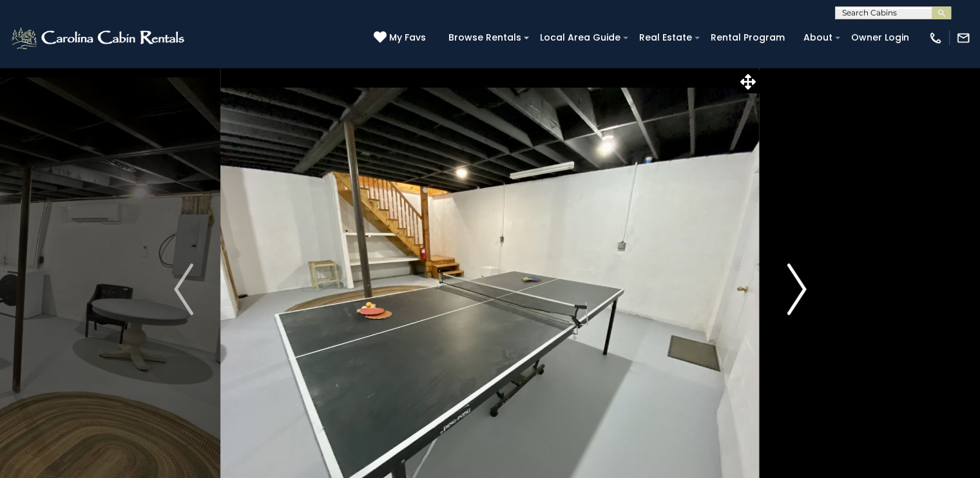
click at [784, 297] on button "Next" at bounding box center [797, 289] width 74 height 445
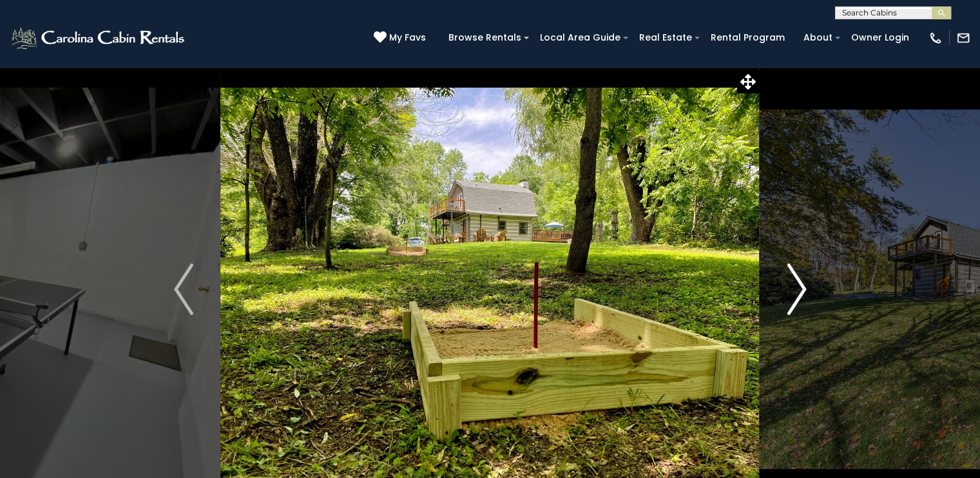
click at [784, 297] on button "Next" at bounding box center [797, 289] width 74 height 445
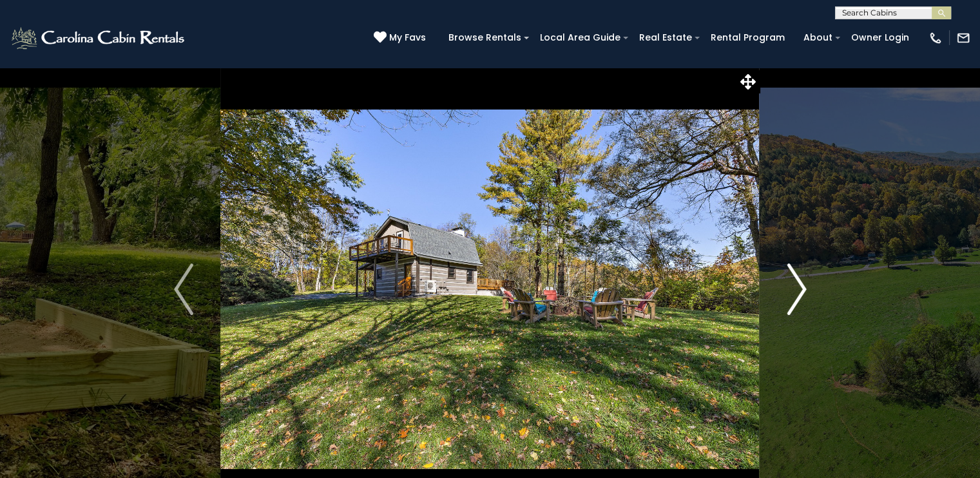
click at [784, 297] on button "Next" at bounding box center [797, 289] width 74 height 445
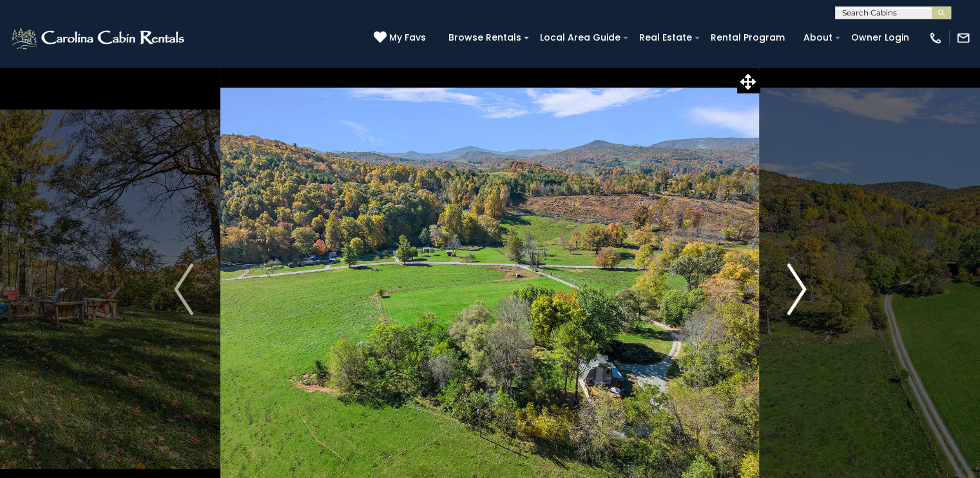
click at [784, 297] on button "Next" at bounding box center [797, 289] width 74 height 445
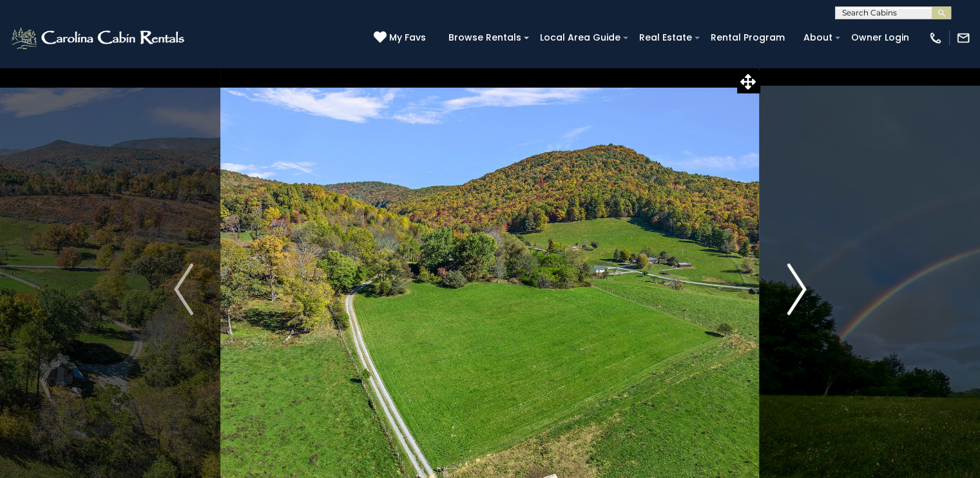
click at [784, 297] on button "Next" at bounding box center [797, 289] width 74 height 445
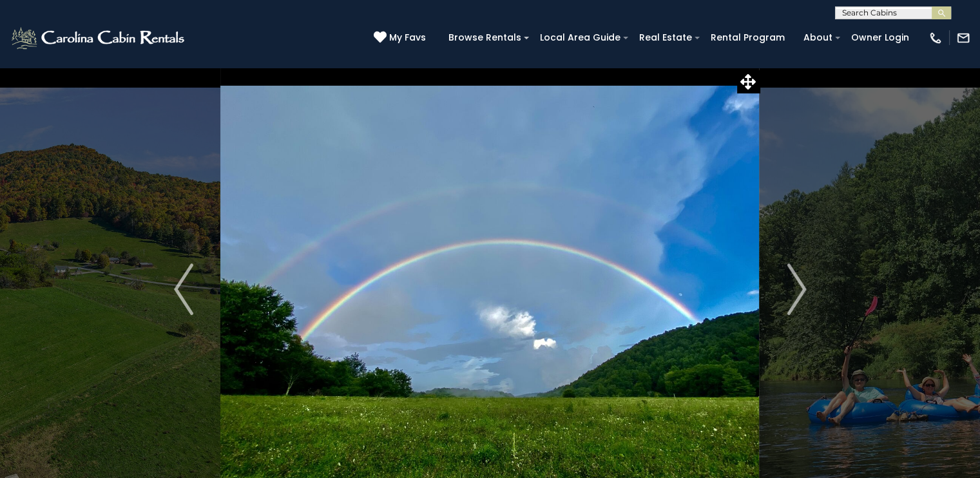
drag, startPoint x: 536, startPoint y: 235, endPoint x: 435, endPoint y: 226, distance: 101.0
click at [438, 228] on img at bounding box center [489, 289] width 539 height 445
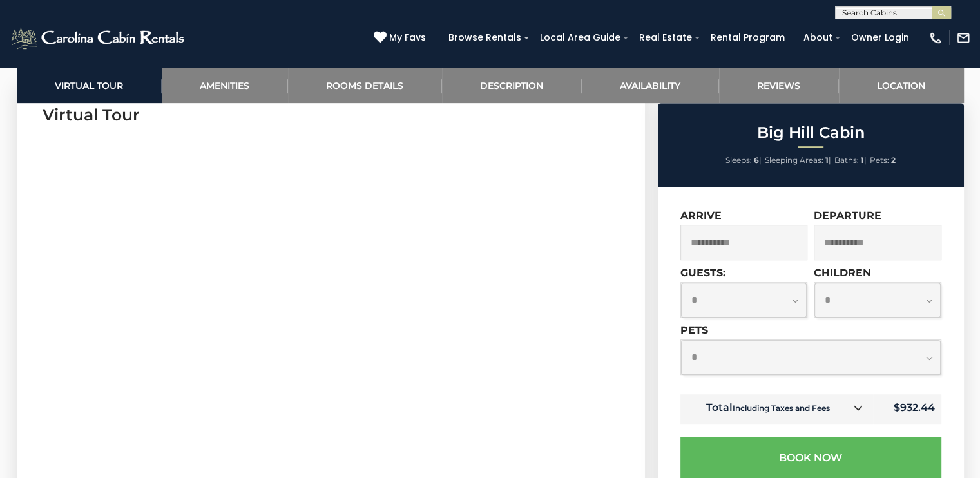
scroll to position [429, 0]
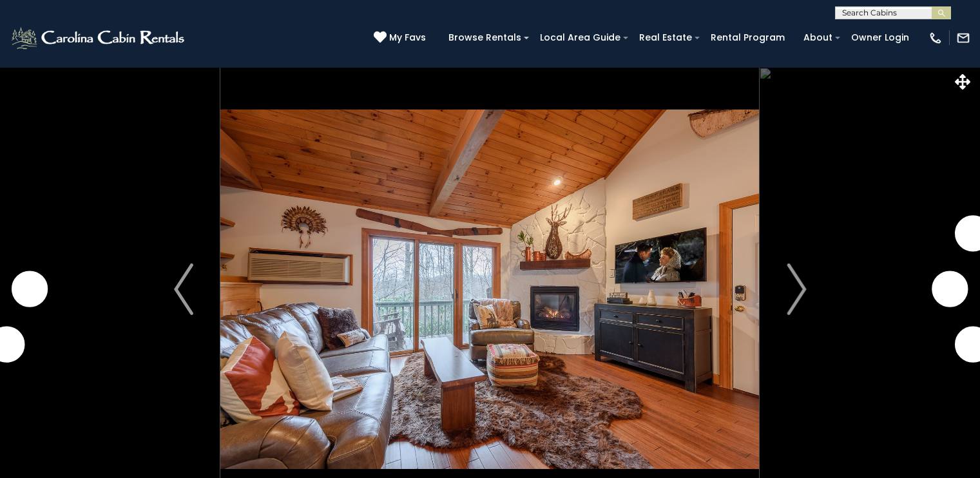
select select "*"
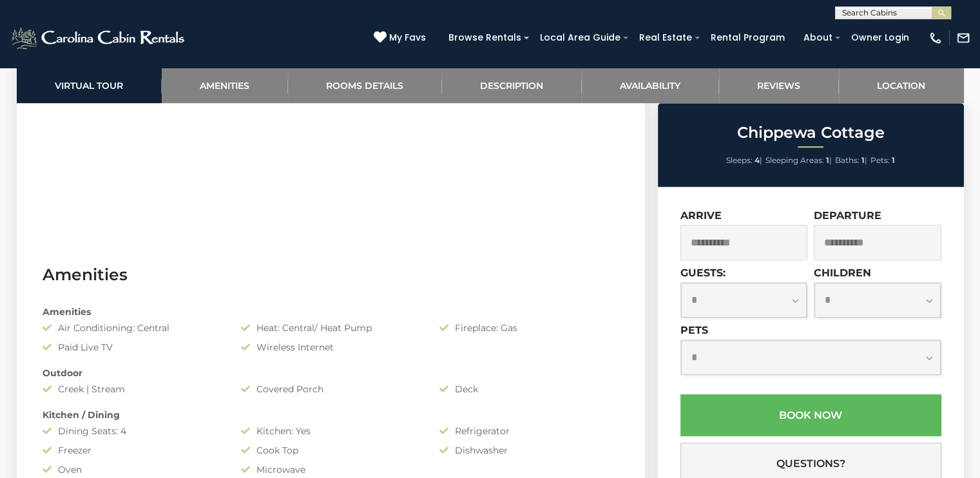
scroll to position [886, 0]
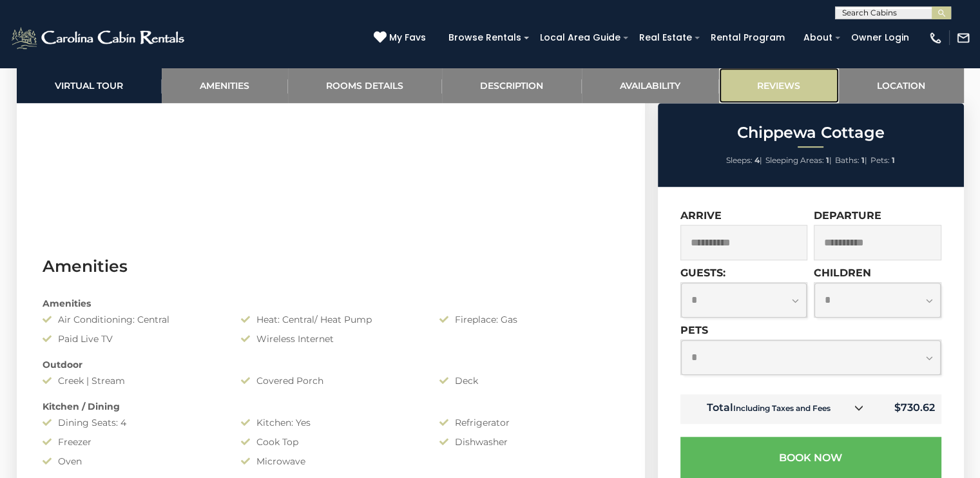
click at [759, 92] on link "Reviews" at bounding box center [779, 85] width 120 height 35
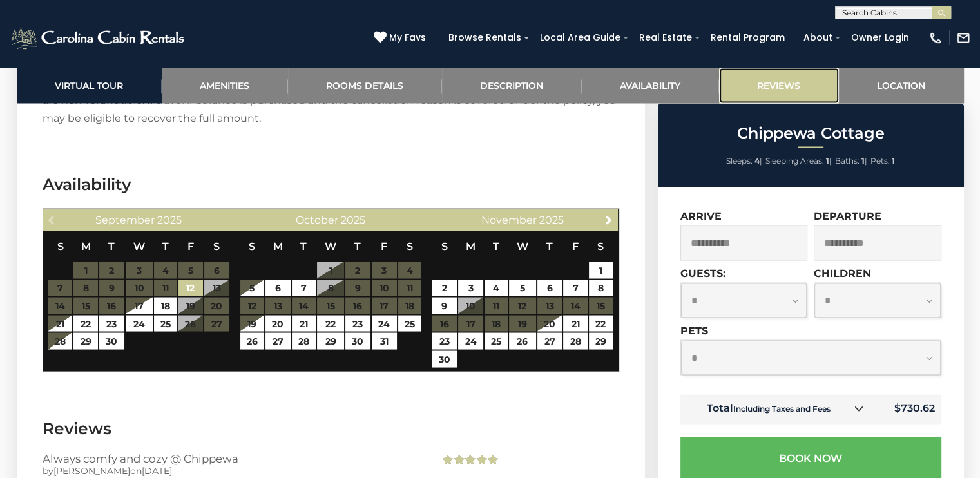
scroll to position [2605, 0]
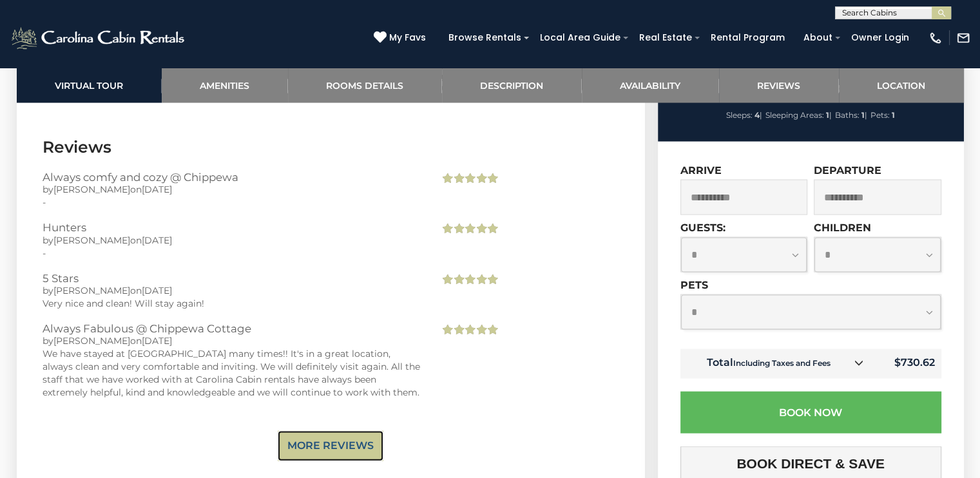
click at [311, 433] on link "More Reviews" at bounding box center [331, 446] width 106 height 30
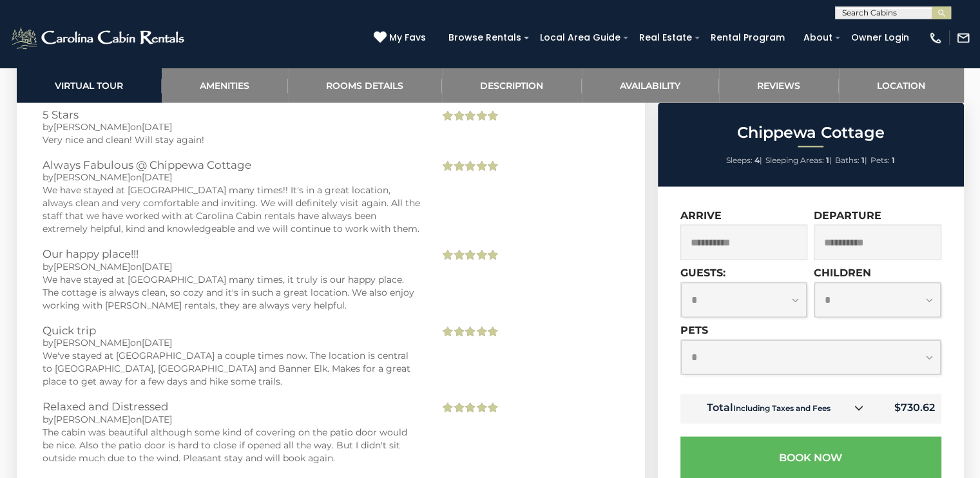
scroll to position [2773, 0]
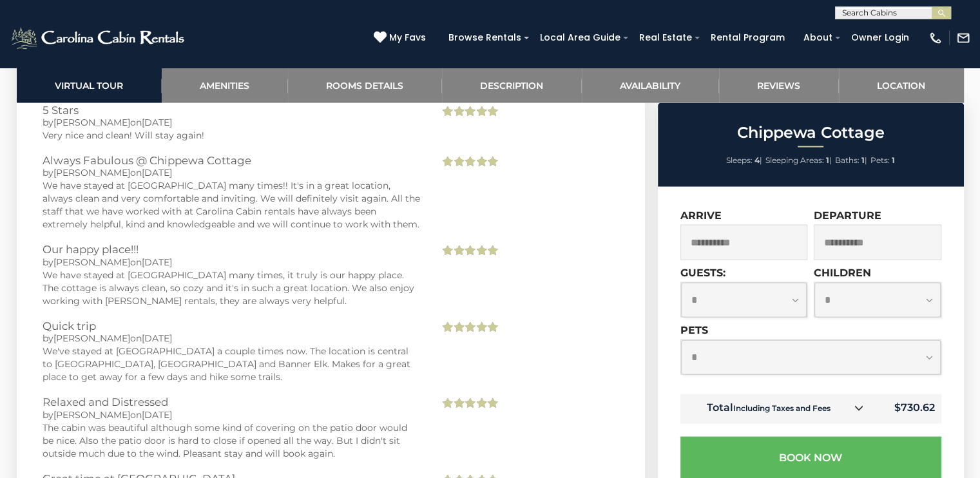
click at [272, 350] on div "We've stayed at Chippewa a couple times now. The location is central to Blowing…" at bounding box center [232, 364] width 378 height 39
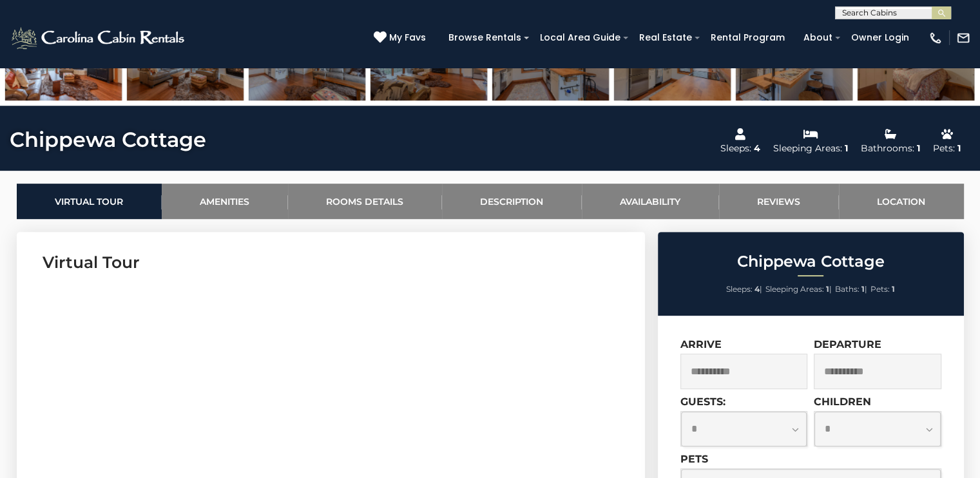
scroll to position [130, 0]
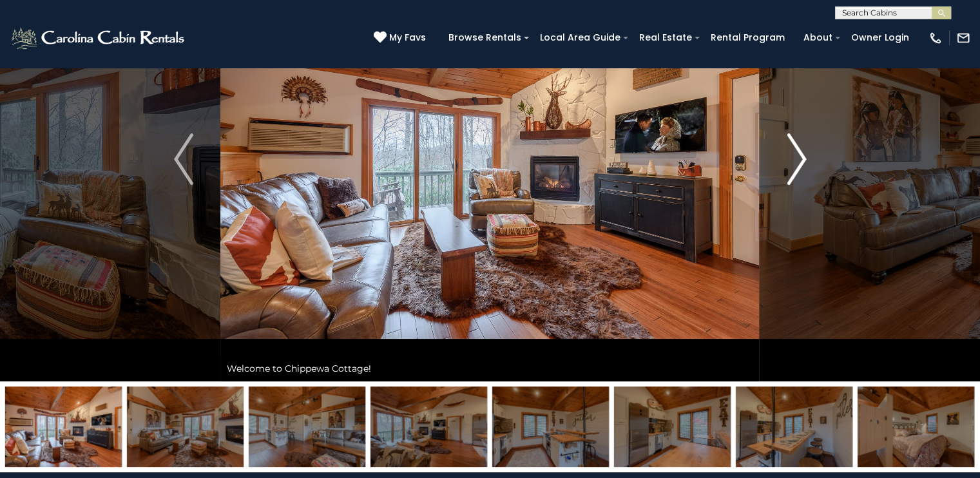
click at [794, 153] on img "Next" at bounding box center [796, 159] width 19 height 52
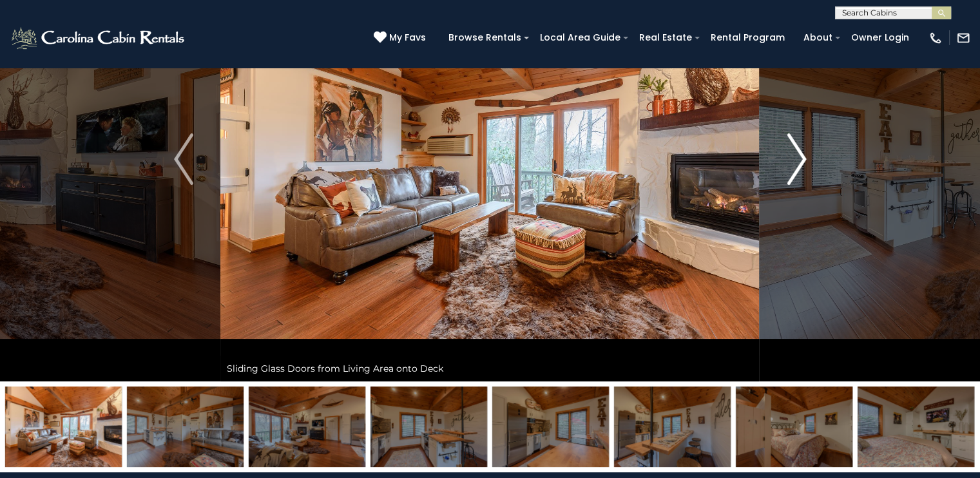
click at [794, 153] on img "Next" at bounding box center [796, 159] width 19 height 52
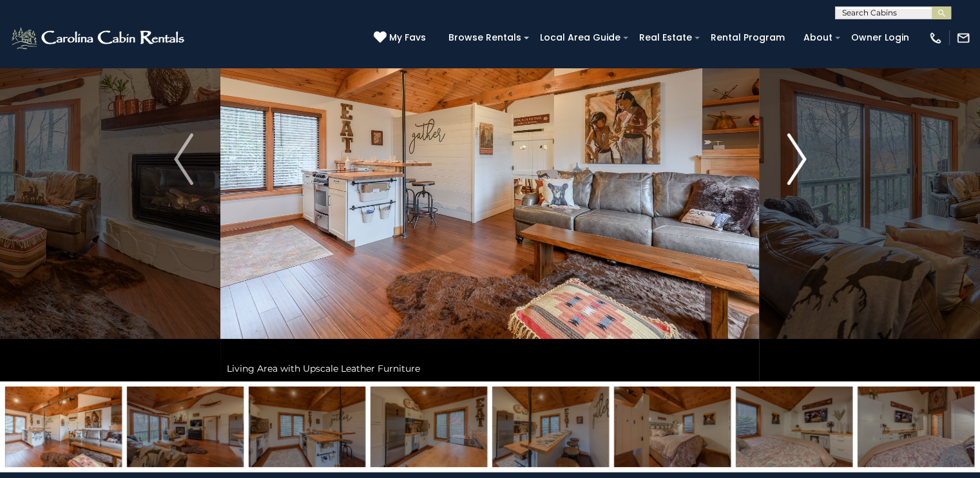
click at [794, 153] on img "Next" at bounding box center [796, 159] width 19 height 52
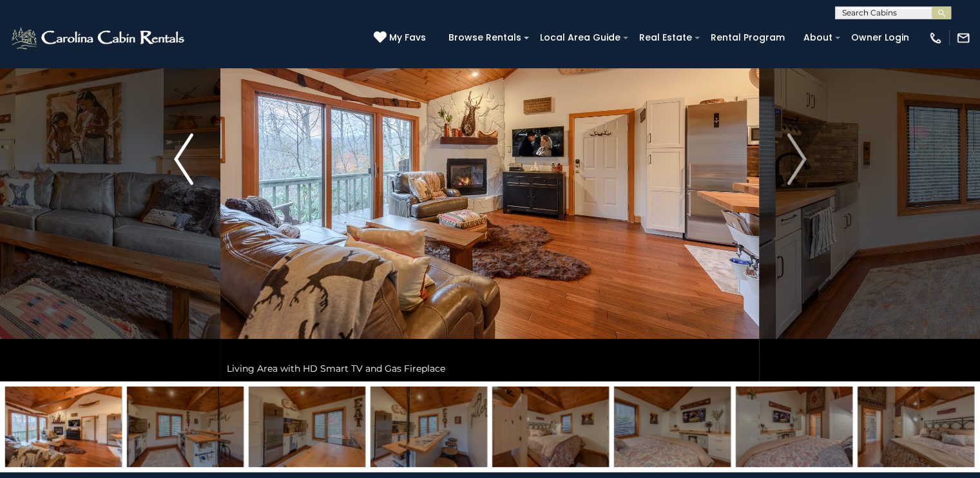
click at [180, 168] on img "Previous" at bounding box center [183, 159] width 19 height 52
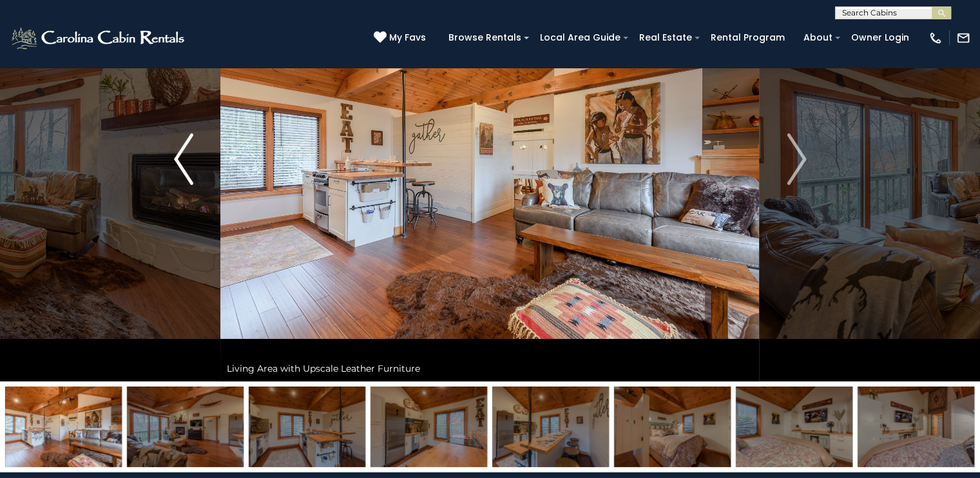
click at [180, 168] on img "Previous" at bounding box center [183, 159] width 19 height 52
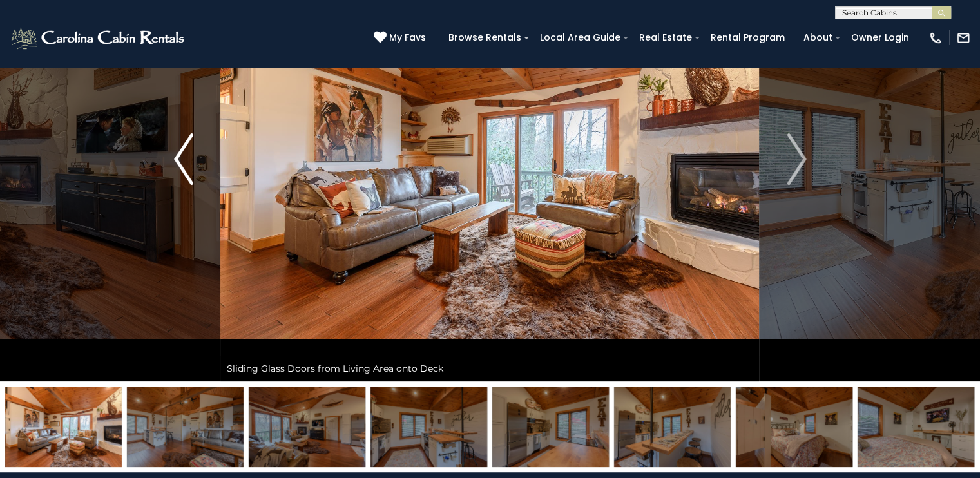
click at [180, 168] on img "Previous" at bounding box center [183, 159] width 19 height 52
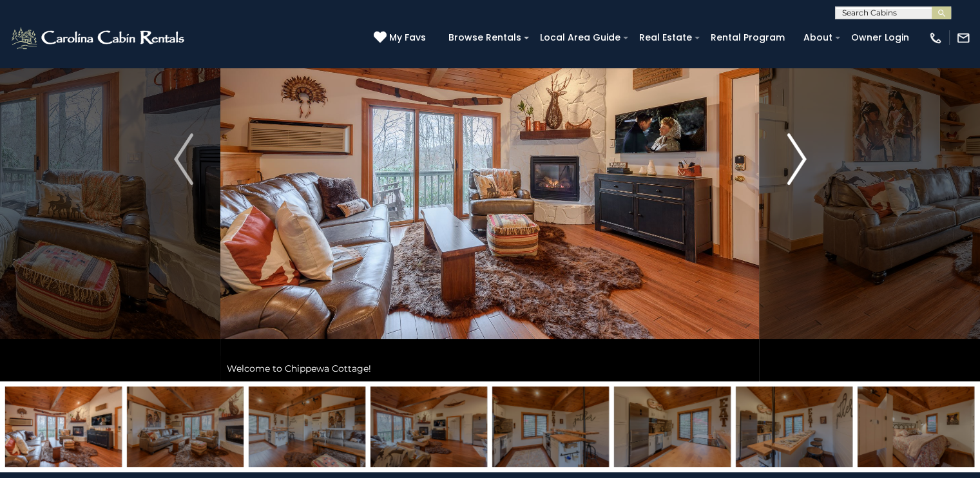
click at [807, 157] on button "Next" at bounding box center [797, 159] width 74 height 445
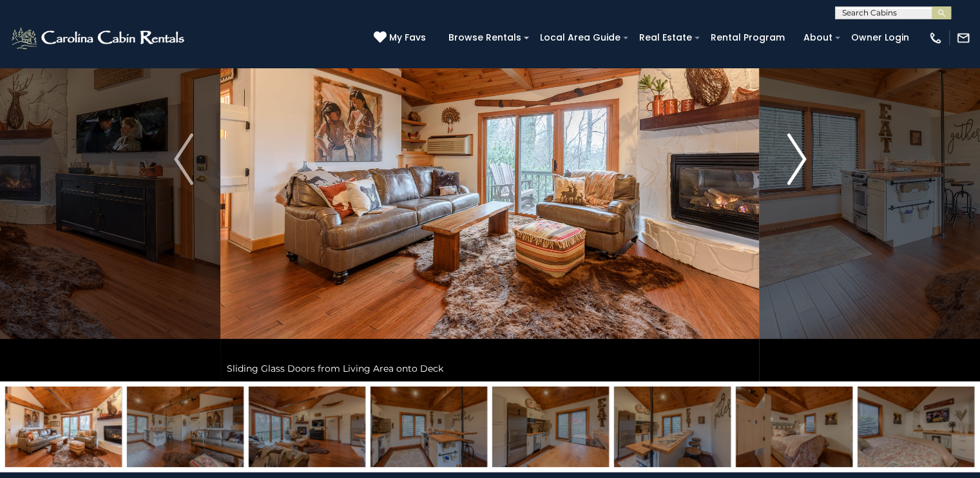
click at [807, 159] on button "Next" at bounding box center [797, 159] width 74 height 445
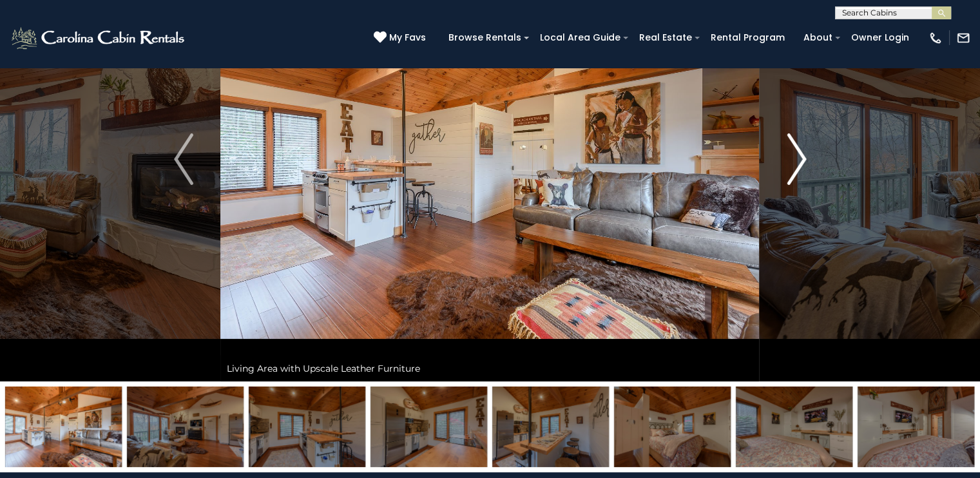
click at [807, 159] on button "Next" at bounding box center [797, 159] width 74 height 445
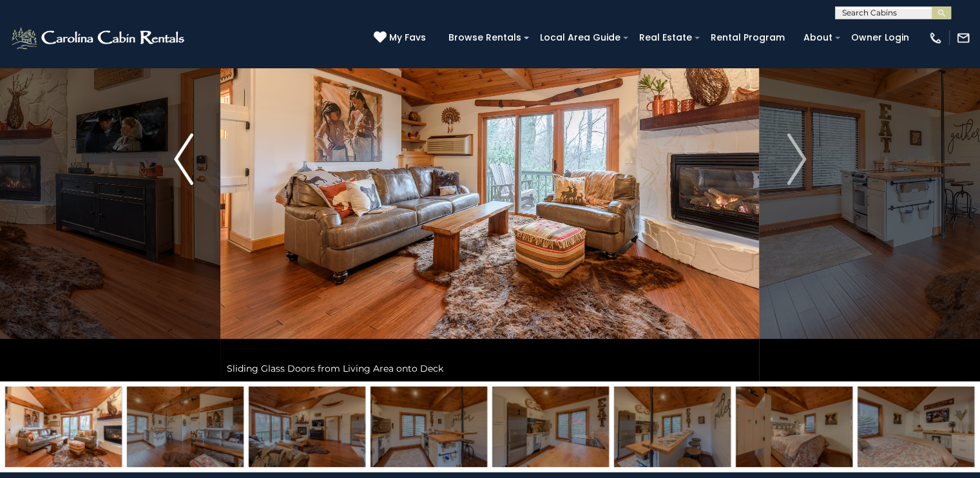
click at [193, 164] on button "Previous" at bounding box center [184, 159] width 74 height 445
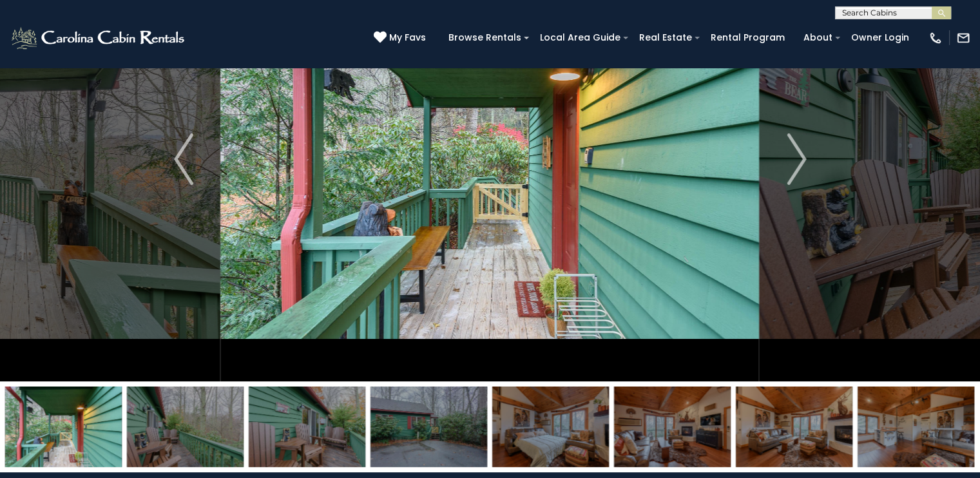
click at [537, 415] on img at bounding box center [551, 427] width 117 height 81
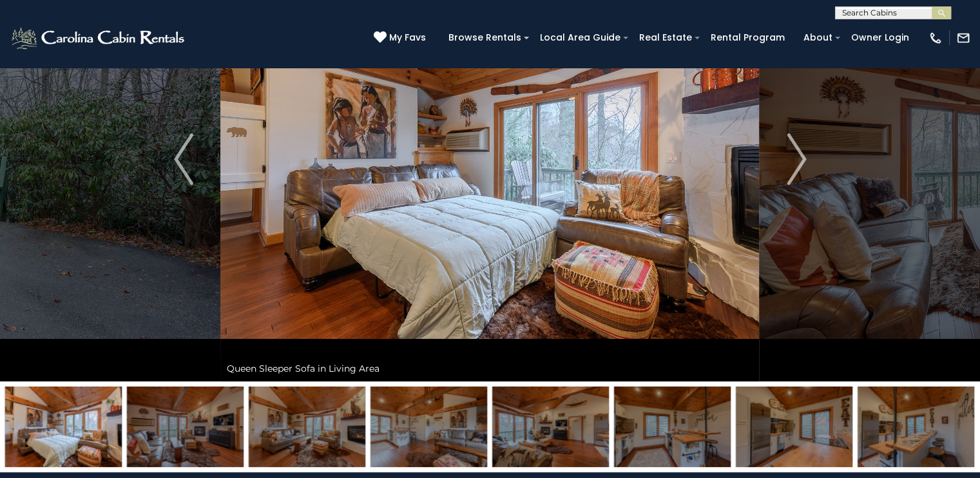
click at [170, 412] on img at bounding box center [185, 427] width 117 height 81
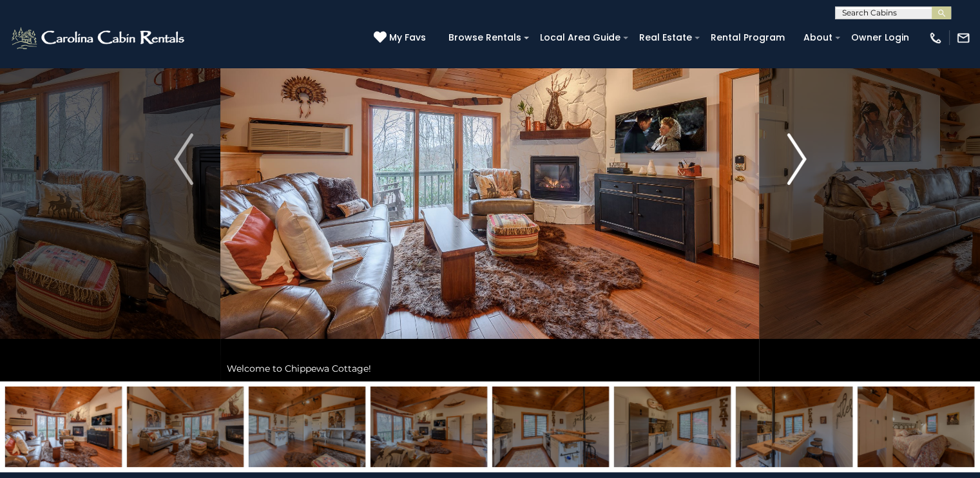
click at [790, 173] on img "Next" at bounding box center [796, 159] width 19 height 52
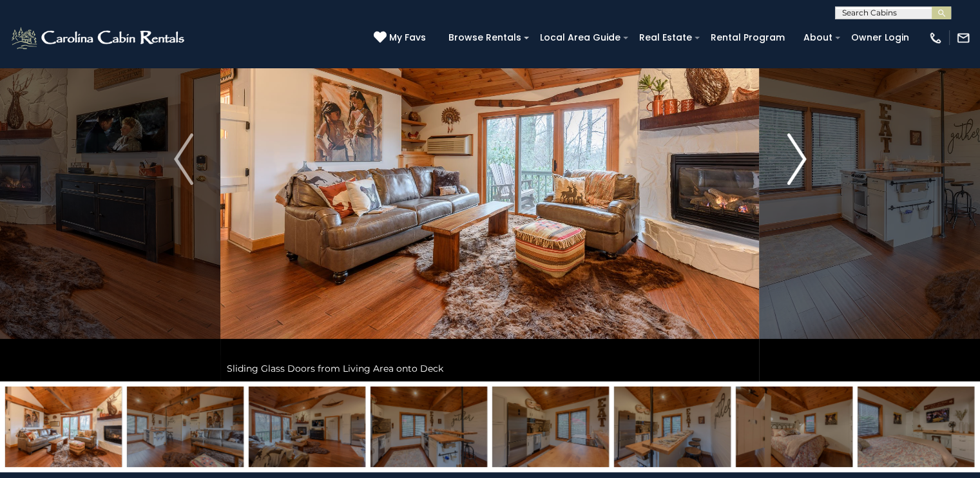
click at [788, 166] on img "Next" at bounding box center [796, 159] width 19 height 52
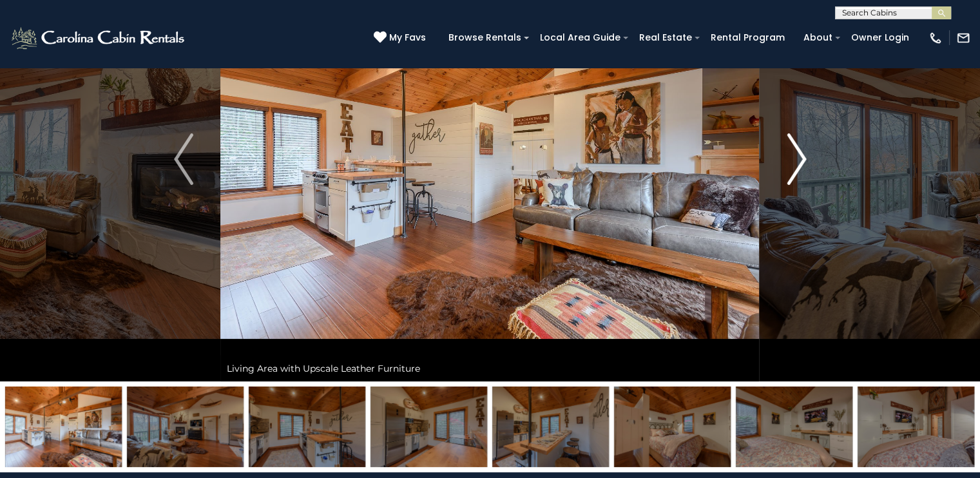
click at [788, 166] on img "Next" at bounding box center [796, 159] width 19 height 52
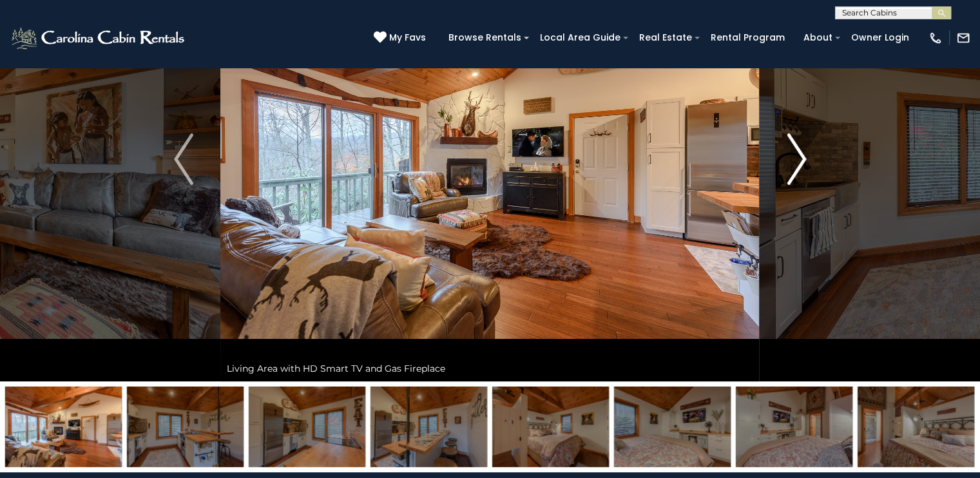
click at [788, 166] on img "Next" at bounding box center [796, 159] width 19 height 52
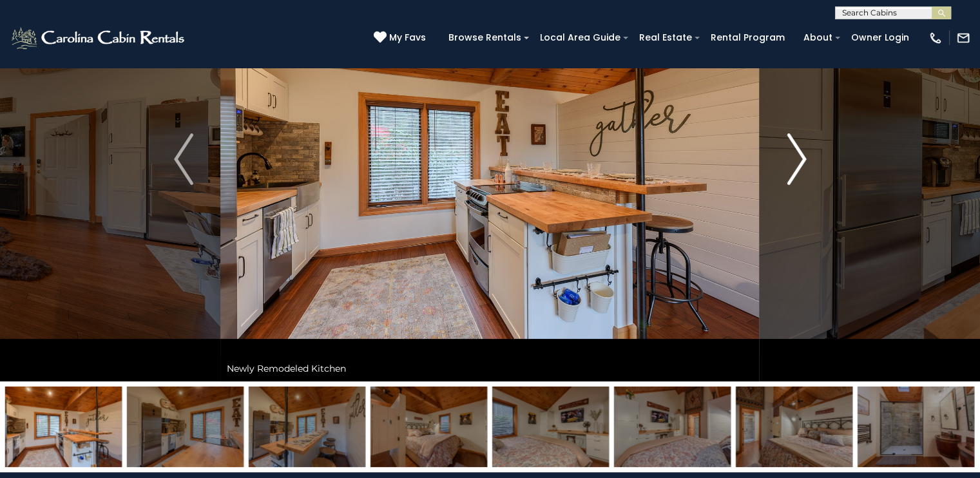
click at [788, 166] on img "Next" at bounding box center [796, 159] width 19 height 52
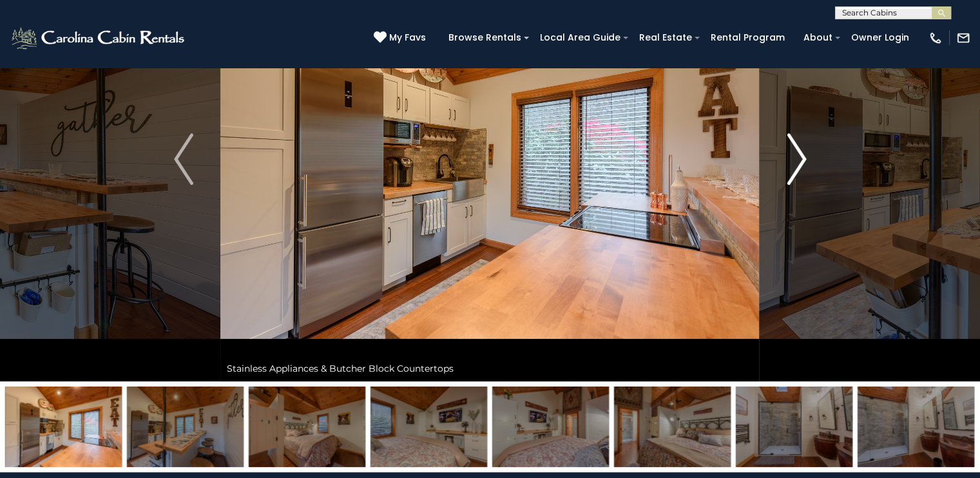
click at [800, 172] on img "Next" at bounding box center [796, 159] width 19 height 52
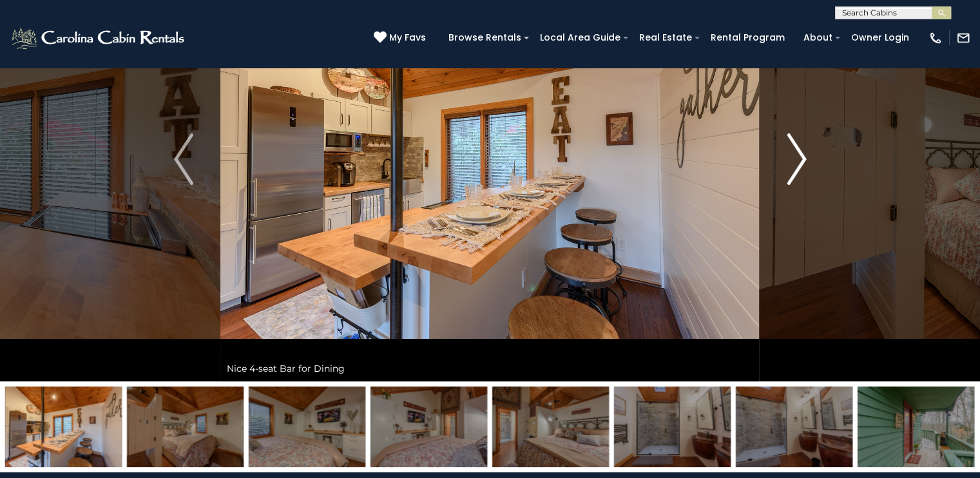
click at [788, 149] on img "Next" at bounding box center [796, 159] width 19 height 52
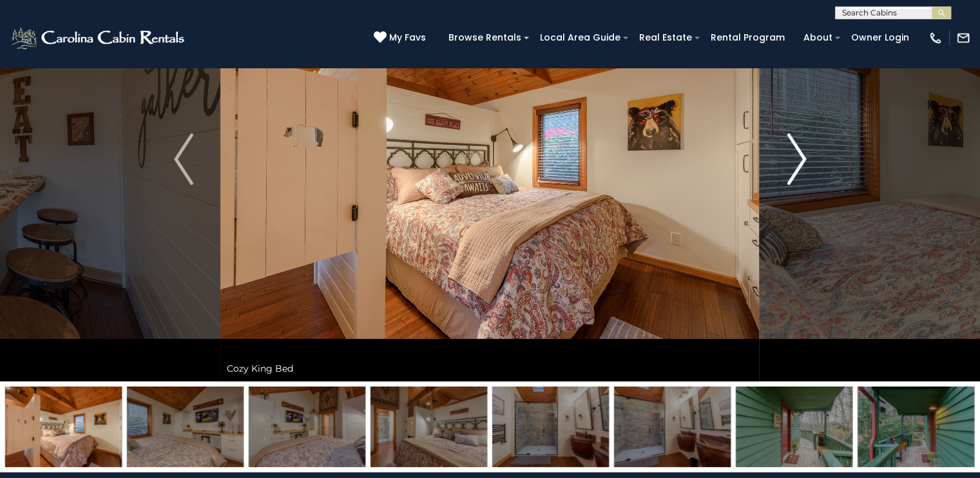
click at [799, 155] on img "Next" at bounding box center [796, 159] width 19 height 52
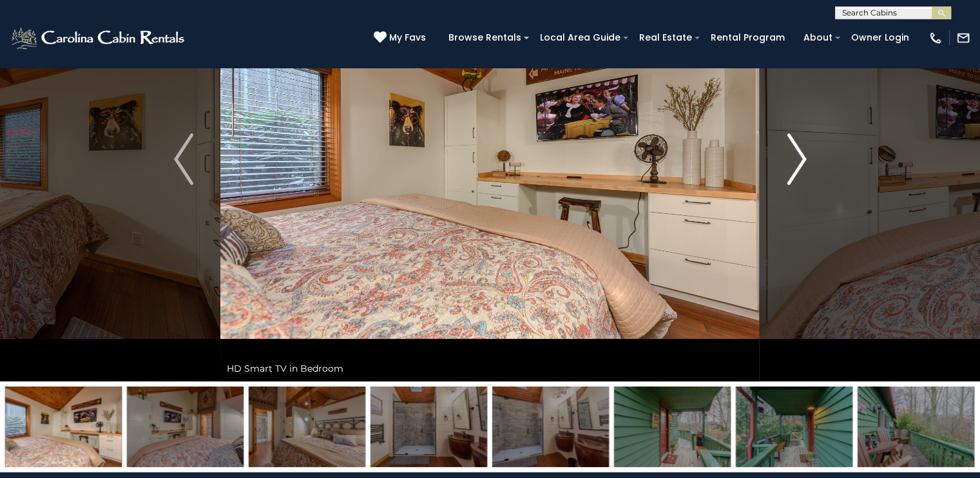
click at [799, 155] on img "Next" at bounding box center [796, 159] width 19 height 52
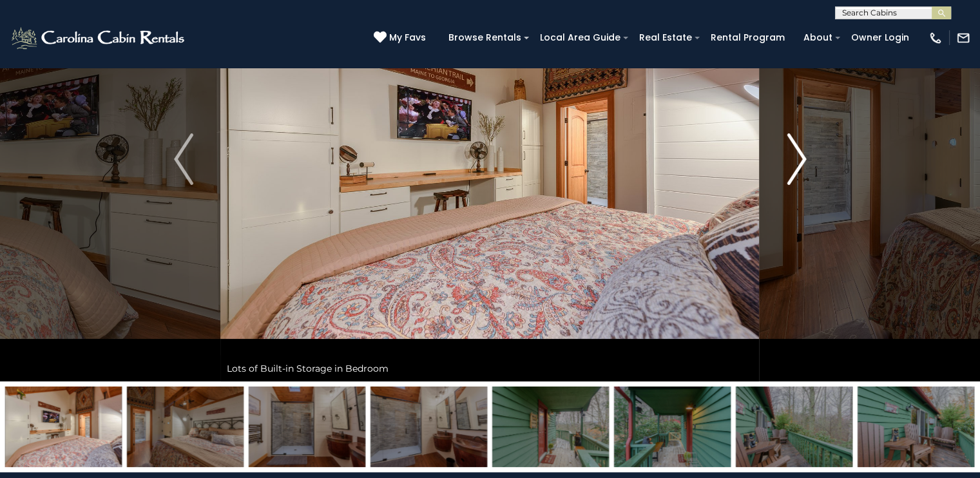
click at [799, 155] on img "Next" at bounding box center [796, 159] width 19 height 52
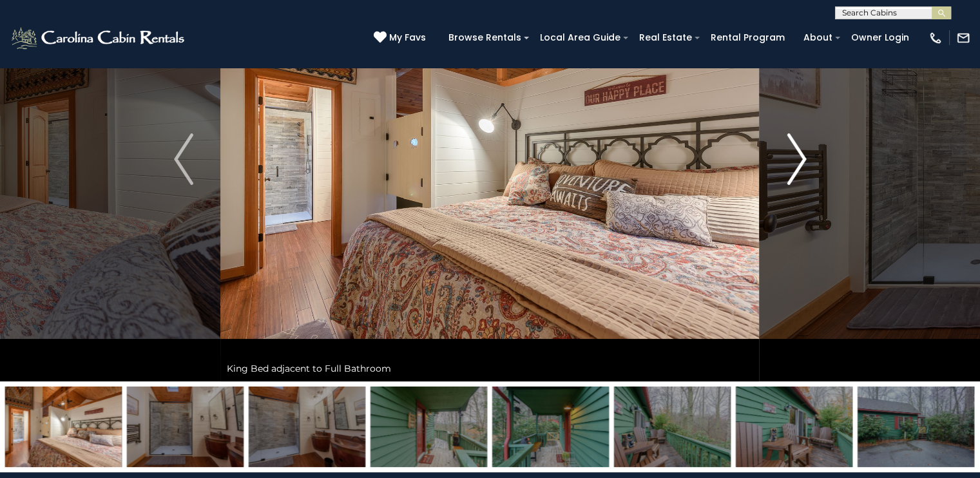
click at [787, 159] on img "Next" at bounding box center [796, 159] width 19 height 52
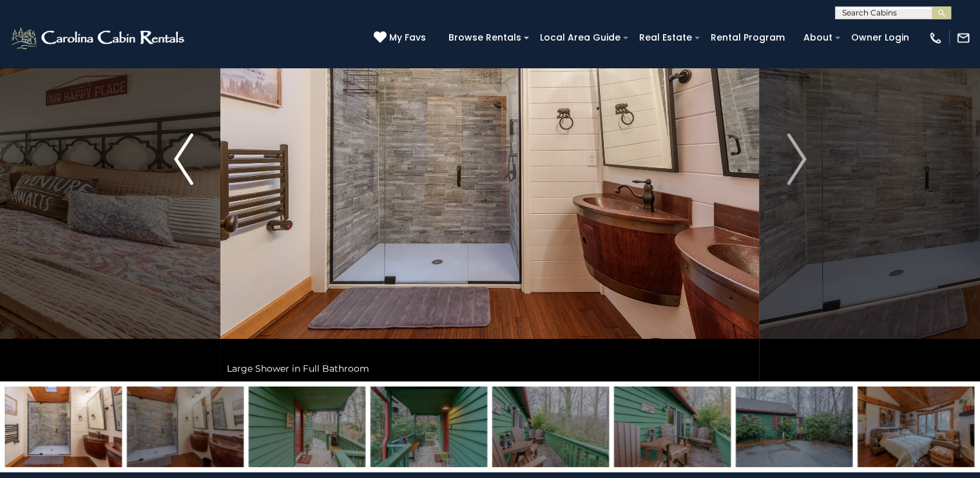
click at [168, 170] on button "Previous" at bounding box center [184, 159] width 74 height 445
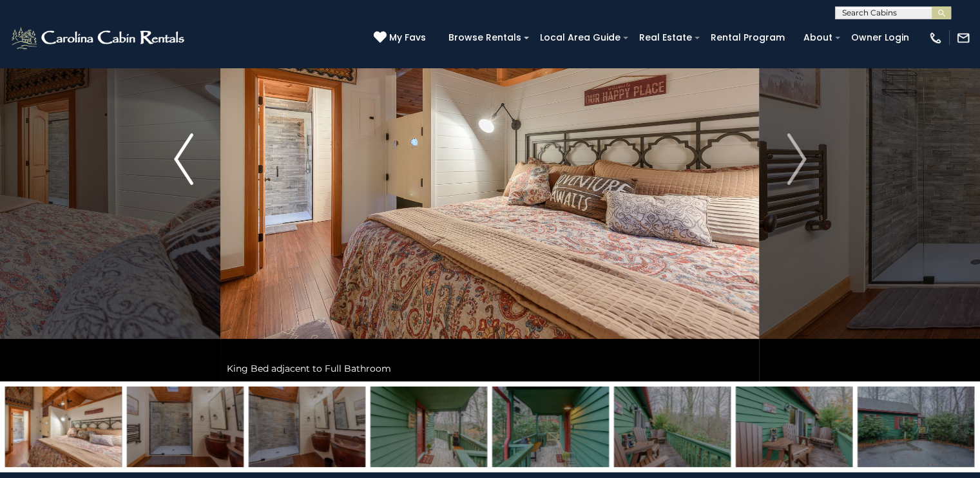
drag, startPoint x: 202, startPoint y: 284, endPoint x: 211, endPoint y: 299, distance: 17.4
click at [220, 299] on div "Queen Sleeper Sofa in Living Area" at bounding box center [490, 159] width 540 height 445
click at [188, 182] on img "Previous" at bounding box center [183, 159] width 19 height 52
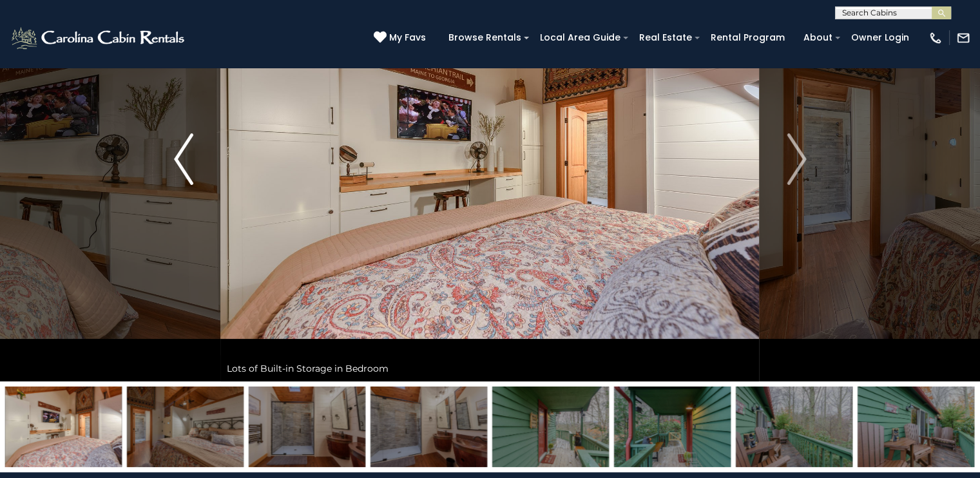
click at [188, 182] on img "Previous" at bounding box center [183, 159] width 19 height 52
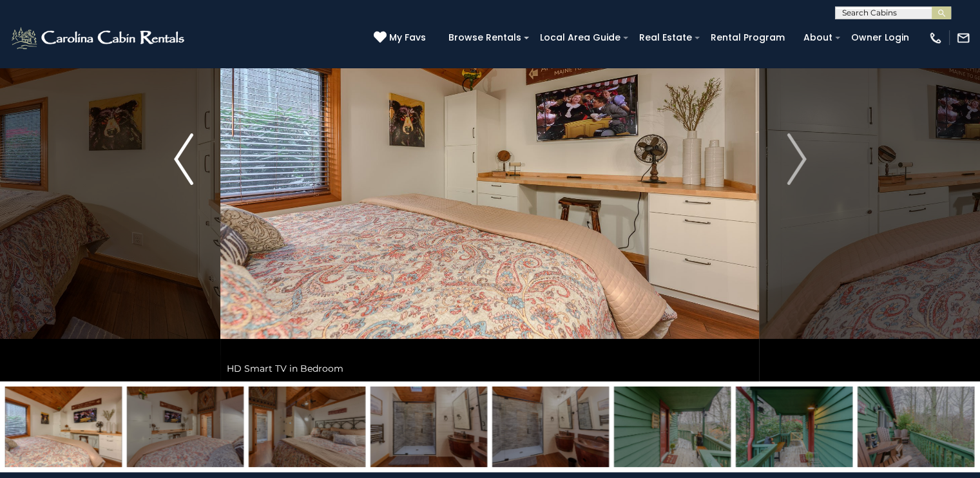
click at [188, 182] on img "Previous" at bounding box center [183, 159] width 19 height 52
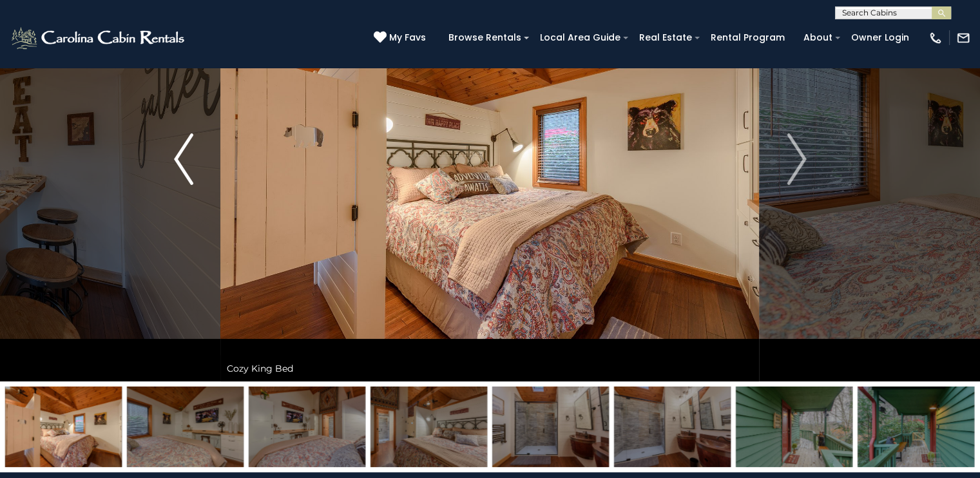
click at [188, 182] on img "Previous" at bounding box center [183, 159] width 19 height 52
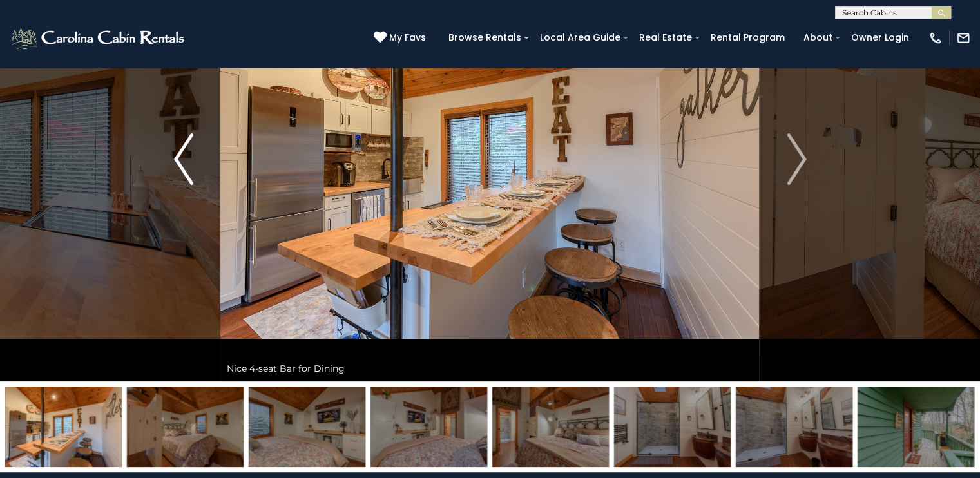
click at [188, 182] on img "Previous" at bounding box center [183, 159] width 19 height 52
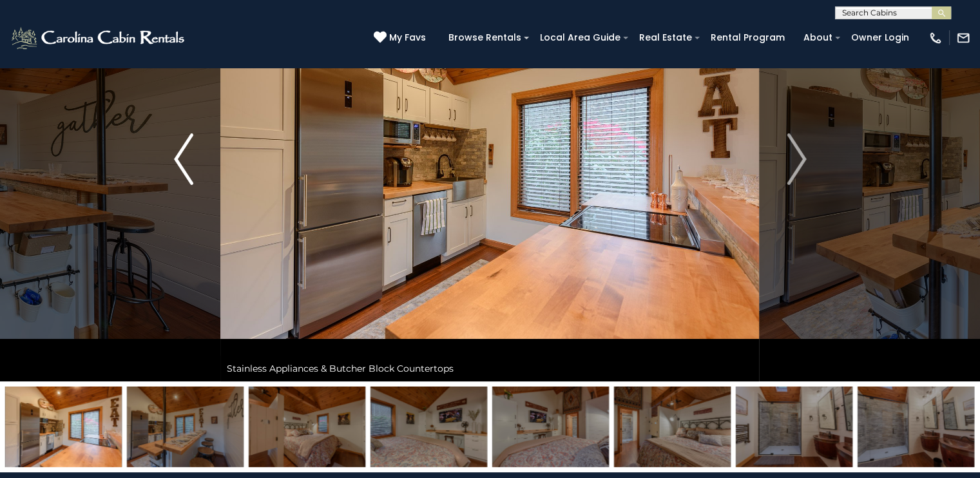
click at [188, 182] on img "Previous" at bounding box center [183, 159] width 19 height 52
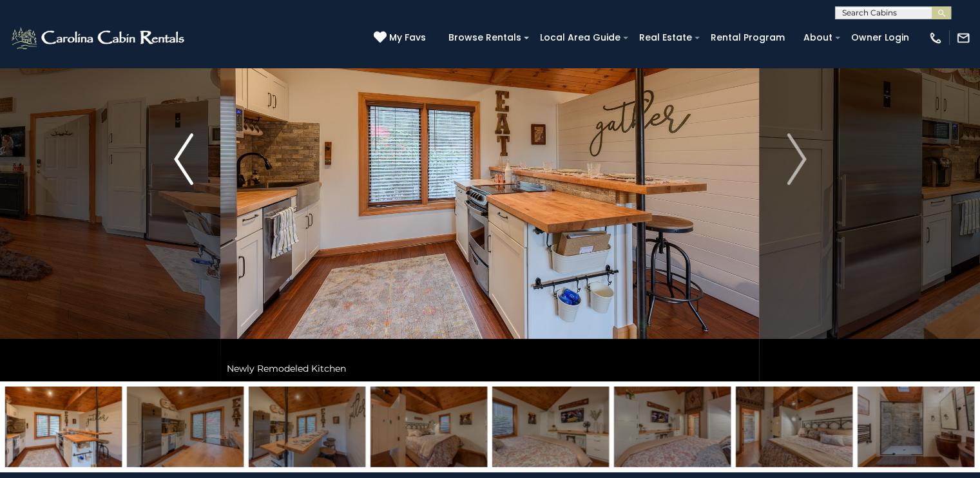
click at [188, 182] on img "Previous" at bounding box center [183, 159] width 19 height 52
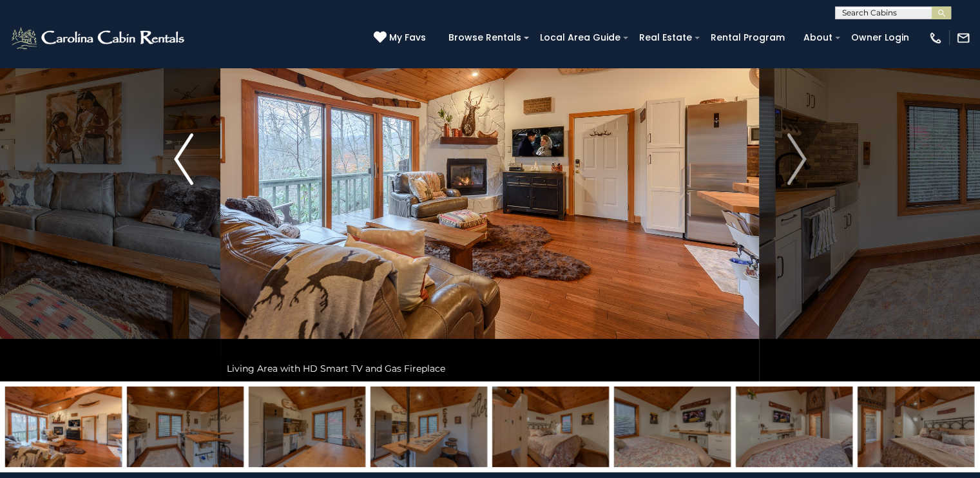
click at [178, 152] on img "Previous" at bounding box center [183, 159] width 19 height 52
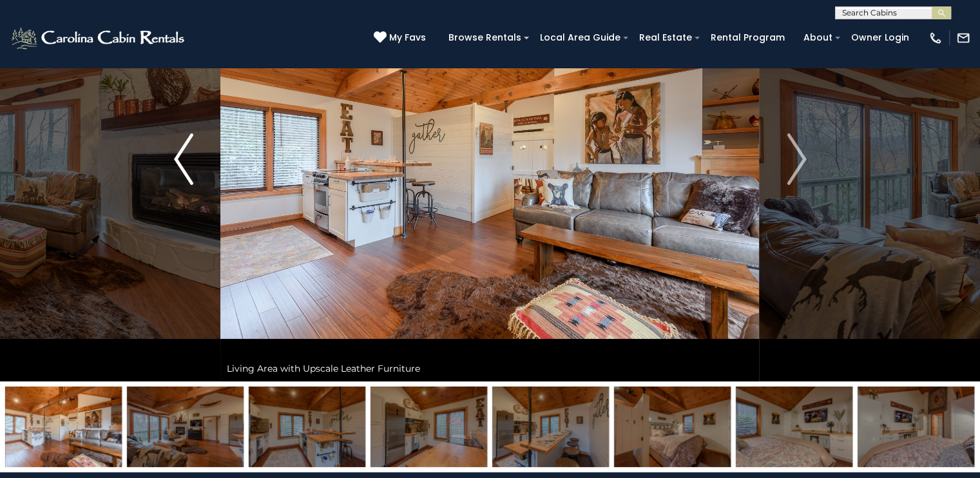
click at [178, 150] on img "Previous" at bounding box center [183, 159] width 19 height 52
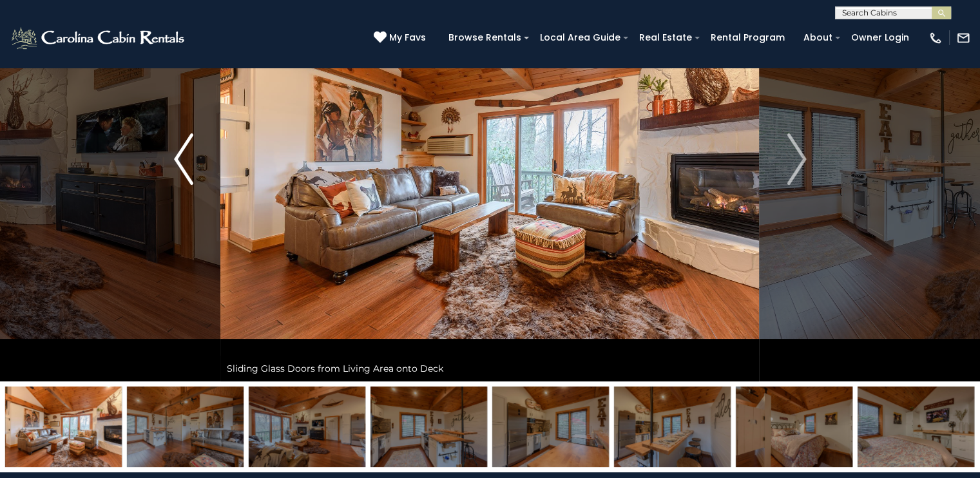
click at [165, 164] on button "Previous" at bounding box center [184, 159] width 74 height 445
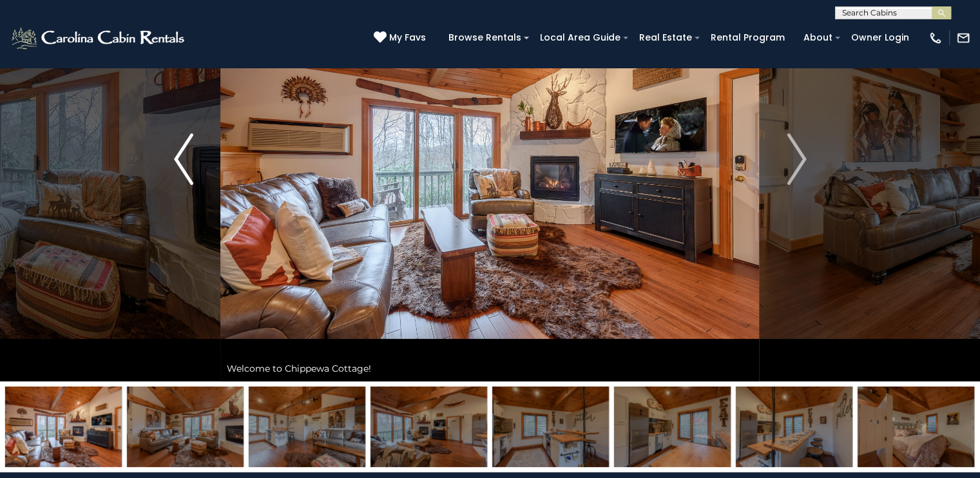
click at [164, 162] on button "Previous" at bounding box center [184, 159] width 74 height 445
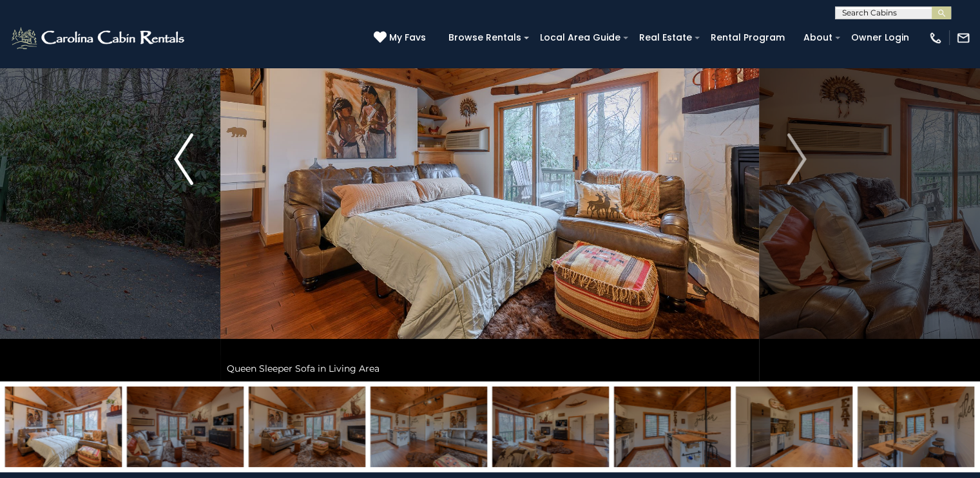
click at [164, 162] on button "Previous" at bounding box center [184, 159] width 74 height 445
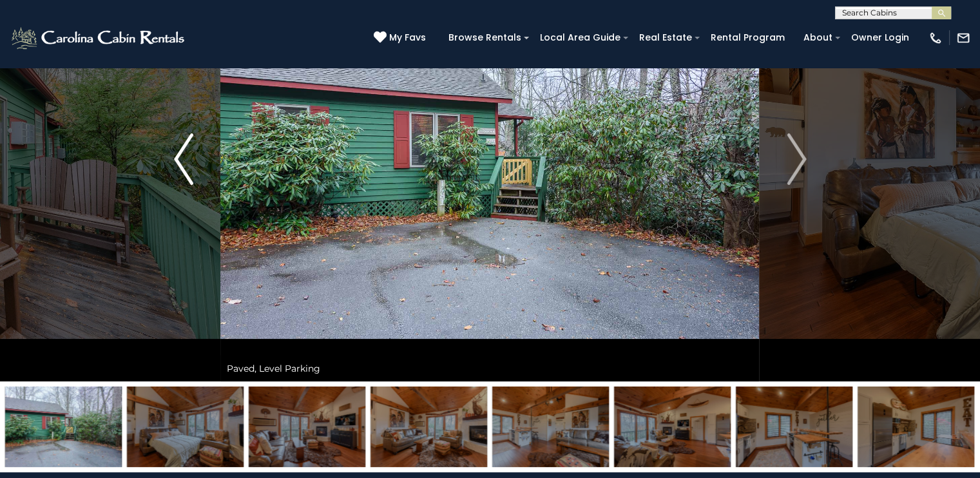
click at [164, 162] on button "Previous" at bounding box center [184, 159] width 74 height 445
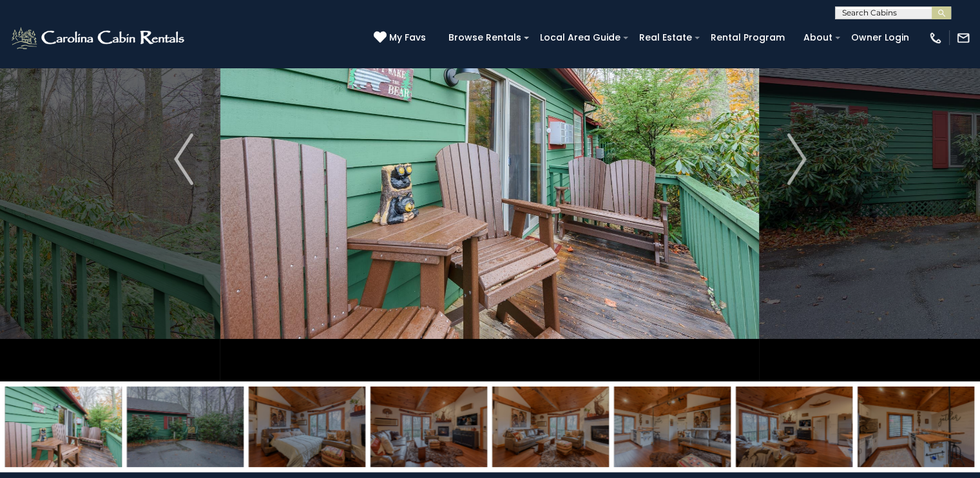
click at [374, 428] on img at bounding box center [429, 427] width 117 height 81
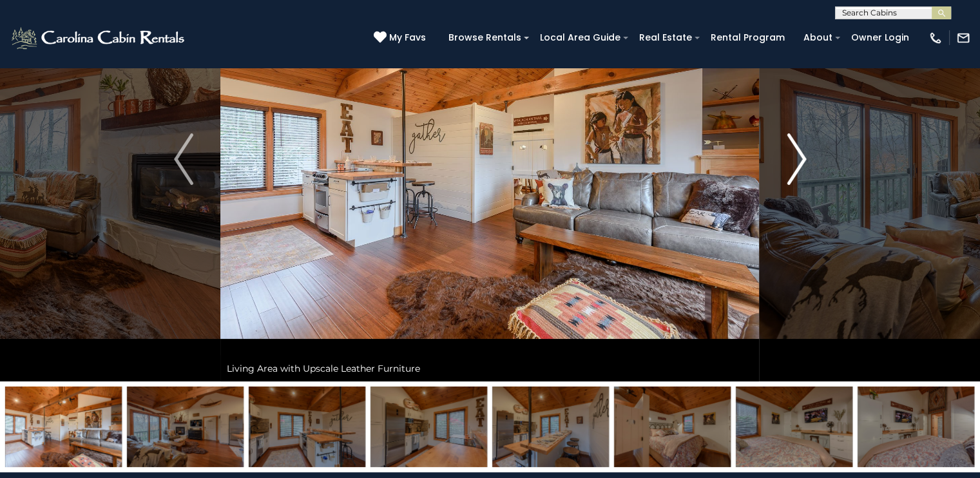
click at [799, 164] on img "Next" at bounding box center [796, 159] width 19 height 52
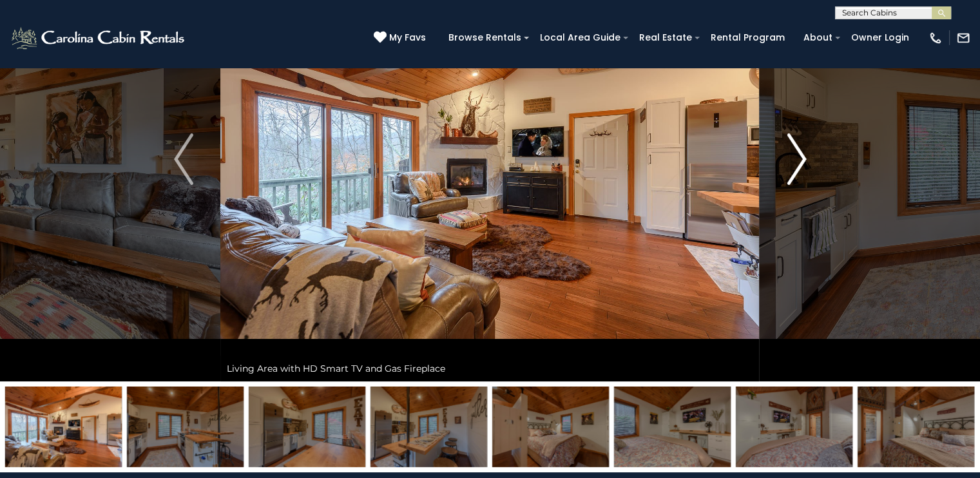
click at [801, 159] on img "Next" at bounding box center [796, 159] width 19 height 52
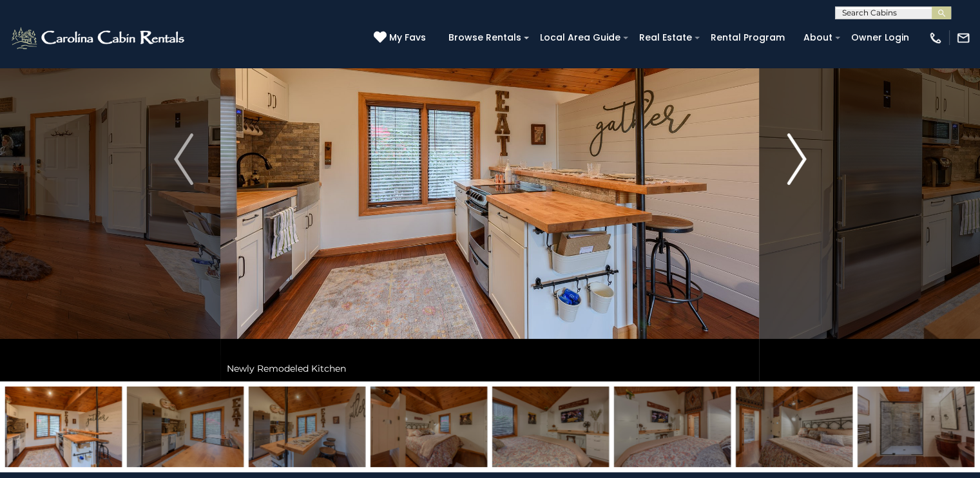
click at [801, 159] on img "Next" at bounding box center [796, 159] width 19 height 52
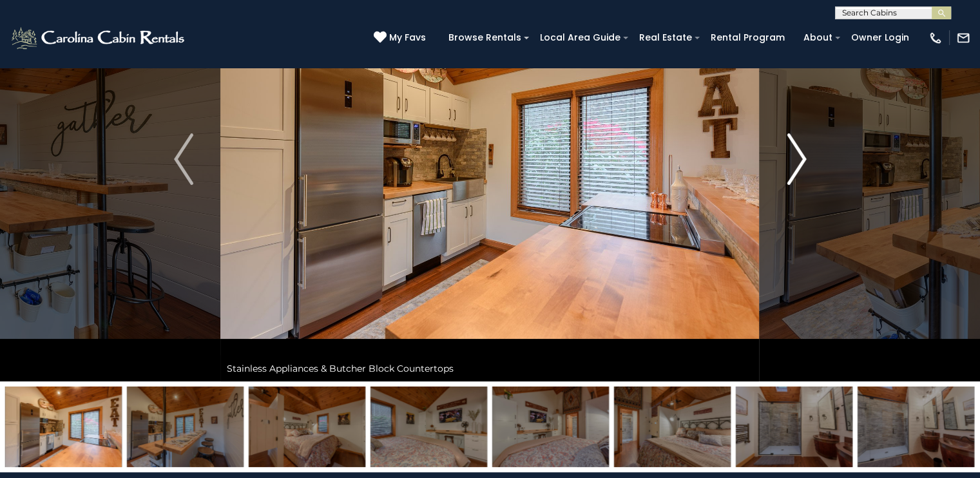
click at [801, 159] on img "Next" at bounding box center [796, 159] width 19 height 52
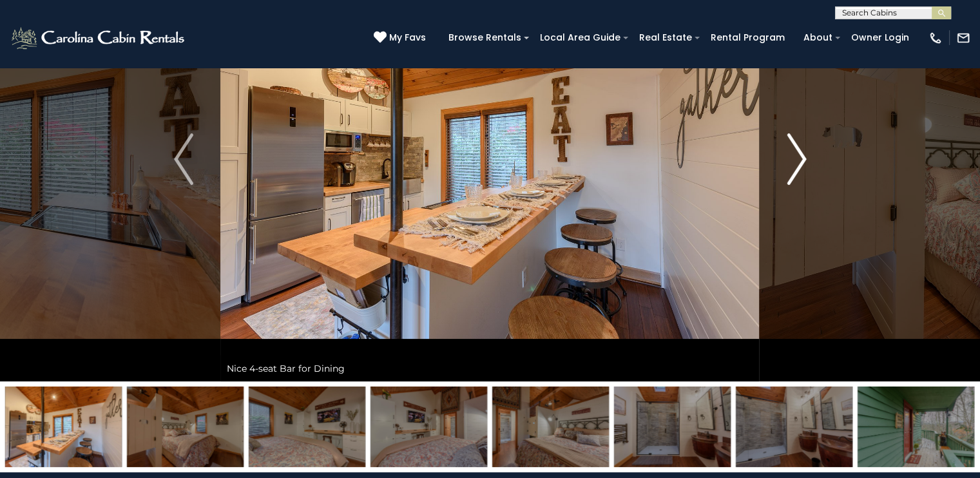
click at [801, 159] on img "Next" at bounding box center [796, 159] width 19 height 52
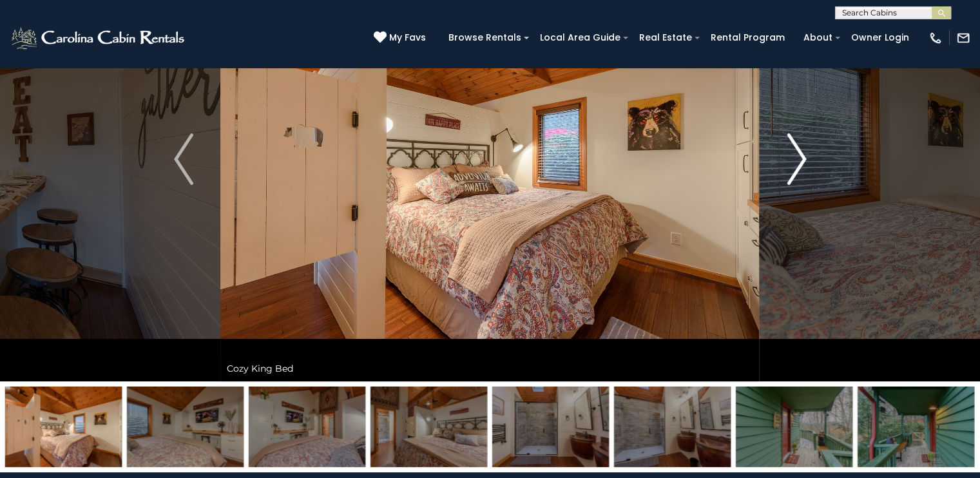
click at [801, 159] on img "Next" at bounding box center [796, 159] width 19 height 52
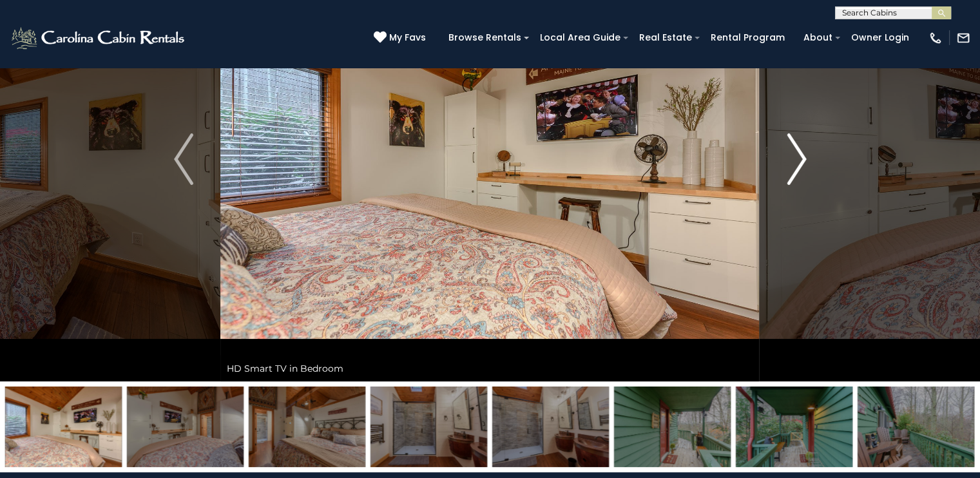
click at [801, 159] on img "Next" at bounding box center [796, 159] width 19 height 52
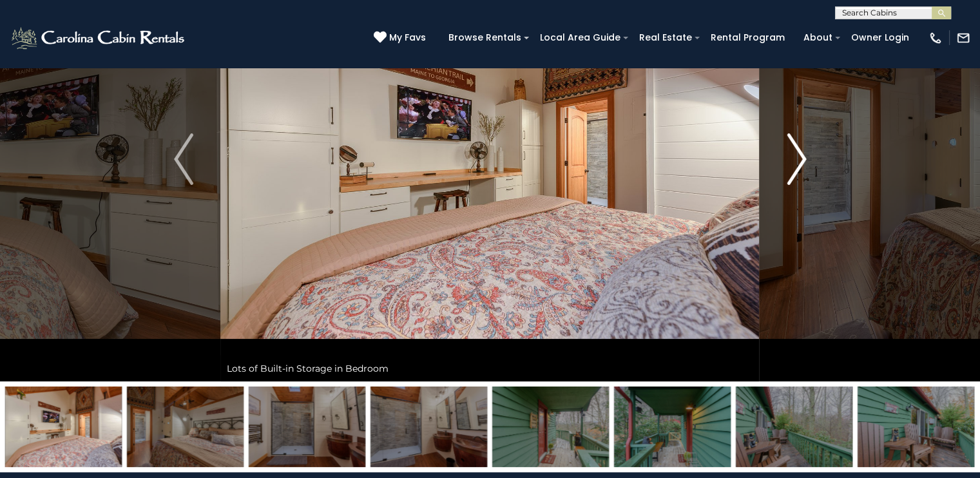
click at [801, 159] on img "Next" at bounding box center [796, 159] width 19 height 52
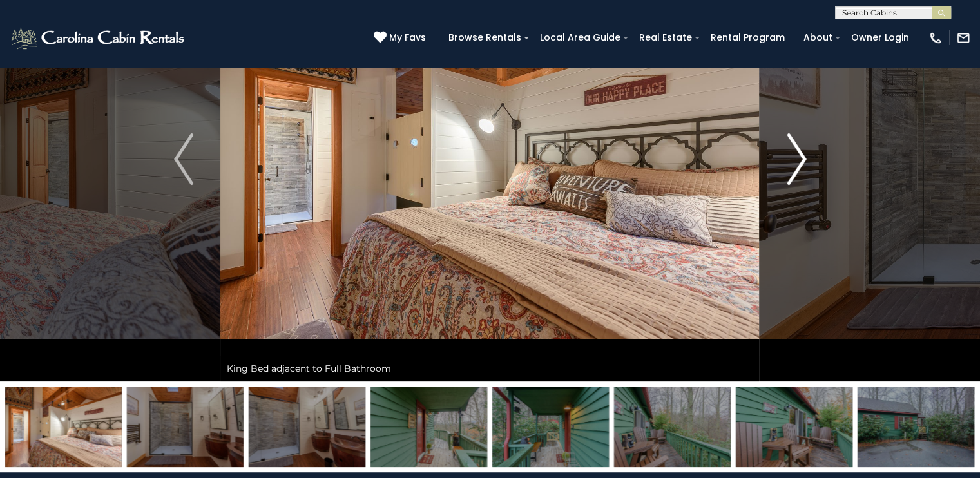
click at [801, 159] on img "Next" at bounding box center [796, 159] width 19 height 52
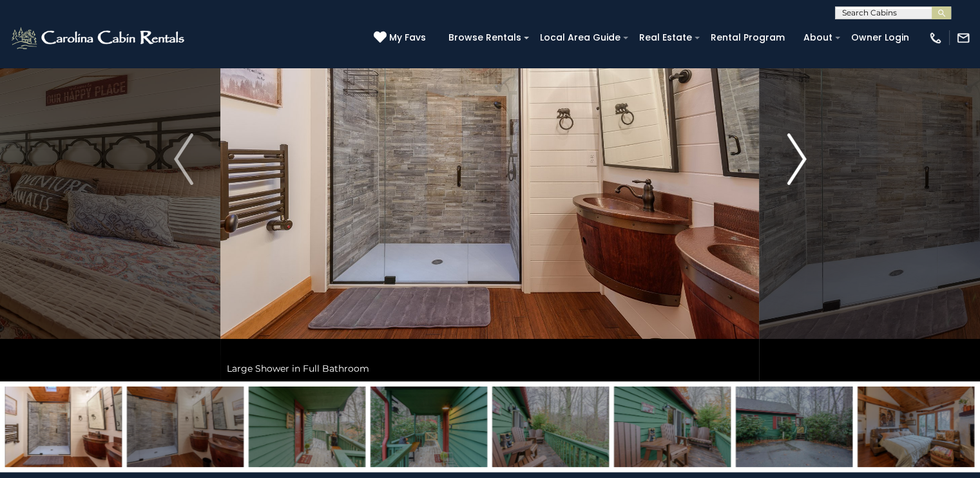
click at [797, 149] on img "Next" at bounding box center [796, 159] width 19 height 52
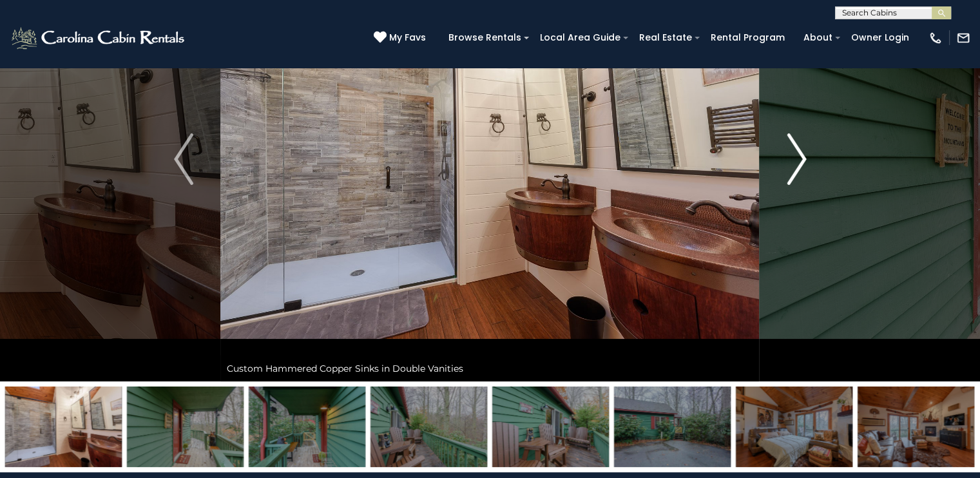
click at [797, 149] on img "Next" at bounding box center [796, 159] width 19 height 52
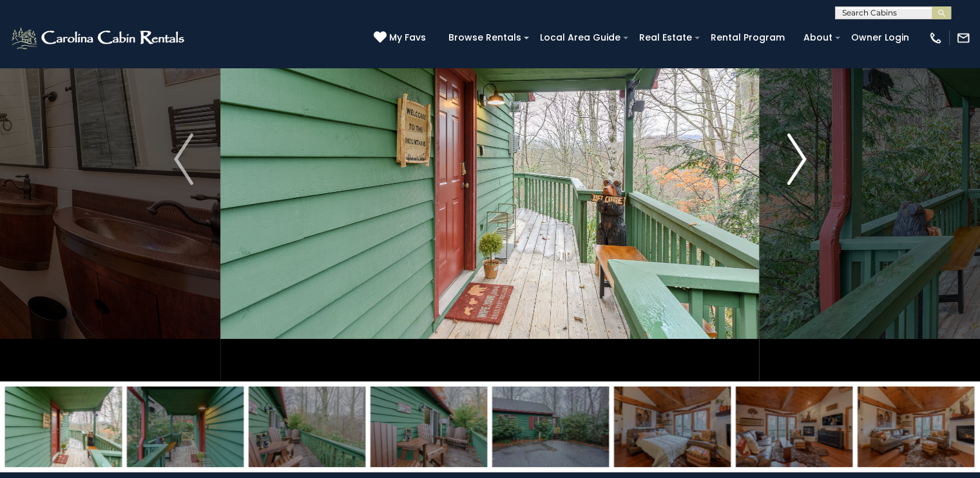
click at [797, 149] on img "Next" at bounding box center [796, 159] width 19 height 52
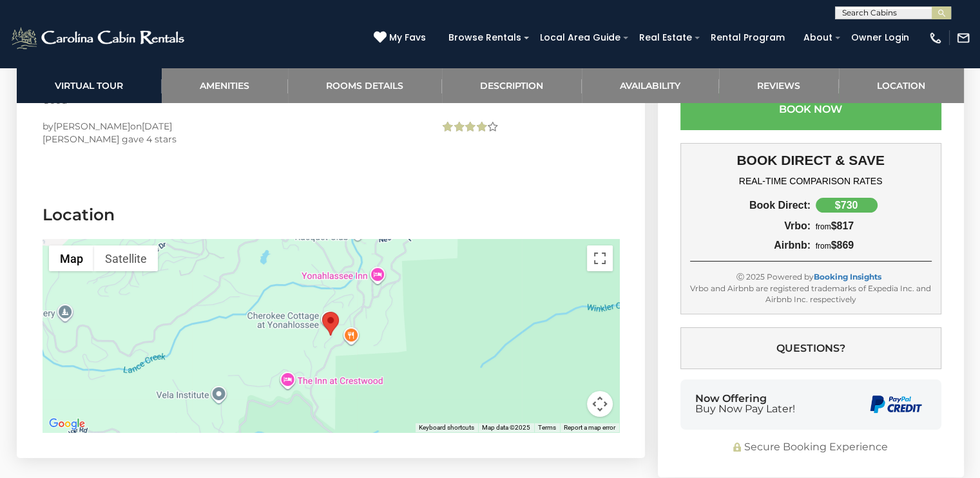
scroll to position [9783, 0]
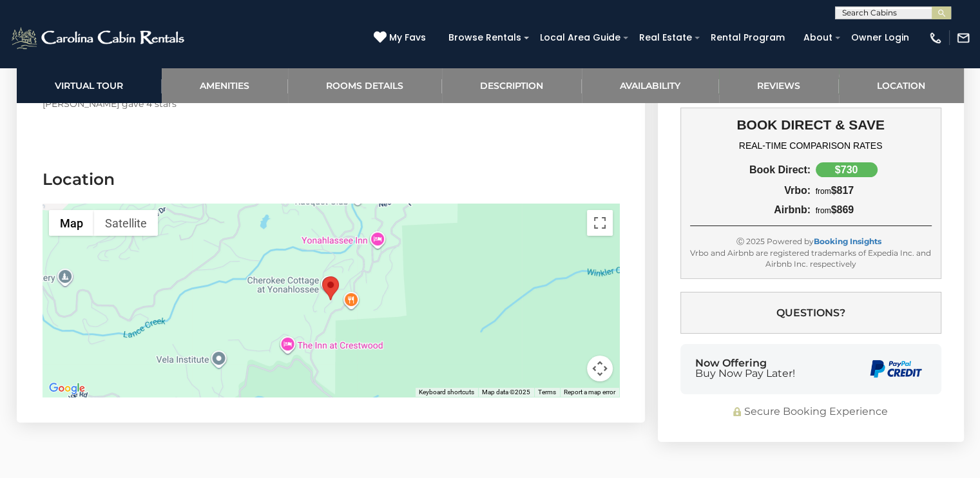
click at [598, 356] on button "Map camera controls" at bounding box center [600, 369] width 26 height 26
click at [565, 356] on button "Zoom out" at bounding box center [568, 369] width 26 height 26
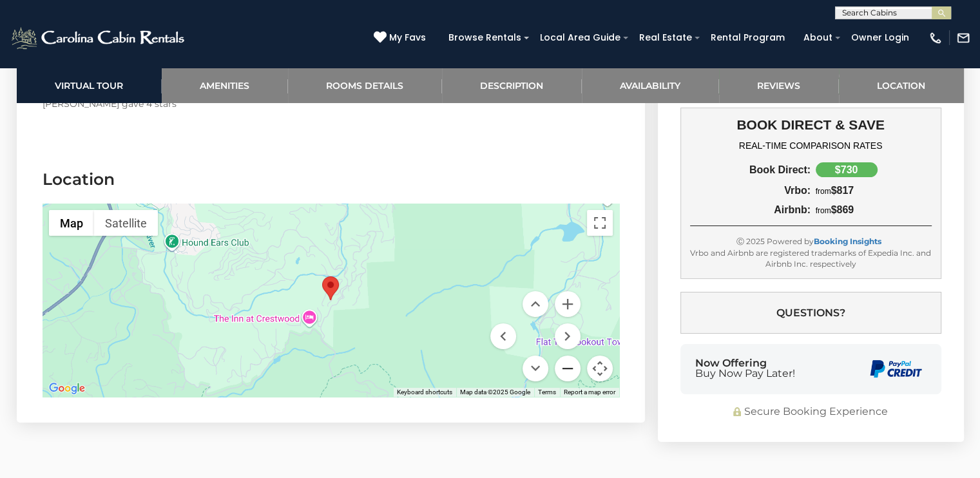
click at [565, 356] on button "Zoom out" at bounding box center [568, 369] width 26 height 26
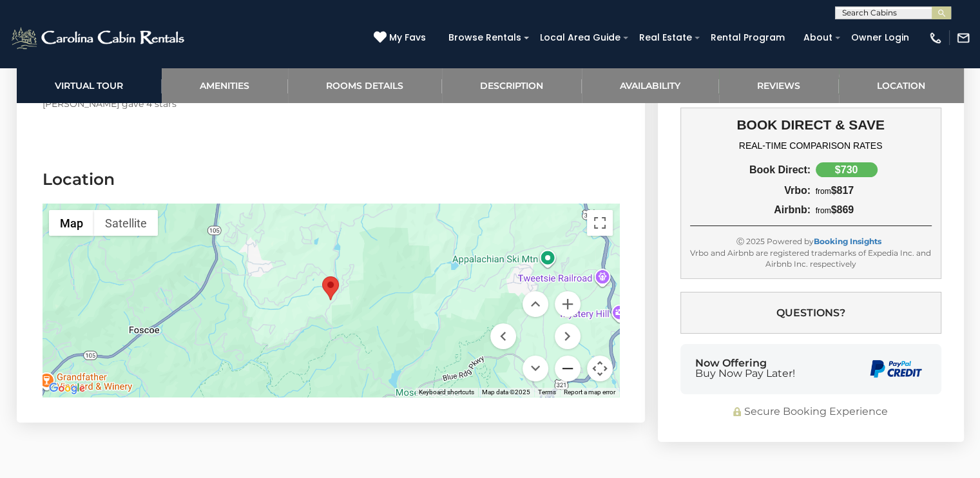
click at [565, 356] on button "Zoom out" at bounding box center [568, 369] width 26 height 26
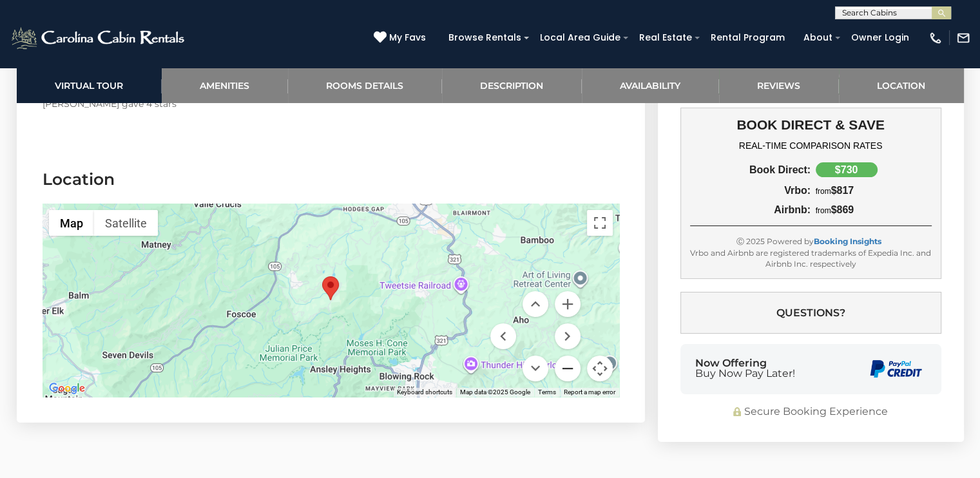
click at [565, 356] on button "Zoom out" at bounding box center [568, 369] width 26 height 26
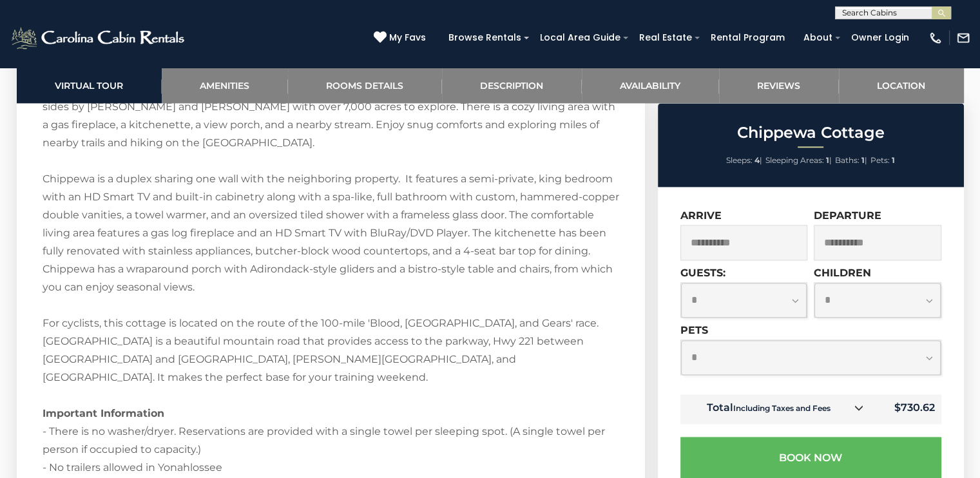
scroll to position [1833, 0]
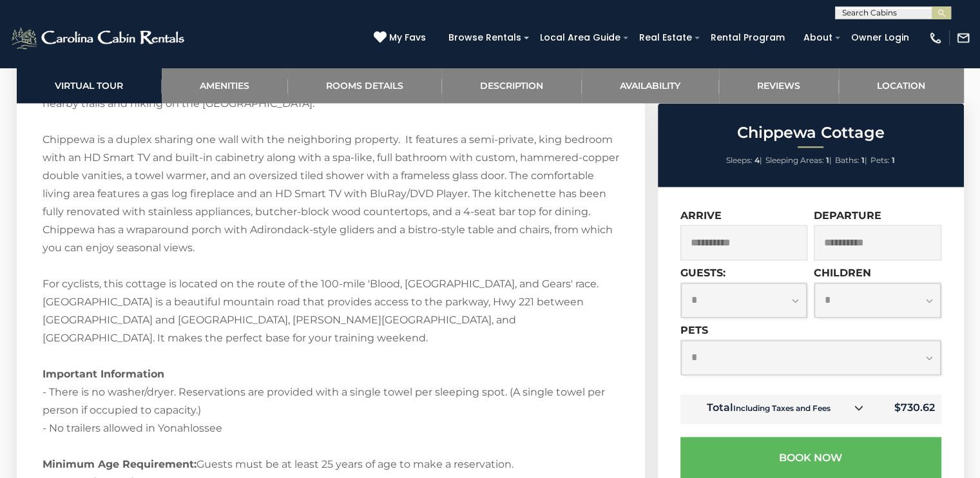
drag, startPoint x: 294, startPoint y: 324, endPoint x: 296, endPoint y: 349, distance: 25.2
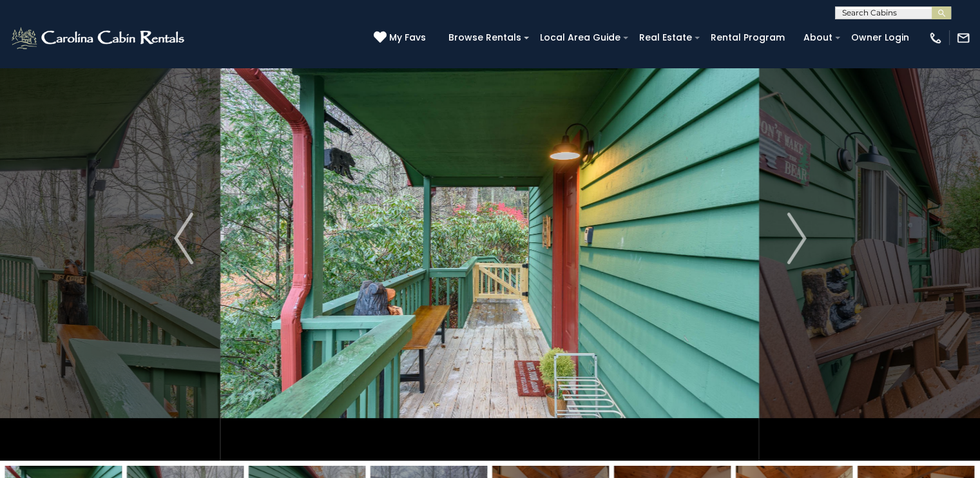
scroll to position [0, 0]
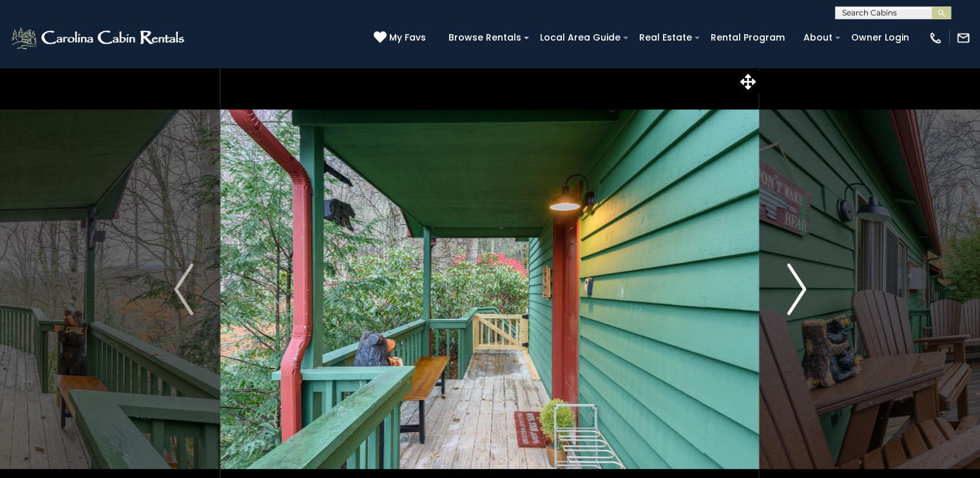
click at [794, 294] on img "Next" at bounding box center [796, 290] width 19 height 52
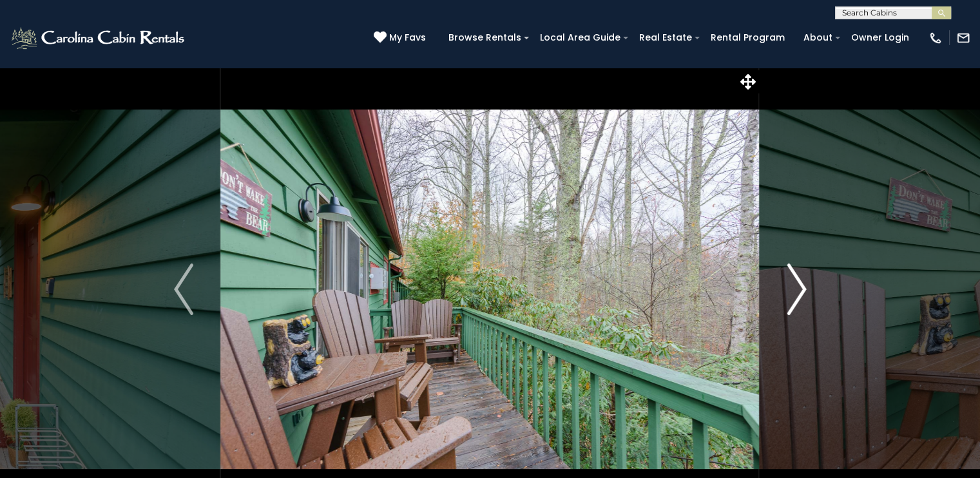
click at [794, 289] on img "Next" at bounding box center [796, 290] width 19 height 52
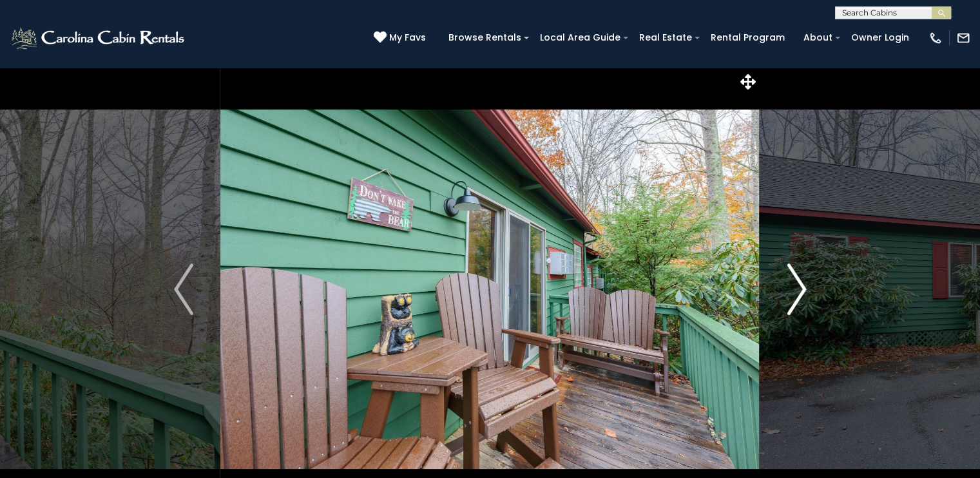
click at [794, 289] on img "Next" at bounding box center [796, 290] width 19 height 52
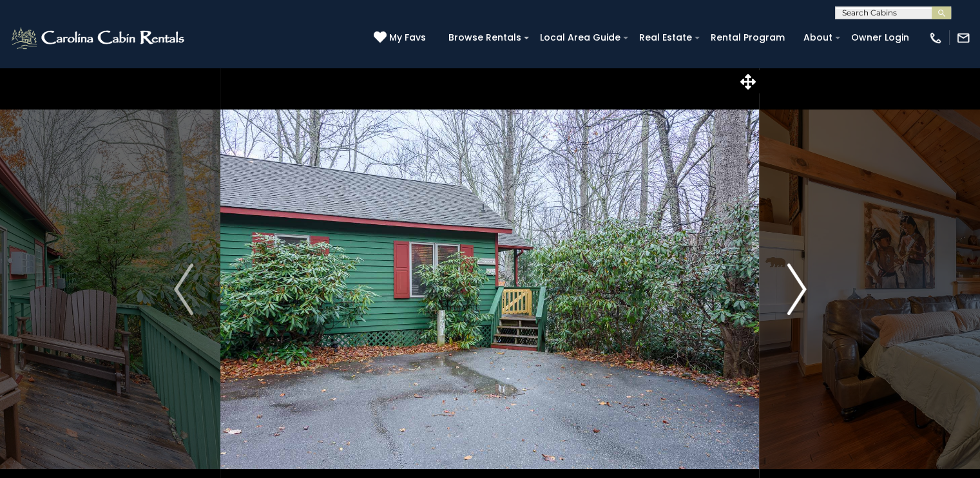
click at [789, 298] on img "Next" at bounding box center [796, 290] width 19 height 52
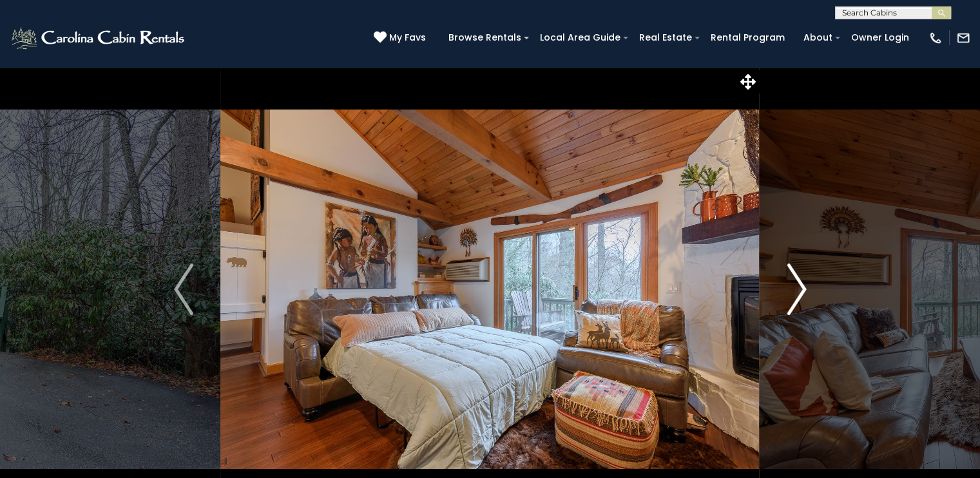
click at [794, 287] on img "Next" at bounding box center [796, 290] width 19 height 52
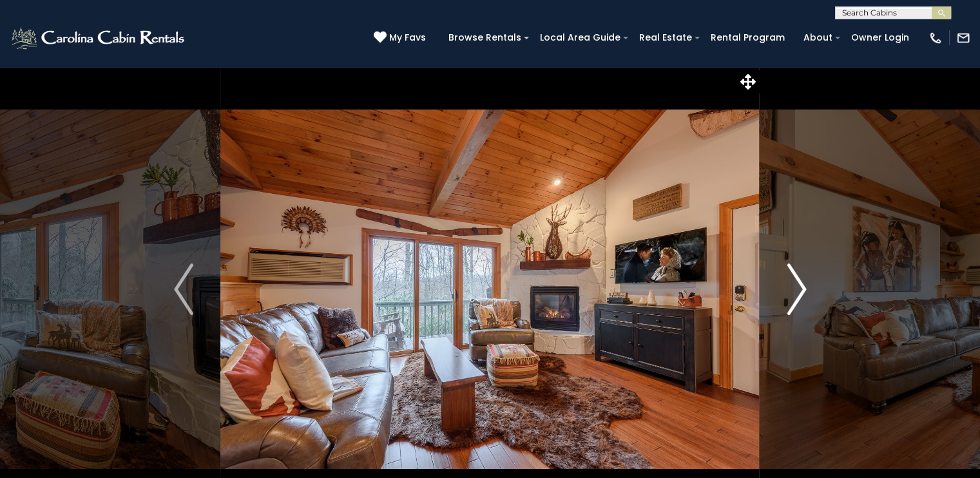
click at [783, 280] on button "Next" at bounding box center [797, 289] width 74 height 445
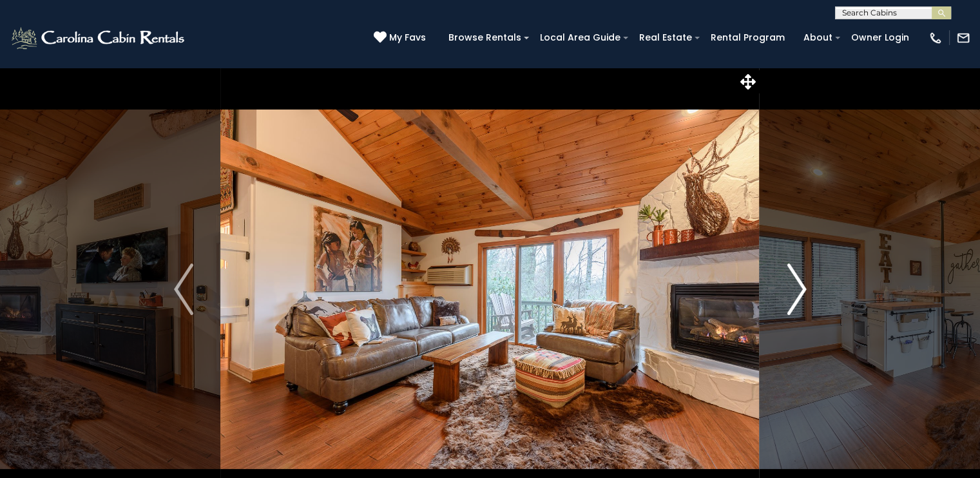
click at [783, 288] on button "Next" at bounding box center [797, 289] width 74 height 445
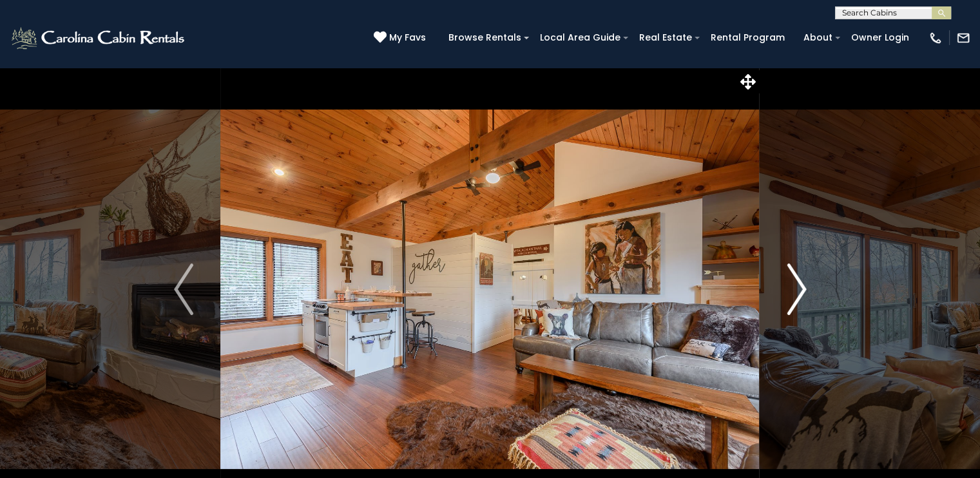
click at [782, 286] on button "Next" at bounding box center [797, 289] width 74 height 445
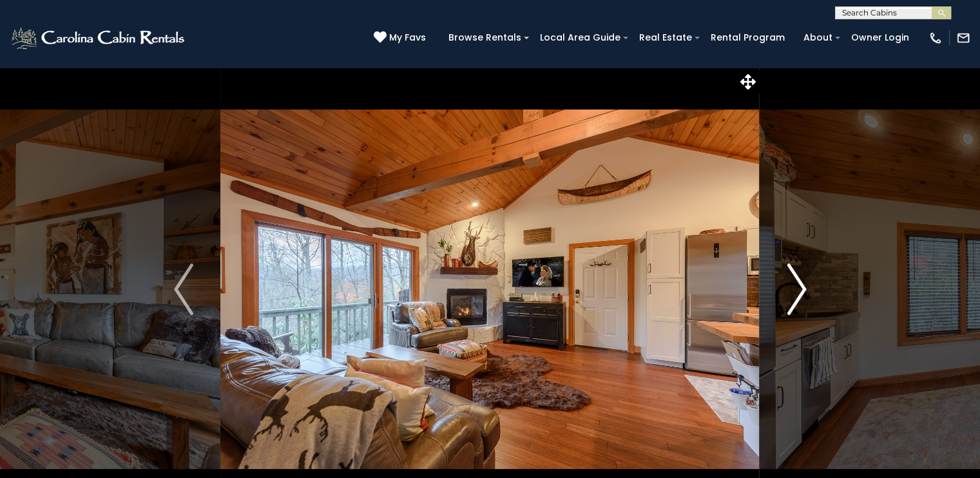
click at [799, 302] on img "Next" at bounding box center [796, 290] width 19 height 52
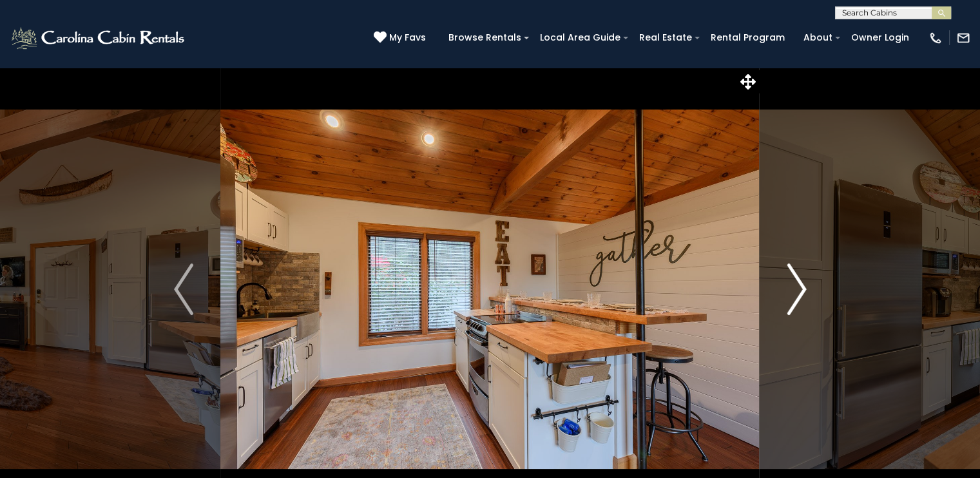
click at [799, 286] on img "Next" at bounding box center [796, 290] width 19 height 52
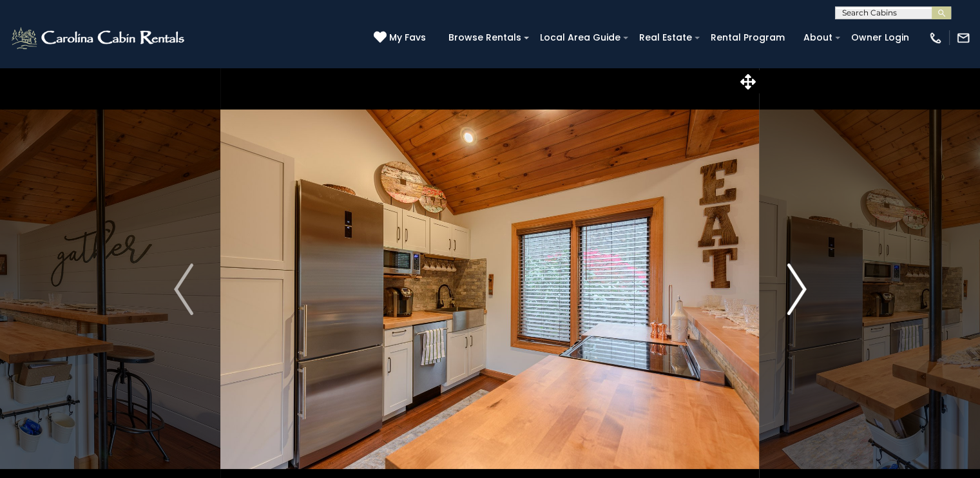
click at [799, 286] on img "Next" at bounding box center [796, 290] width 19 height 52
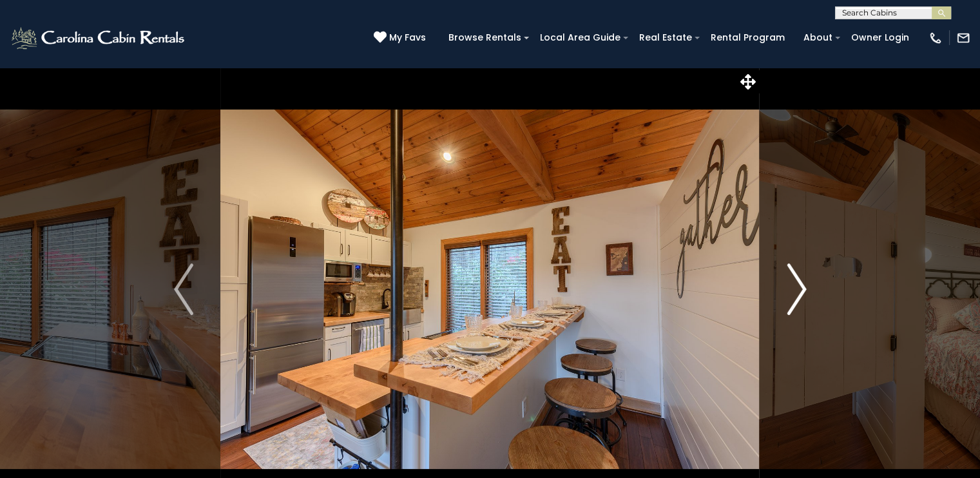
click at [799, 286] on img "Next" at bounding box center [796, 290] width 19 height 52
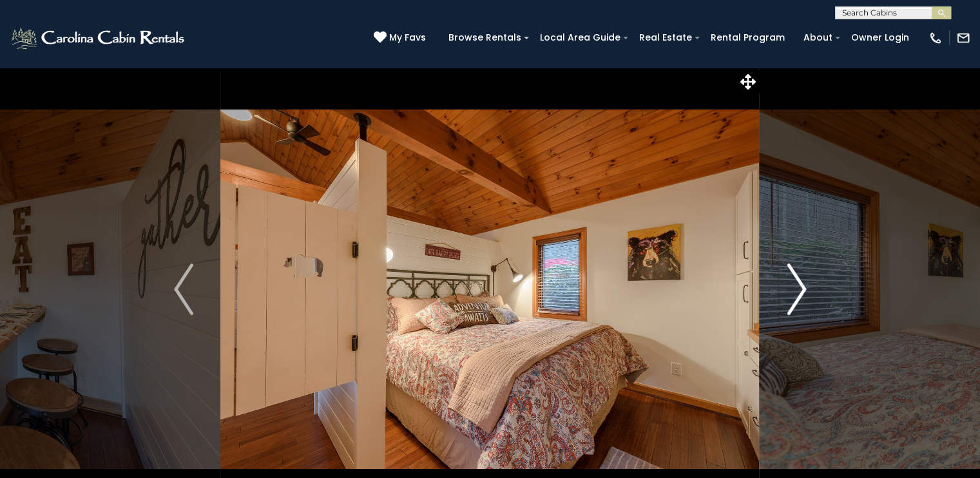
click at [799, 286] on img "Next" at bounding box center [796, 290] width 19 height 52
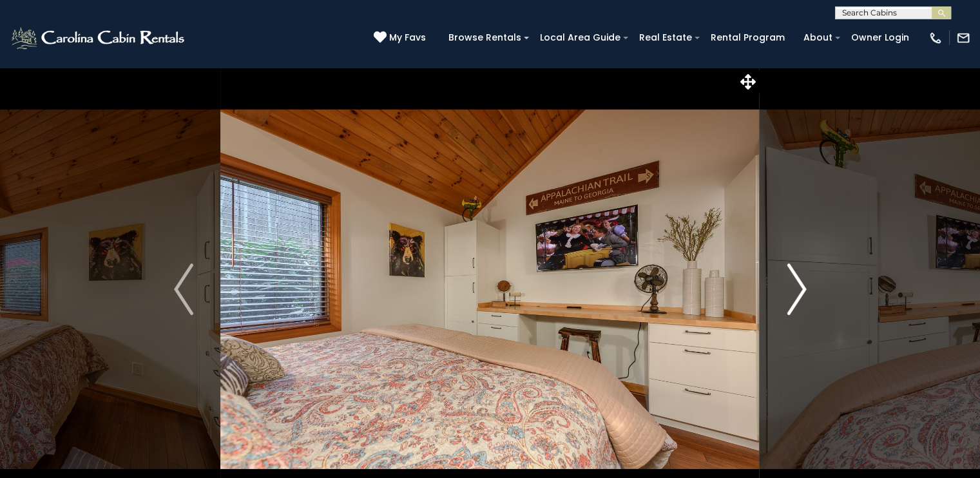
click at [799, 286] on img "Next" at bounding box center [796, 290] width 19 height 52
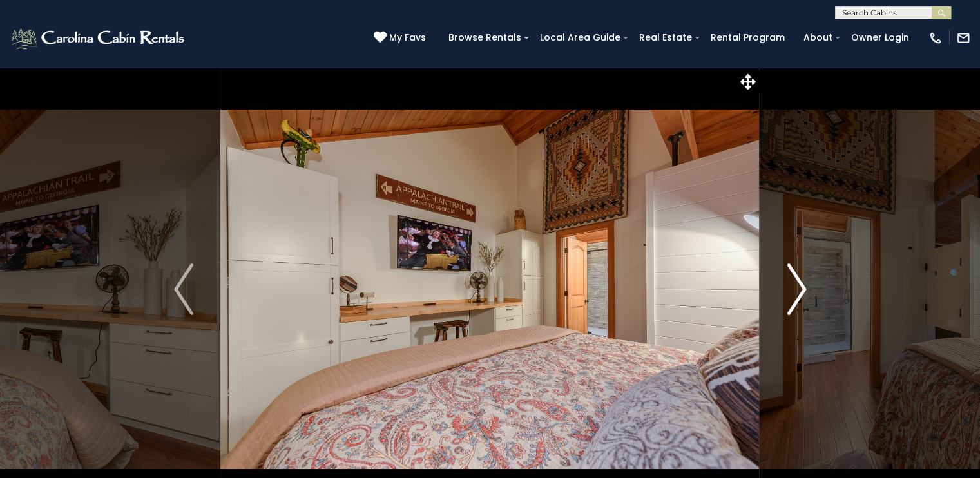
click at [807, 275] on button "Next" at bounding box center [797, 289] width 74 height 445
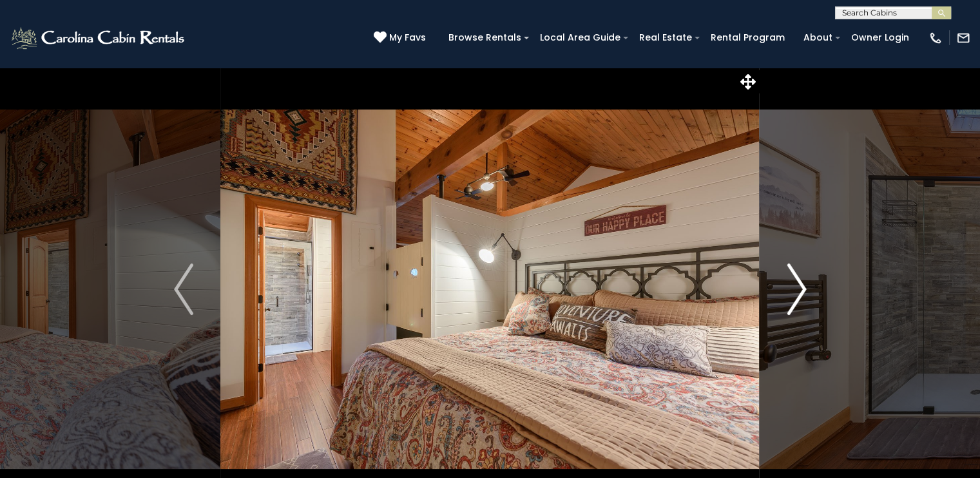
click at [807, 275] on button "Next" at bounding box center [797, 289] width 74 height 445
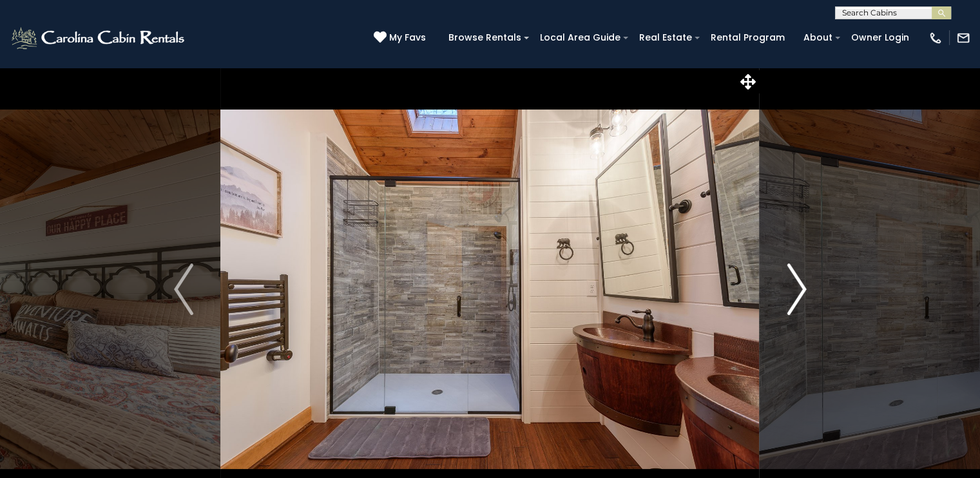
click at [807, 275] on button "Next" at bounding box center [797, 289] width 74 height 445
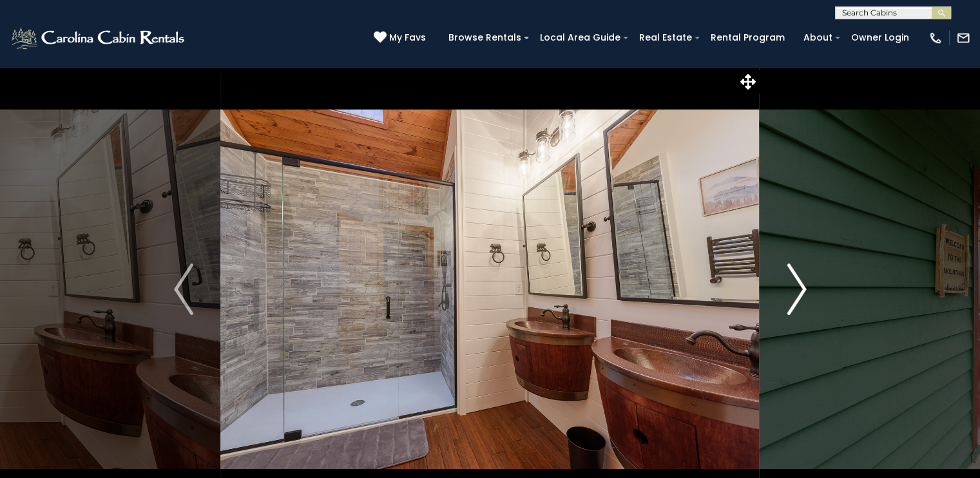
click at [807, 275] on button "Next" at bounding box center [797, 289] width 74 height 445
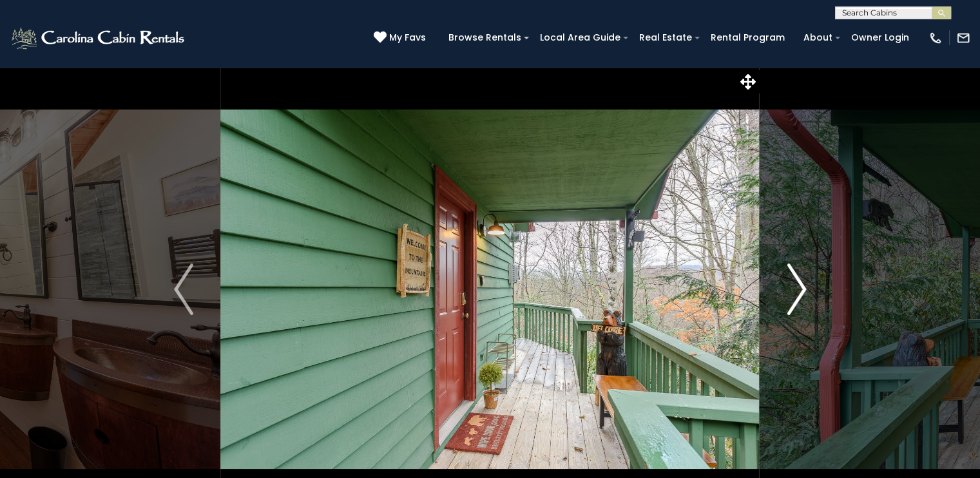
click at [807, 275] on button "Next" at bounding box center [797, 289] width 74 height 445
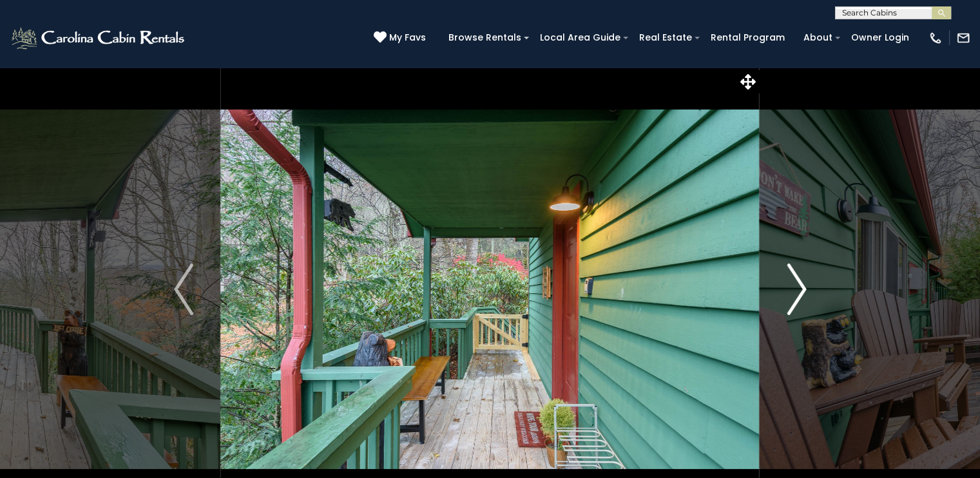
click at [807, 275] on button "Next" at bounding box center [797, 289] width 74 height 445
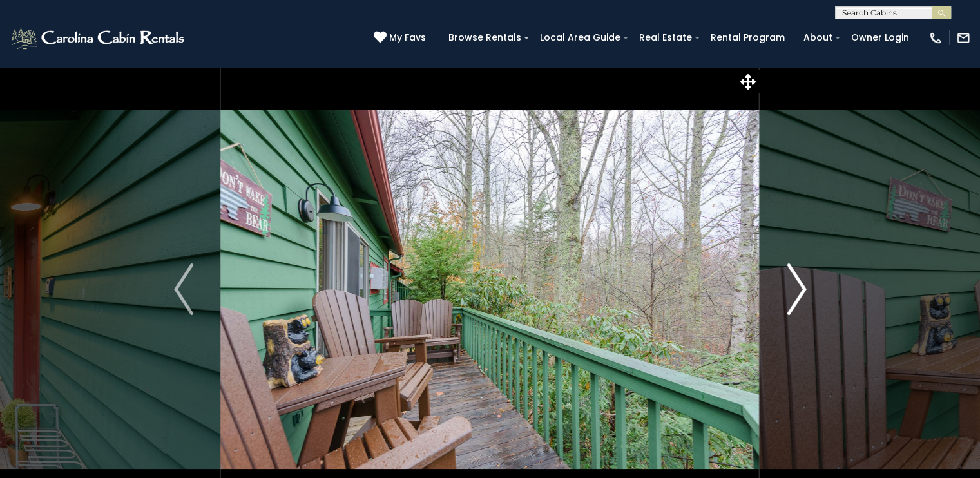
click at [807, 275] on button "Next" at bounding box center [797, 289] width 74 height 445
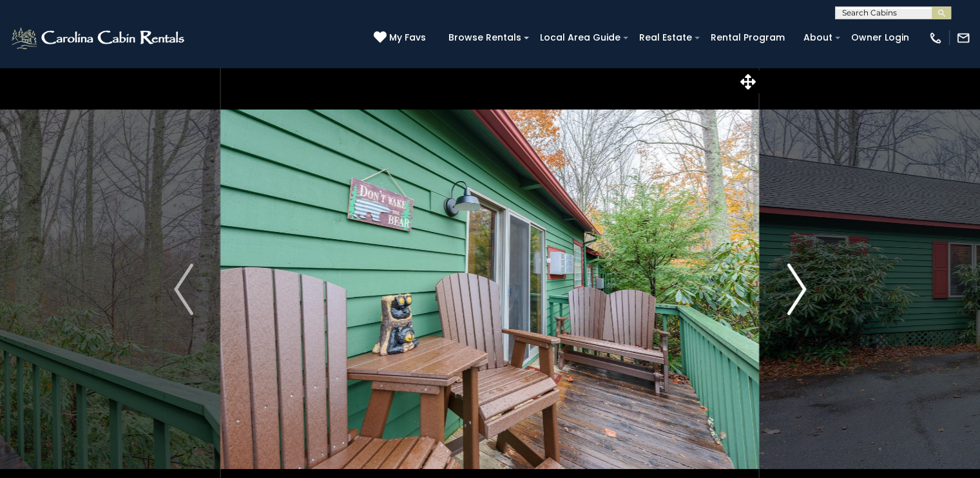
drag, startPoint x: 807, startPoint y: 271, endPoint x: 807, endPoint y: 263, distance: 8.4
click at [807, 271] on button "Next" at bounding box center [797, 289] width 74 height 445
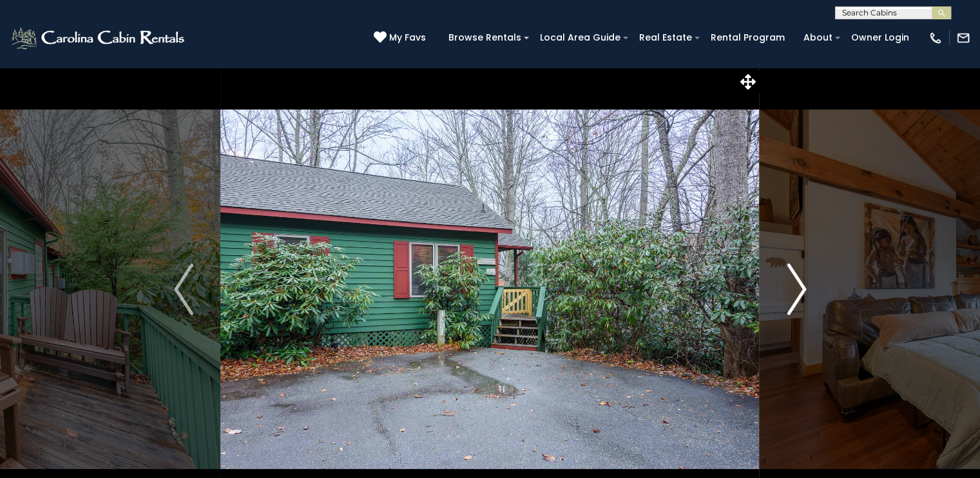
click at [807, 262] on button "Next" at bounding box center [797, 289] width 74 height 445
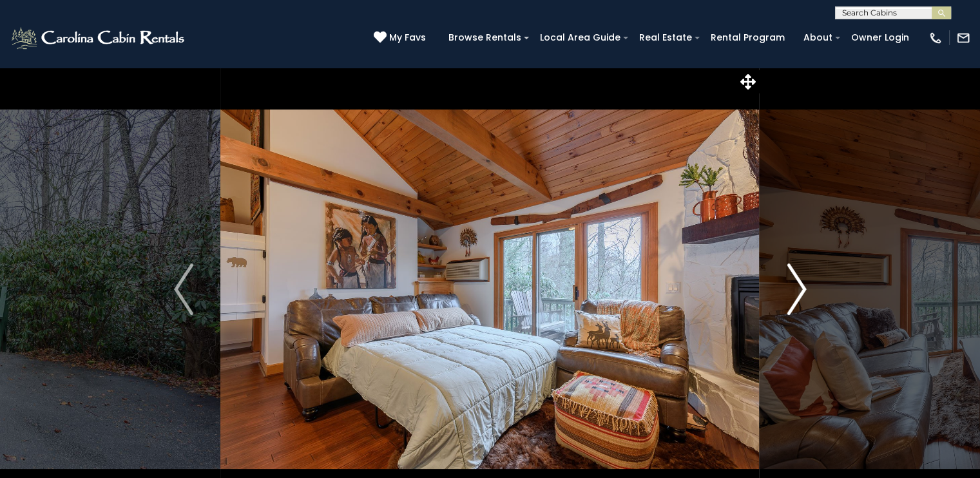
click at [807, 262] on button "Next" at bounding box center [797, 289] width 74 height 445
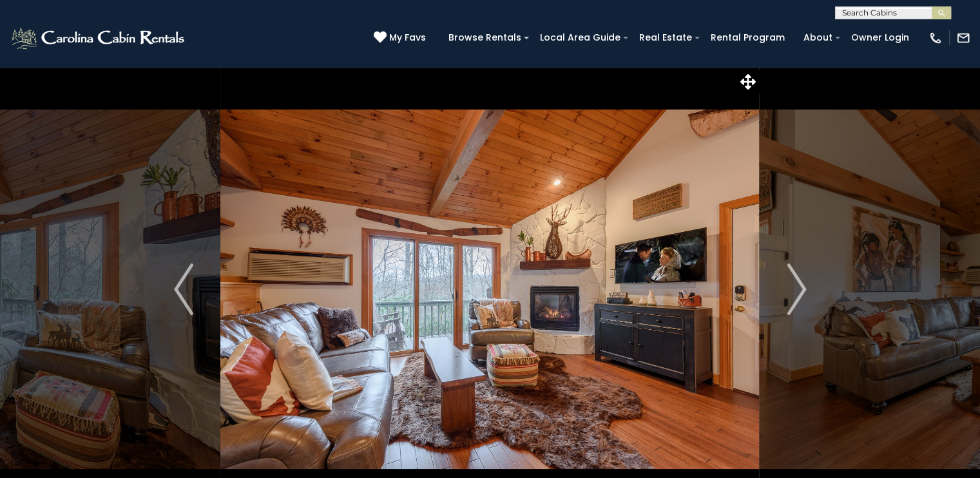
click at [320, 23] on div "(828) 295-6000 My Favs Browse Rentals Local Area Guide Activities & Attractions…" at bounding box center [490, 43] width 980 height 48
click at [645, 309] on img at bounding box center [489, 289] width 539 height 445
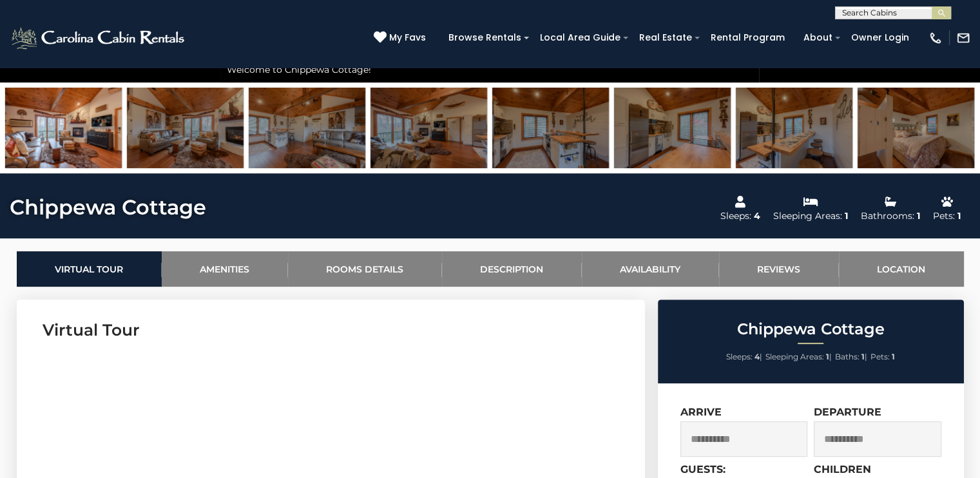
scroll to position [645, 0]
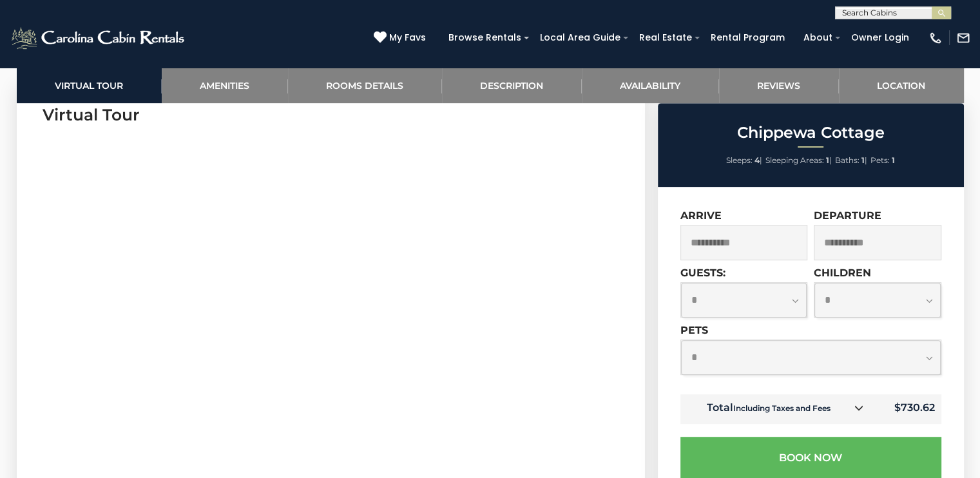
drag, startPoint x: 43, startPoint y: 206, endPoint x: 572, endPoint y: 108, distance: 539.0
click at [574, 107] on section "Virtual Tour" at bounding box center [331, 280] width 629 height 393
click at [705, 356] on select "**********" at bounding box center [811, 357] width 260 height 34
click at [681, 342] on select "**********" at bounding box center [811, 357] width 260 height 34
click at [810, 364] on select "**********" at bounding box center [811, 357] width 260 height 34
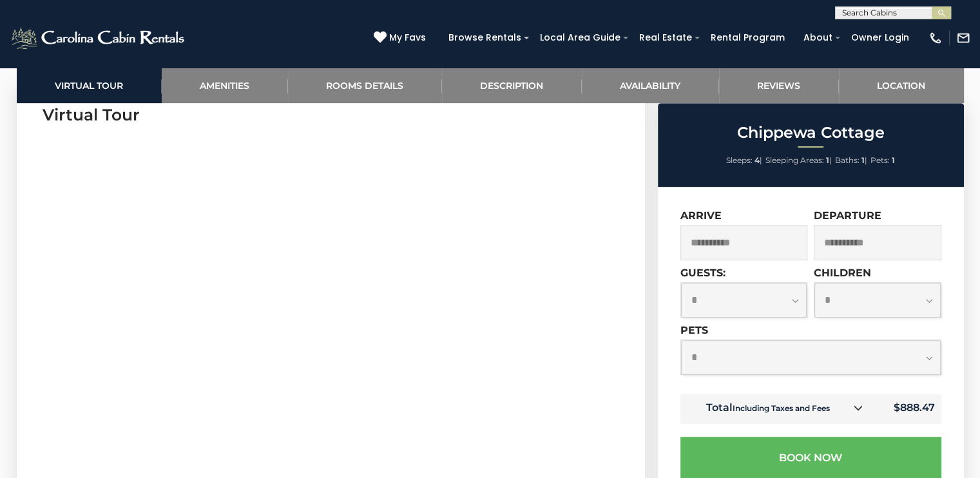
select select "*"
click at [681, 342] on select "**********" at bounding box center [811, 357] width 260 height 34
click at [682, 364] on select "**********" at bounding box center [811, 357] width 260 height 34
click at [661, 358] on div "**********" at bounding box center [811, 476] width 306 height 578
drag, startPoint x: 522, startPoint y: 251, endPoint x: 246, endPoint y: 478, distance: 356.7
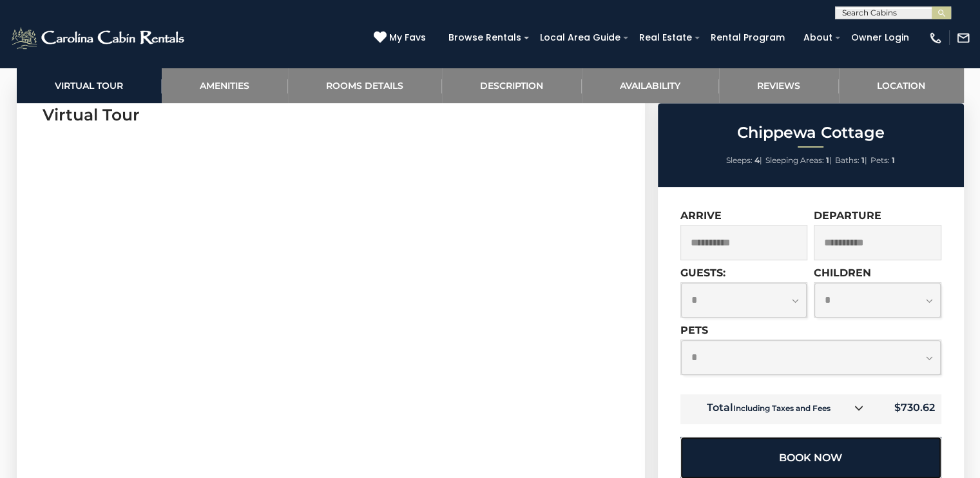
click at [796, 442] on button "Book Now" at bounding box center [811, 458] width 261 height 42
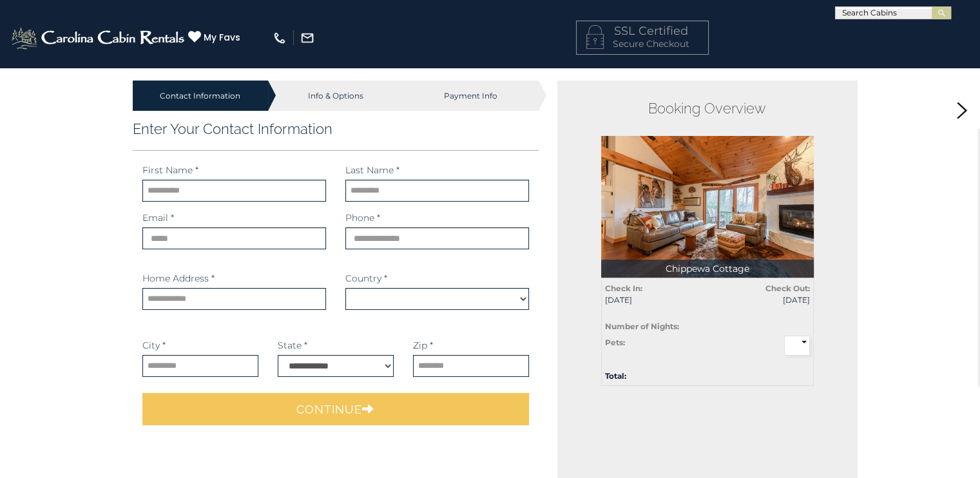
select select "*********"
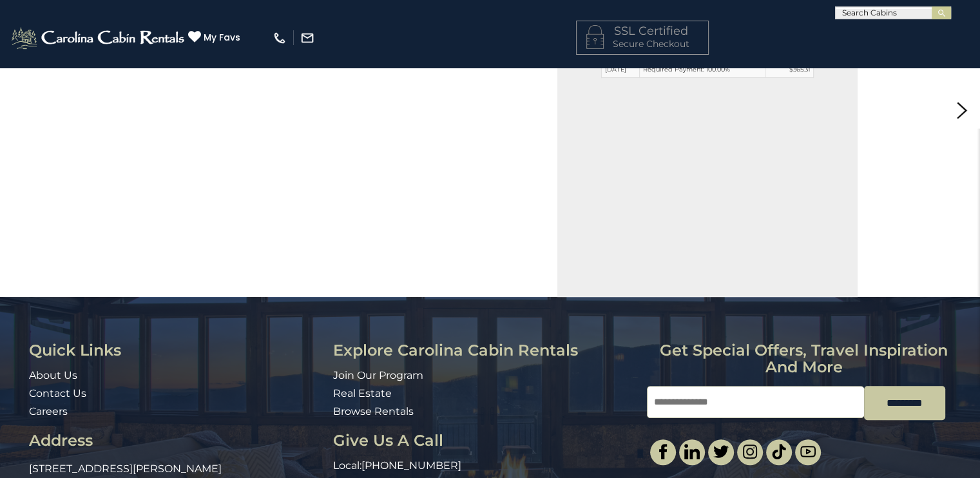
scroll to position [215, 0]
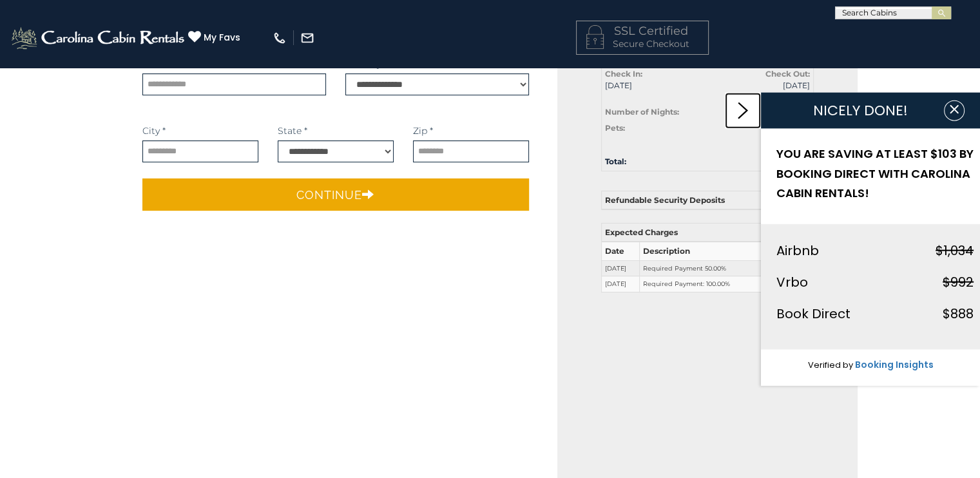
click at [732, 105] on link at bounding box center [743, 111] width 36 height 36
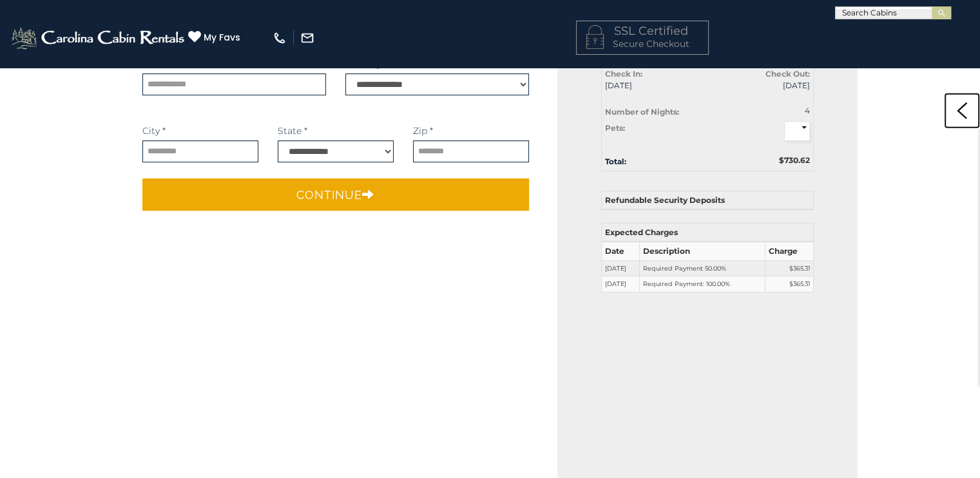
scroll to position [0, 0]
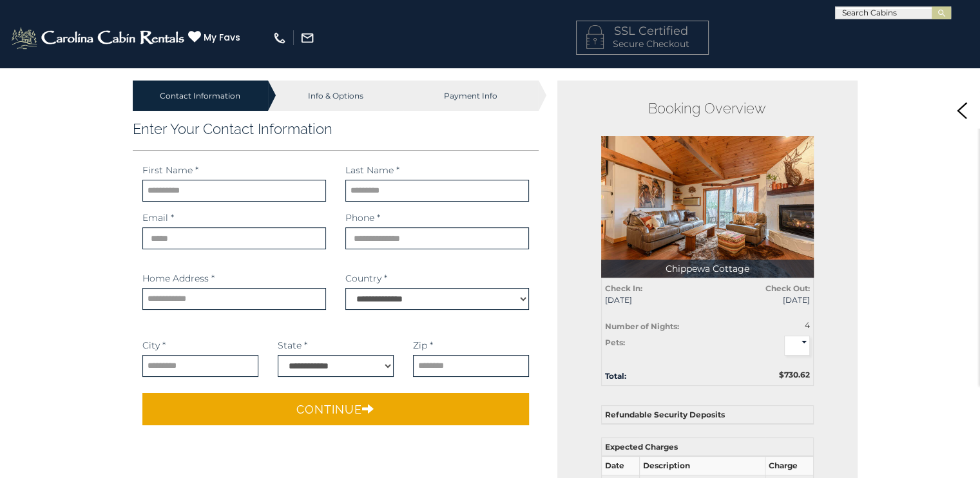
click at [652, 347] on div "Pets:" at bounding box center [671, 342] width 150 height 13
click at [702, 324] on div "Number of Nights:" at bounding box center [671, 326] width 150 height 13
click at [190, 188] on input "text" at bounding box center [234, 191] width 184 height 22
type input "*****"
type input "********"
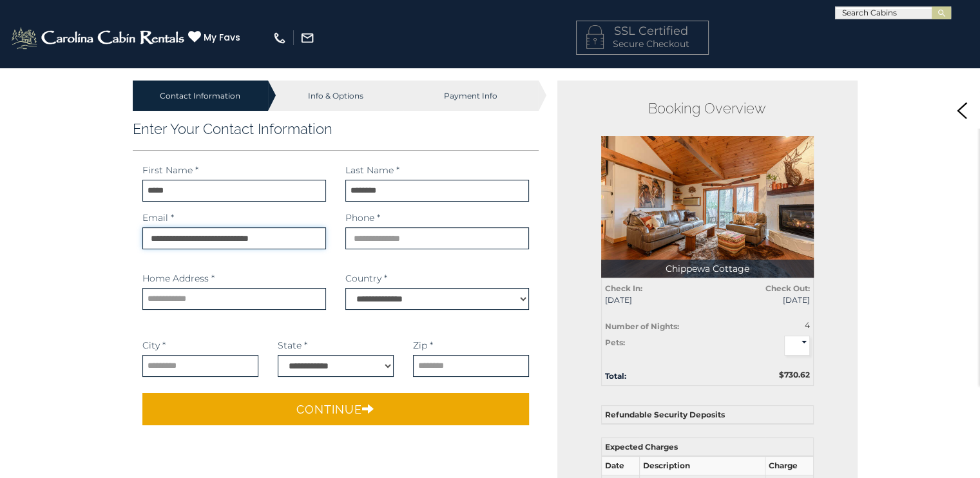
type input "**********"
click at [206, 299] on input "text" at bounding box center [234, 299] width 184 height 22
type input "**********"
type input "*******"
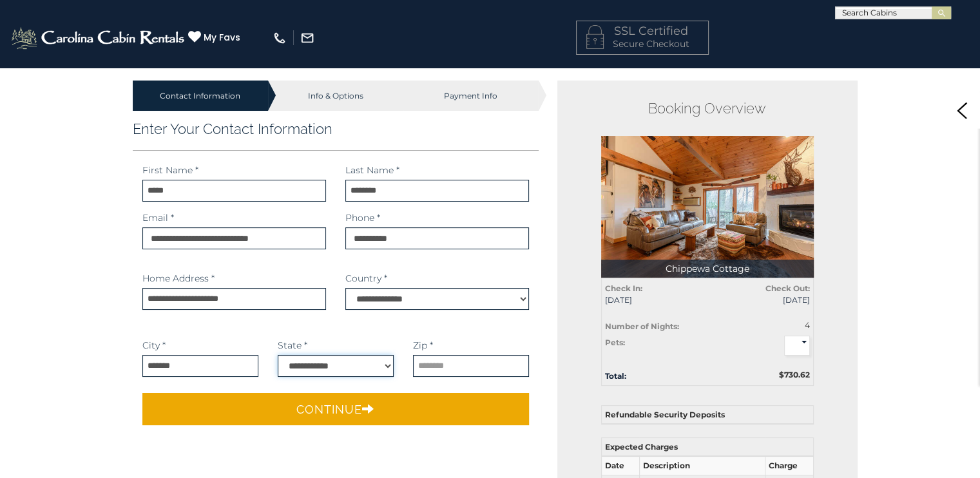
select select "**"
type input "*****"
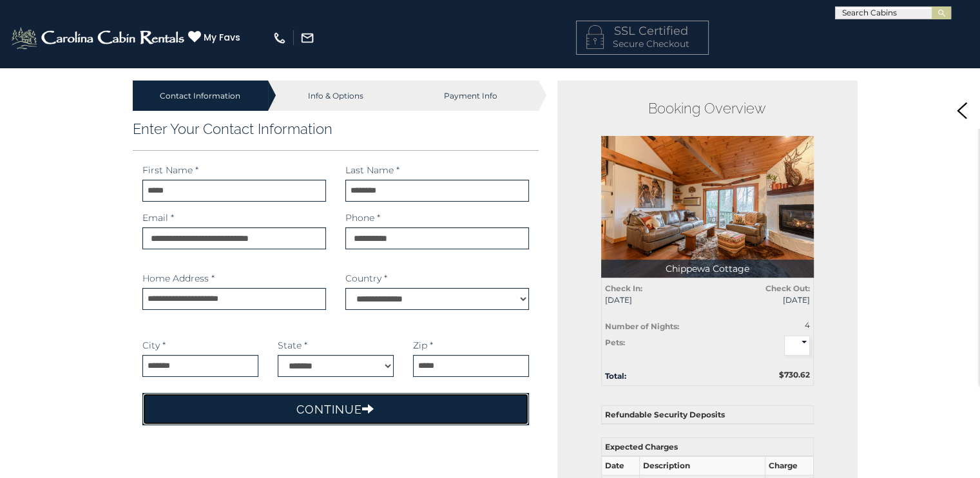
click at [324, 405] on button "Continue" at bounding box center [335, 409] width 387 height 32
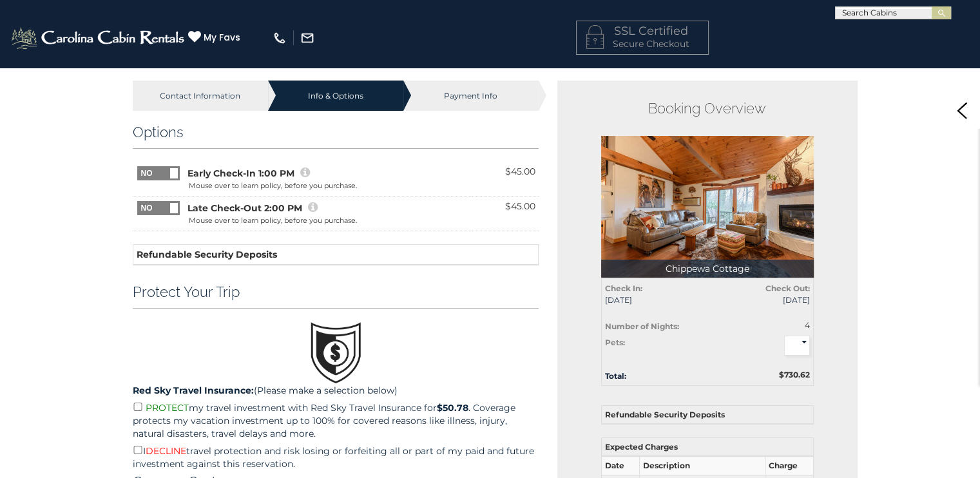
click at [306, 170] on icon at bounding box center [305, 173] width 10 height 12
click at [304, 172] on icon at bounding box center [305, 173] width 10 height 12
click at [144, 166] on span at bounding box center [179, 166] width 85 height 0
click at [150, 166] on span at bounding box center [137, 166] width 85 height 0
click at [152, 166] on span at bounding box center [179, 166] width 85 height 0
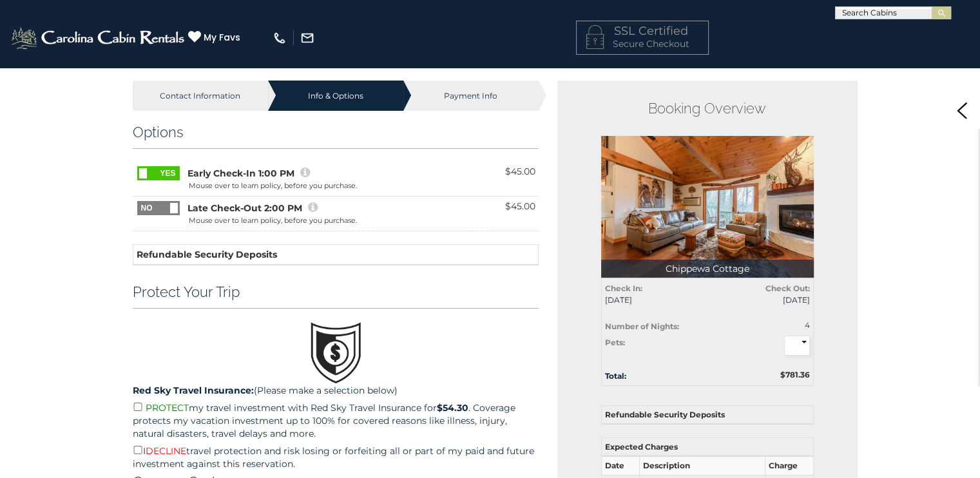
click at [152, 166] on span at bounding box center [137, 166] width 85 height 0
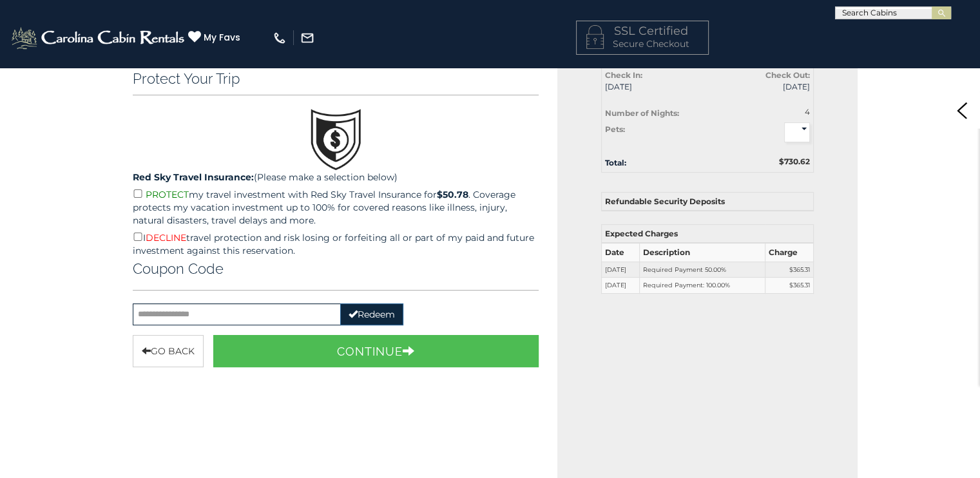
scroll to position [215, 0]
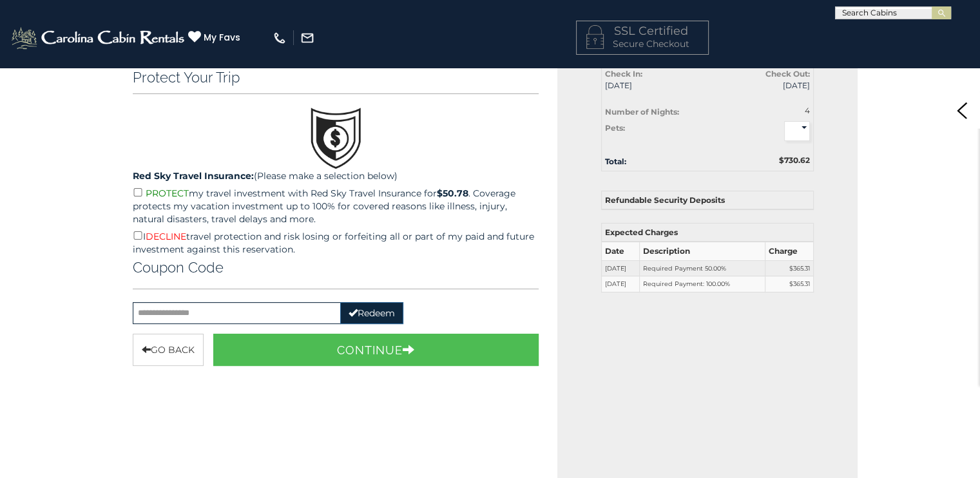
click at [139, 239] on p "I DECLINE travel protection and risk losing or forfeiting all or part of my pai…" at bounding box center [336, 242] width 407 height 27
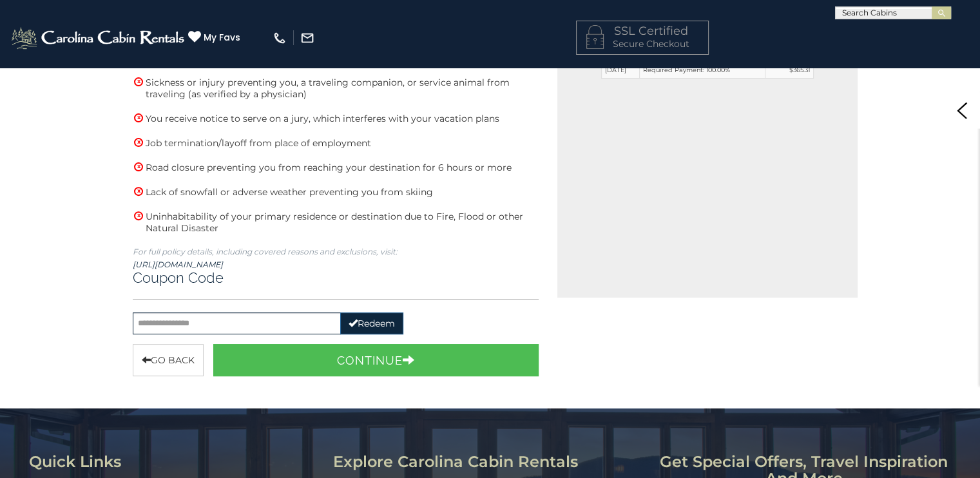
scroll to position [429, 0]
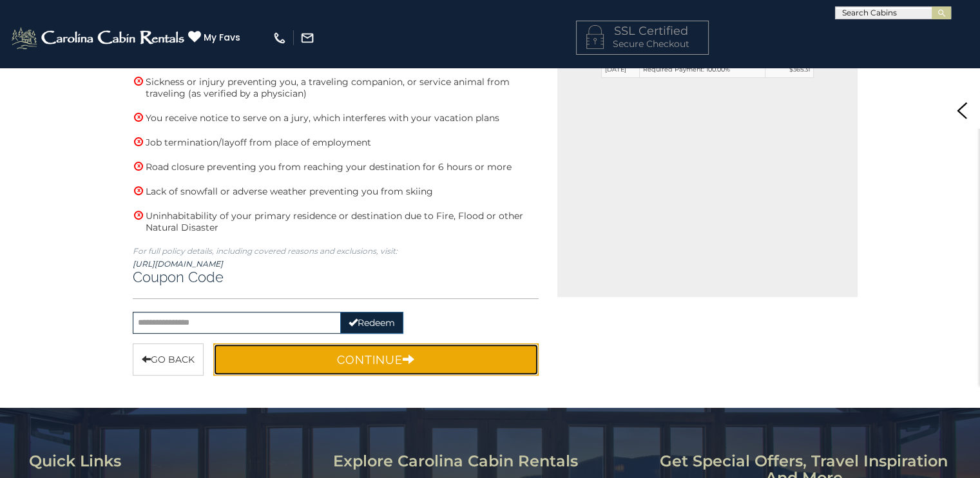
click at [315, 355] on button "Continue" at bounding box center [376, 360] width 326 height 32
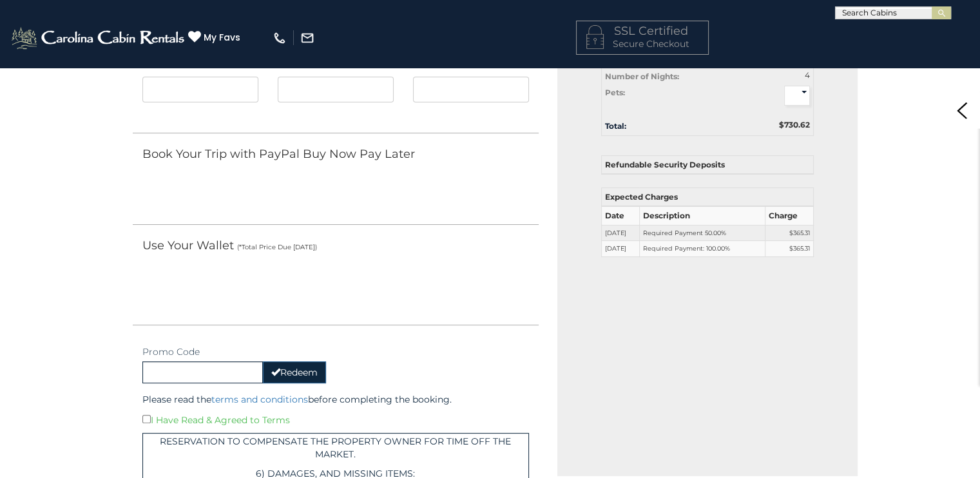
scroll to position [35, 0]
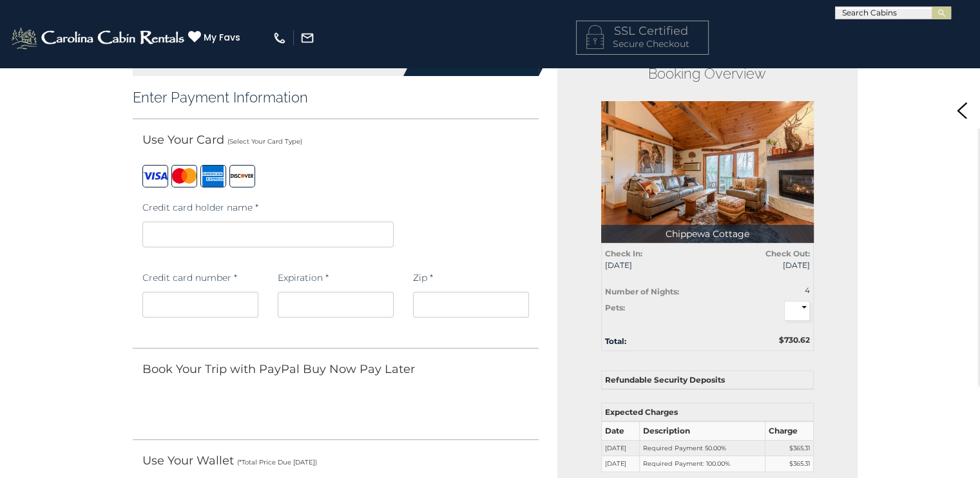
click at [160, 292] on iframe at bounding box center [200, 305] width 116 height 26
drag, startPoint x: 305, startPoint y: 384, endPoint x: 311, endPoint y: 371, distance: 14.7
click at [311, 373] on div "Book Your Trip with PayPal Buy Now Pay Later" at bounding box center [336, 408] width 407 height 92
drag, startPoint x: 456, startPoint y: 295, endPoint x: 457, endPoint y: 277, distance: 17.4
click at [457, 284] on div "Zip *" at bounding box center [471, 295] width 116 height 61
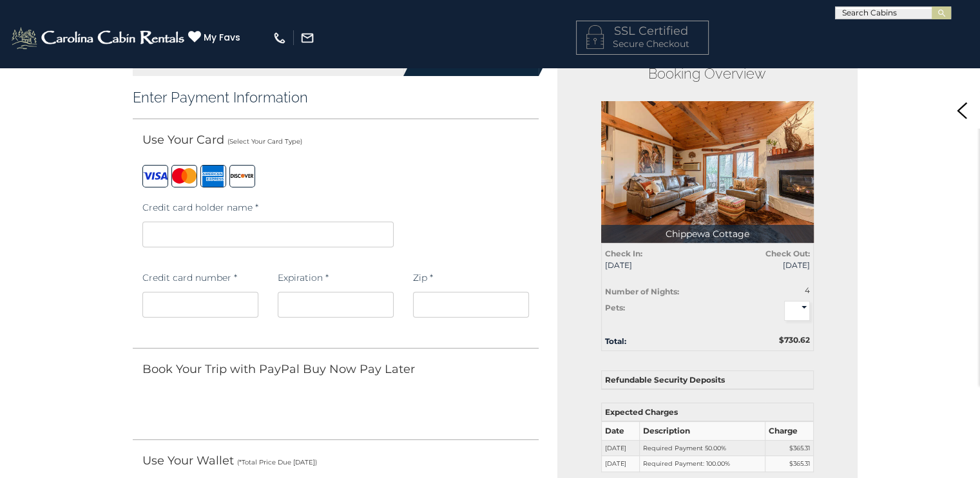
click at [458, 294] on iframe at bounding box center [471, 305] width 116 height 26
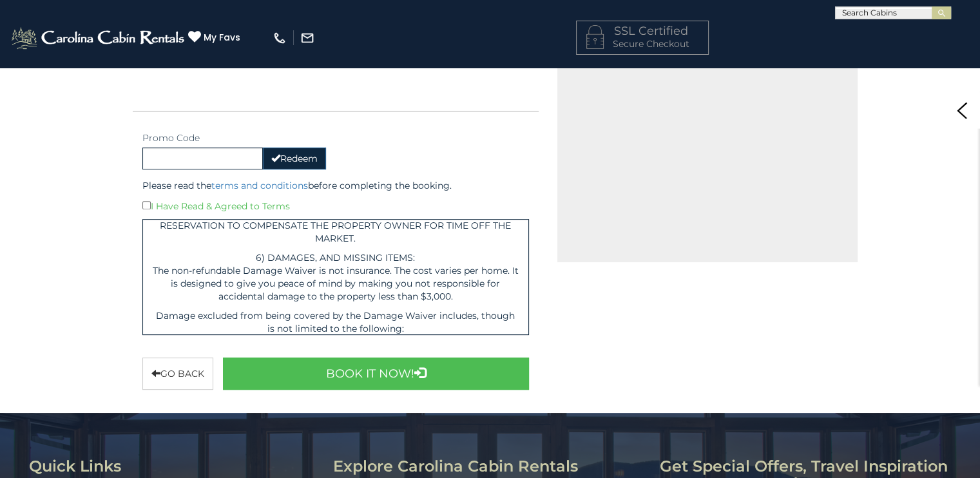
scroll to position [1508, 0]
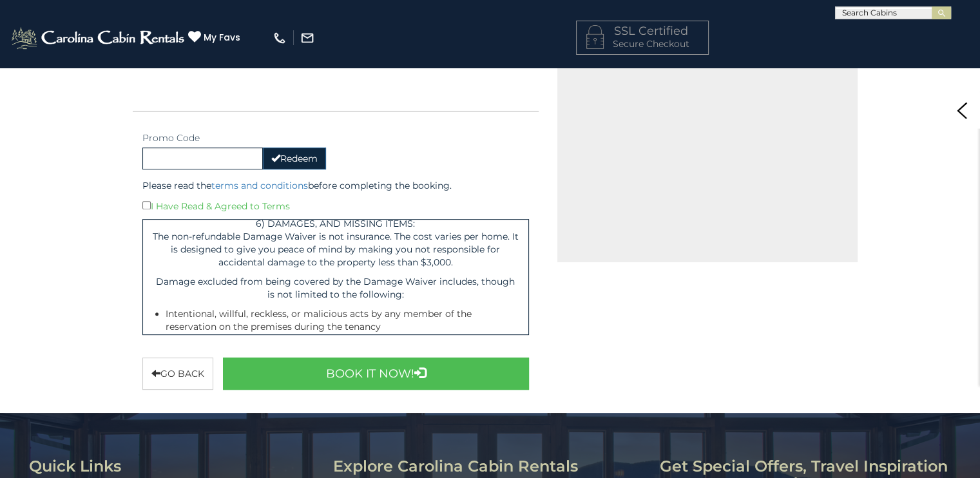
drag, startPoint x: 351, startPoint y: 261, endPoint x: 347, endPoint y: 277, distance: 16.6
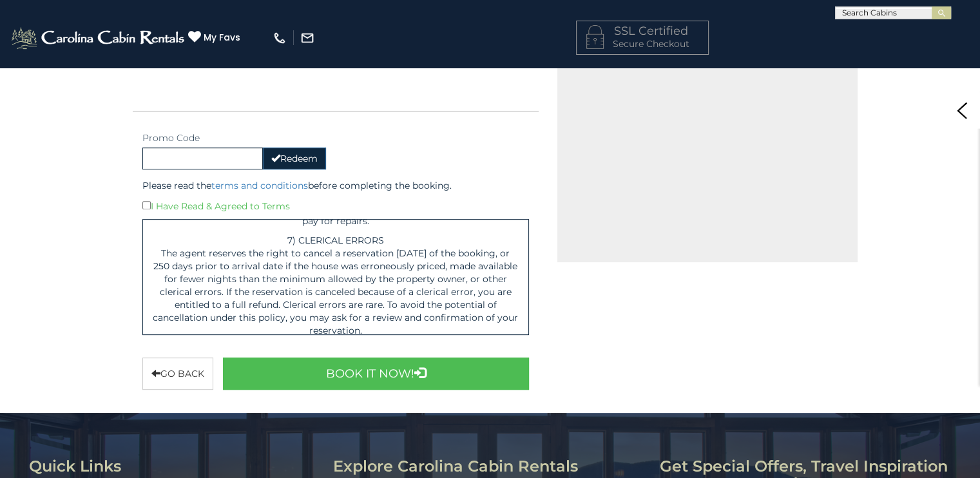
drag, startPoint x: 369, startPoint y: 256, endPoint x: 370, endPoint y: 283, distance: 27.1
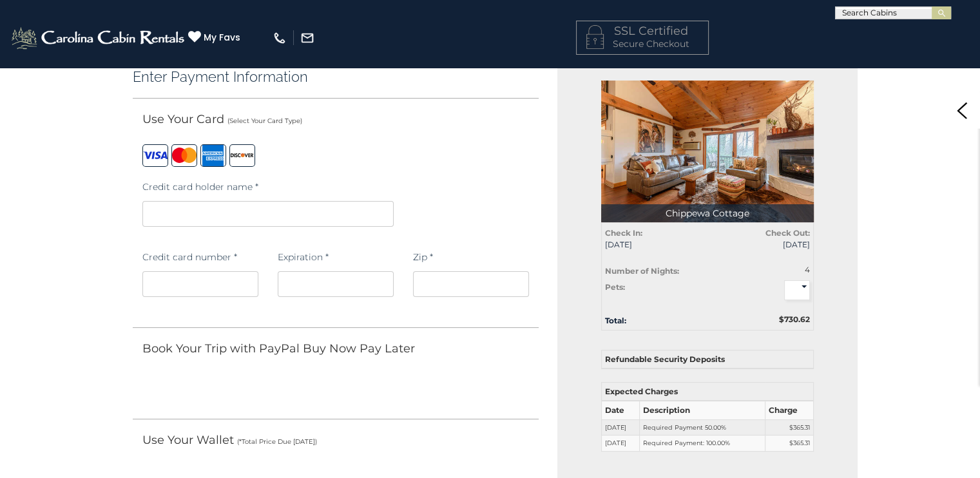
scroll to position [0, 0]
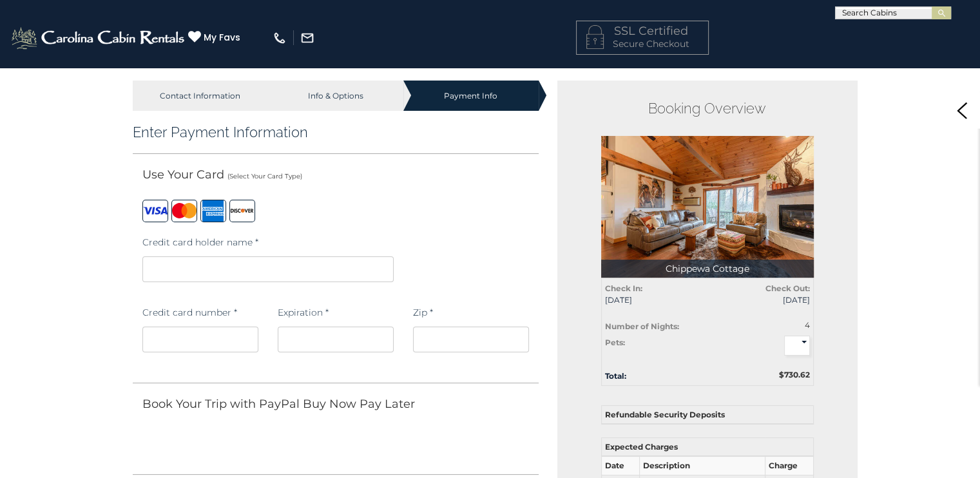
click at [658, 227] on img at bounding box center [707, 207] width 213 height 142
click at [181, 214] on label at bounding box center [184, 211] width 26 height 23
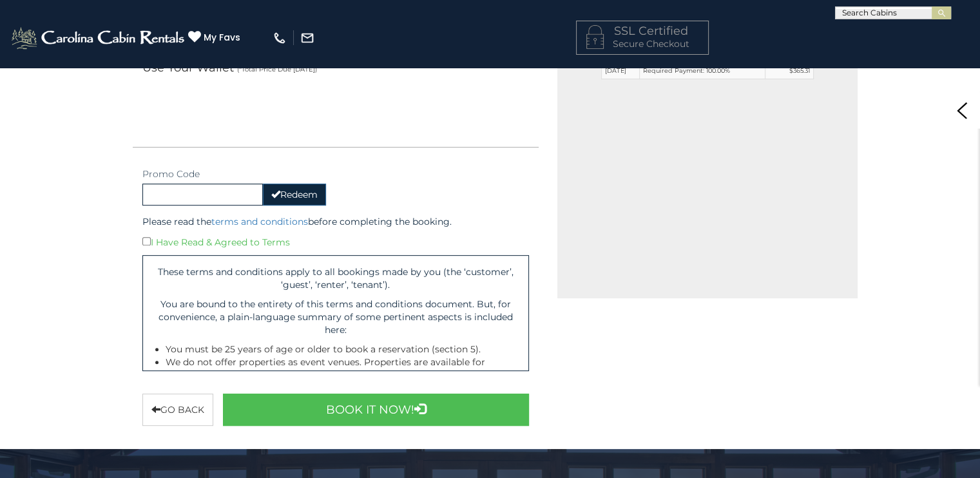
scroll to position [429, 0]
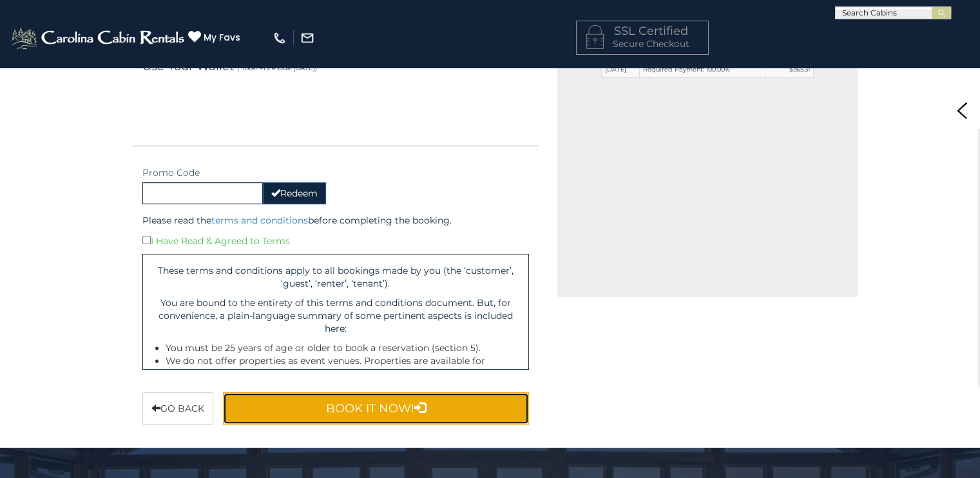
click at [354, 400] on button "Book It Now!" at bounding box center [376, 409] width 307 height 32
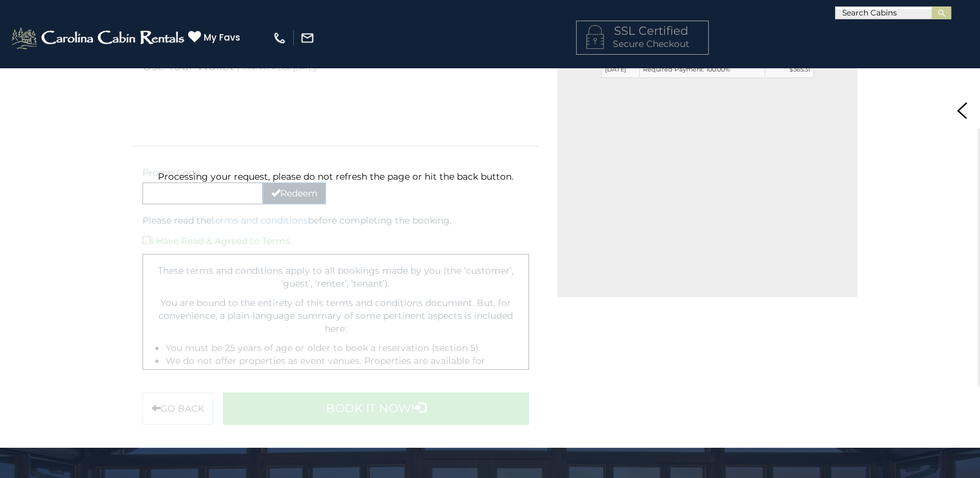
scroll to position [215, 0]
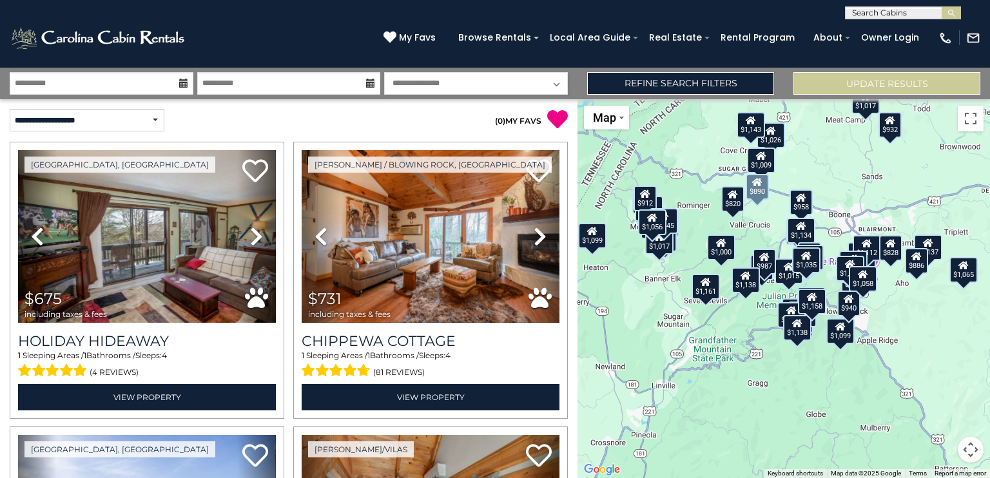
select select "*********"
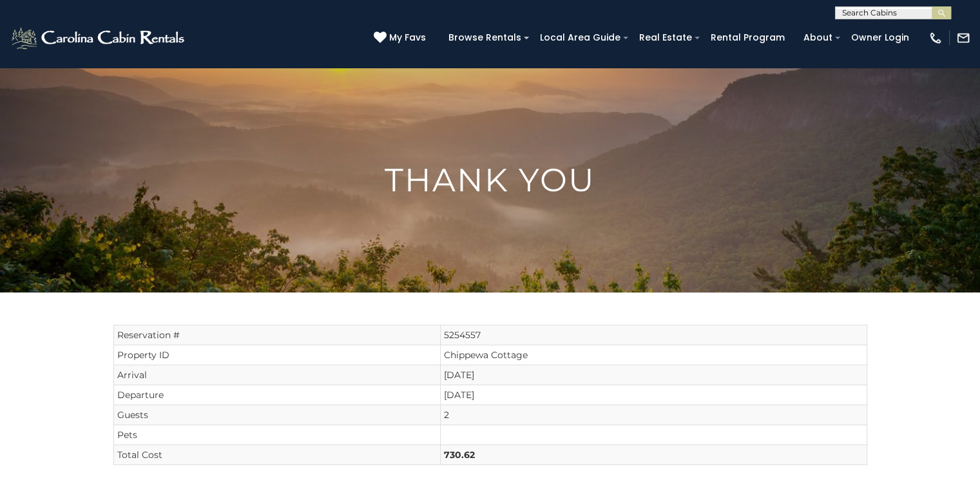
scroll to position [215, 0]
